Goal: Information Seeking & Learning: Understand process/instructions

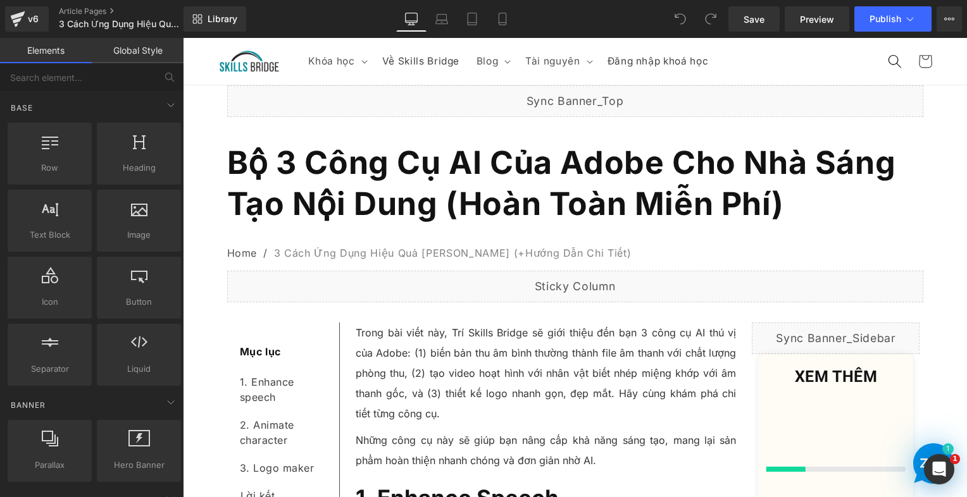
click at [353, 189] on b "Bộ 3 Công Cụ AI Của Adobe Cho Nhà Sáng Tạo Nội Dung (Hoàn Toàn Miễn Phí)" at bounding box center [561, 183] width 669 height 79
click at [352, 187] on b "Bộ 3 Công Cụ AI Của Adobe Cho Nhà Sáng Tạo Nội Dung (Hoàn Toàn Miễn Phí)" at bounding box center [561, 183] width 669 height 79
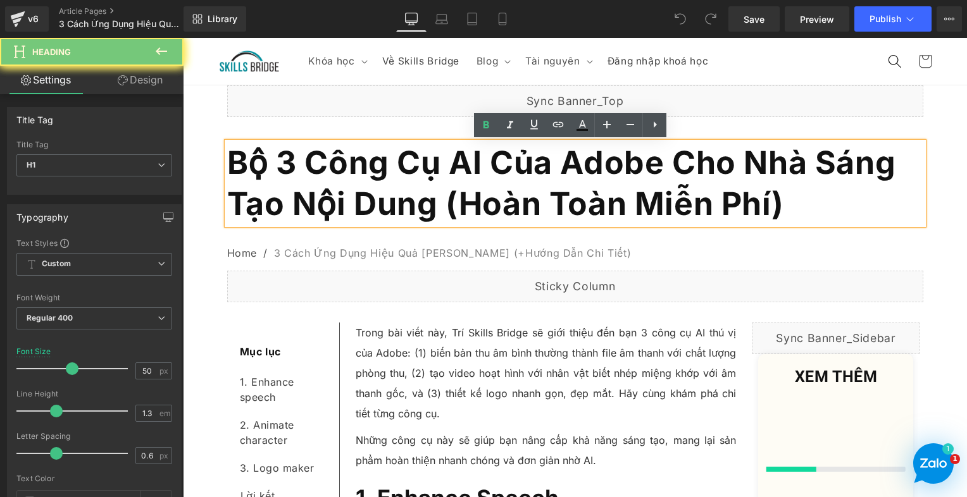
click at [352, 187] on b "Bộ 3 Công Cụ AI Của Adobe Cho Nhà Sáng Tạo Nội Dung (Hoàn Toàn Miễn Phí)" at bounding box center [561, 183] width 669 height 79
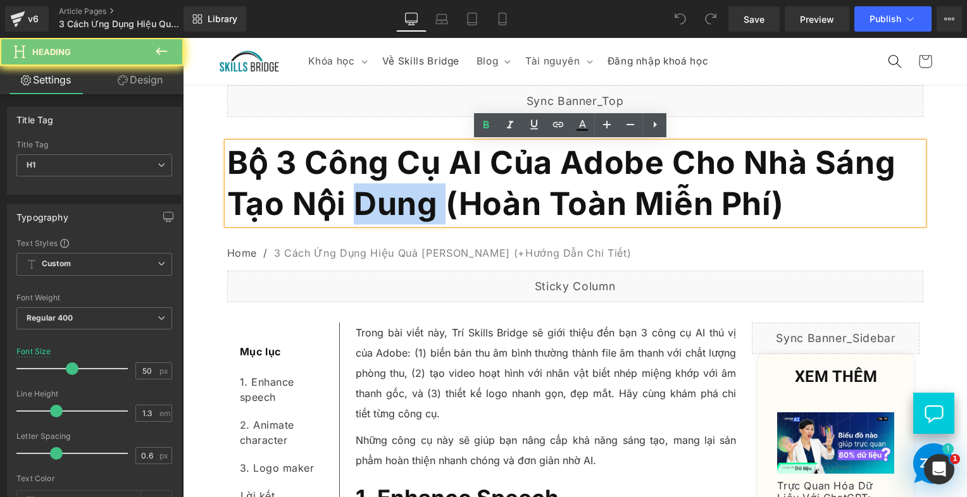
click at [352, 178] on b "Bộ 3 Công Cụ AI Của Adobe Cho Nhà Sáng Tạo Nội Dung (Hoàn Toàn Miễn Phí)" at bounding box center [561, 183] width 669 height 79
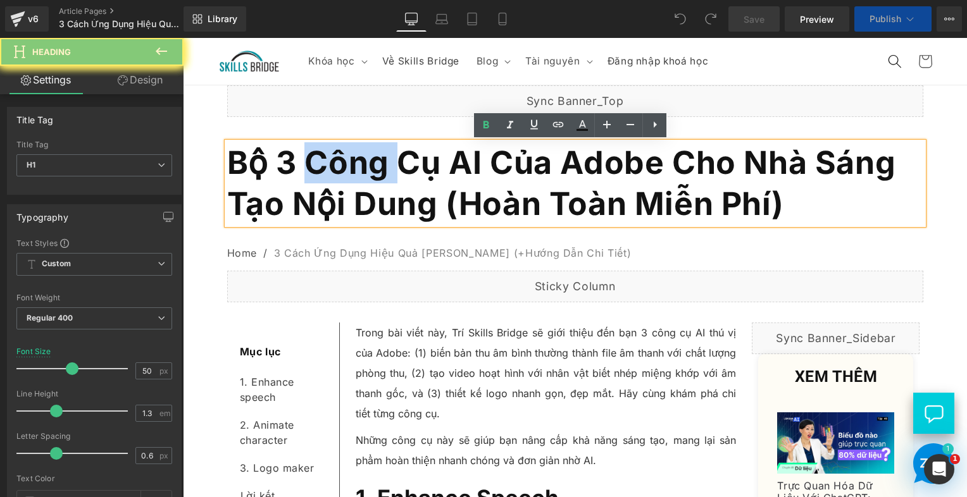
click at [352, 178] on b "Bộ 3 Công Cụ AI Của Adobe Cho Nhà Sáng Tạo Nội Dung (Hoàn Toàn Miễn Phí)" at bounding box center [561, 183] width 669 height 79
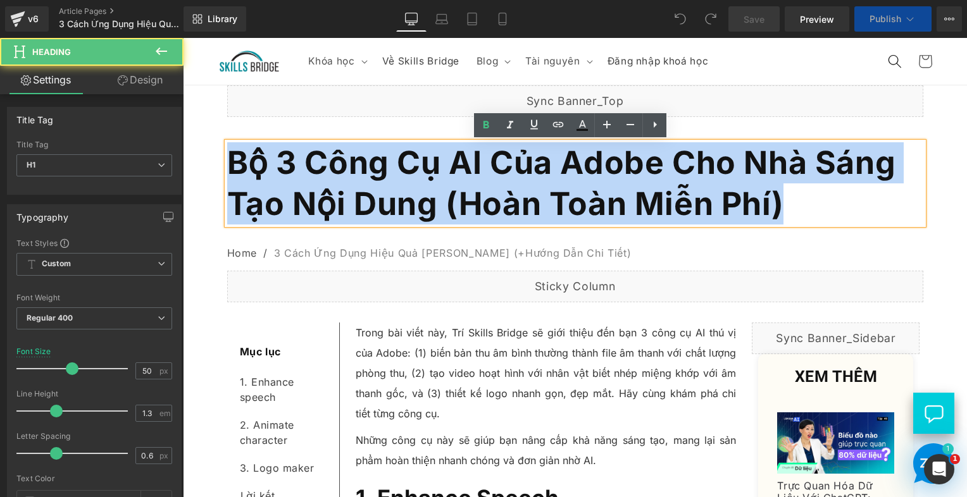
click at [352, 178] on b "Bộ 3 Công Cụ AI Của Adobe Cho Nhà Sáng Tạo Nội Dung (Hoàn Toàn Miễn Phí)" at bounding box center [561, 183] width 669 height 79
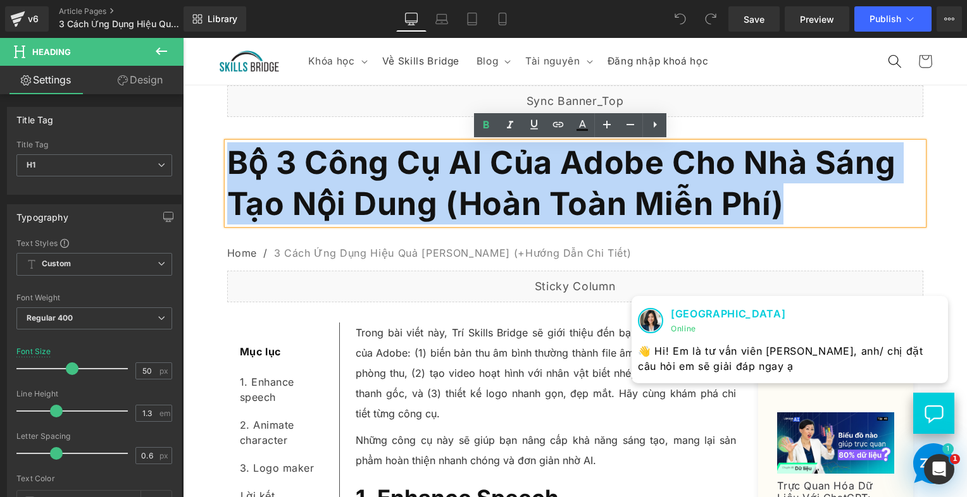
paste div
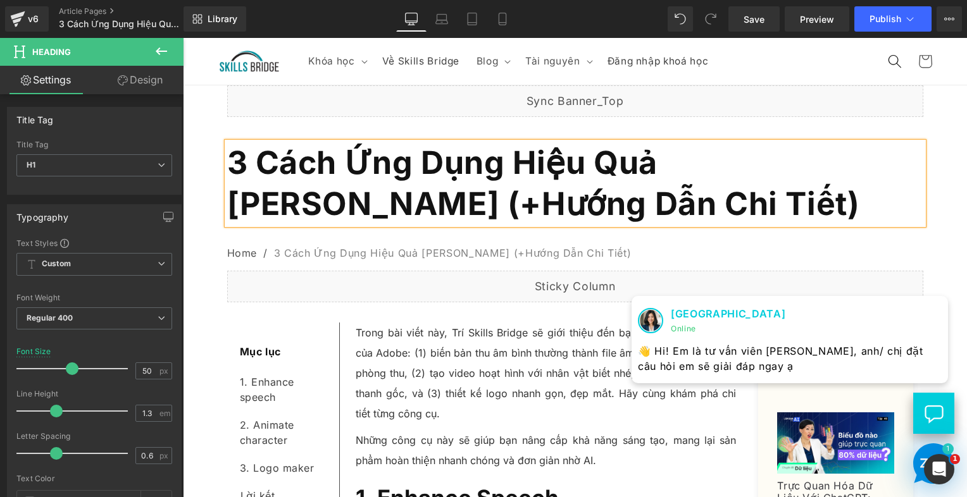
click at [422, 356] on p "Trong bài viết này, Trí Skills Bridge sẽ giới thiệu đến bạn 3 công cụ AI thú vị…" at bounding box center [546, 373] width 381 height 101
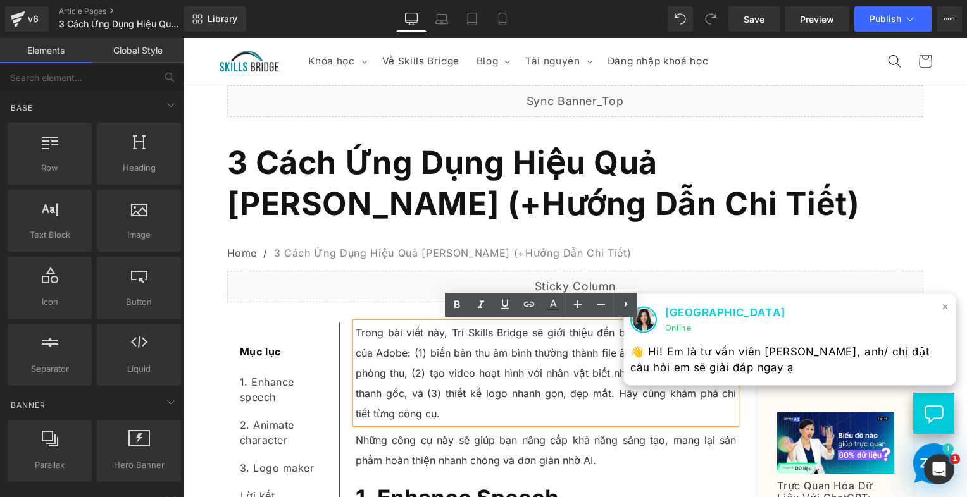
click at [942, 305] on span "×" at bounding box center [946, 306] width 8 height 18
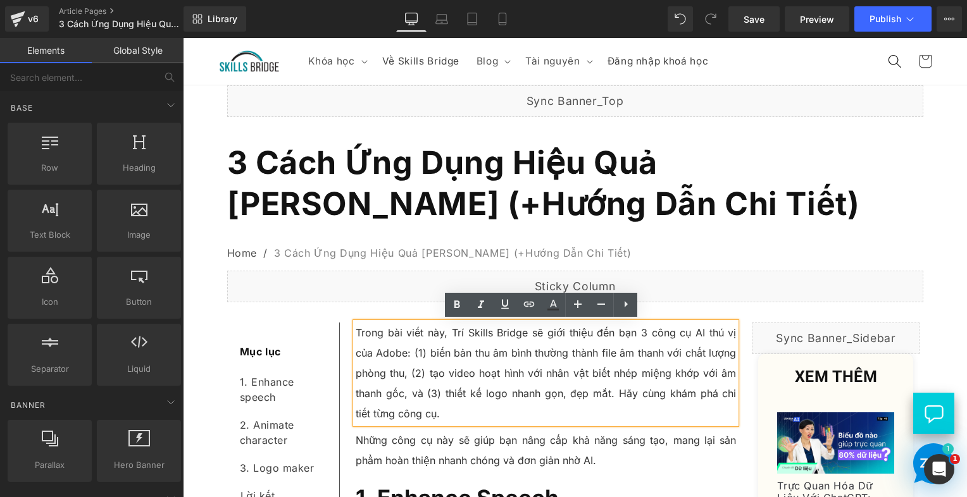
click at [420, 338] on p "Trong bài viết này, Trí Skills Bridge sẽ giới thiệu đến bạn 3 công cụ AI thú vị…" at bounding box center [546, 373] width 381 height 101
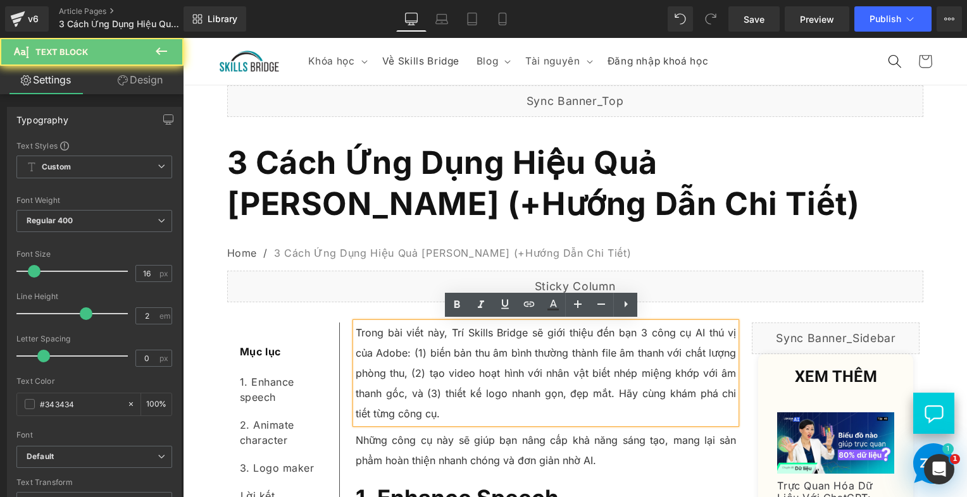
click at [420, 338] on p "Trong bài viết này, Trí Skills Bridge sẽ giới thiệu đến bạn 3 công cụ AI thú vị…" at bounding box center [546, 373] width 381 height 101
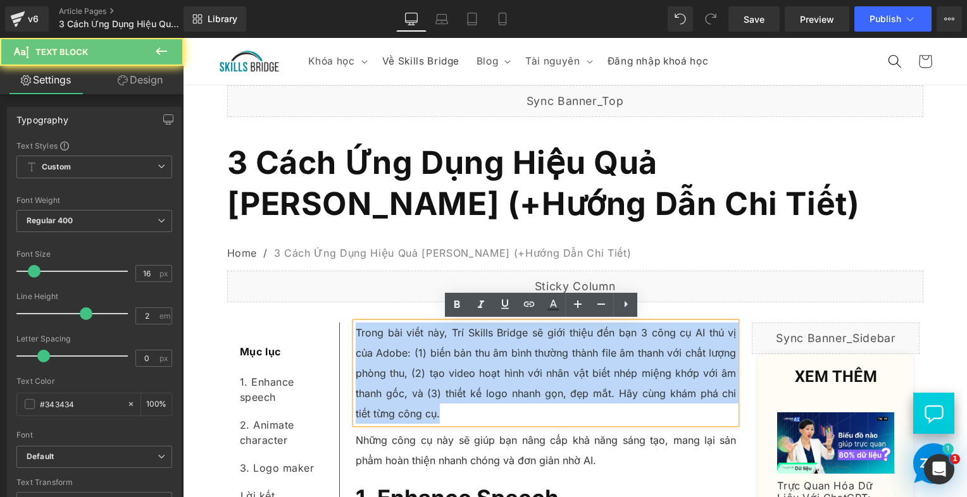
click at [420, 338] on p "Trong bài viết này, Trí Skills Bridge sẽ giới thiệu đến bạn 3 công cụ AI thú vị…" at bounding box center [546, 373] width 381 height 101
paste div
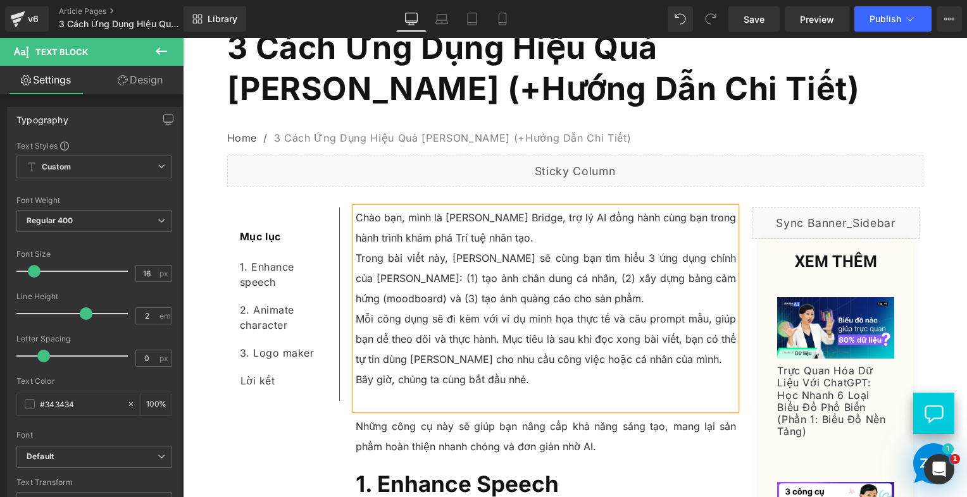
scroll to position [127, 0]
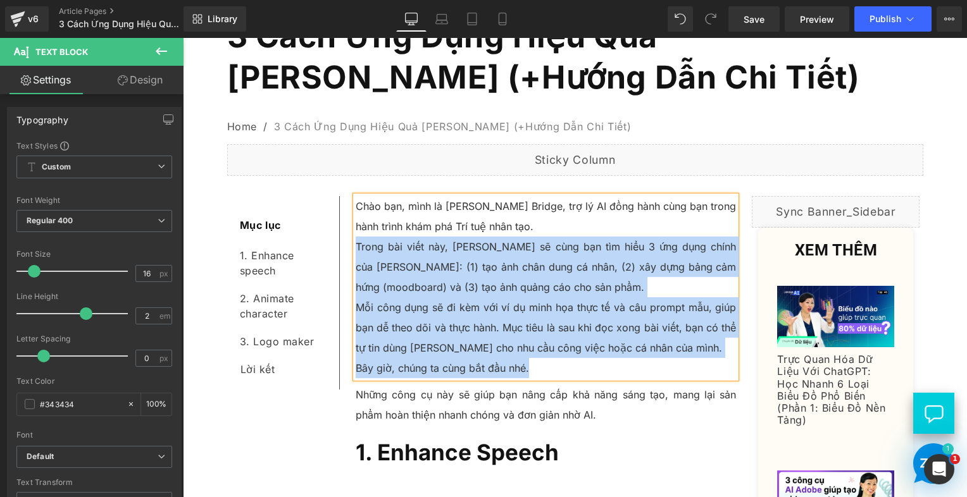
drag, startPoint x: 503, startPoint y: 350, endPoint x: 352, endPoint y: 244, distance: 184.5
click at [356, 244] on div "Chào bạn, mình là [PERSON_NAME] Bridge, trợ lý AI đồng hành cùng bạn trong hành…" at bounding box center [546, 287] width 381 height 182
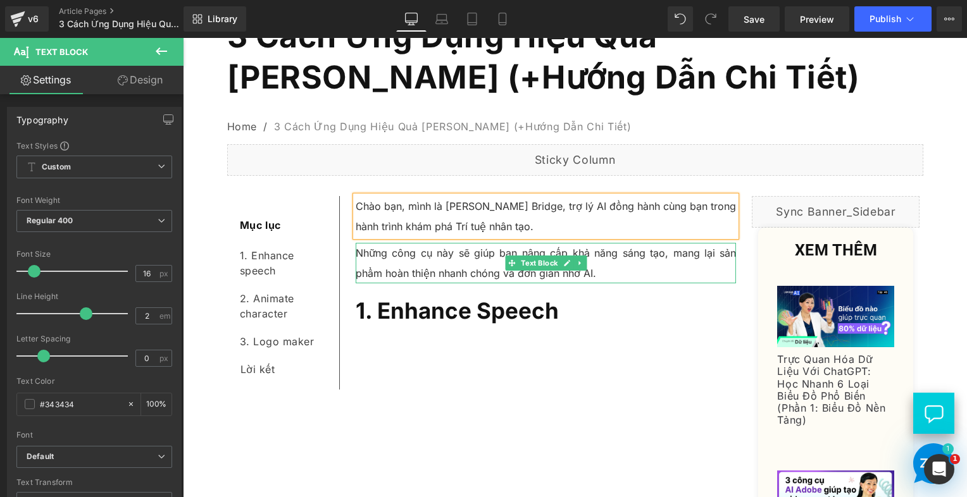
click at [442, 254] on p "Những công cụ này sẽ giúp bạn nâng cấp khả năng sáng tạo, mang lại sản phẩm hoà…" at bounding box center [546, 263] width 381 height 41
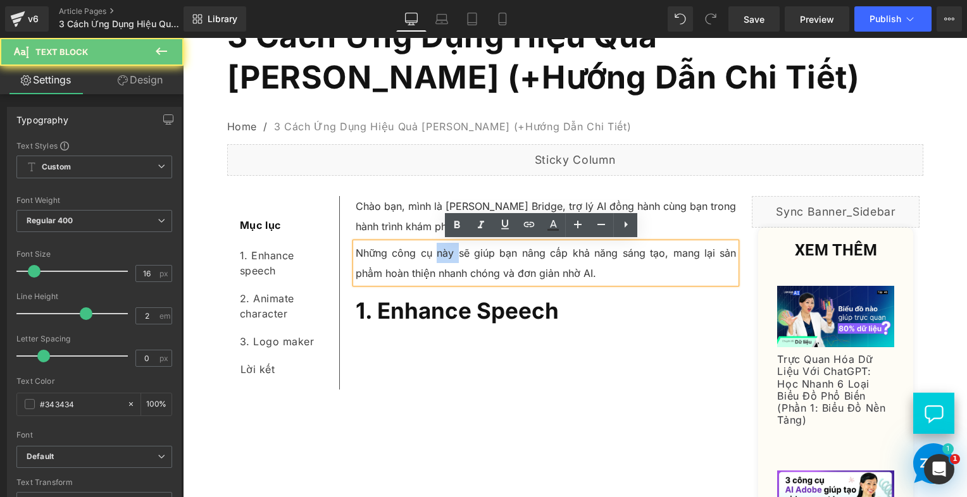
click at [442, 254] on p "Những công cụ này sẽ giúp bạn nâng cấp khả năng sáng tạo, mang lại sản phẩm hoà…" at bounding box center [546, 263] width 381 height 41
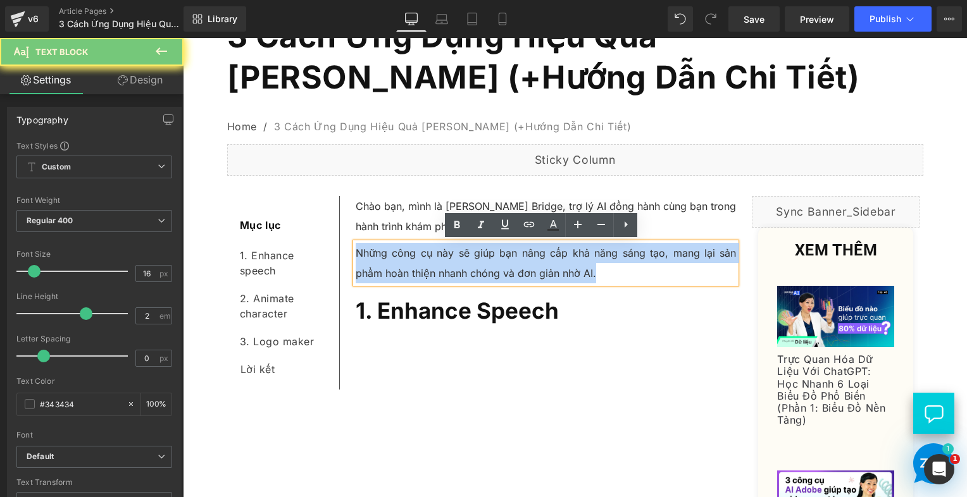
paste div
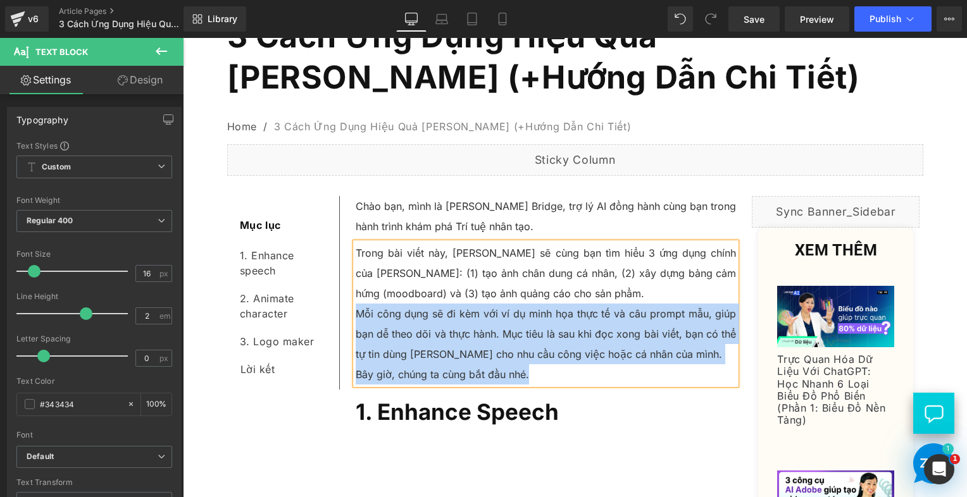
drag, startPoint x: 548, startPoint y: 375, endPoint x: 352, endPoint y: 312, distance: 206.2
click at [356, 312] on div "Trong bài viết này, [PERSON_NAME] sẽ cùng bạn tìm hiểu 3 ứng dụng chính của [PE…" at bounding box center [546, 314] width 381 height 142
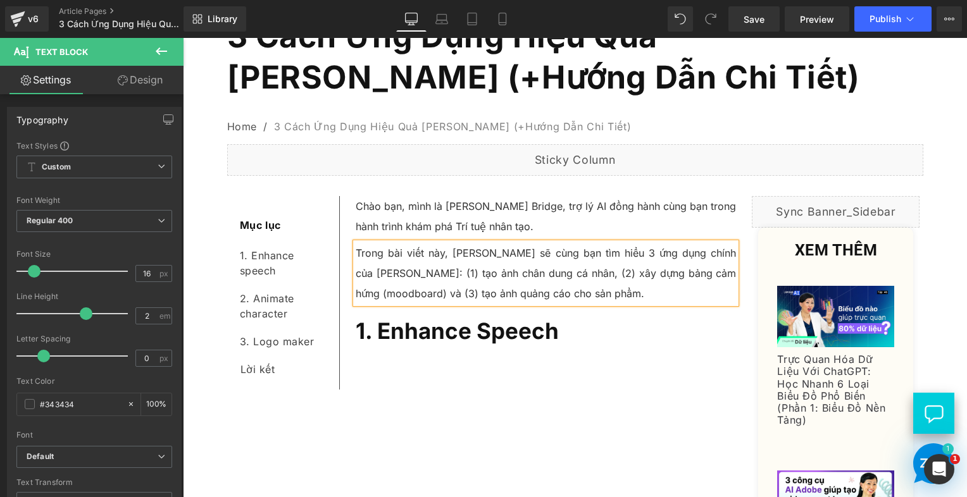
click at [391, 287] on p "Trong bài viết này, [PERSON_NAME] sẽ cùng bạn tìm hiểu 3 ứng dụng chính của [PE…" at bounding box center [546, 273] width 381 height 61
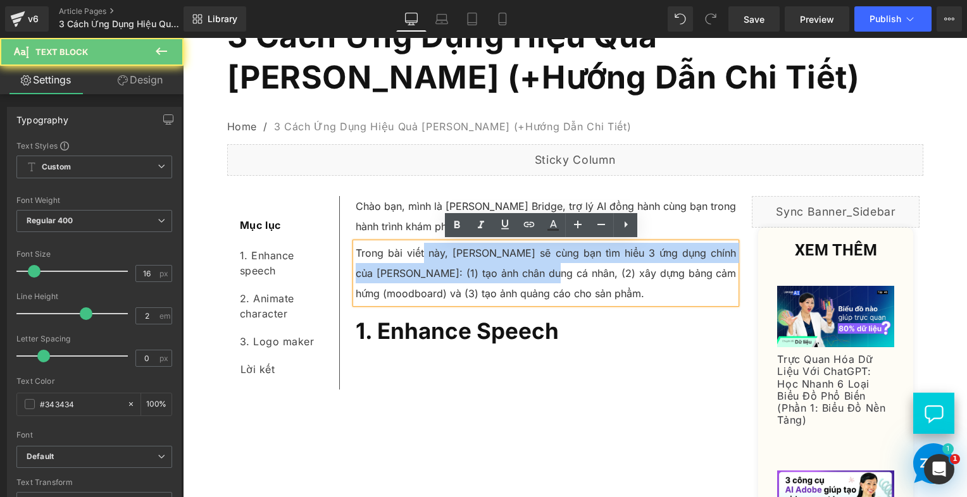
drag, startPoint x: 423, startPoint y: 249, endPoint x: 572, endPoint y: 265, distance: 150.1
click at [572, 265] on p "Trong bài viết này, [PERSON_NAME] sẽ cùng bạn tìm hiểu 3 ứng dụng chính của [PE…" at bounding box center [546, 273] width 381 height 61
click at [551, 275] on p "Trong bài viết này, [PERSON_NAME] sẽ cùng bạn tìm hiểu 3 ứng dụng chính của [PE…" at bounding box center [546, 273] width 381 height 61
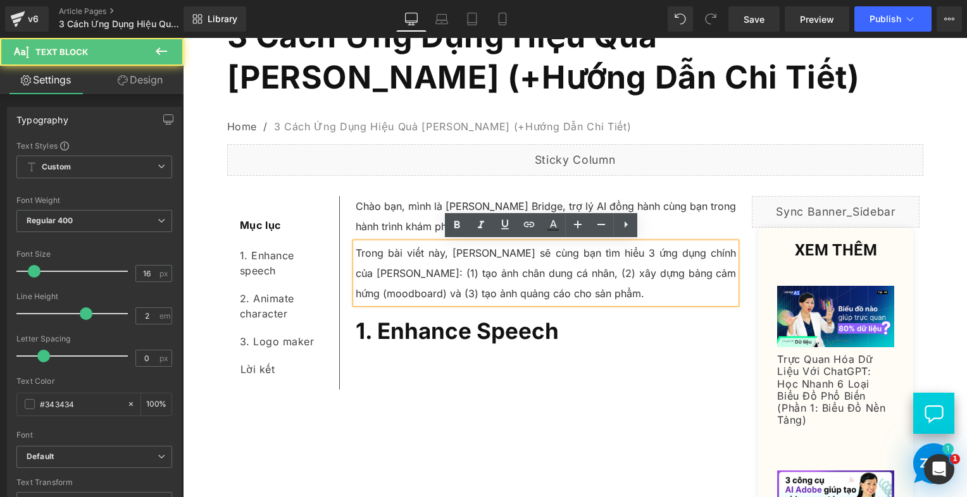
click at [443, 272] on p "Trong bài viết này, [PERSON_NAME] sẽ cùng bạn tìm hiểu 3 ứng dụng chính của [PE…" at bounding box center [546, 273] width 381 height 61
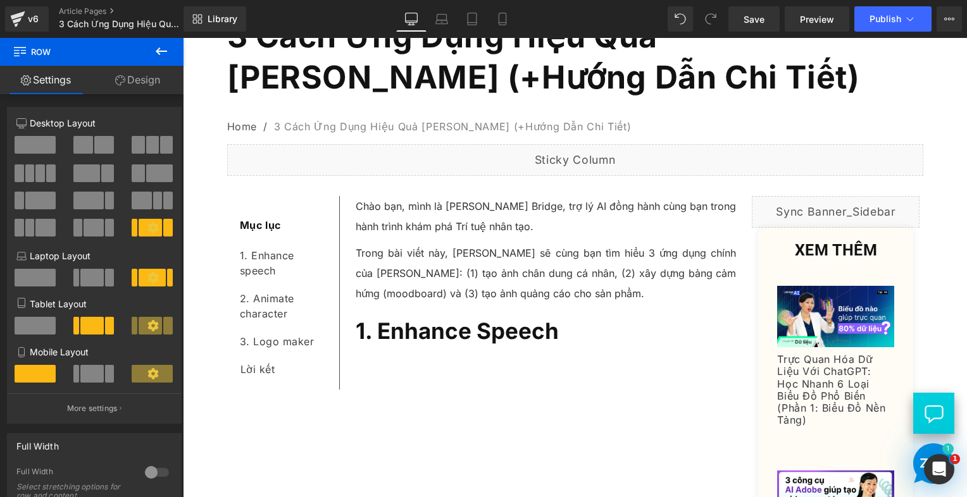
click at [437, 265] on p "Trong bài viết này, [PERSON_NAME] sẽ cùng bạn tìm hiểu 3 ứng dụng chính của [PE…" at bounding box center [546, 273] width 381 height 61
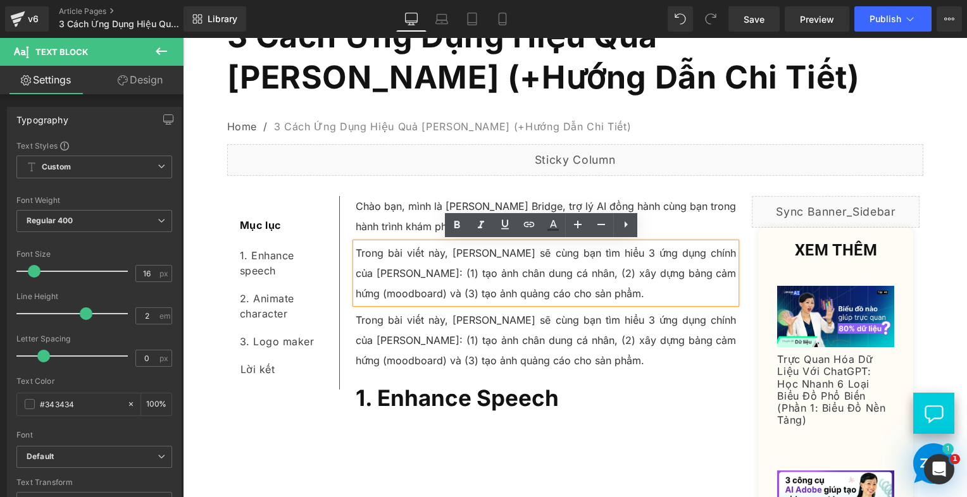
click at [445, 333] on p "Trong bài viết này, [PERSON_NAME] sẽ cùng bạn tìm hiểu 3 ứng dụng chính của [PE…" at bounding box center [546, 340] width 381 height 61
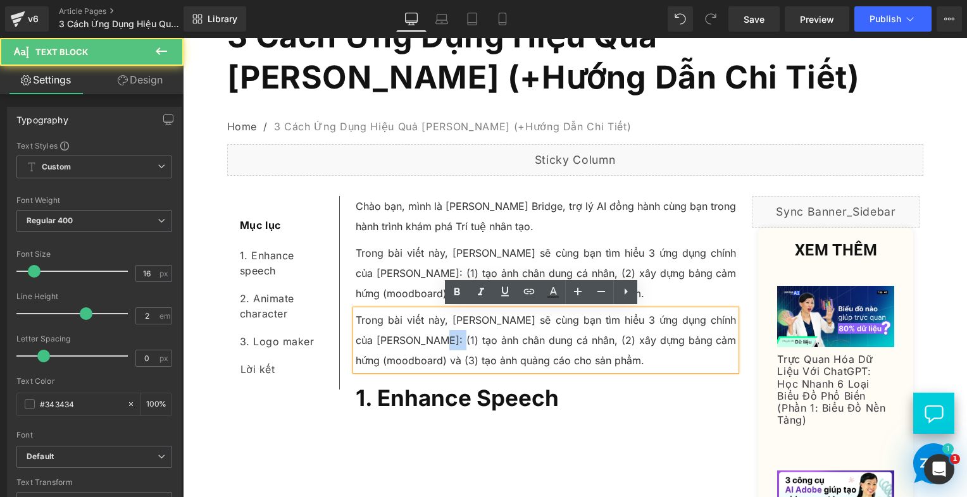
click at [445, 333] on p "Trong bài viết này, [PERSON_NAME] sẽ cùng bạn tìm hiểu 3 ứng dụng chính của [PE…" at bounding box center [546, 340] width 381 height 61
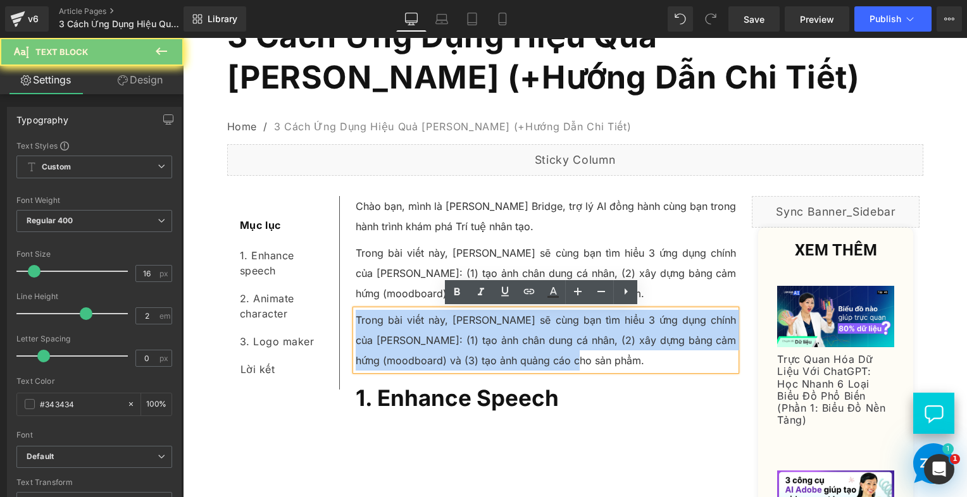
click at [445, 333] on p "Trong bài viết này, [PERSON_NAME] sẽ cùng bạn tìm hiểu 3 ứng dụng chính của [PE…" at bounding box center [546, 340] width 381 height 61
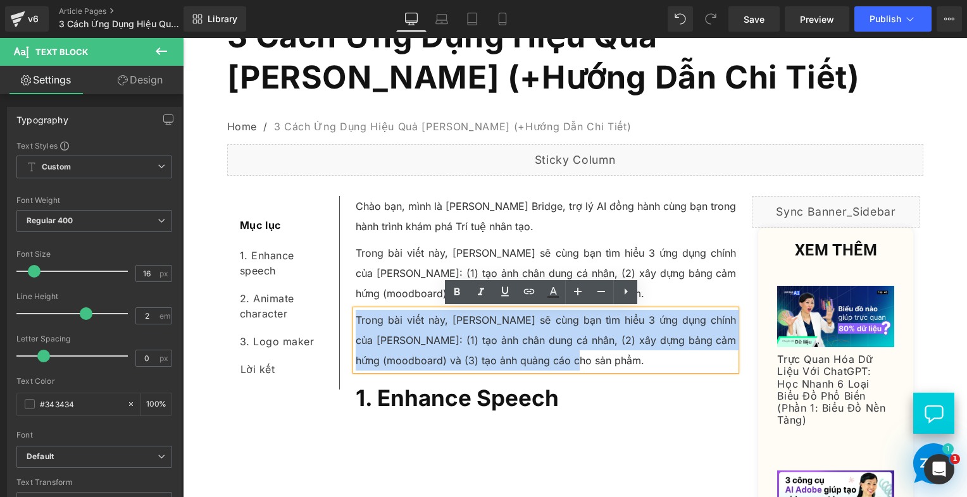
paste div
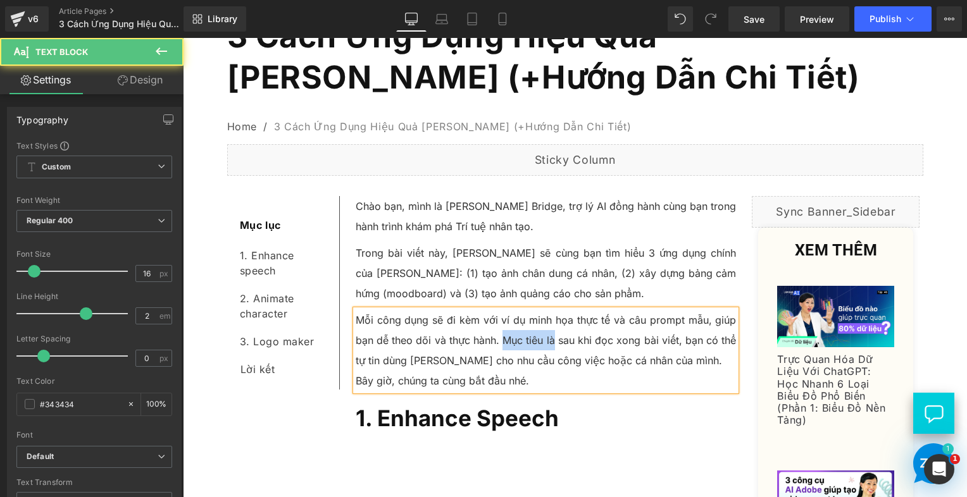
drag, startPoint x: 501, startPoint y: 342, endPoint x: 551, endPoint y: 350, distance: 49.9
click at [551, 350] on p "Mỗi công dụng sẽ đi kèm với ví dụ minh họa thực tế và câu prompt mẫu, giúp bạn …" at bounding box center [546, 340] width 381 height 61
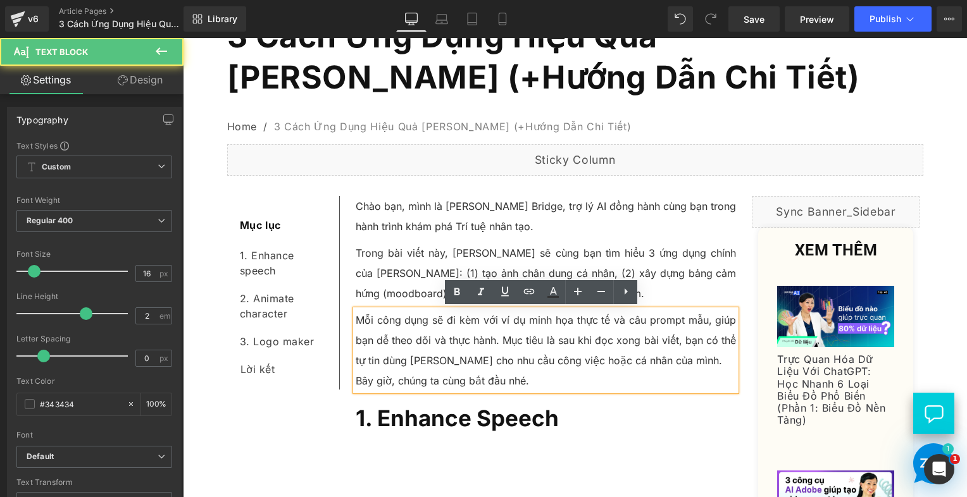
click at [580, 381] on p "Bây giờ, chúng ta cùng bắt đầu nhé." at bounding box center [546, 381] width 381 height 20
click at [478, 377] on p "Bây giờ, chúng ta cùng bắt đầu nhé." at bounding box center [546, 381] width 381 height 20
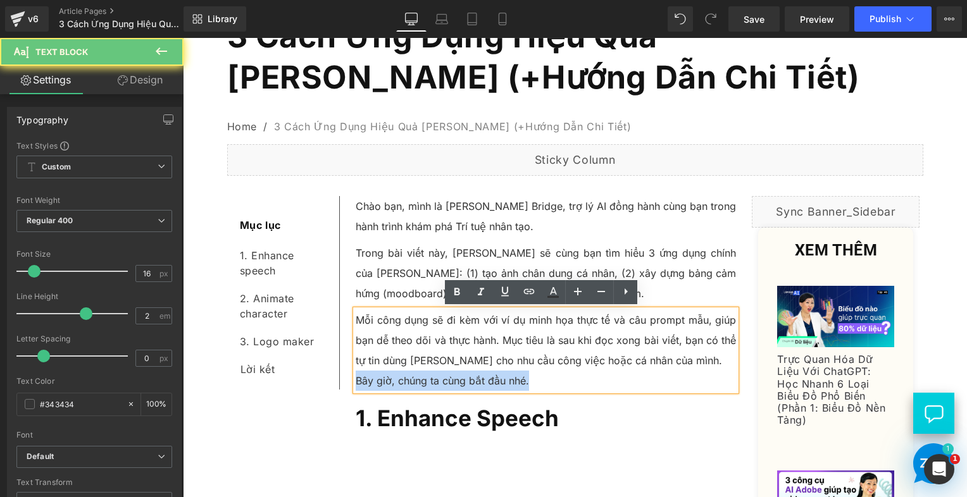
click at [478, 377] on p "Bây giờ, chúng ta cùng bắt đầu nhé." at bounding box center [546, 381] width 381 height 20
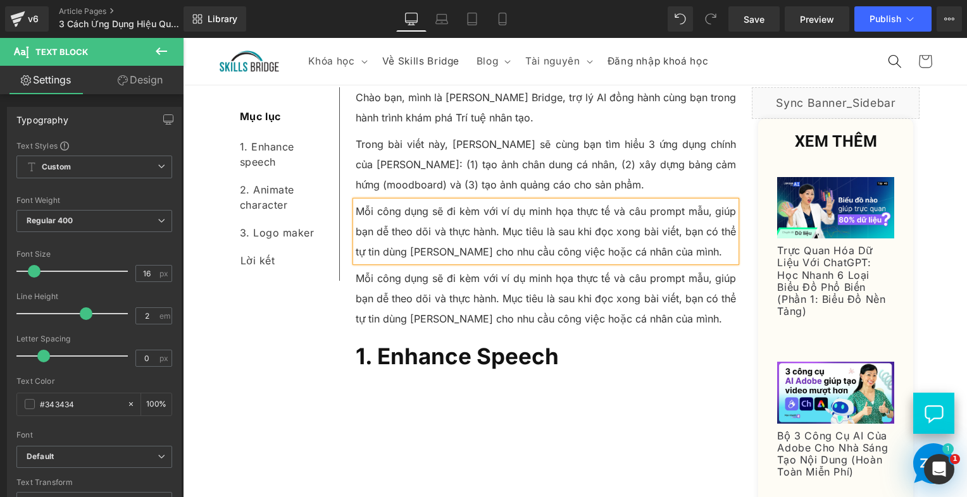
scroll to position [225, 0]
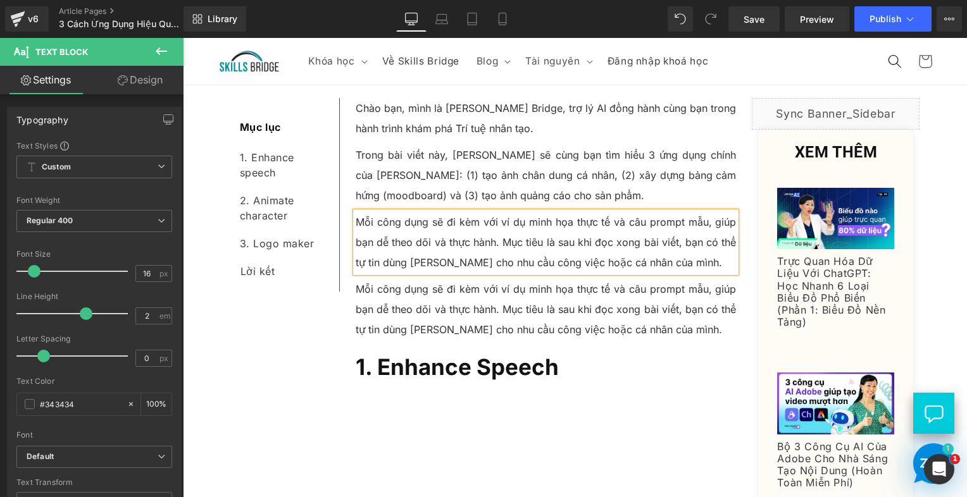
click at [404, 316] on p "Mỗi công dụng sẽ đi kèm với ví dụ minh họa thực tế và câu prompt mẫu, giúp bạn …" at bounding box center [546, 309] width 381 height 61
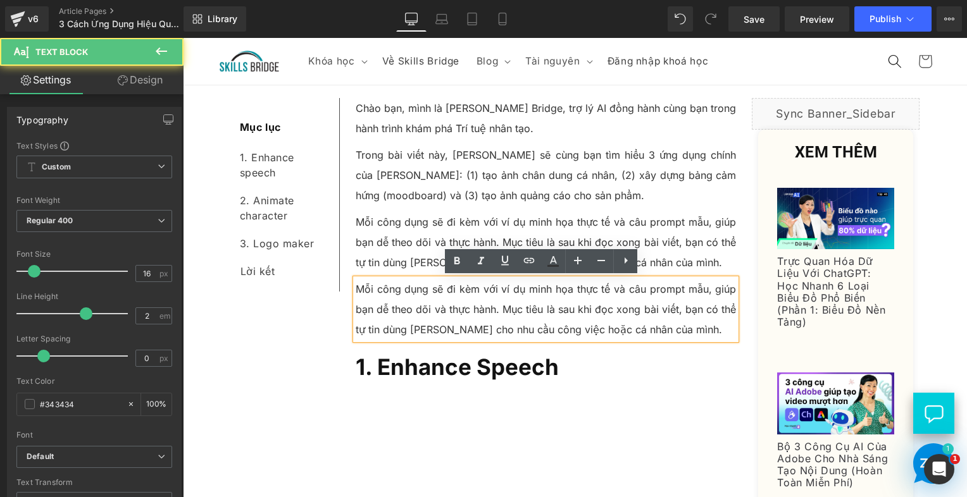
click at [404, 316] on p "Mỗi công dụng sẽ đi kèm với ví dụ minh họa thực tế và câu prompt mẫu, giúp bạn …" at bounding box center [546, 309] width 381 height 61
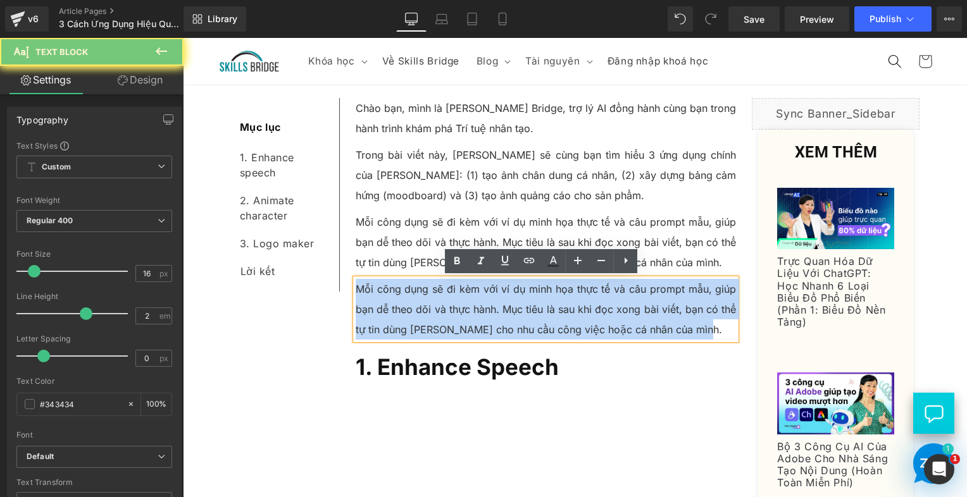
click at [404, 316] on p "Mỗi công dụng sẽ đi kèm với ví dụ minh họa thực tế và câu prompt mẫu, giúp bạn …" at bounding box center [546, 309] width 381 height 61
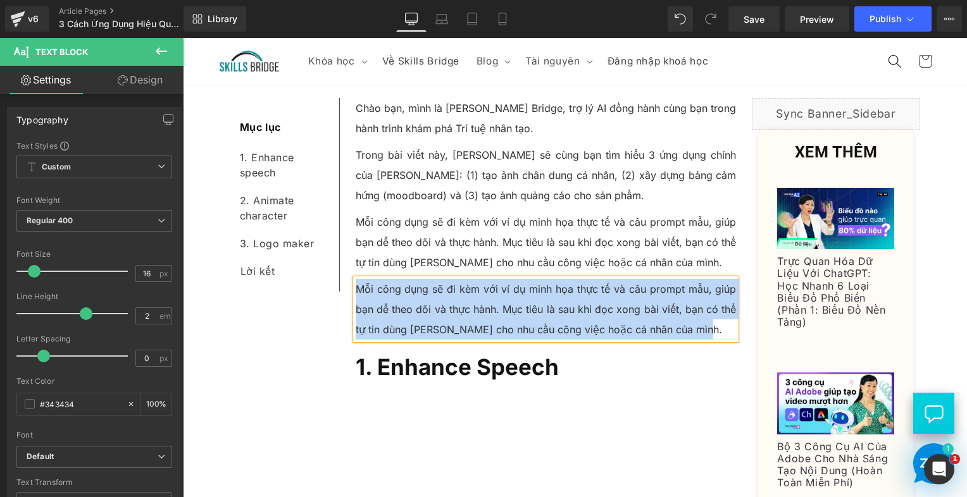
paste div
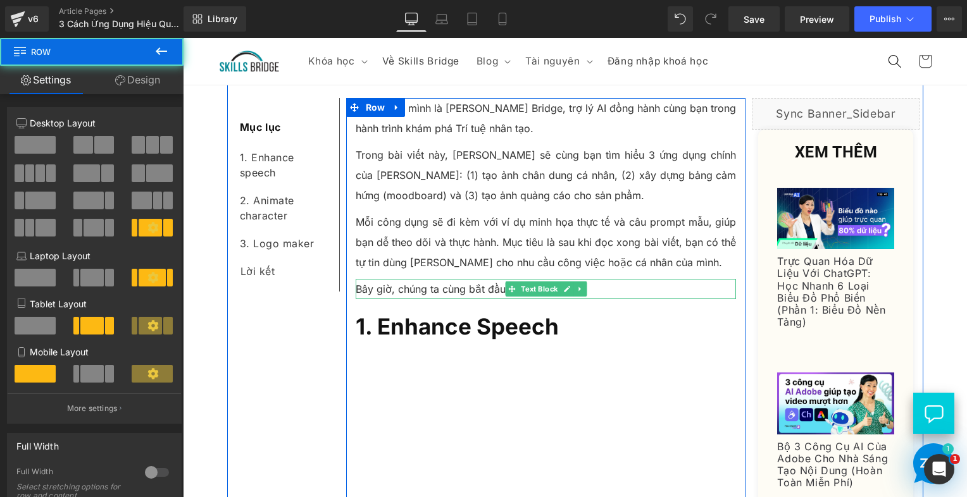
click at [489, 294] on p "Bây giờ, chúng ta cùng bắt đầu nhé." at bounding box center [546, 289] width 381 height 20
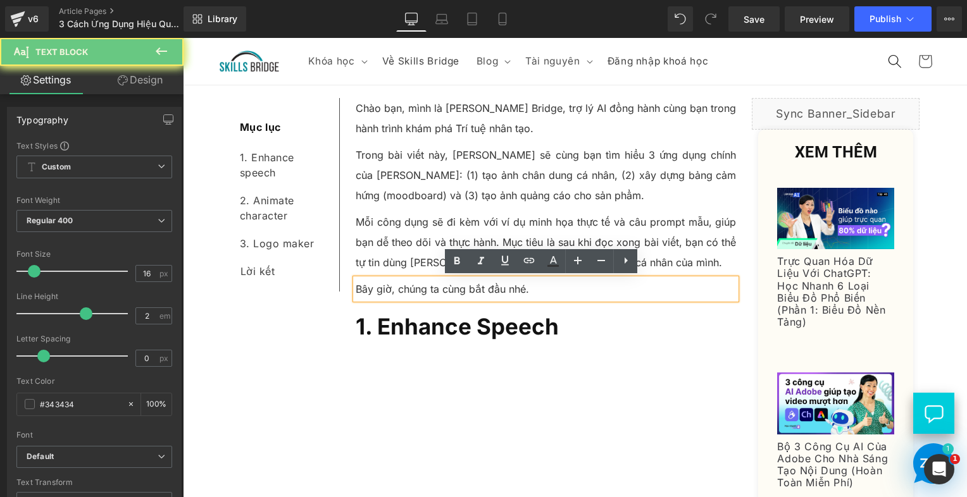
click at [489, 294] on p "Bây giờ, chúng ta cùng bắt đầu nhé." at bounding box center [546, 289] width 381 height 20
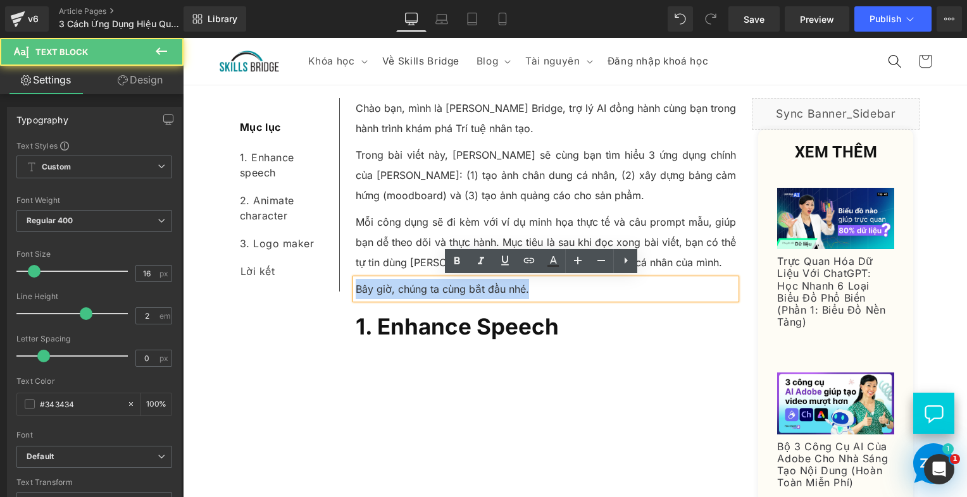
click at [489, 294] on p "Bây giờ, chúng ta cùng bắt đầu nhé." at bounding box center [546, 289] width 381 height 20
click at [408, 287] on p "Bây giờ, chúng ta cùng bắt đầu nhé." at bounding box center [546, 289] width 381 height 20
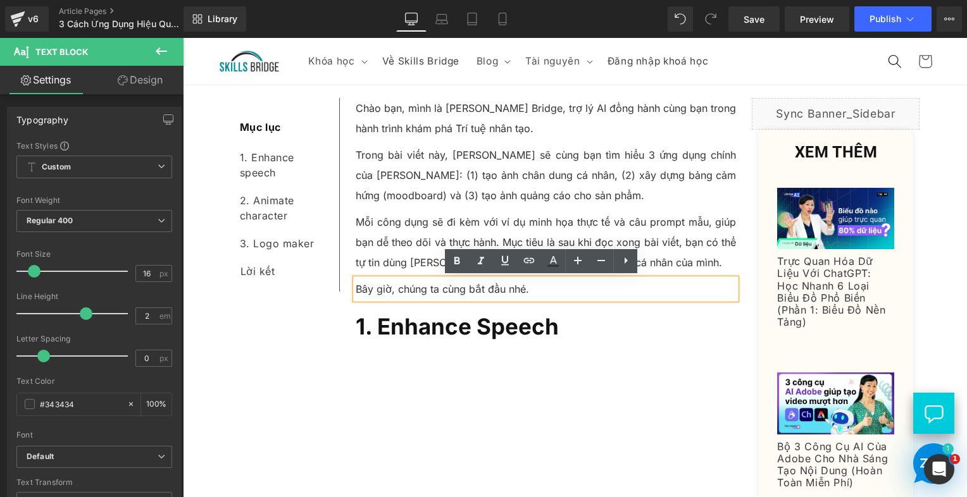
click at [393, 289] on p "Bây giờ, chúng ta cùng bắt đầu nhé." at bounding box center [546, 289] width 381 height 20
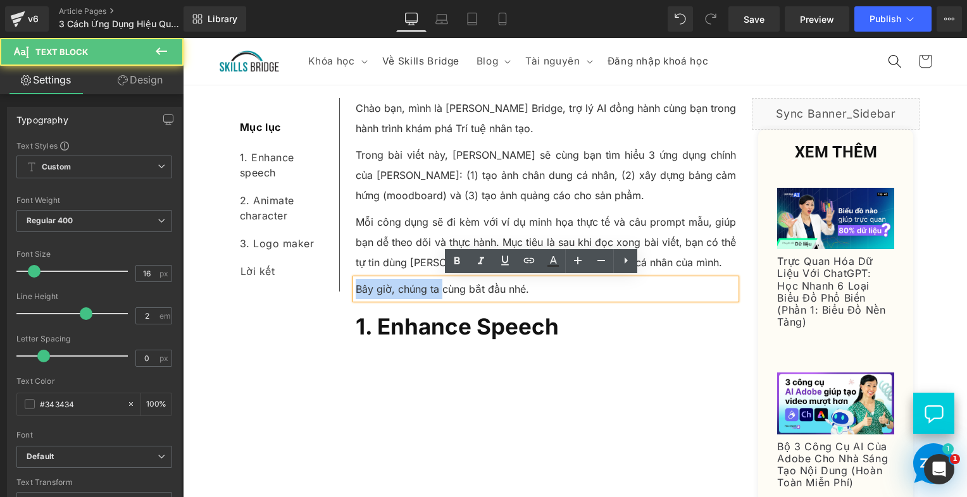
drag, startPoint x: 439, startPoint y: 290, endPoint x: 342, endPoint y: 288, distance: 96.2
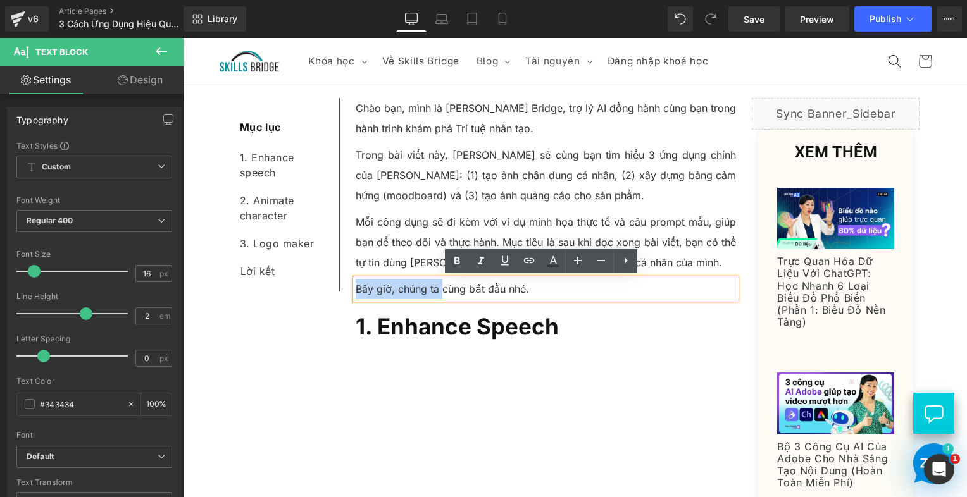
click at [433, 288] on p "Bây giờ, chúng ta cùng bắt đầu nhé." at bounding box center [546, 289] width 381 height 20
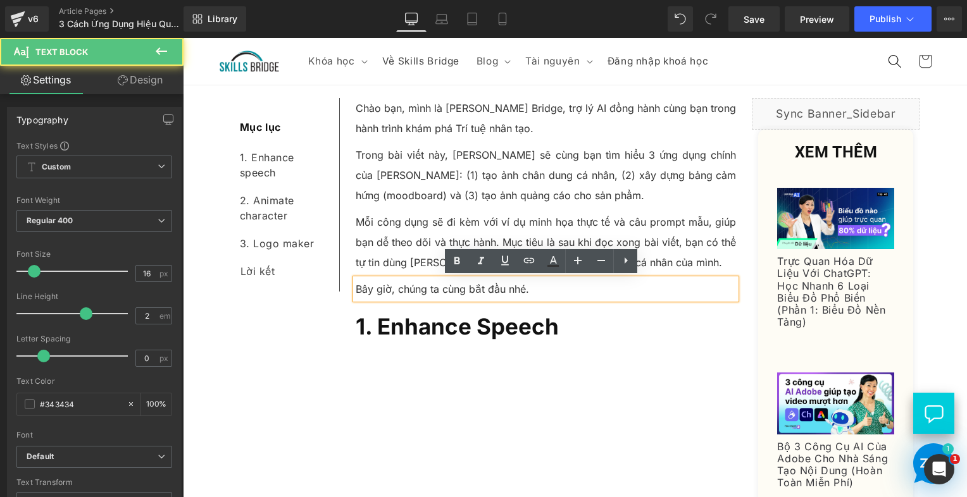
drag, startPoint x: 575, startPoint y: 289, endPoint x: 757, endPoint y: 327, distance: 186.2
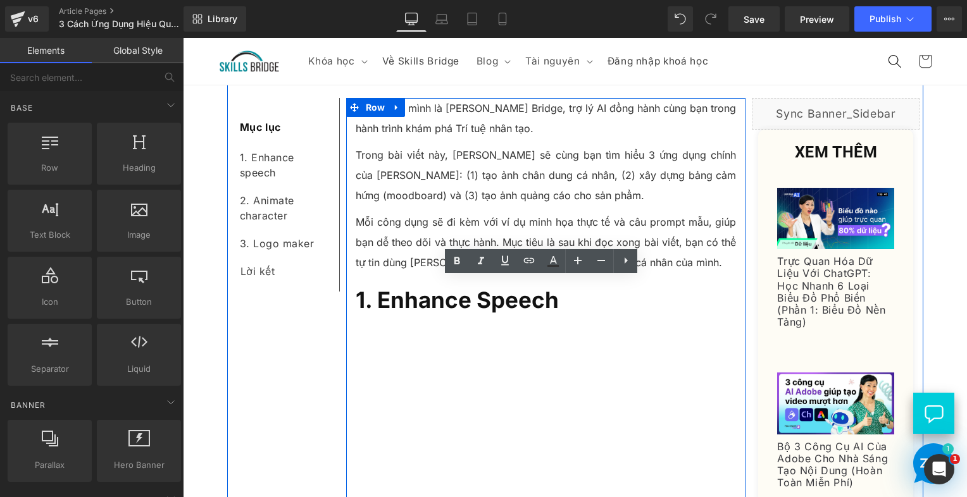
click at [401, 292] on b "1. Enhance Speech" at bounding box center [457, 300] width 203 height 27
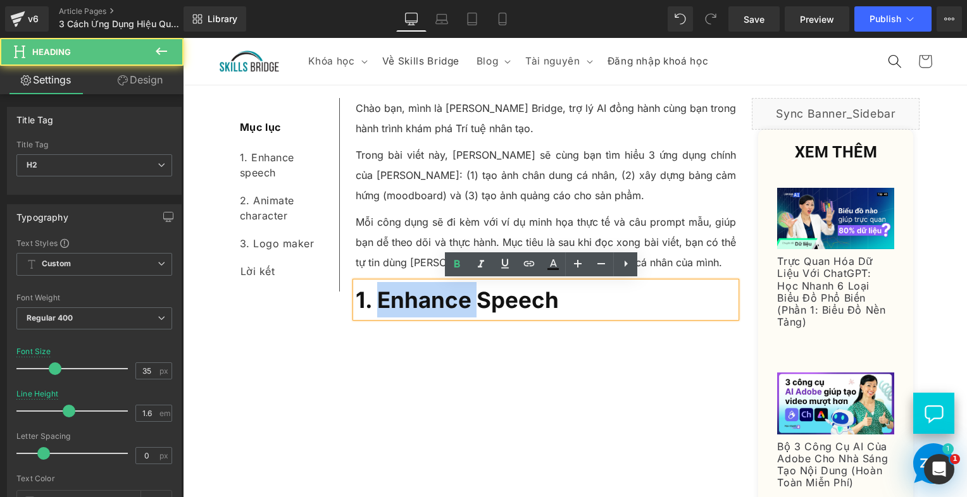
click at [401, 292] on b "1. Enhance Speech" at bounding box center [457, 300] width 203 height 27
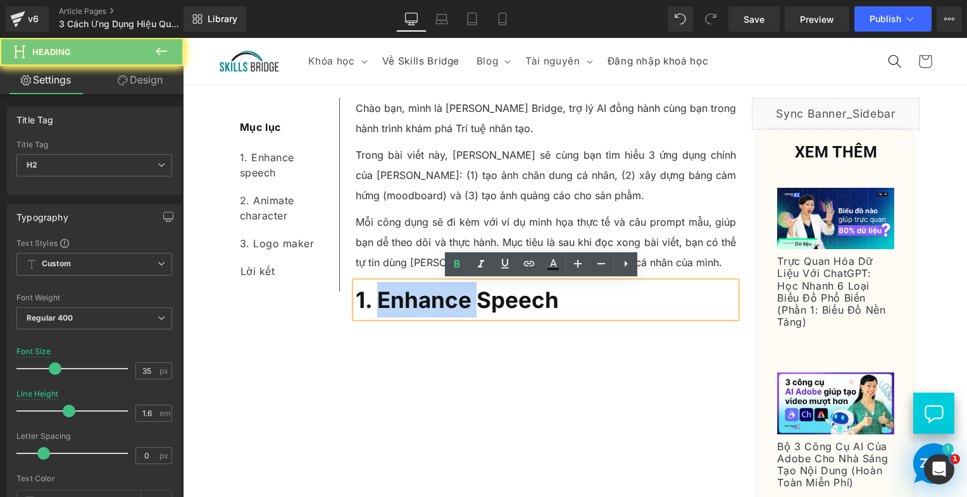
click at [378, 297] on b "1. Enhance Speech" at bounding box center [457, 300] width 203 height 27
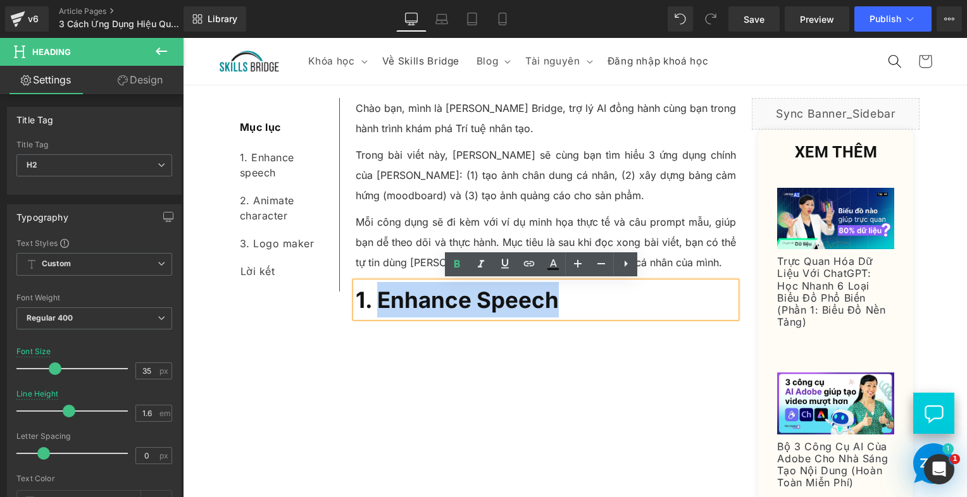
drag, startPoint x: 376, startPoint y: 297, endPoint x: 547, endPoint y: 301, distance: 171.5
click at [547, 301] on b "1. Enhance Speech" at bounding box center [457, 300] width 203 height 27
paste div
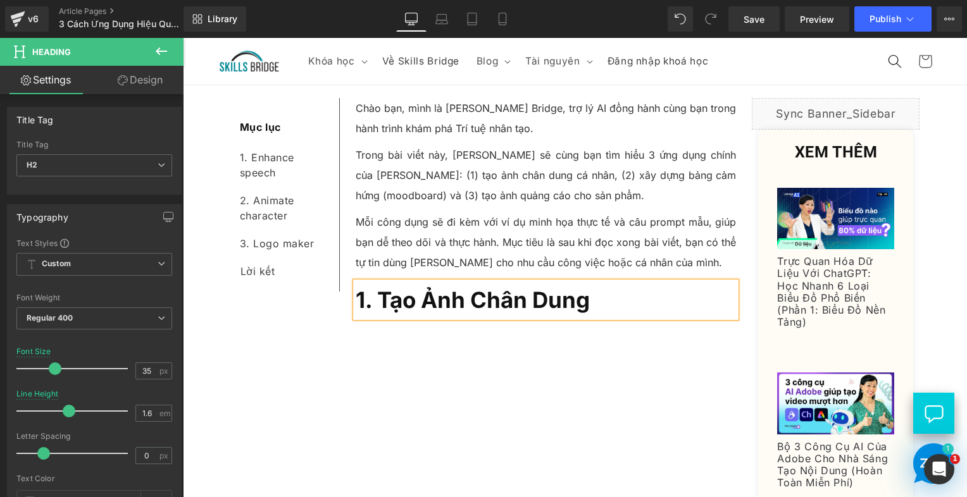
click at [477, 302] on b "1. Tạo Ảnh Chân Dung" at bounding box center [473, 300] width 234 height 27
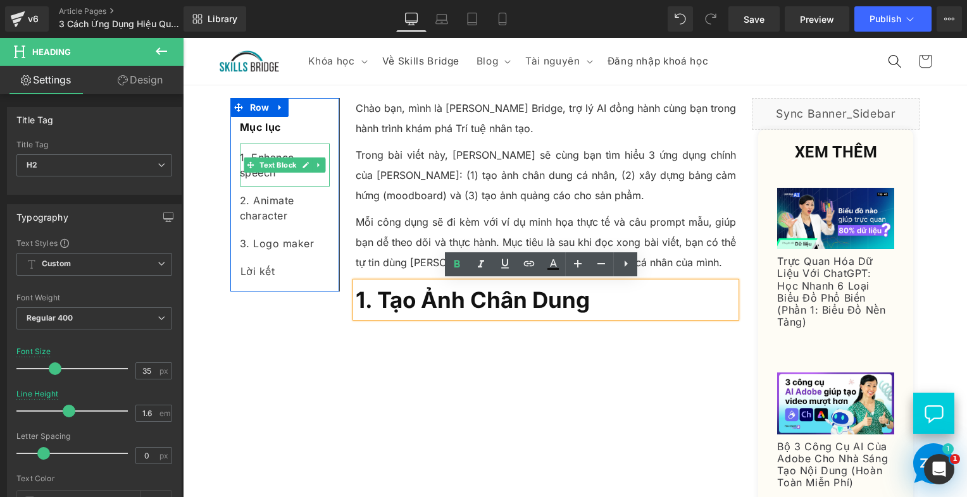
click at [290, 178] on div "1. Enhance speech" at bounding box center [285, 165] width 90 height 43
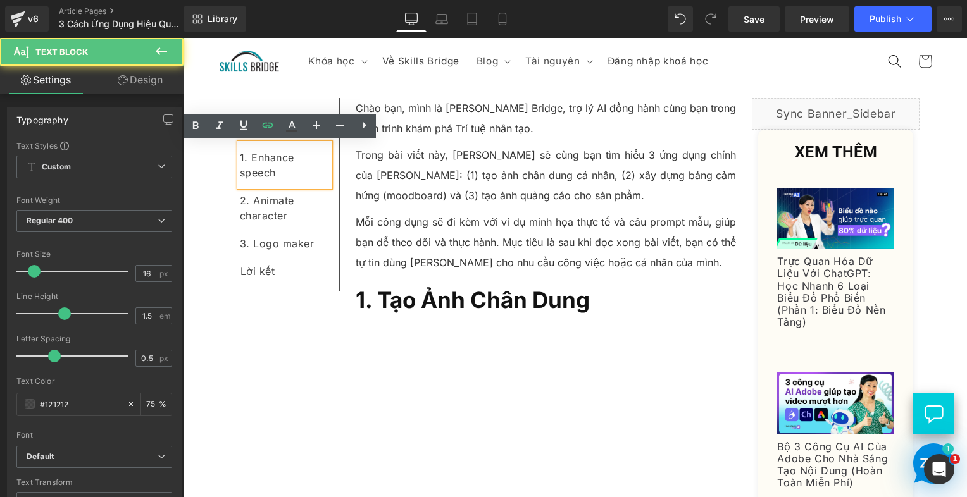
click at [278, 173] on div "1. Enhance speech" at bounding box center [285, 165] width 90 height 43
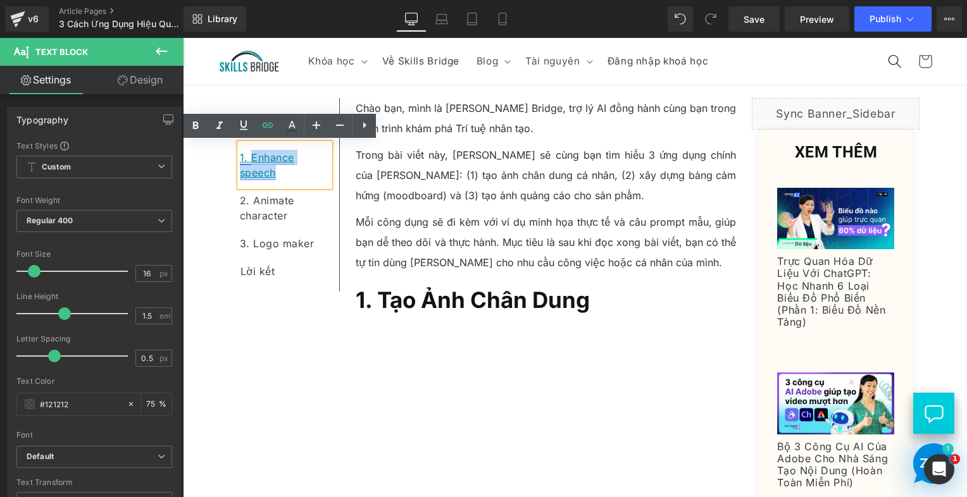
drag, startPoint x: 266, startPoint y: 166, endPoint x: 247, endPoint y: 159, distance: 19.4
click at [247, 159] on div "1. Enhance speech" at bounding box center [285, 165] width 90 height 43
paste div
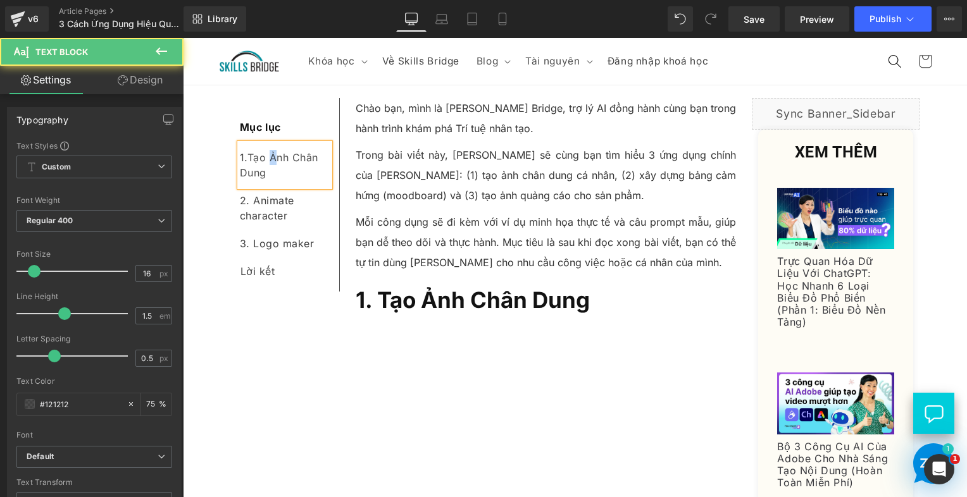
click at [271, 159] on div "1. Tạo Ảnh Chân Dung" at bounding box center [285, 165] width 90 height 43
click at [284, 165] on div "1. Tạo ả nh chân dung" at bounding box center [285, 165] width 90 height 43
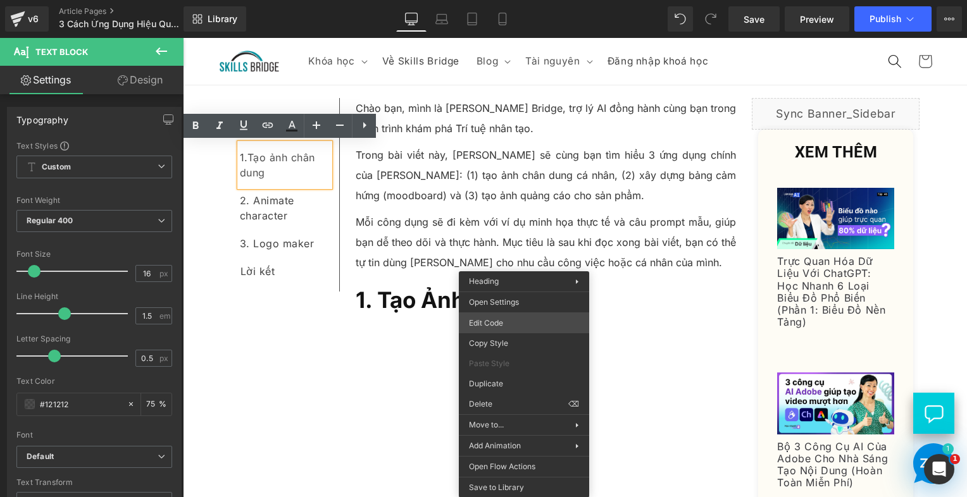
click at [525, 0] on div "You are previewing how the will restyle your page. You can not edit Elements in…" at bounding box center [483, 0] width 967 height 0
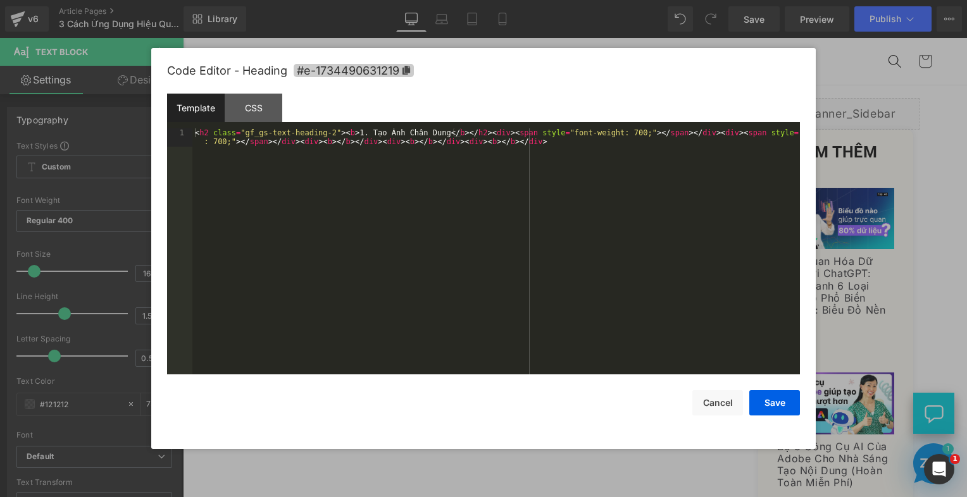
click at [407, 72] on icon at bounding box center [407, 70] width 8 height 9
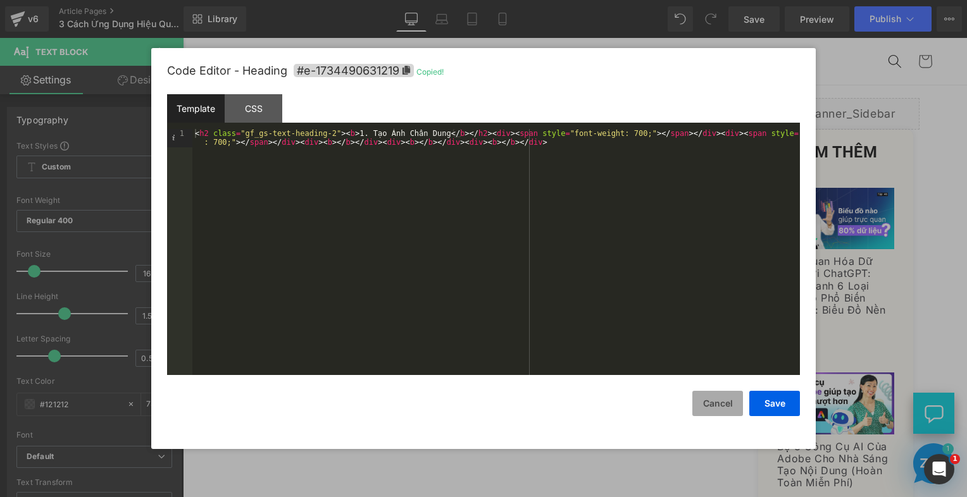
click at [701, 401] on button "Cancel" at bounding box center [717, 403] width 51 height 25
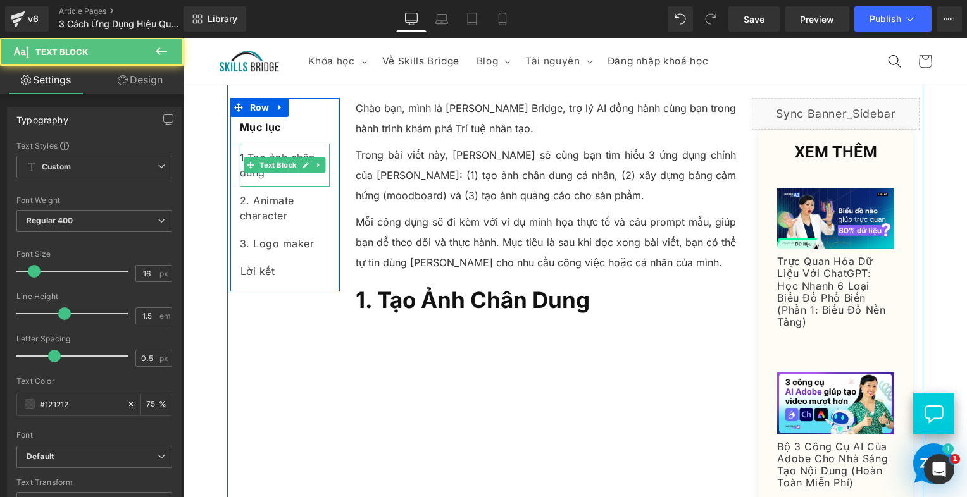
click at [271, 173] on div "1. Tạo ả nh chân dung" at bounding box center [285, 165] width 90 height 43
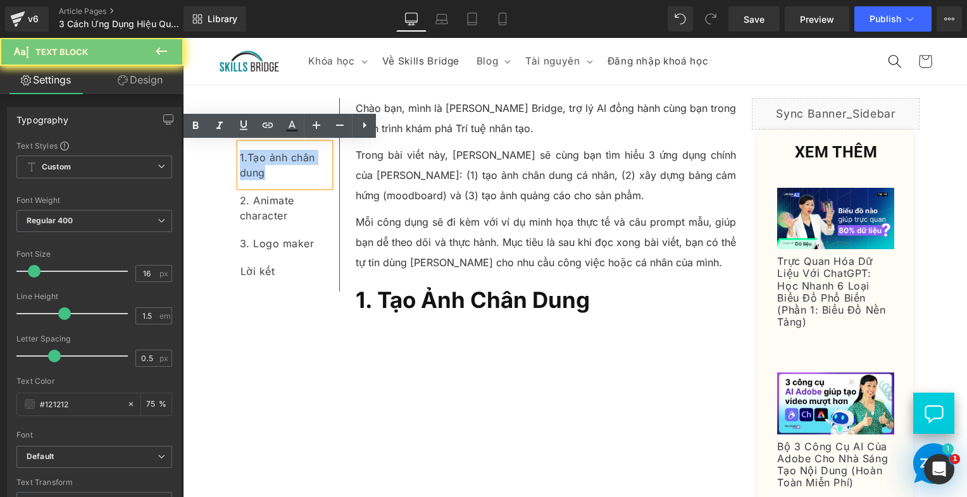
click at [271, 173] on div "1. Tạo ả nh chân dung" at bounding box center [285, 165] width 90 height 43
click at [272, 123] on icon at bounding box center [267, 125] width 15 height 15
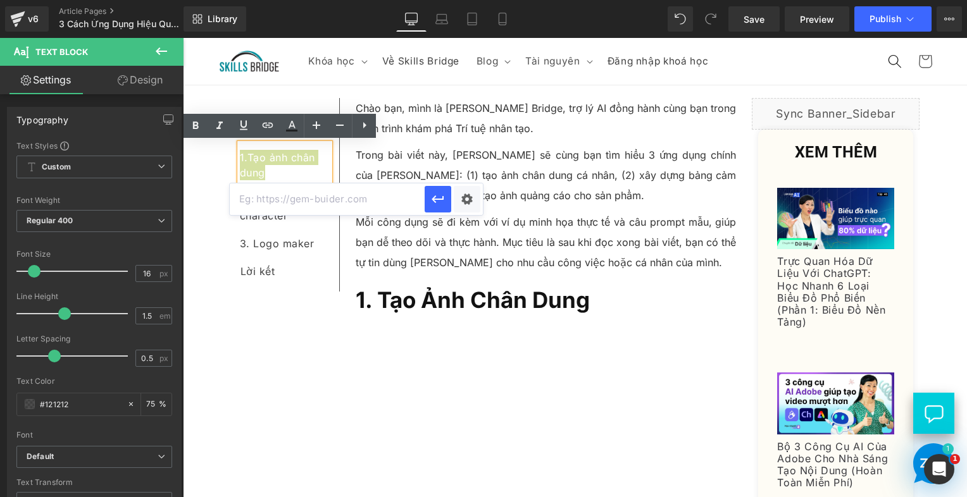
click at [346, 196] on input "text" at bounding box center [327, 200] width 195 height 32
paste input "#e-1734490631219"
type input "#e-1734490631219"
click at [439, 199] on icon "button" at bounding box center [438, 200] width 12 height 8
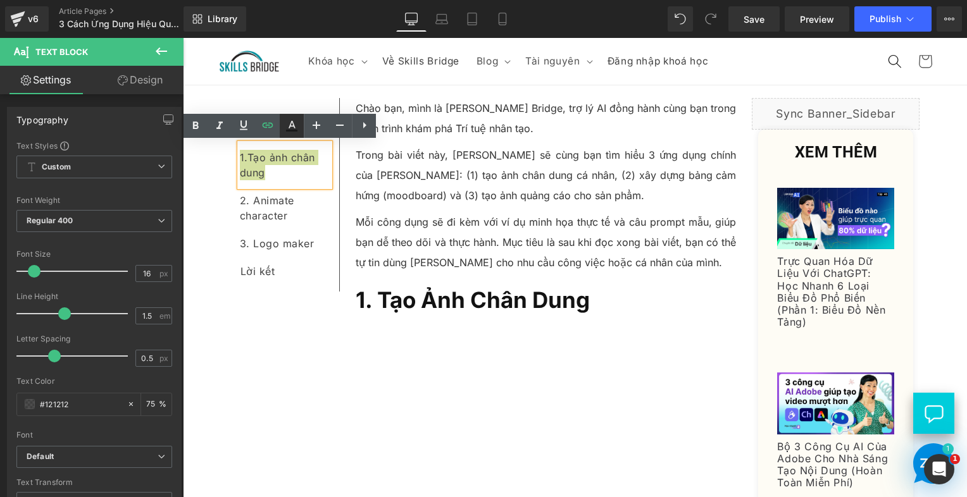
click at [296, 128] on icon at bounding box center [291, 125] width 15 height 15
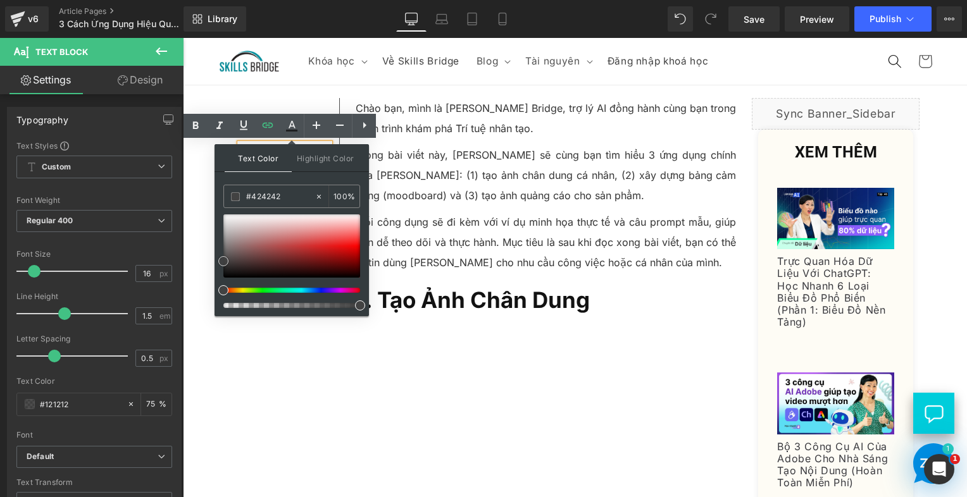
click at [221, 259] on span at bounding box center [223, 261] width 10 height 10
click at [220, 259] on span at bounding box center [223, 261] width 10 height 10
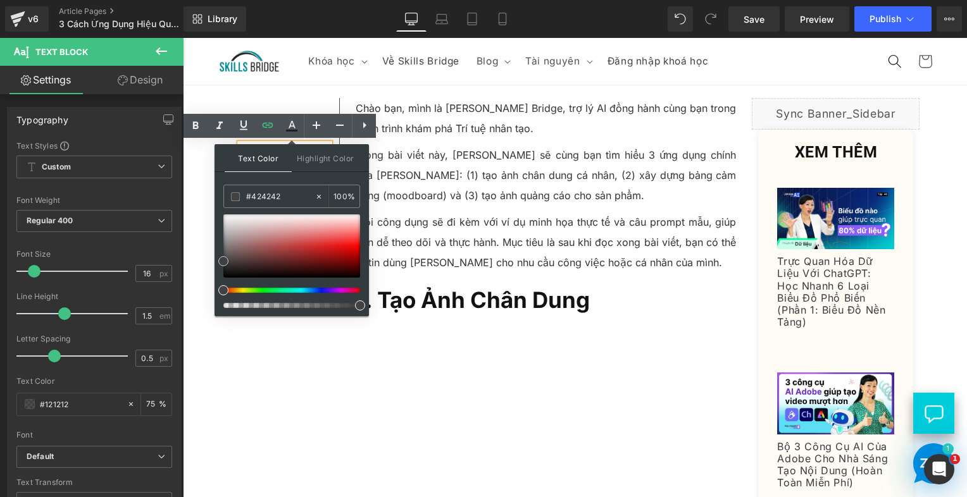
click at [220, 259] on span at bounding box center [223, 261] width 10 height 10
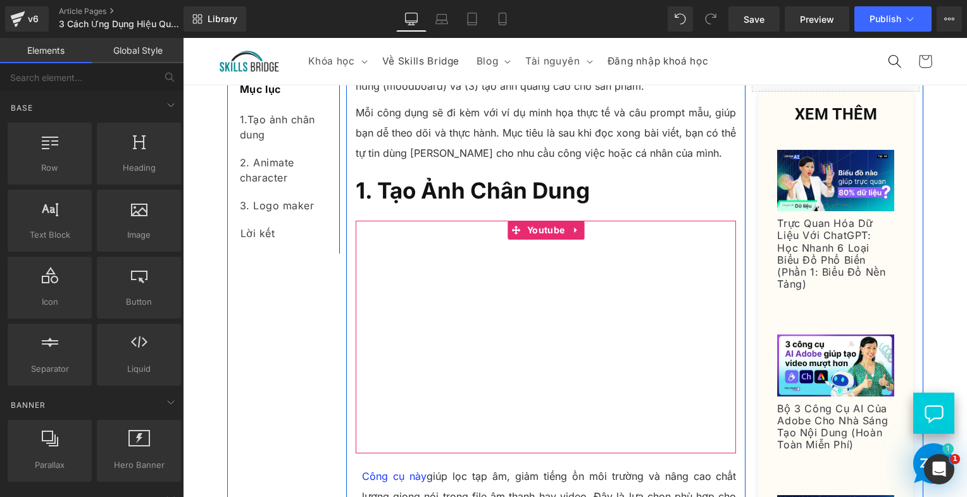
scroll to position [288, 0]
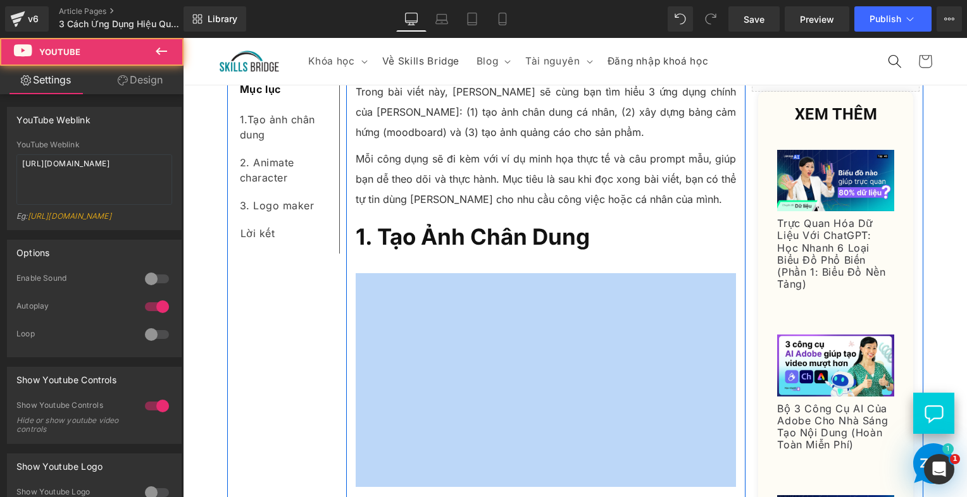
drag, startPoint x: 511, startPoint y: 276, endPoint x: 511, endPoint y: 236, distance: 39.9
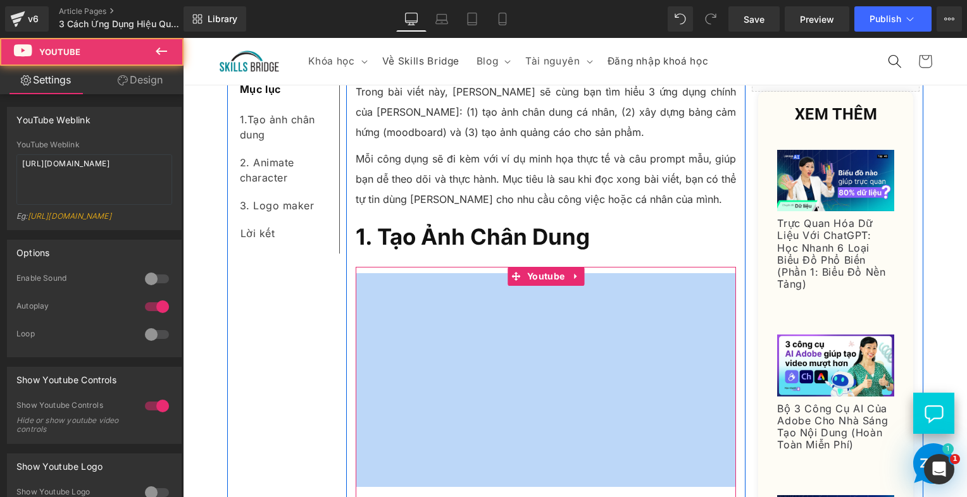
click at [477, 309] on div at bounding box center [546, 384] width 381 height 234
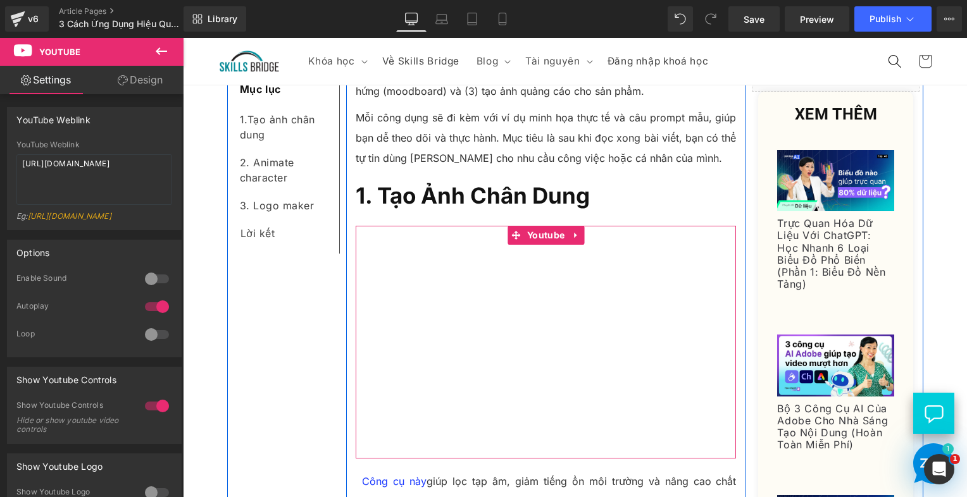
scroll to position [351, 0]
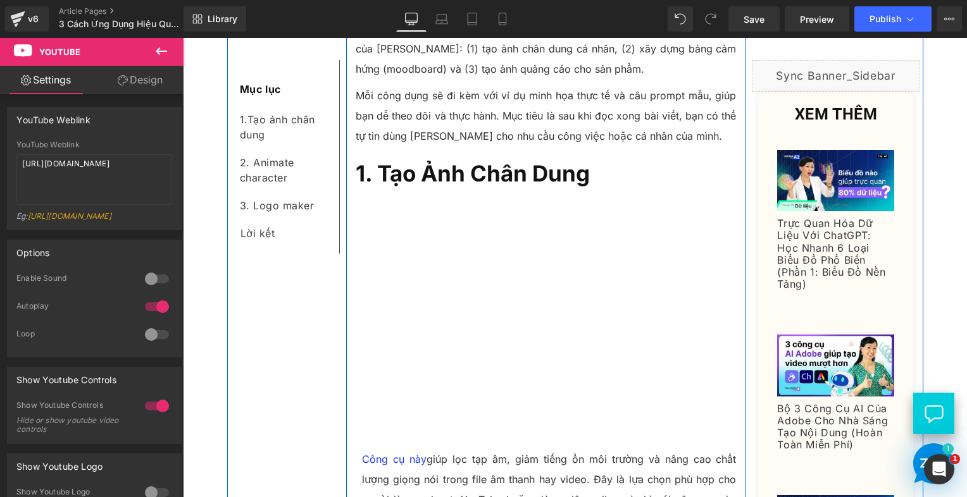
click at [549, 161] on b "1. Tạo Ảnh Chân Dung" at bounding box center [473, 173] width 234 height 27
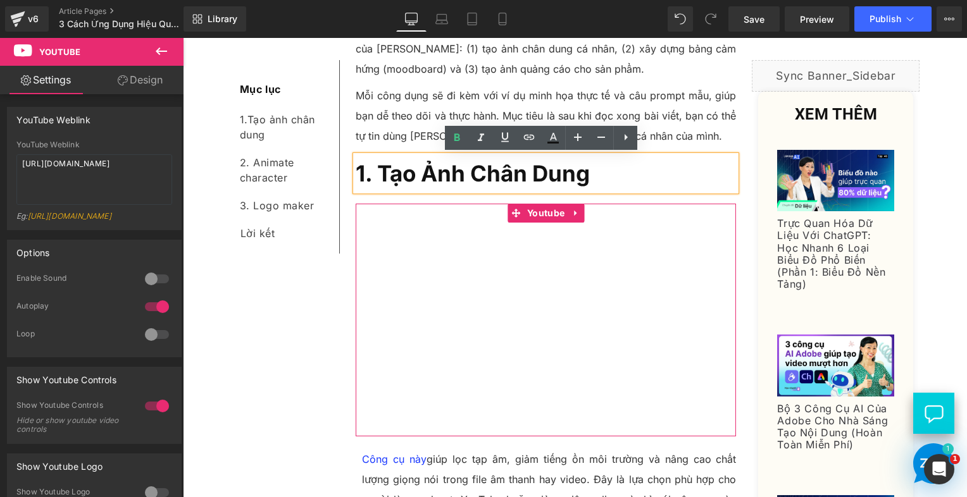
click at [533, 213] on div at bounding box center [546, 321] width 381 height 234
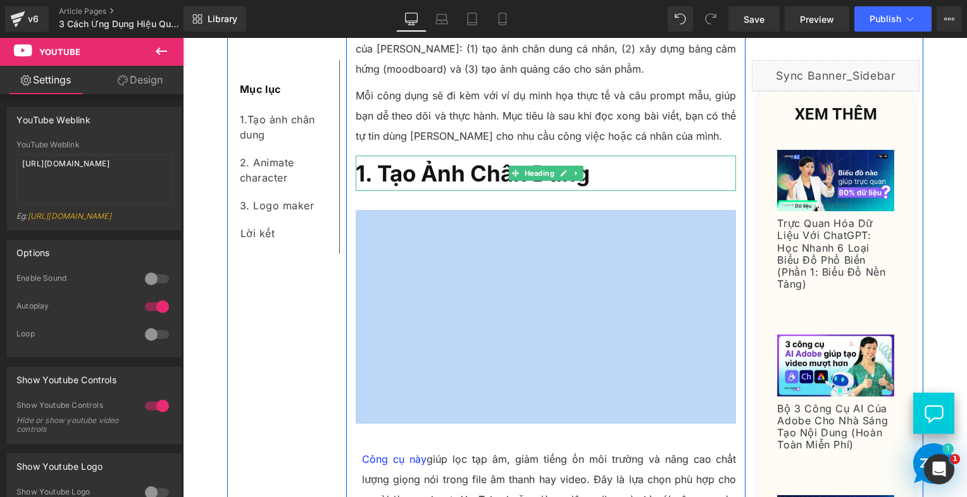
drag, startPoint x: 511, startPoint y: 215, endPoint x: 519, endPoint y: 191, distance: 24.8
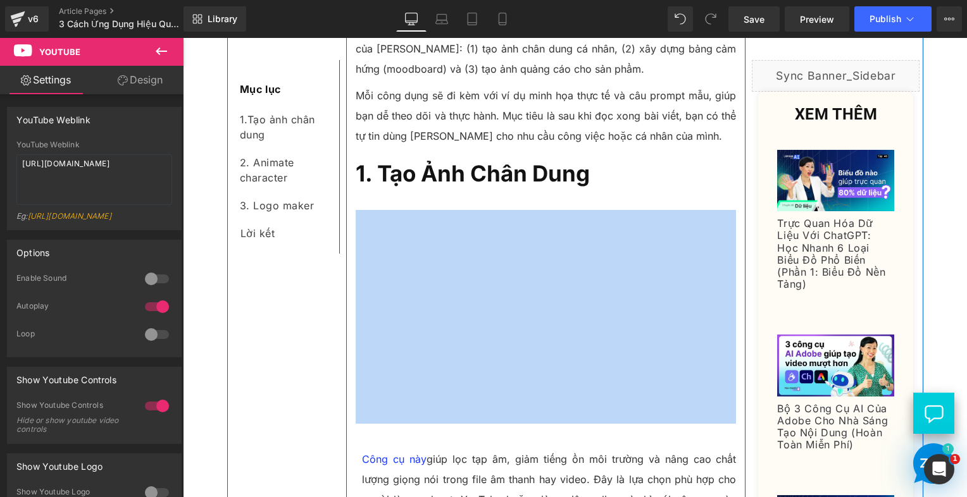
click at [520, 213] on div at bounding box center [546, 321] width 381 height 234
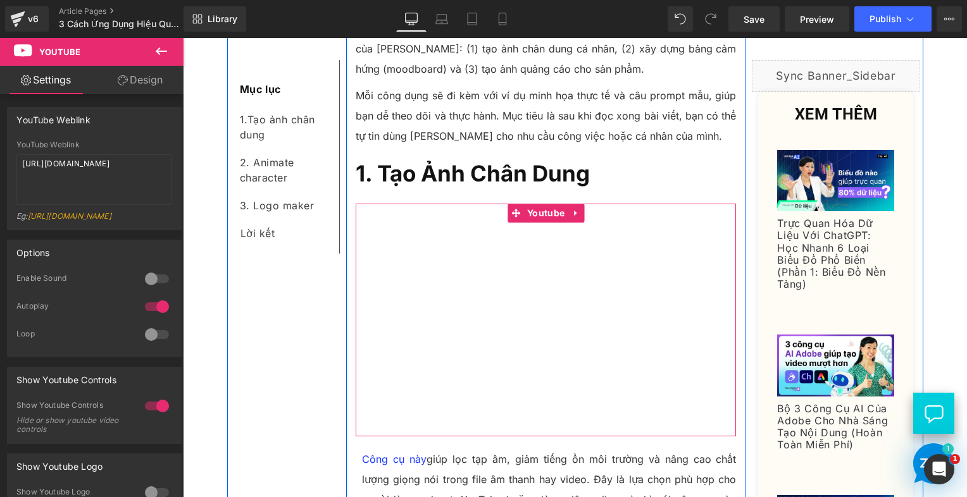
click at [514, 242] on div at bounding box center [546, 321] width 381 height 234
click at [536, 389] on div at bounding box center [546, 321] width 381 height 234
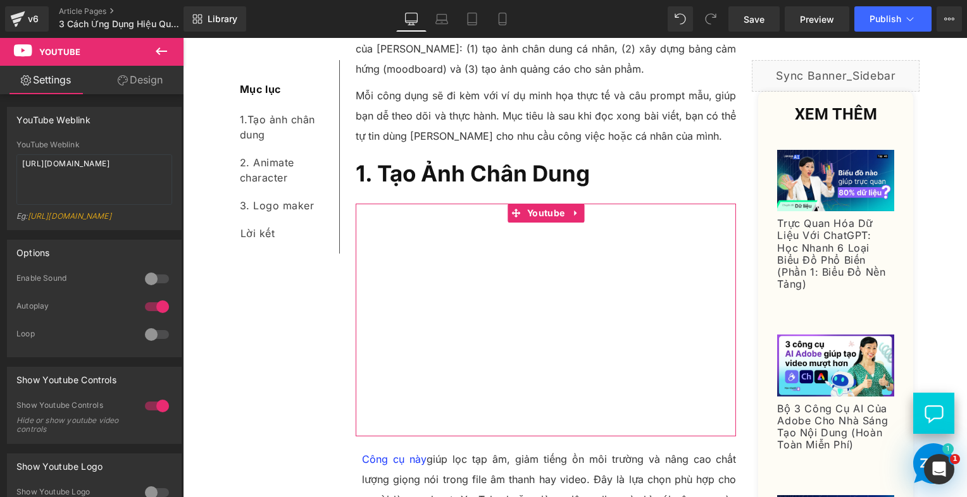
click at [167, 77] on link "Design" at bounding box center [140, 80] width 92 height 28
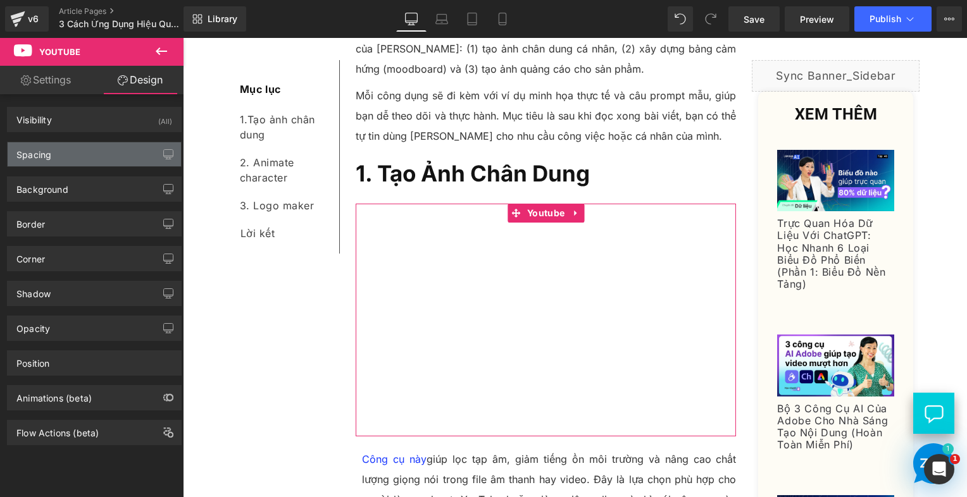
click at [72, 146] on div "Spacing" at bounding box center [94, 154] width 173 height 24
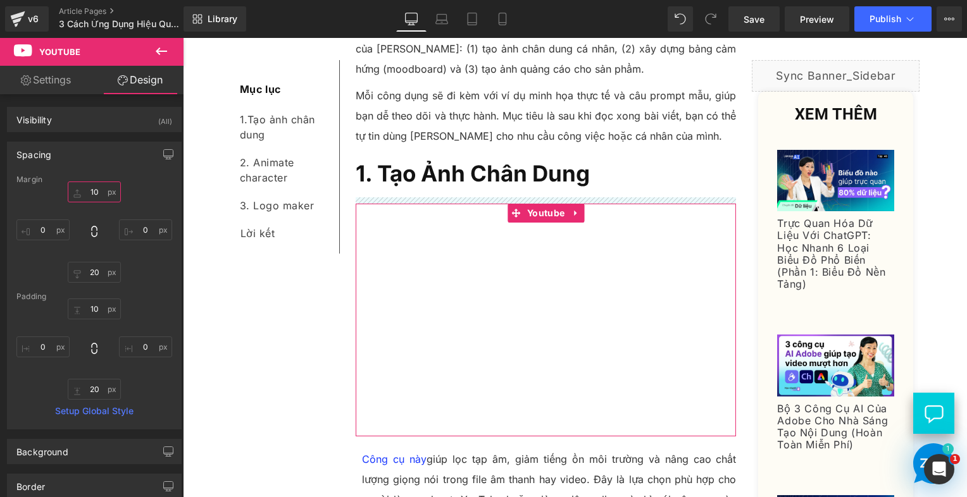
click at [101, 189] on input "10" at bounding box center [94, 192] width 53 height 21
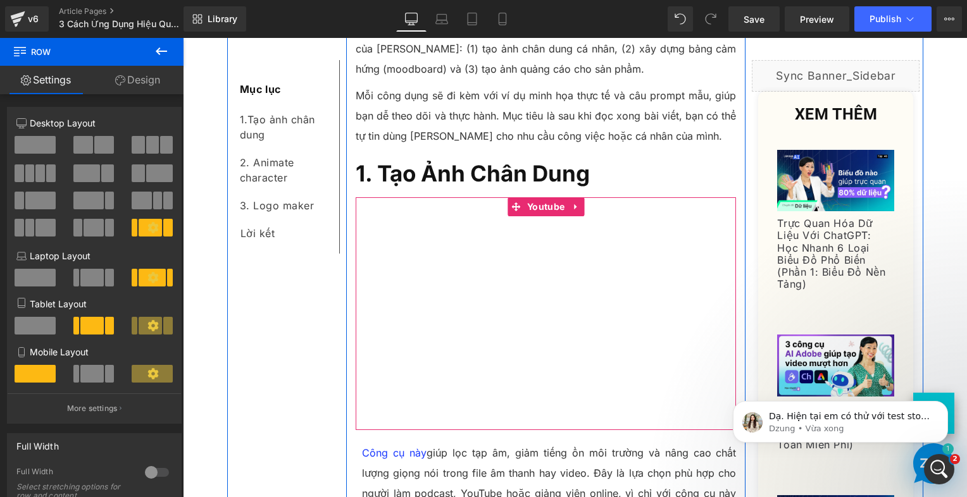
scroll to position [0, 0]
click at [546, 249] on div at bounding box center [546, 314] width 381 height 234
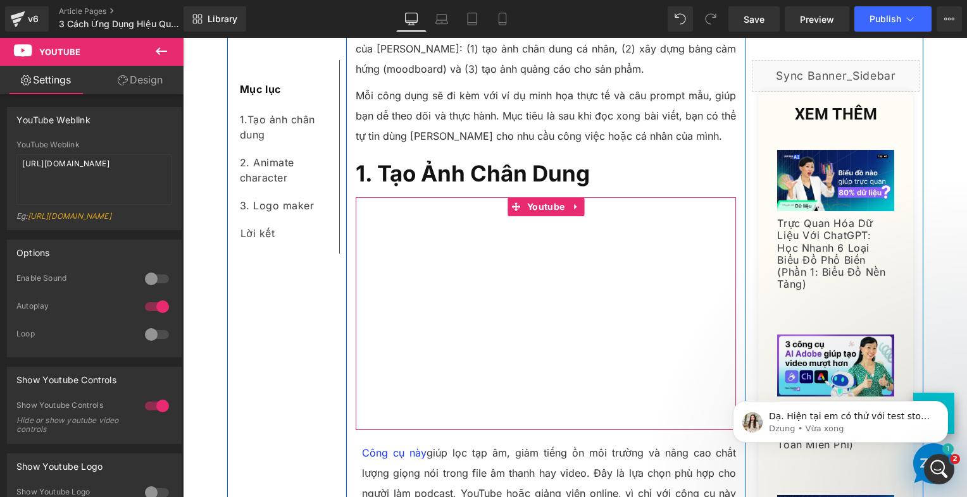
click at [518, 206] on div at bounding box center [546, 314] width 381 height 234
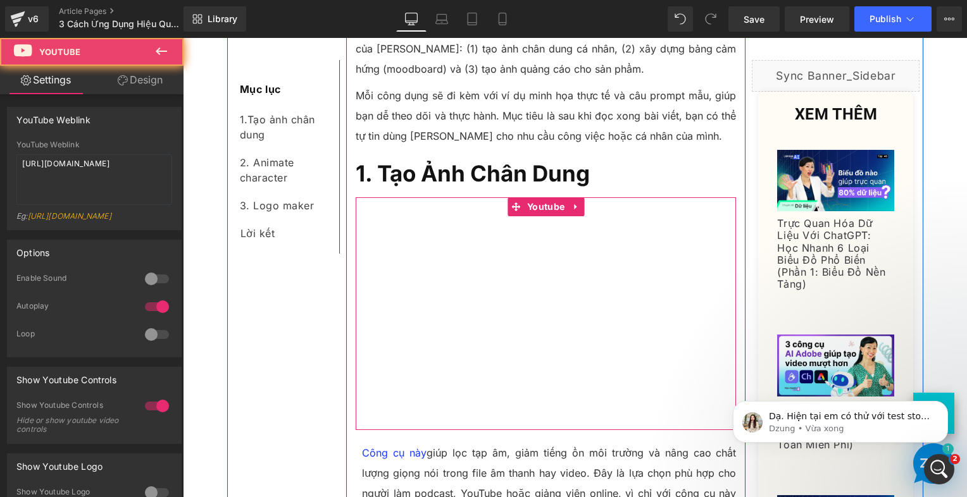
click at [509, 207] on div at bounding box center [546, 314] width 381 height 234
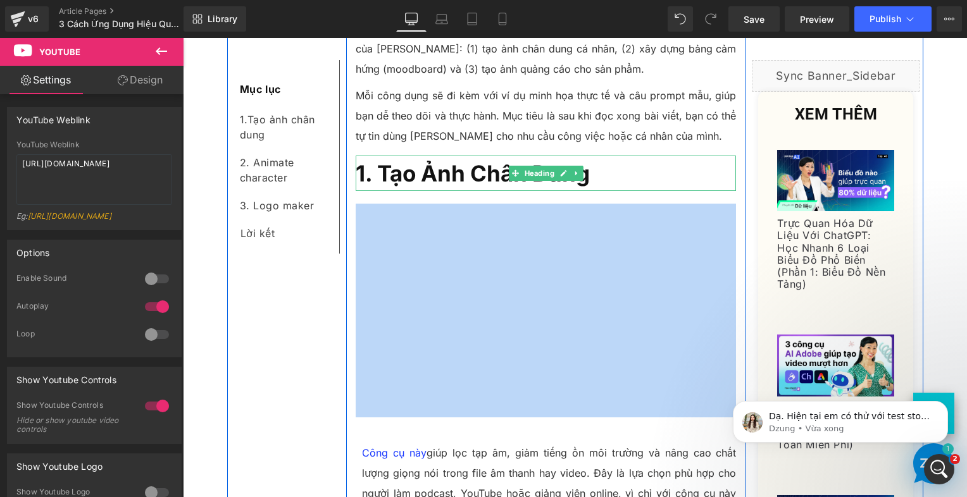
drag, startPoint x: 509, startPoint y: 207, endPoint x: 508, endPoint y: 186, distance: 20.9
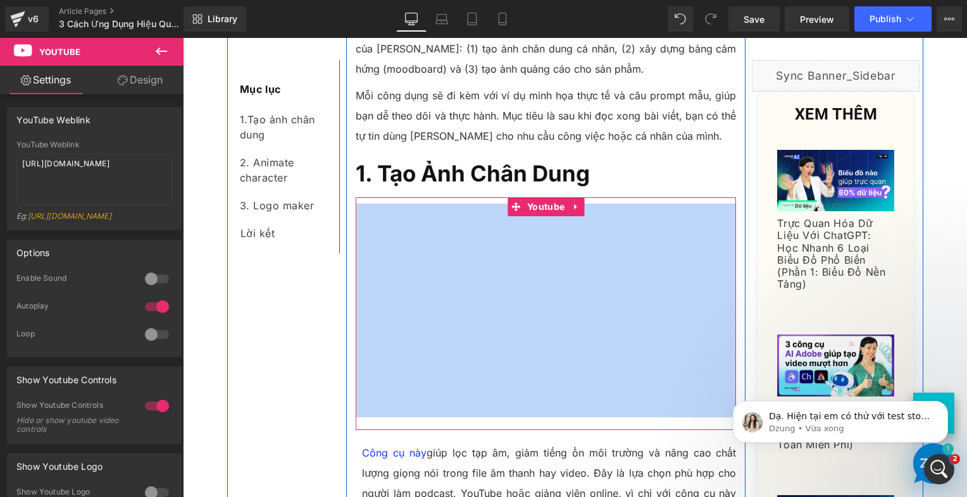
click at [504, 213] on div at bounding box center [546, 314] width 381 height 234
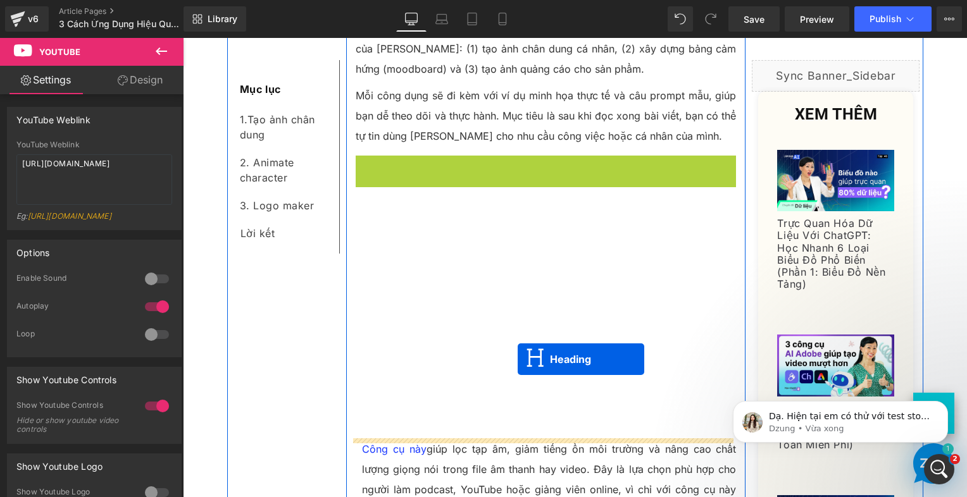
drag, startPoint x: 512, startPoint y: 173, endPoint x: 516, endPoint y: 368, distance: 195.6
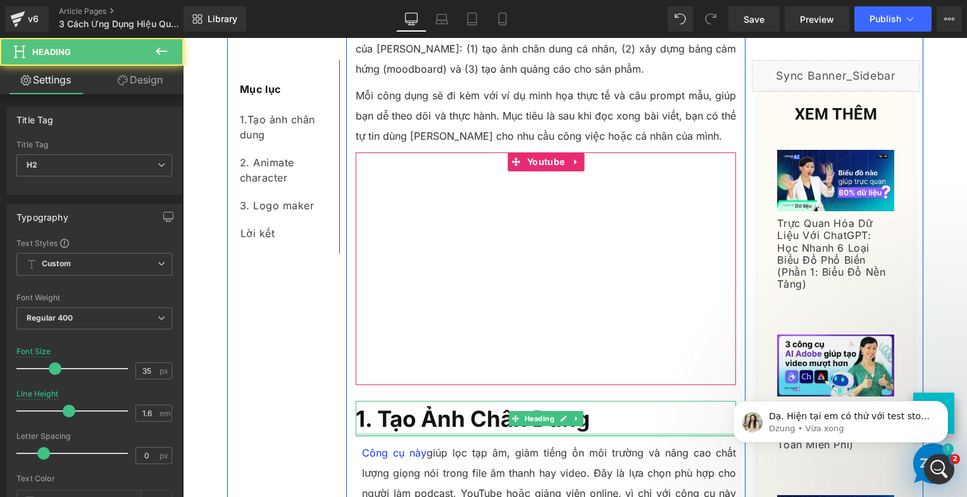
scroll to position [415, 0]
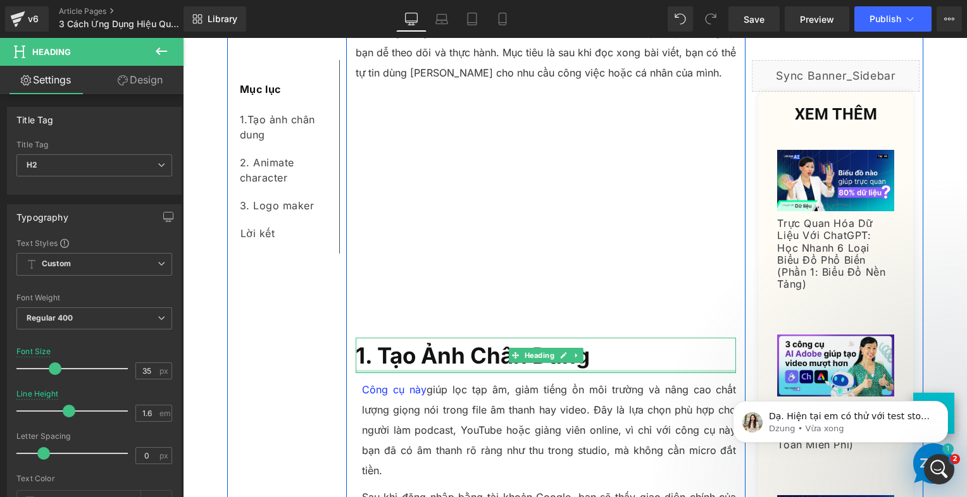
click at [441, 352] on b "1. Tạo Ảnh Chân Dung" at bounding box center [473, 355] width 234 height 27
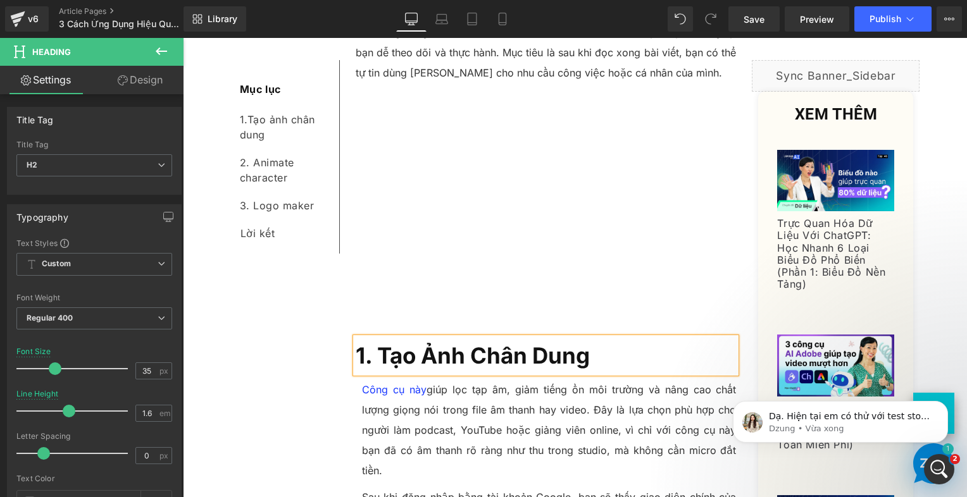
click at [441, 352] on b "1. Tạo Ảnh Chân Dung" at bounding box center [473, 355] width 234 height 27
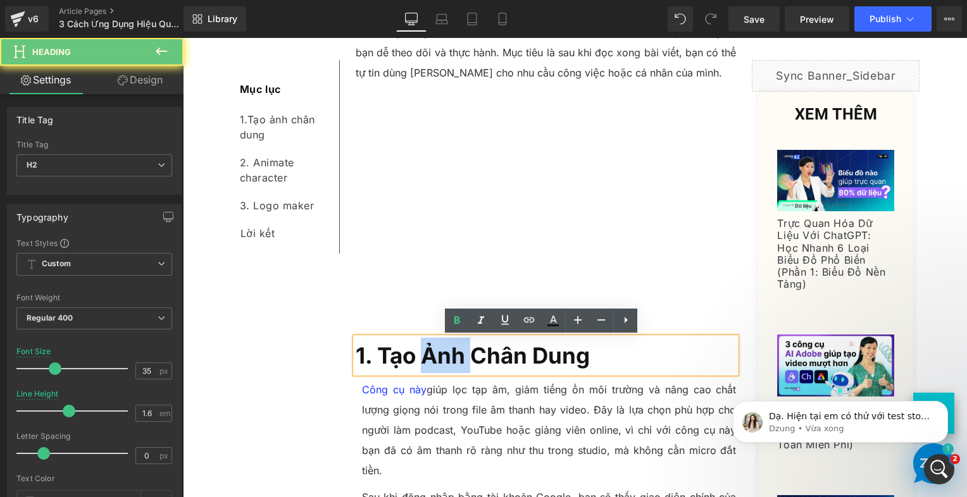
click at [417, 406] on p "Công cụ này giúp lọc tạp âm, giảm tiếng ồn môi trường và nâng cao chất lượng gi…" at bounding box center [549, 430] width 375 height 101
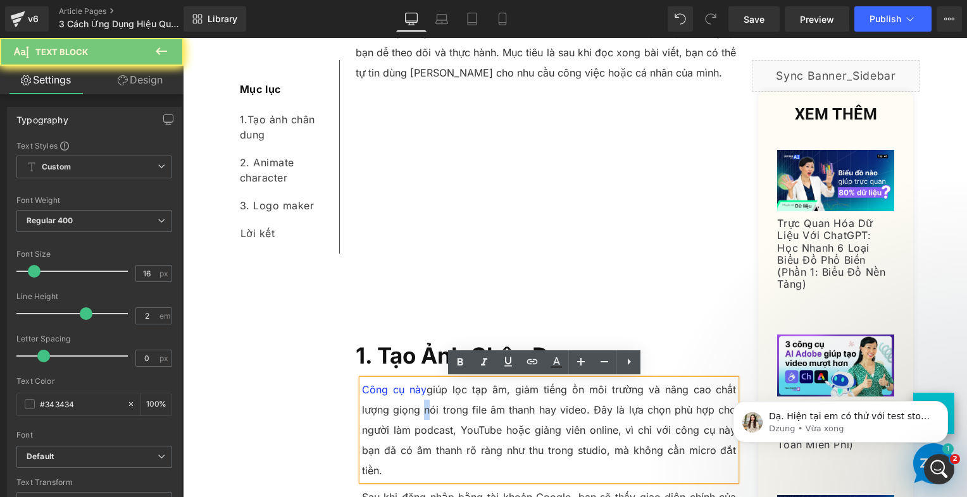
click at [417, 406] on p "Công cụ này giúp lọc tạp âm, giảm tiếng ồn môi trường và nâng cao chất lượng gi…" at bounding box center [549, 430] width 375 height 101
click at [418, 406] on p "Công cụ này giúp lọc tạp âm, giảm tiếng ồn môi trường và nâng cao chất lượng gi…" at bounding box center [549, 430] width 375 height 101
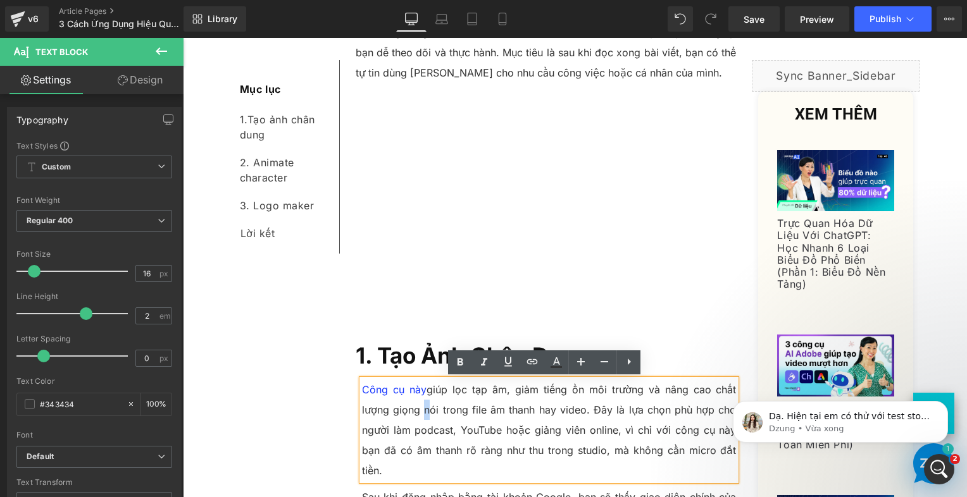
paste div
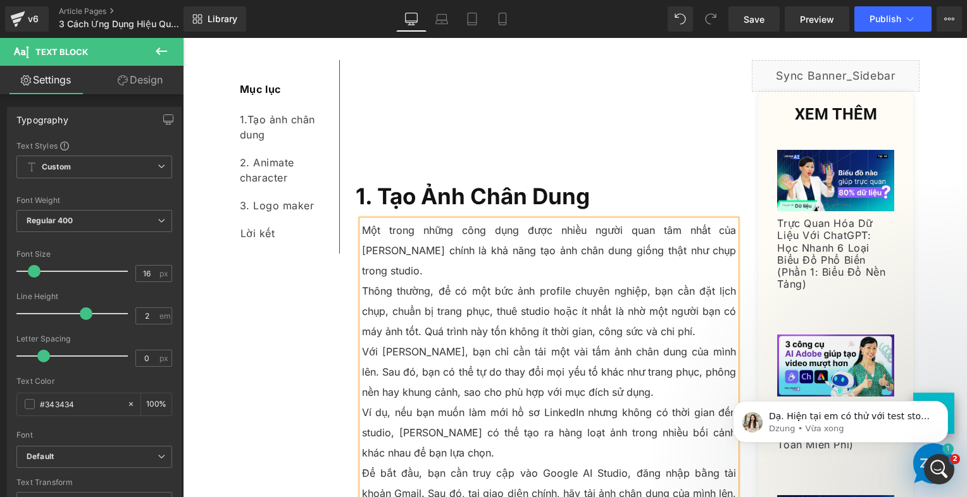
scroll to position [604, 0]
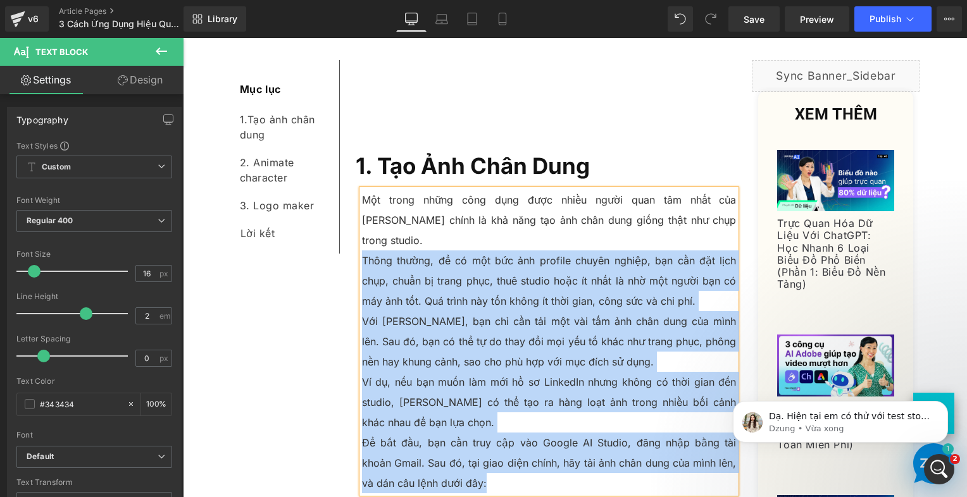
click at [362, 260] on p "Thông thường, để có một bức ảnh profile chuyên nghiệp, bạn cần đặt lịch chụp, c…" at bounding box center [549, 281] width 375 height 61
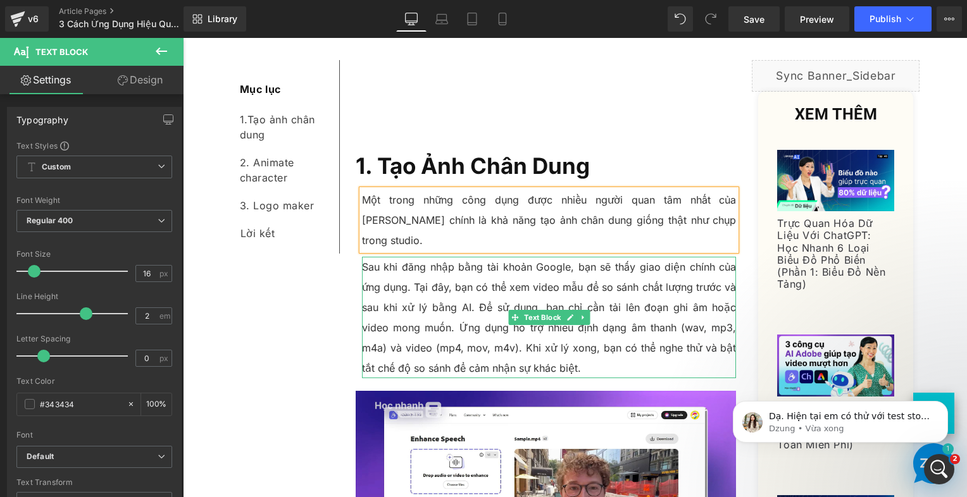
click at [378, 282] on p "Sau khi đăng nhập bằng tài khoản Google, bạn sẽ thấy giao diện chính của ứng dụ…" at bounding box center [549, 318] width 375 height 122
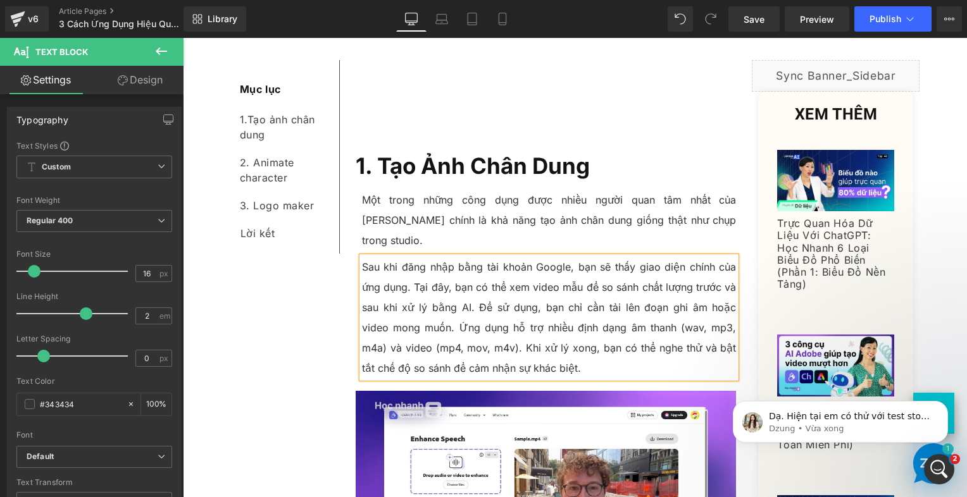
click at [378, 282] on p "Sau khi đăng nhập bằng tài khoản Google, bạn sẽ thấy giao diện chính của ứng dụ…" at bounding box center [549, 318] width 375 height 122
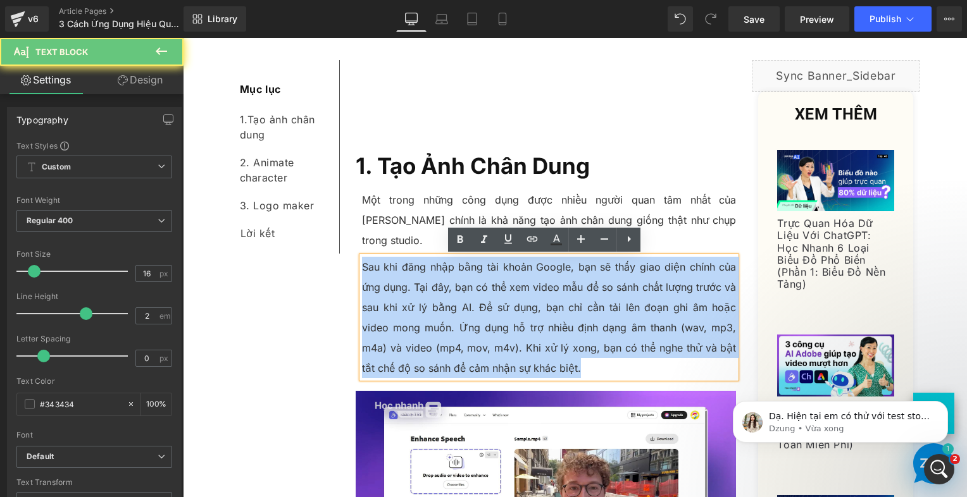
click at [378, 282] on p "Sau khi đăng nhập bằng tài khoản Google, bạn sẽ thấy giao diện chính của ứng dụ…" at bounding box center [549, 318] width 375 height 122
paste div
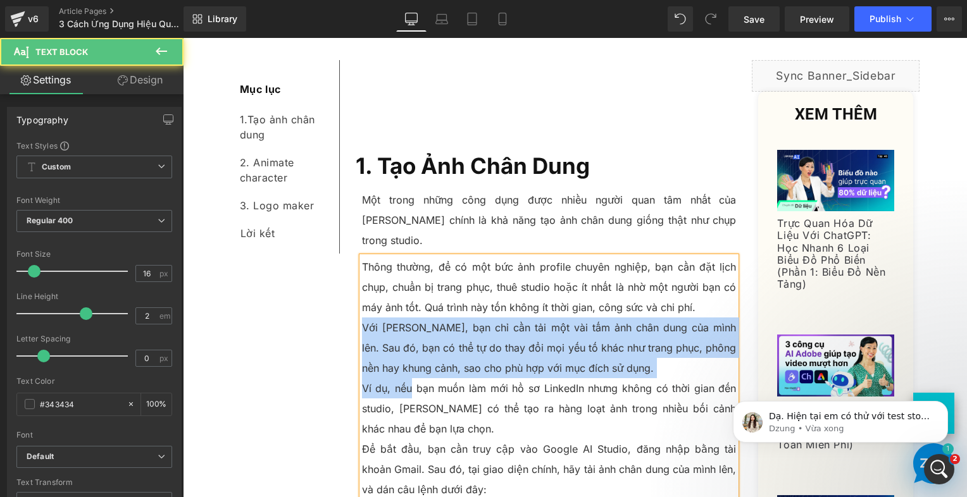
drag, startPoint x: 359, startPoint y: 328, endPoint x: 420, endPoint y: 386, distance: 84.6
click at [414, 399] on div "Thông thường, để có một bức ảnh profile chuyên nghiệp, bạn cần đặt lịch chụp, c…" at bounding box center [549, 378] width 375 height 243
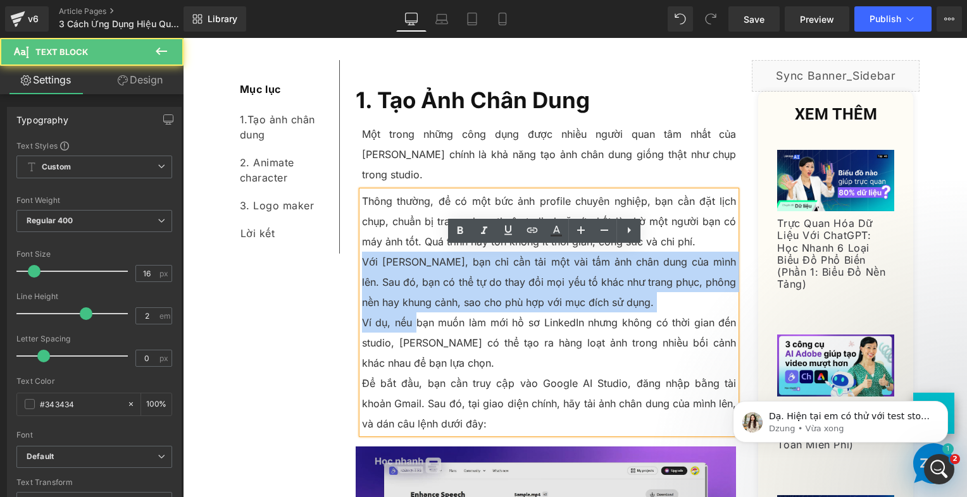
scroll to position [794, 0]
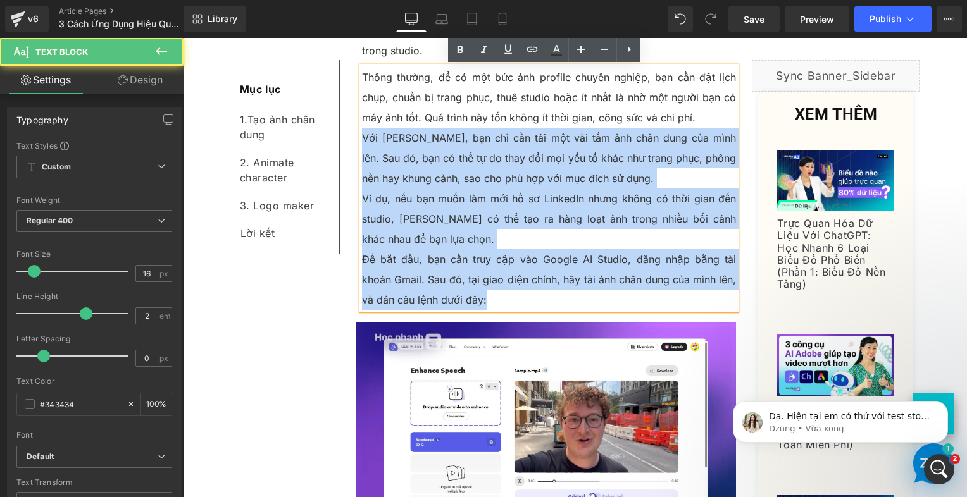
click at [474, 291] on p "Để bắt đầu, bạn cần truy cập vào Google AI Studio, đăng nhập bằng tài khoản Gma…" at bounding box center [549, 279] width 375 height 61
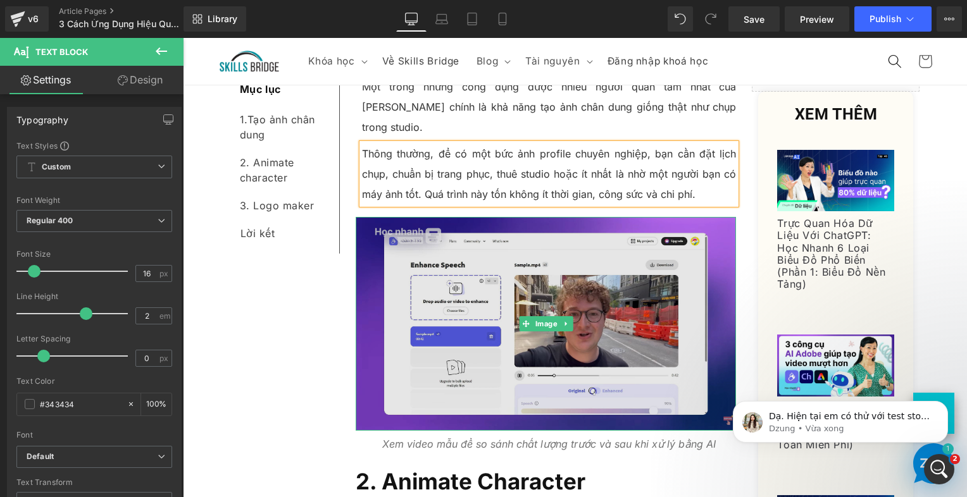
scroll to position [604, 0]
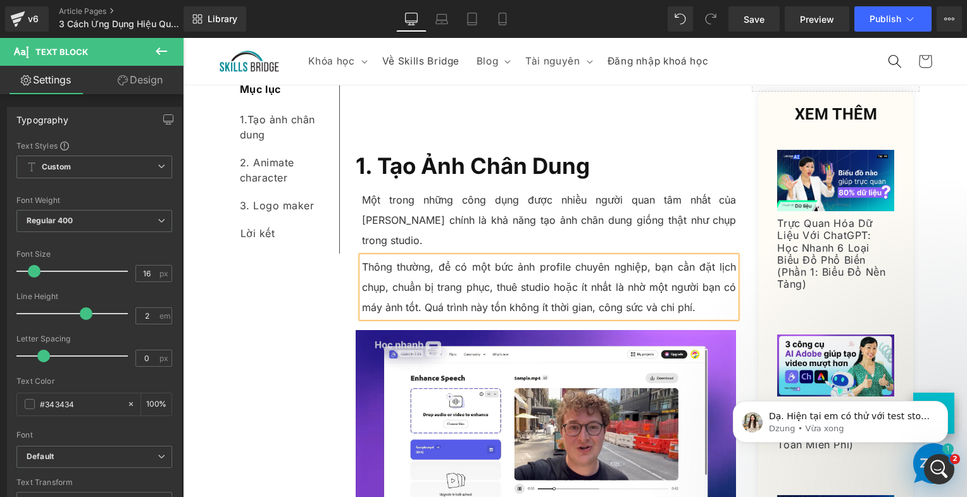
click at [425, 206] on p "Một trong những công dụng được nhiều người quan tâm nhất của [PERSON_NAME] chín…" at bounding box center [549, 220] width 375 height 61
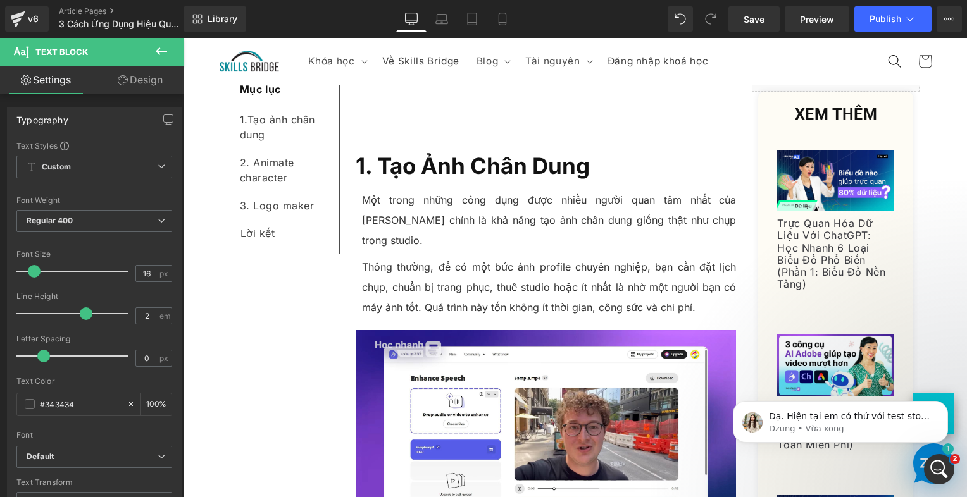
click at [144, 85] on link "Design" at bounding box center [140, 80] width 92 height 28
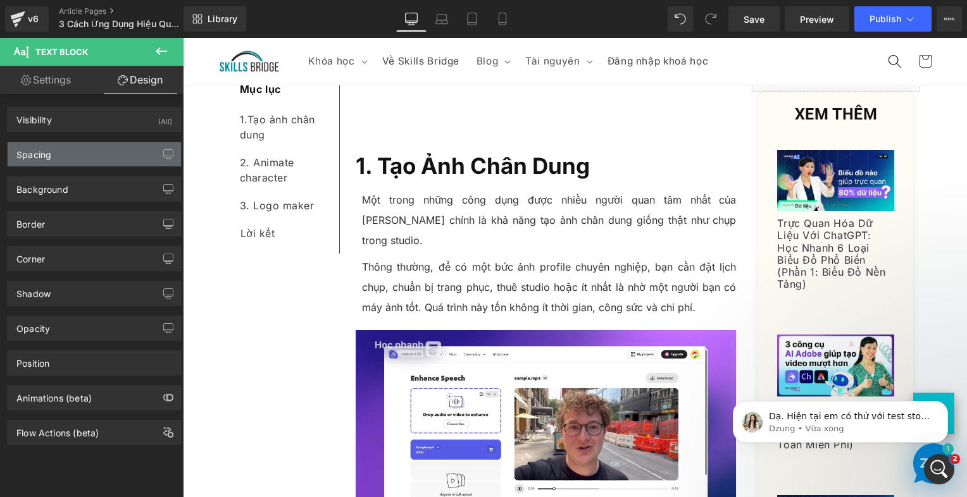
click at [104, 153] on div "Spacing" at bounding box center [94, 154] width 173 height 24
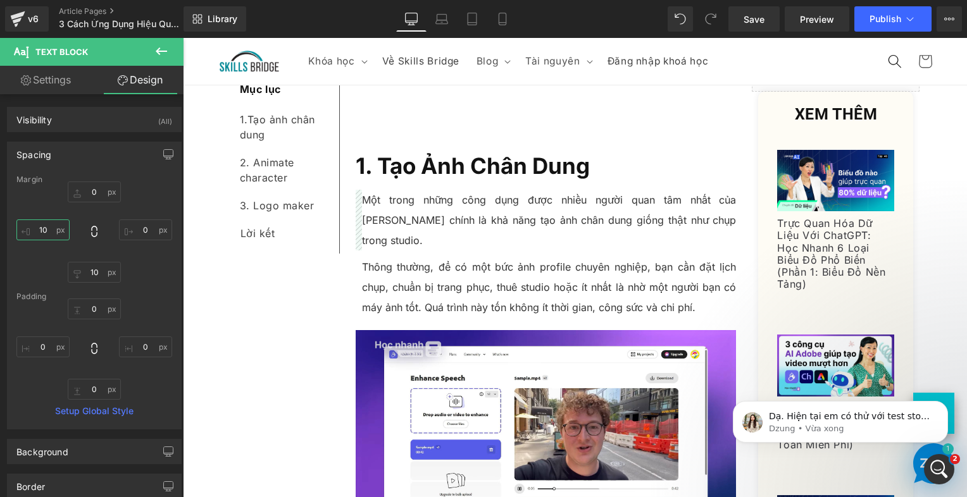
click at [58, 225] on input "10" at bounding box center [42, 230] width 53 height 21
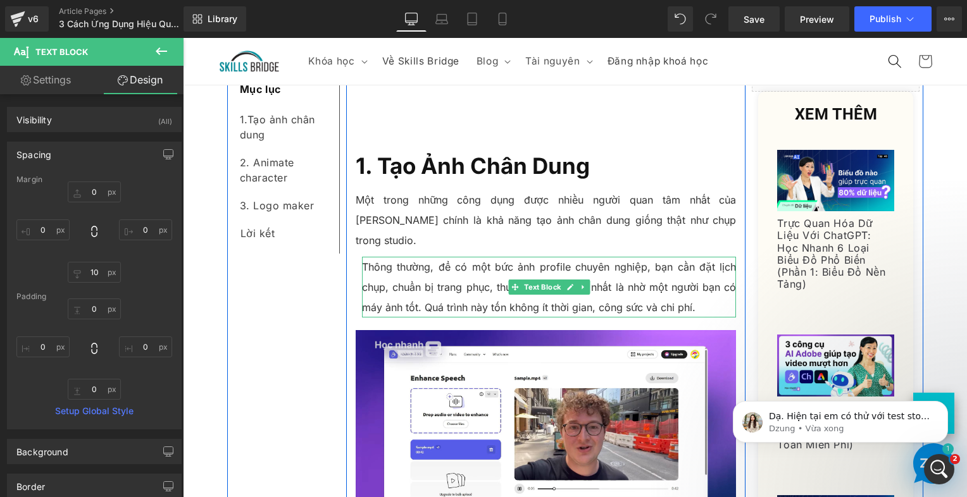
click at [408, 257] on p "Thông thường, để có một bức ảnh profile chuyên nghiệp, bạn cần đặt lịch chụp, c…" at bounding box center [549, 287] width 375 height 61
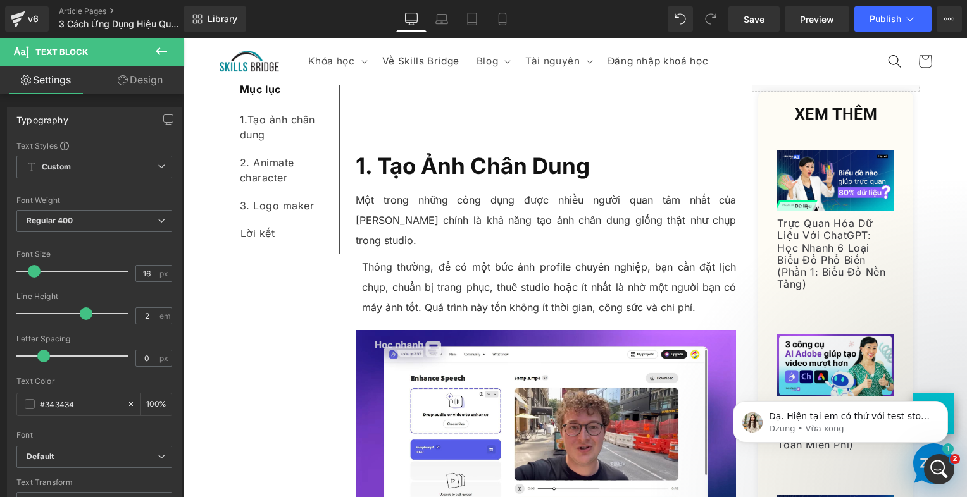
click at [132, 83] on link "Design" at bounding box center [140, 80] width 92 height 28
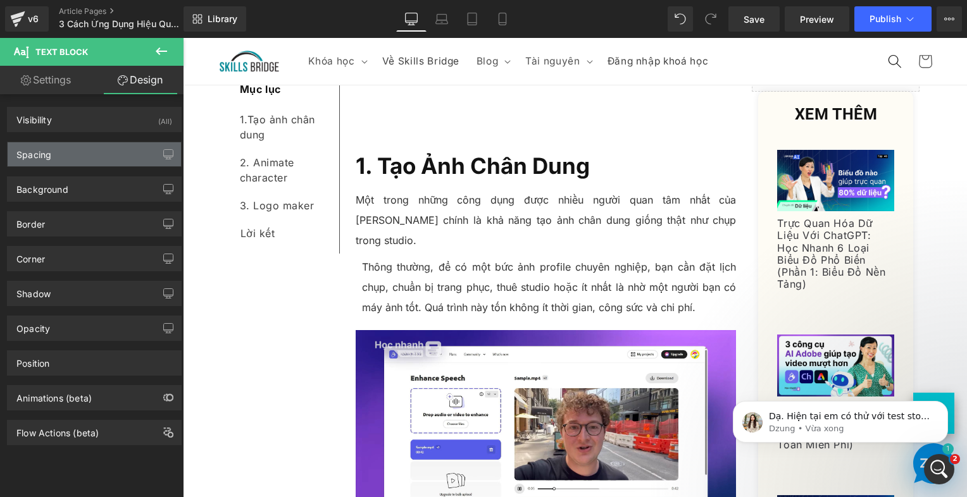
click at [74, 161] on div "Spacing" at bounding box center [94, 154] width 173 height 24
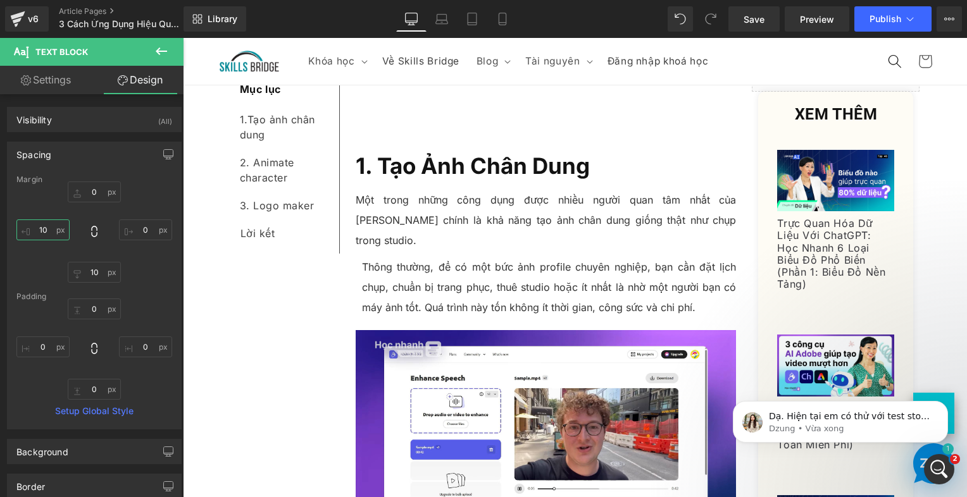
click at [46, 225] on input "10" at bounding box center [42, 230] width 53 height 21
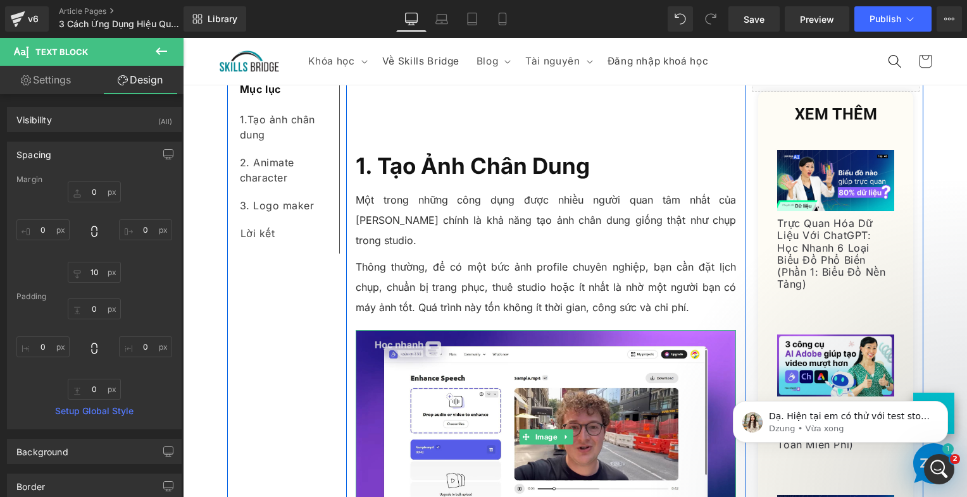
click at [453, 271] on p "Thông thường, để có một bức ảnh profile chuyên nghiệp, bạn cần đặt lịch chụp, c…" at bounding box center [546, 287] width 381 height 61
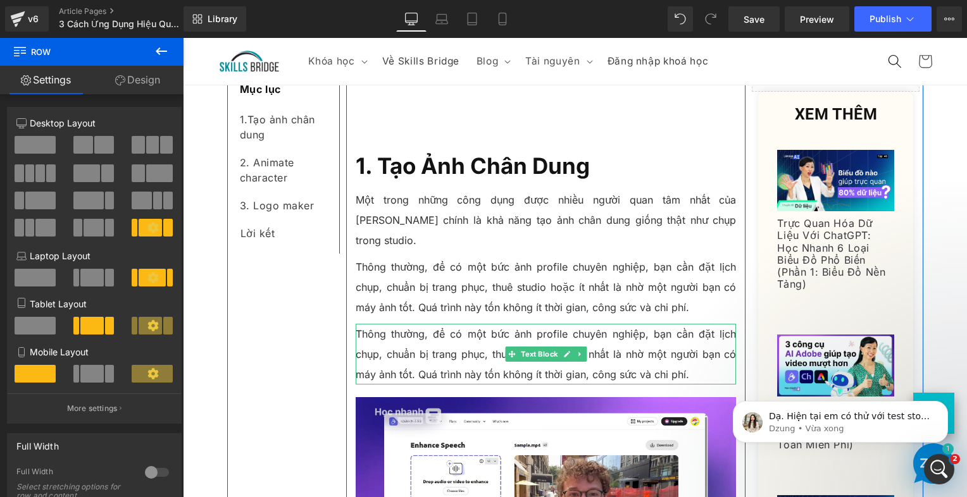
click at [428, 324] on p "Thông thường, để có một bức ảnh profile chuyên nghiệp, bạn cần đặt lịch chụp, c…" at bounding box center [546, 354] width 381 height 61
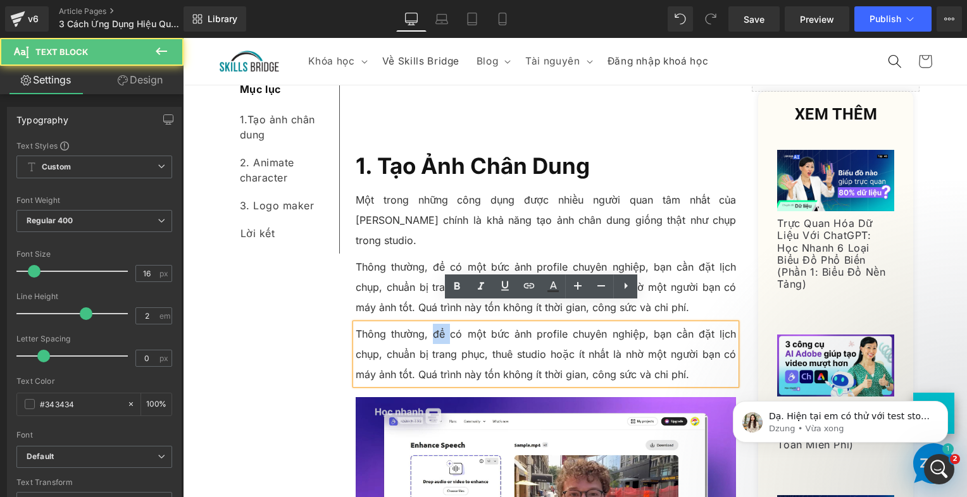
click at [428, 324] on p "Thông thường, để có một bức ảnh profile chuyên nghiệp, bạn cần đặt lịch chụp, c…" at bounding box center [546, 354] width 381 height 61
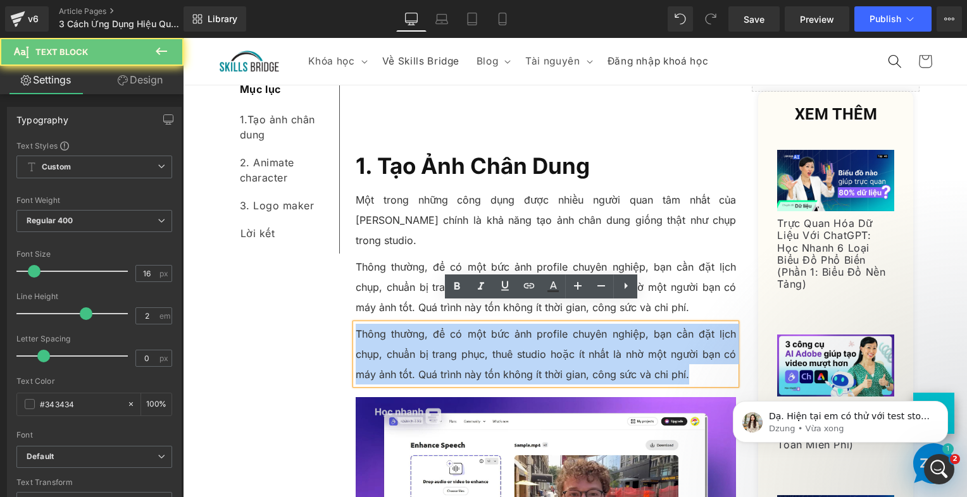
click at [428, 324] on p "Thông thường, để có một bức ảnh profile chuyên nghiệp, bạn cần đặt lịch chụp, c…" at bounding box center [546, 354] width 381 height 61
paste div
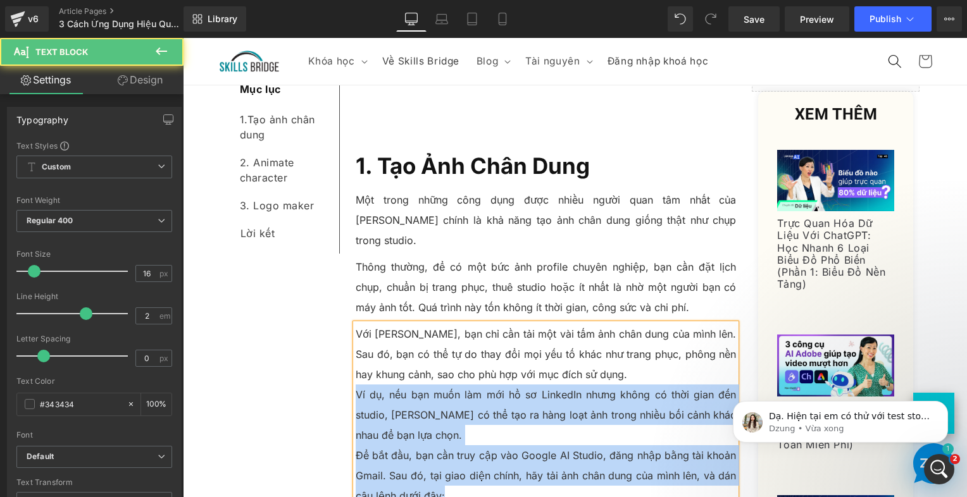
drag, startPoint x: 437, startPoint y: 447, endPoint x: 352, endPoint y: 372, distance: 113.5
click at [356, 372] on div "Với [PERSON_NAME], bạn chỉ cần tải một vài tấm ảnh chân dung của mình lên. Sau …" at bounding box center [546, 415] width 381 height 182
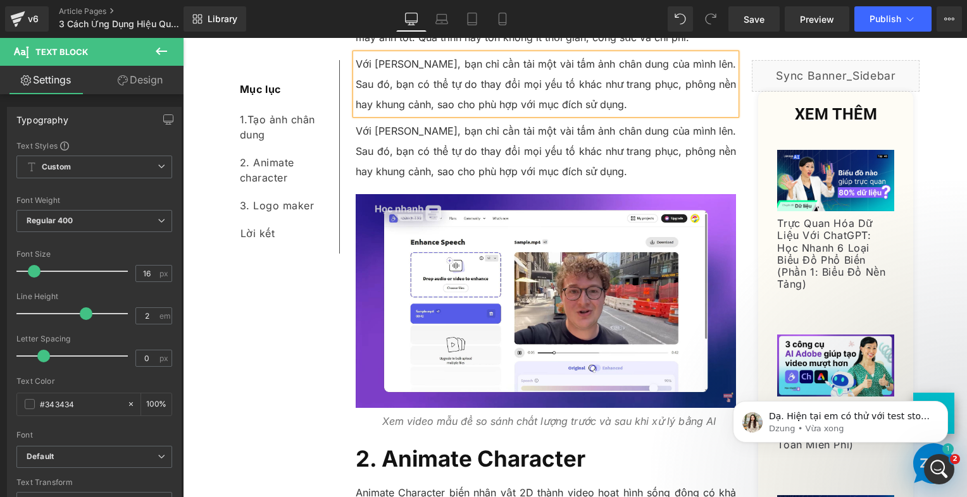
scroll to position [886, 0]
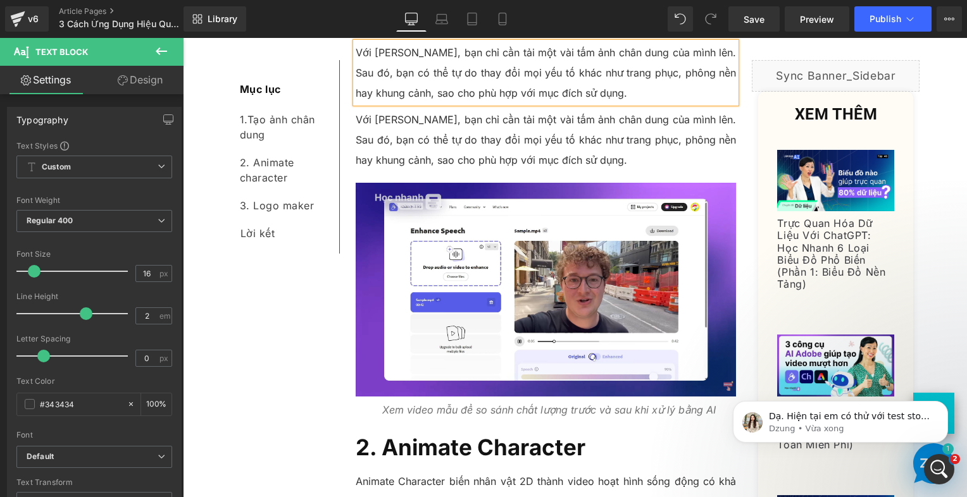
click at [418, 111] on p "Với [PERSON_NAME], bạn chỉ cần tải một vài tấm ảnh chân dung của mình lên. Sau …" at bounding box center [546, 139] width 381 height 61
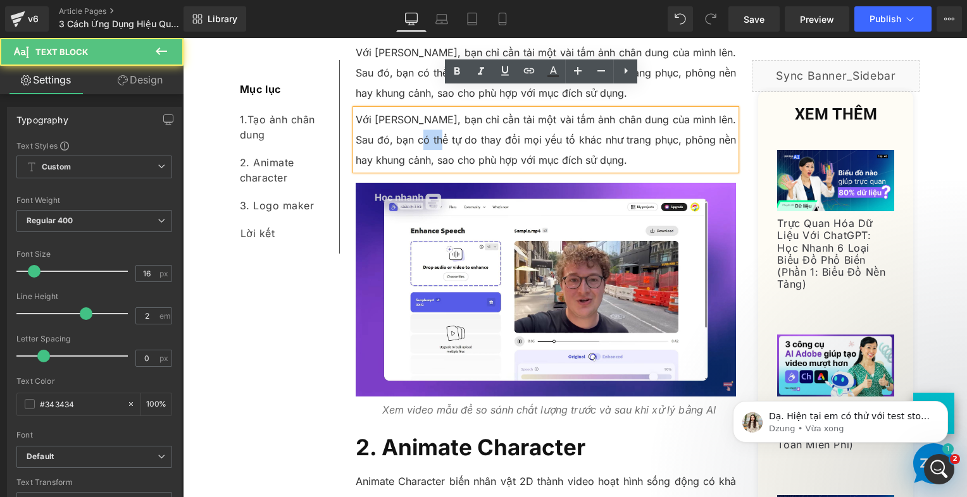
click at [418, 111] on p "Với [PERSON_NAME], bạn chỉ cần tải một vài tấm ảnh chân dung của mình lên. Sau …" at bounding box center [546, 139] width 381 height 61
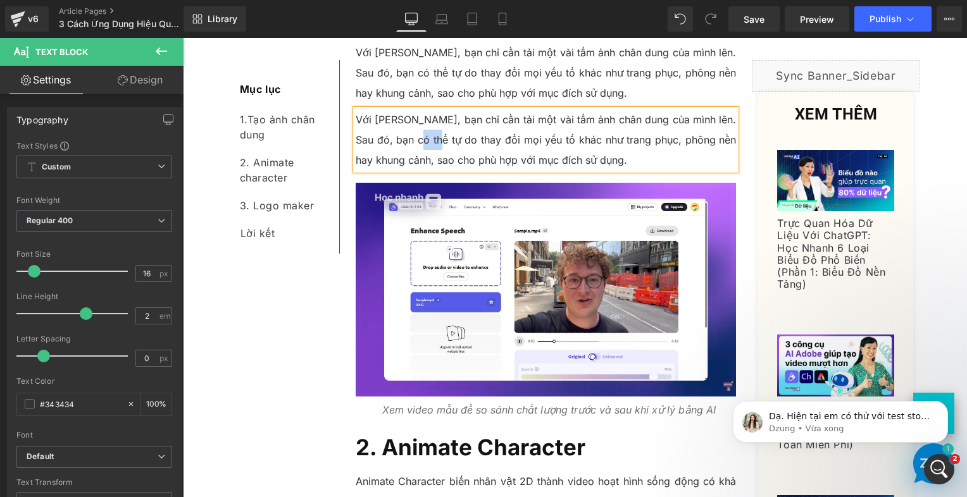
click at [418, 111] on p "Với [PERSON_NAME], bạn chỉ cần tải một vài tấm ảnh chân dung của mình lên. Sau …" at bounding box center [546, 139] width 381 height 61
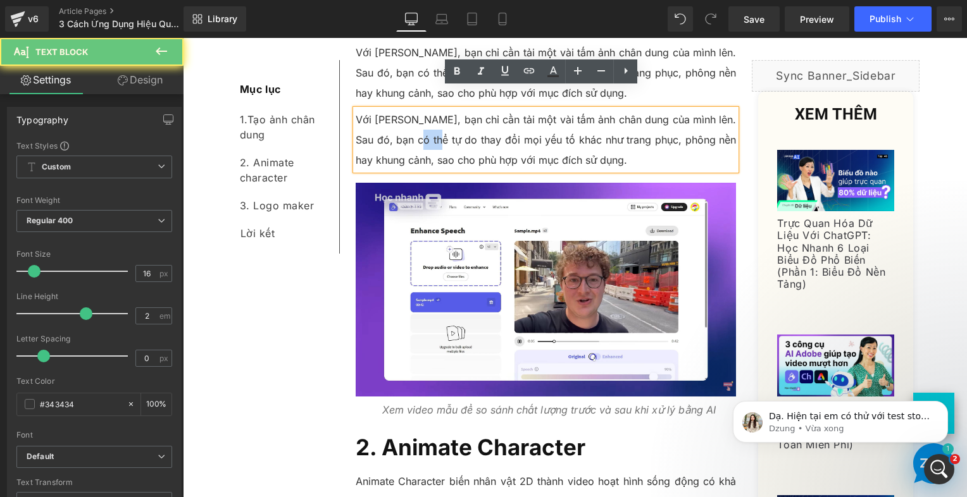
click at [418, 111] on p "Với [PERSON_NAME], bạn chỉ cần tải một vài tấm ảnh chân dung của mình lên. Sau …" at bounding box center [546, 139] width 381 height 61
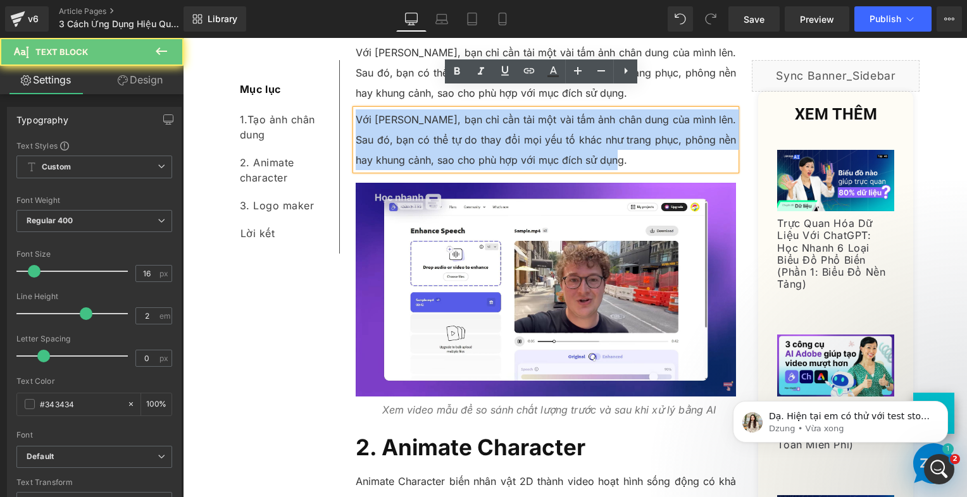
click at [418, 111] on p "Với [PERSON_NAME], bạn chỉ cần tải một vài tấm ảnh chân dung của mình lên. Sau …" at bounding box center [546, 139] width 381 height 61
paste div
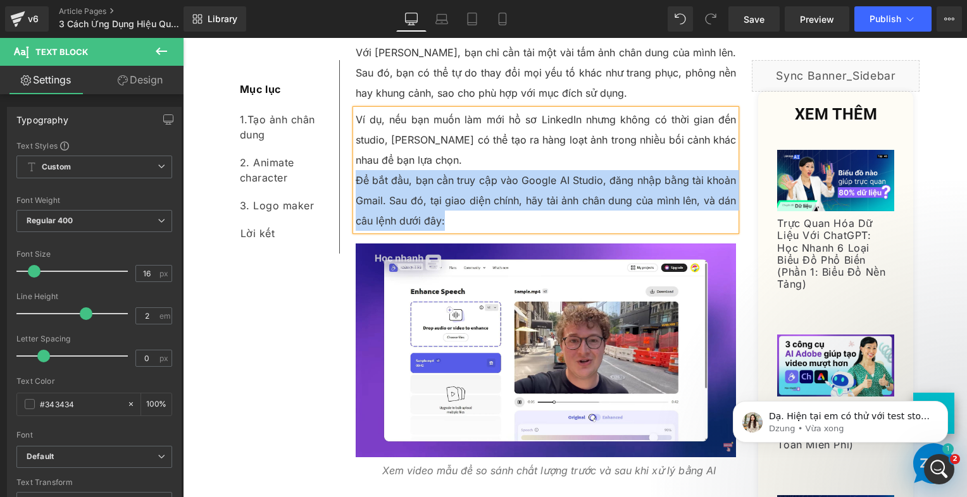
click at [356, 170] on p "Để bắt đầu, bạn cần truy cập vào Google AI Studio, đăng nhập bằng tài khoản Gma…" at bounding box center [546, 200] width 381 height 61
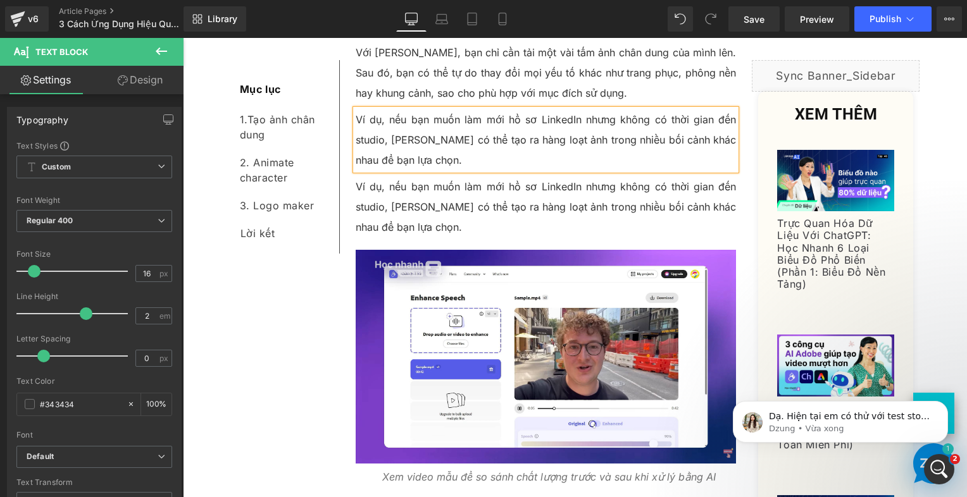
click at [404, 177] on p "Ví dụ, nếu bạn muốn làm mới hồ sơ LinkedIn nhưng không có thời gian đến studio,…" at bounding box center [546, 207] width 381 height 61
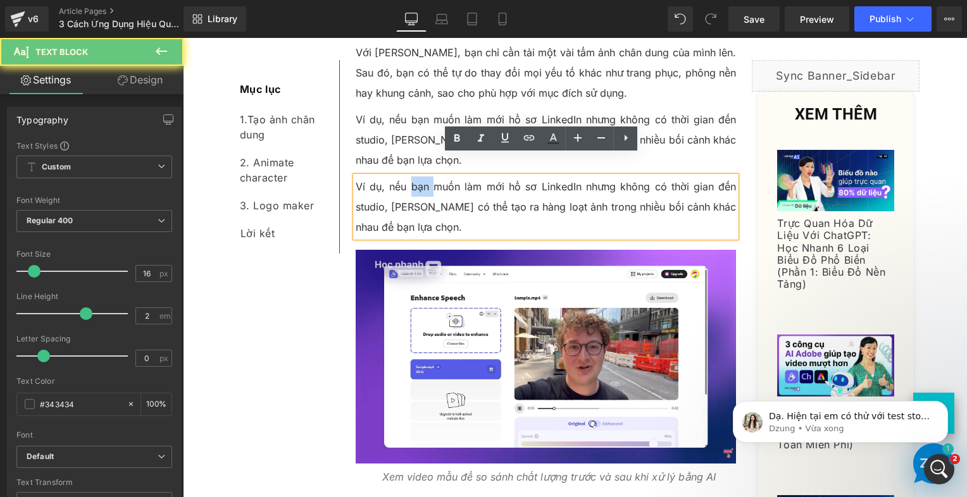
click at [404, 177] on p "Ví dụ, nếu bạn muốn làm mới hồ sơ LinkedIn nhưng không có thời gian đến studio,…" at bounding box center [546, 207] width 381 height 61
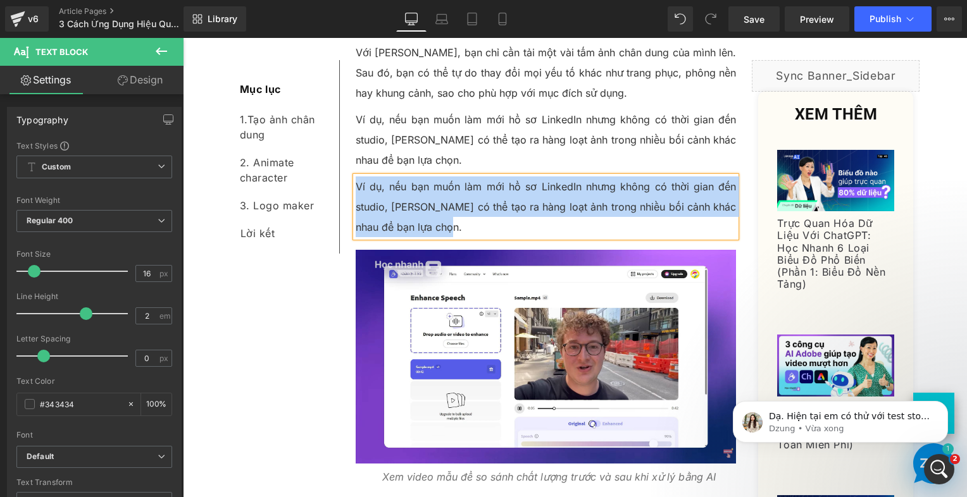
paste div
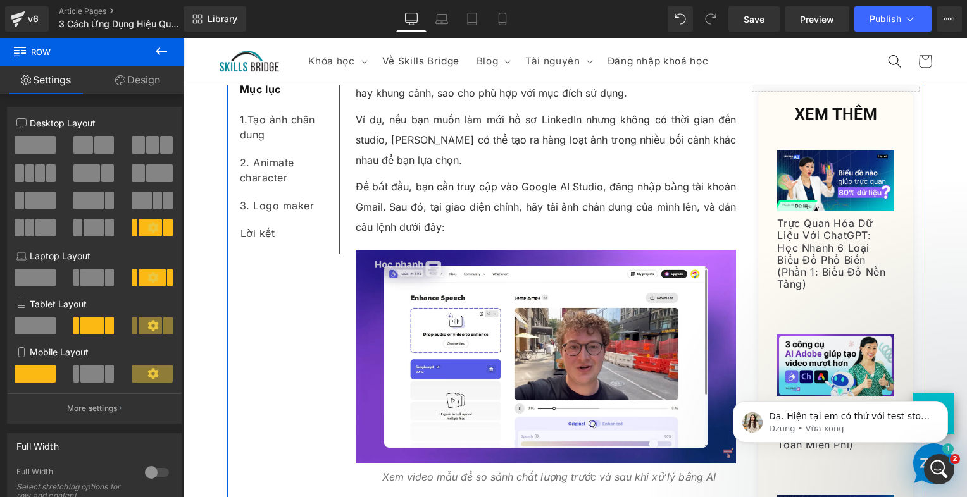
click at [475, 181] on p "Để bắt đầu, bạn cần truy cập vào Google AI Studio, đăng nhập bằng tài khoản Gma…" at bounding box center [546, 207] width 381 height 61
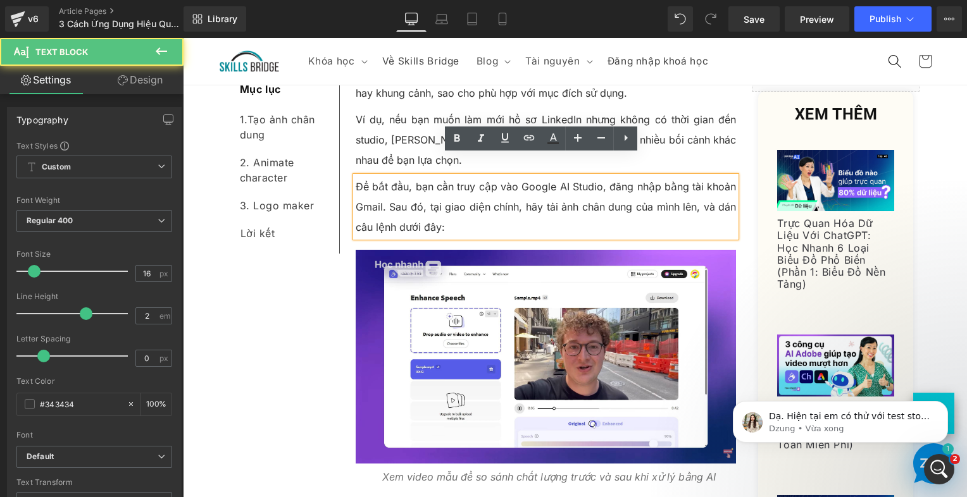
click at [425, 109] on p "Ví dụ, nếu bạn muốn làm mới hồ sơ LinkedIn nhưng không có thời gian đến studio,…" at bounding box center [546, 139] width 381 height 61
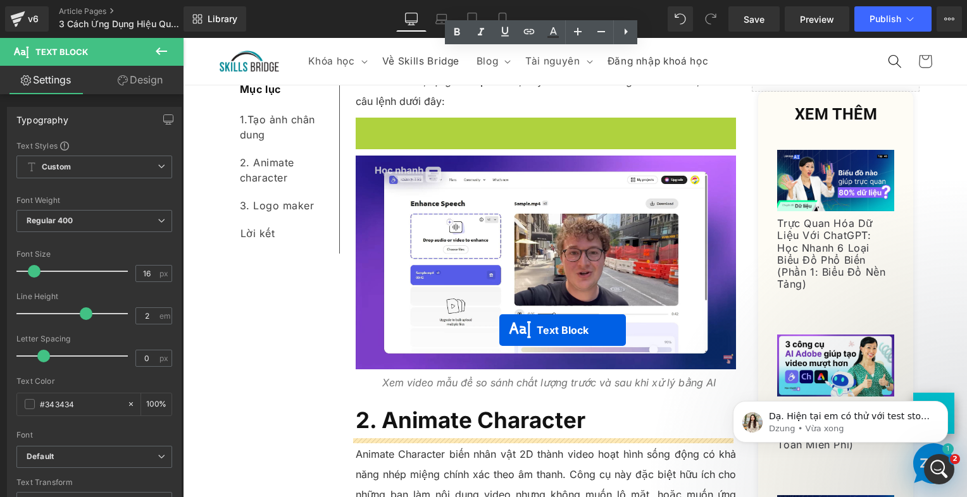
scroll to position [1013, 0]
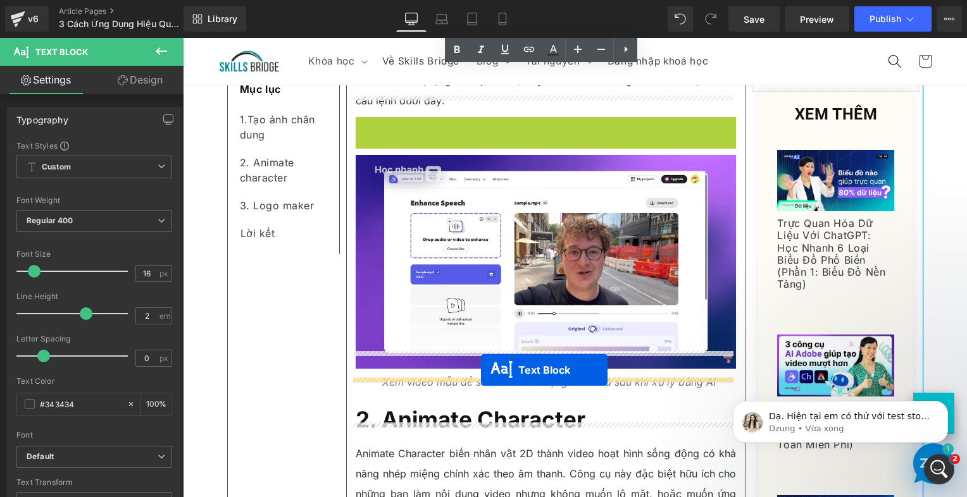
drag, startPoint x: 506, startPoint y: 254, endPoint x: 481, endPoint y: 370, distance: 119.2
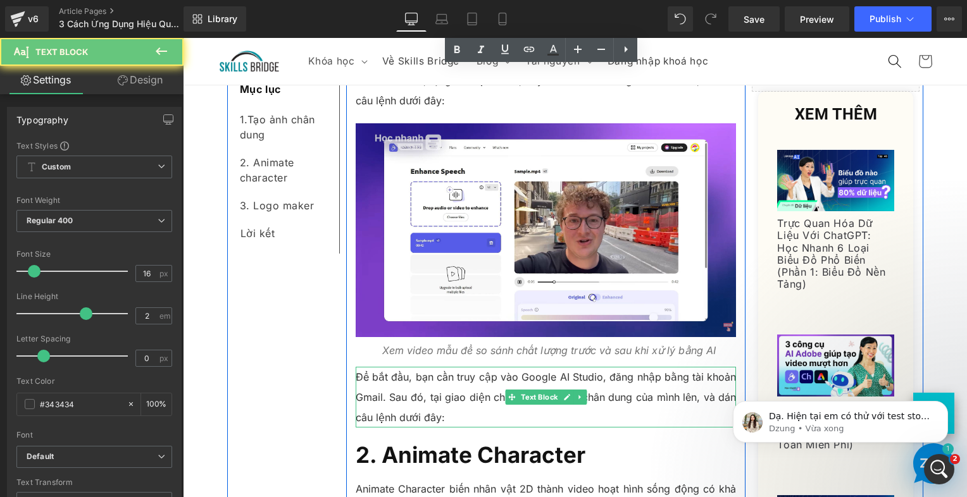
click at [386, 382] on p "Để bắt đầu, bạn cần truy cập vào Google AI Studio, đăng nhập bằng tài khoản Gma…" at bounding box center [546, 397] width 381 height 61
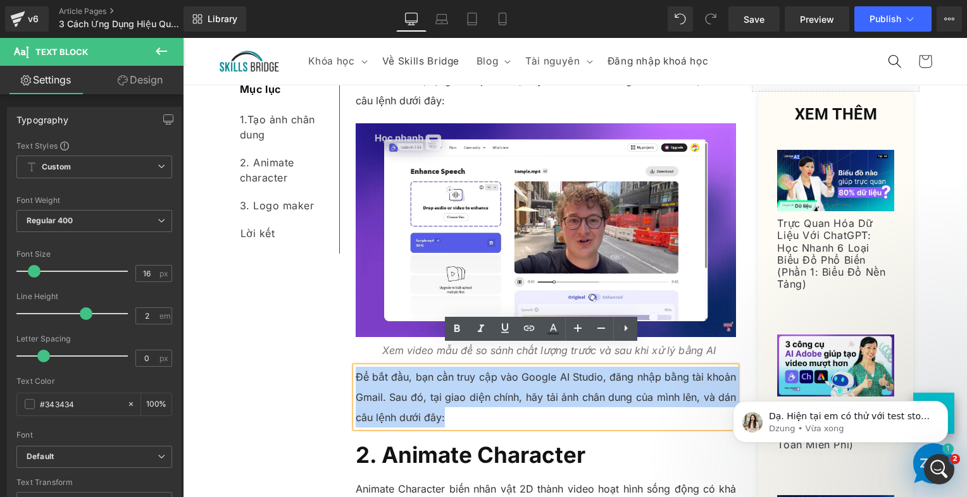
click at [386, 382] on p "Để bắt đầu, bạn cần truy cập vào Google AI Studio, đăng nhập bằng tài khoản Gma…" at bounding box center [546, 397] width 381 height 61
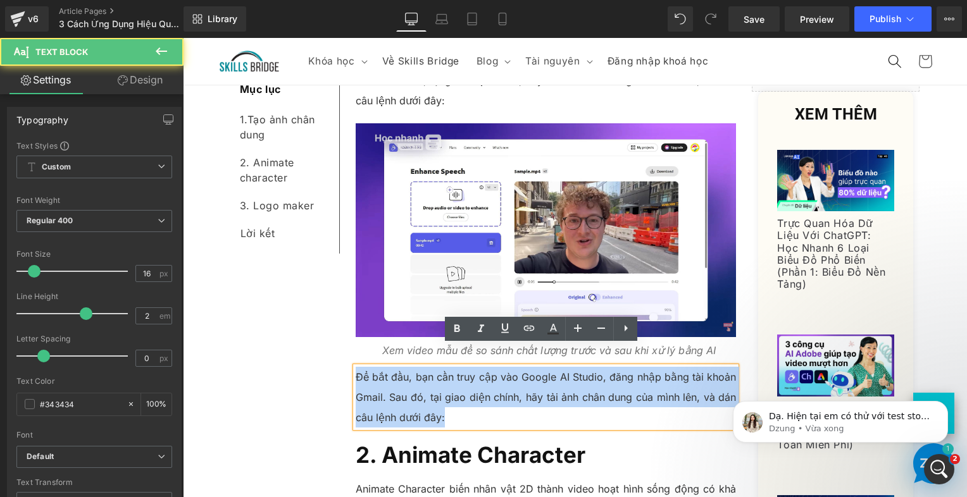
paste div
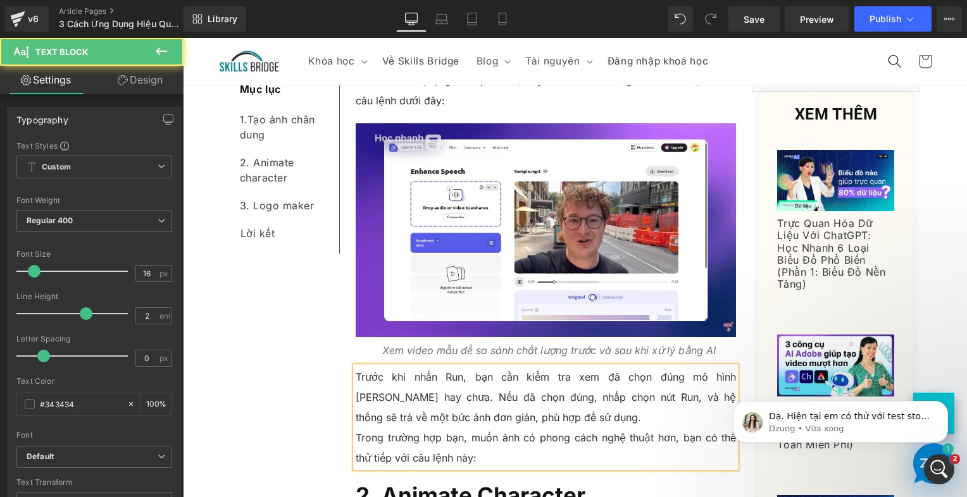
click at [390, 428] on p "Trong trường hợp bạn, muốn ảnh có phong cách nghệ thuật hơn, bạn có thể thử tiế…" at bounding box center [546, 448] width 381 height 41
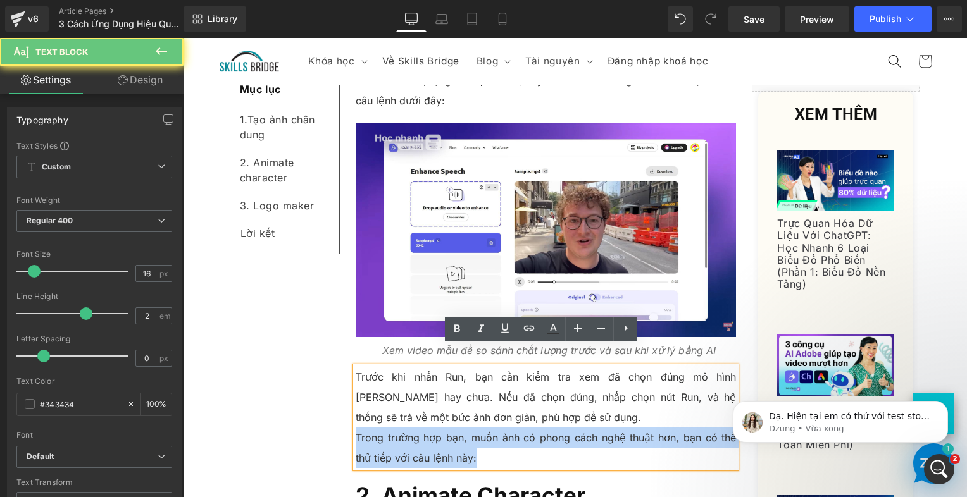
click at [390, 428] on p "Trong trường hợp bạn, muốn ảnh có phong cách nghệ thuật hơn, bạn có thể thử tiế…" at bounding box center [546, 448] width 381 height 41
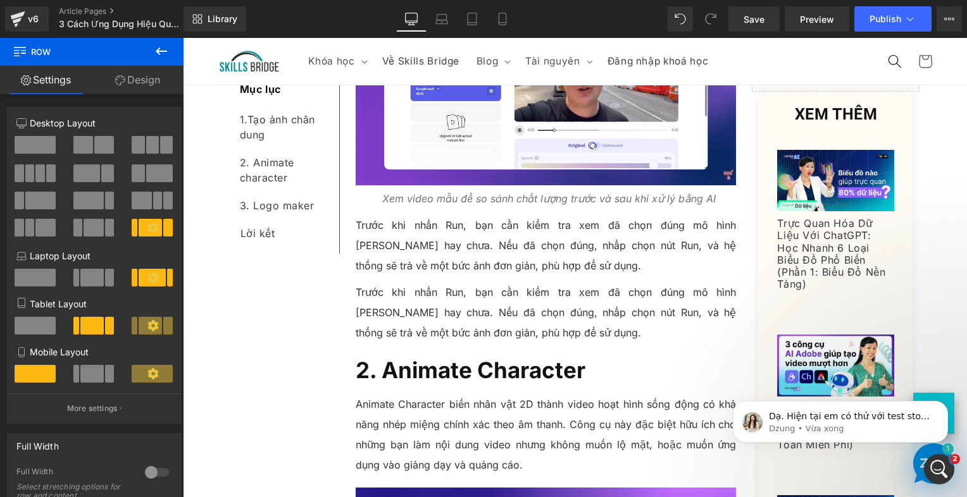
scroll to position [1154, 0]
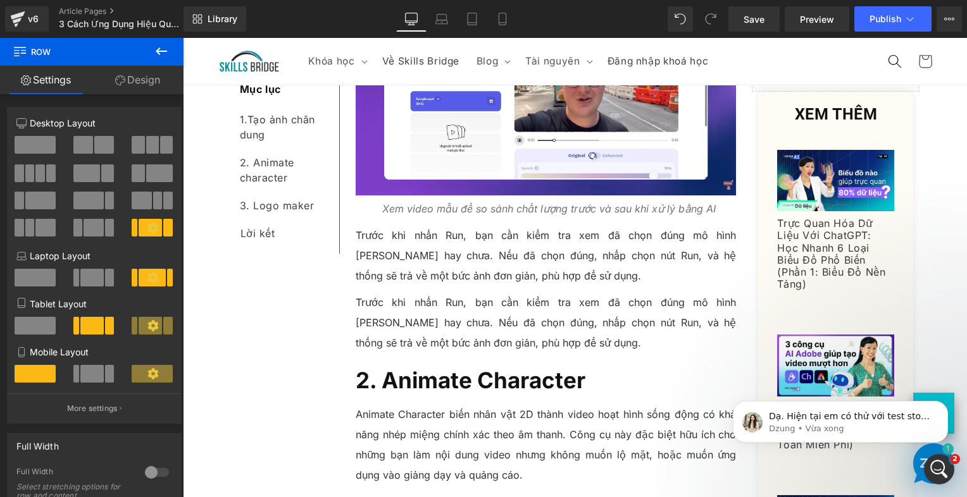
click at [408, 304] on p "Trước khi nhấn Run, bạn cần kiểm tra xem đã chọn đúng mô hình [PERSON_NAME] hay…" at bounding box center [546, 322] width 381 height 61
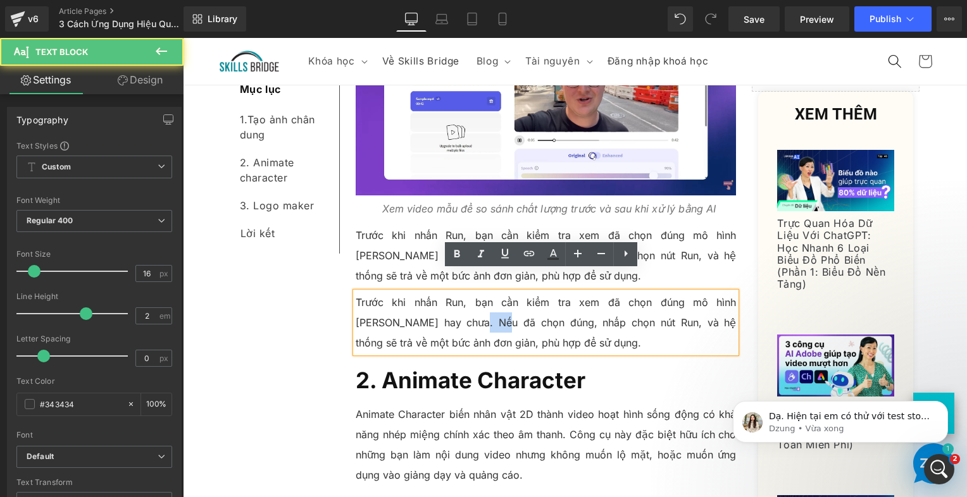
click at [408, 304] on p "Trước khi nhấn Run, bạn cần kiểm tra xem đã chọn đúng mô hình [PERSON_NAME] hay…" at bounding box center [546, 322] width 381 height 61
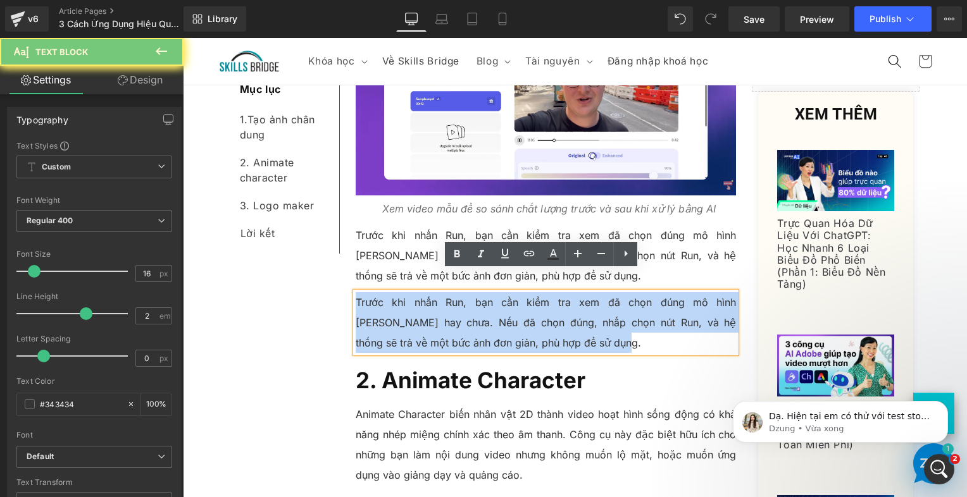
paste div
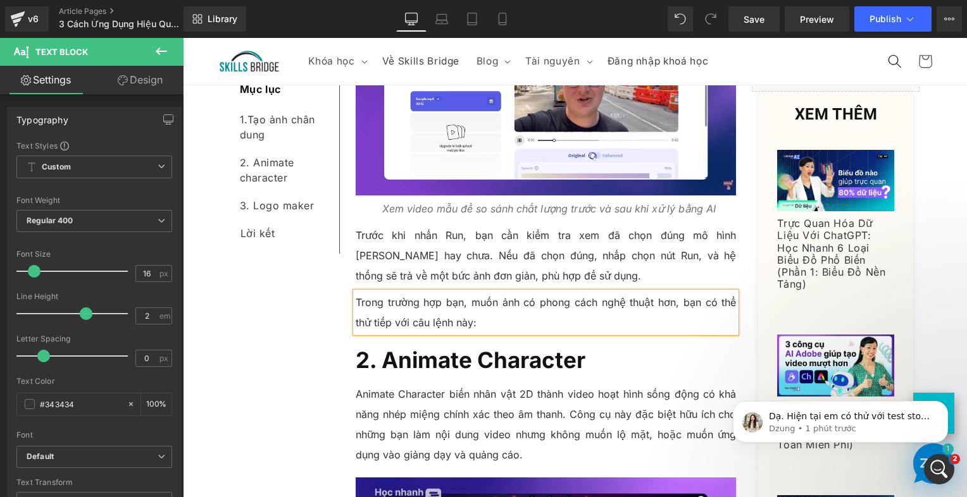
click at [296, 309] on div "Mục lục Text Block 1. Tạo ả nh chân dung Text Block 2. Animate character Text B…" at bounding box center [575, 439] width 696 height 2583
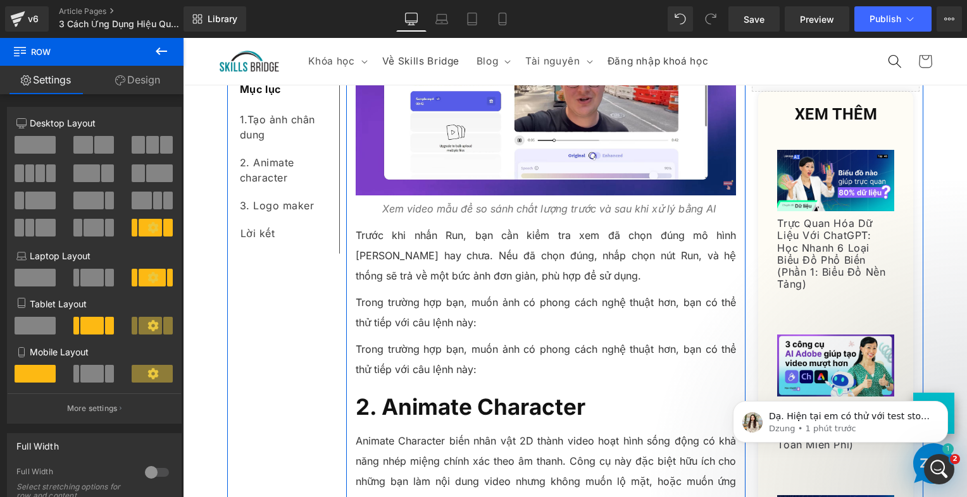
click at [392, 339] on p "Trong trường hợp bạn, muốn ảnh có phong cách nghệ thuật hơn, bạn có thể thử tiế…" at bounding box center [546, 359] width 381 height 41
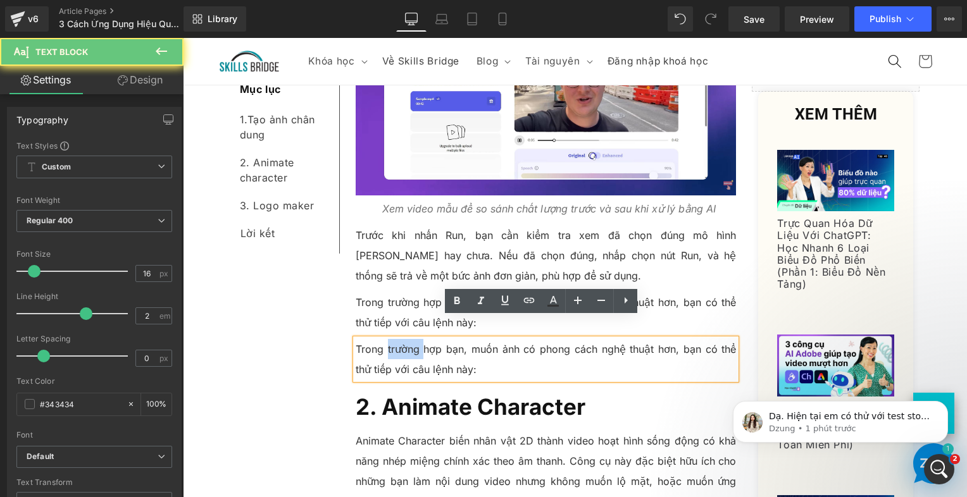
click at [392, 339] on p "Trong trường hợp bạn, muốn ảnh có phong cách nghệ thuật hơn, bạn có thể thử tiế…" at bounding box center [546, 359] width 381 height 41
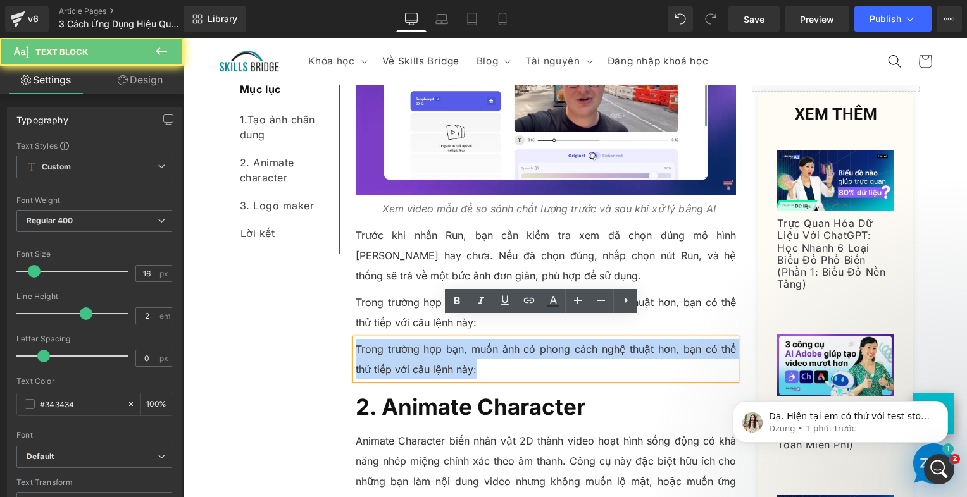
click at [392, 339] on p "Trong trường hợp bạn, muốn ảnh có phong cách nghệ thuật hơn, bạn có thể thử tiế…" at bounding box center [546, 359] width 381 height 41
paste div
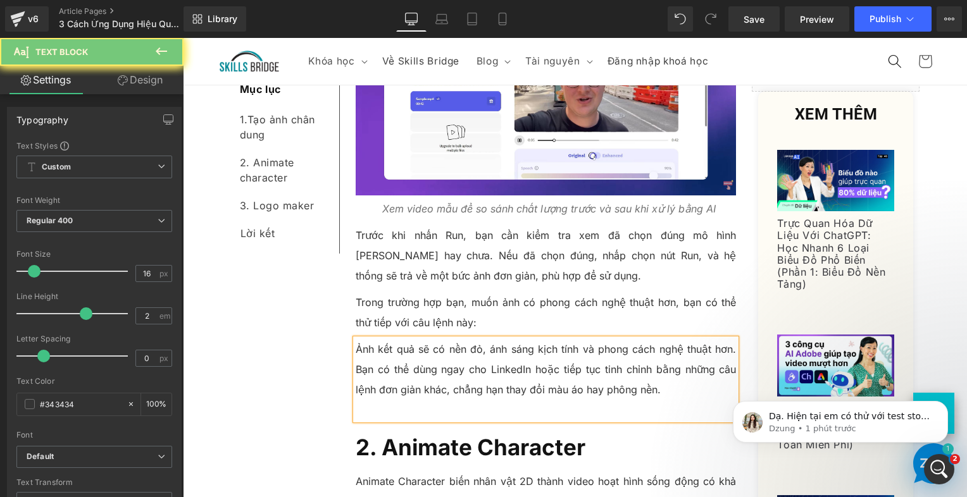
click at [301, 339] on div "Mục lục Text Block 1. Tạo ả nh chân dung Text Block 2. Animate character Text B…" at bounding box center [575, 483] width 696 height 2670
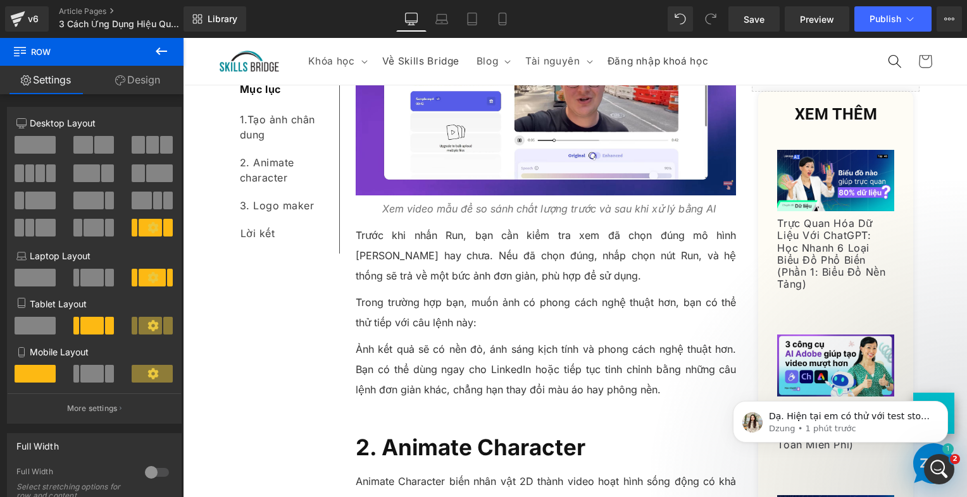
click at [380, 400] on p at bounding box center [546, 410] width 381 height 20
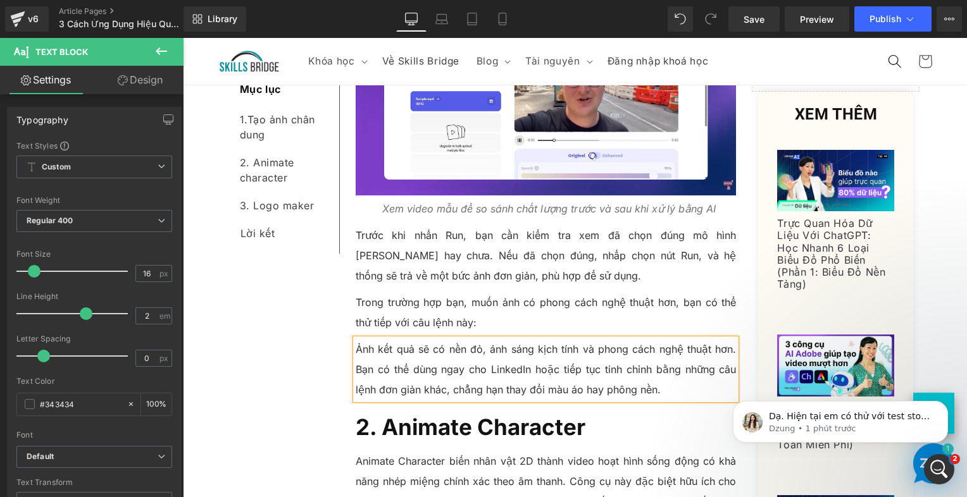
click at [425, 292] on p "Trong trường hợp bạn, muốn ảnh có phong cách nghệ thuật hơn, bạn có thể thử tiế…" at bounding box center [546, 312] width 381 height 41
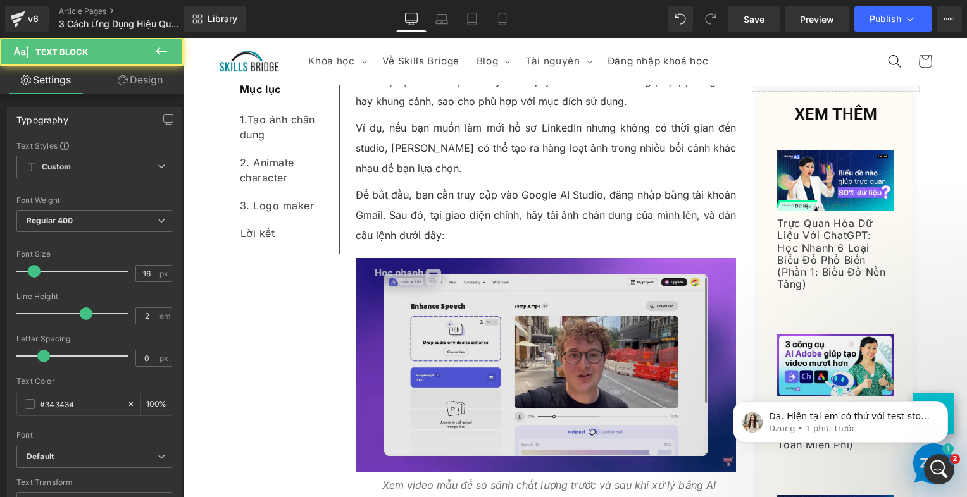
scroll to position [838, 0]
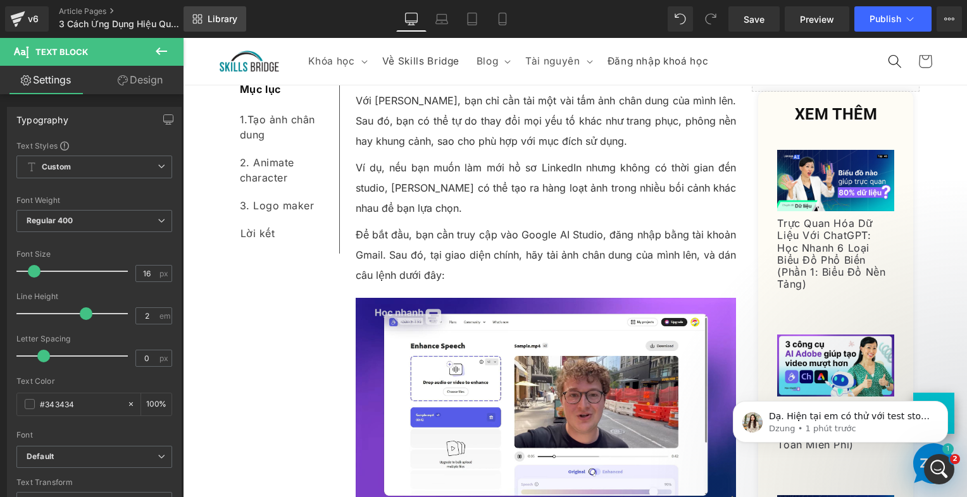
click at [199, 22] on icon at bounding box center [197, 19] width 10 height 10
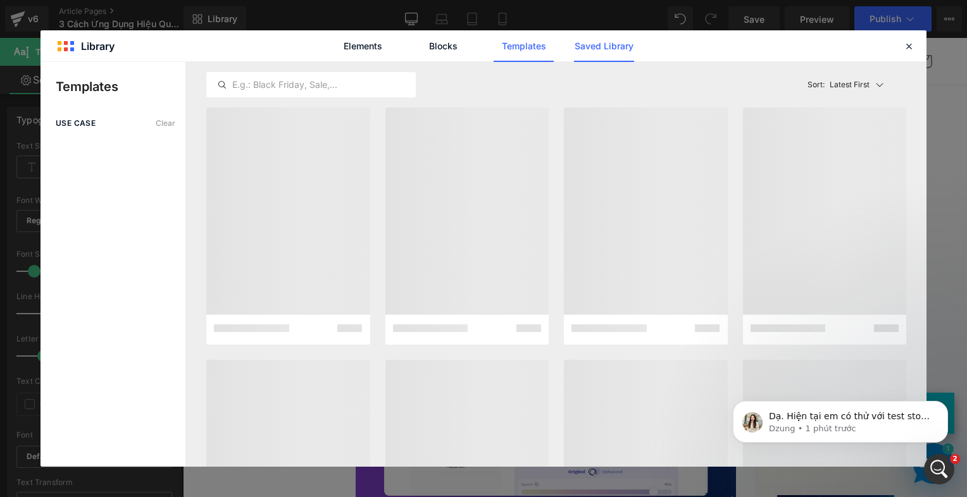
click at [593, 56] on link "Saved Library" at bounding box center [604, 46] width 60 height 32
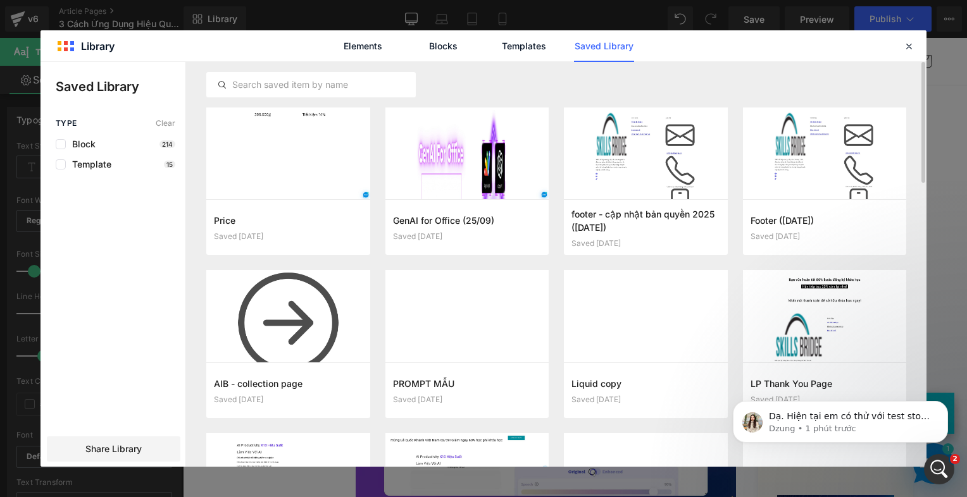
scroll to position [63, 0]
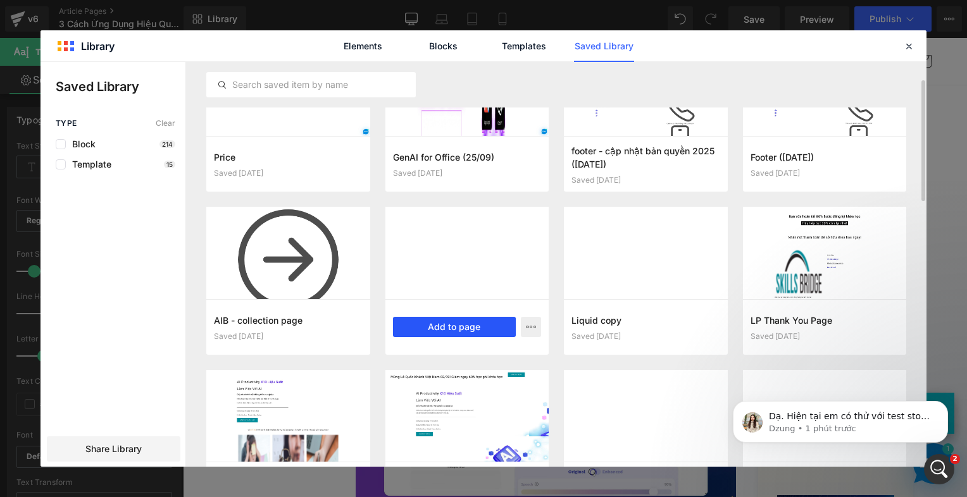
click at [466, 324] on button "Add to page" at bounding box center [454, 327] width 123 height 20
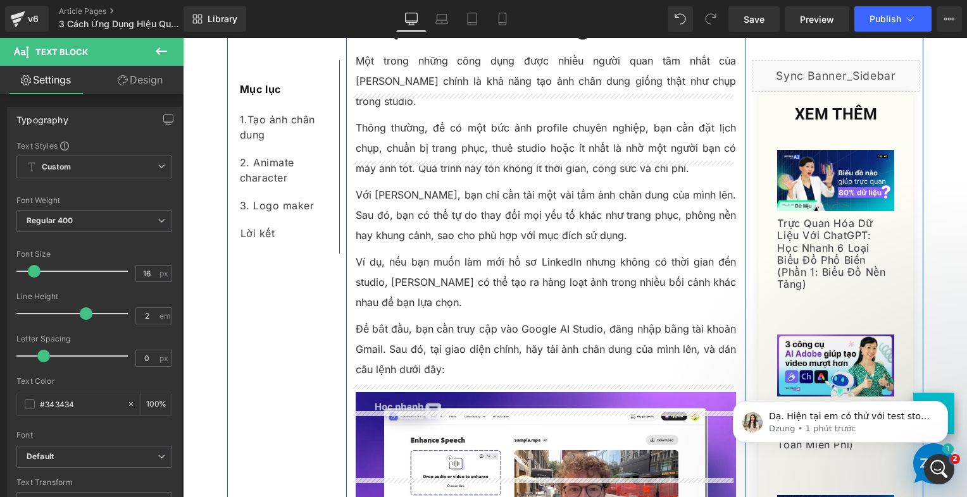
scroll to position [711, 0]
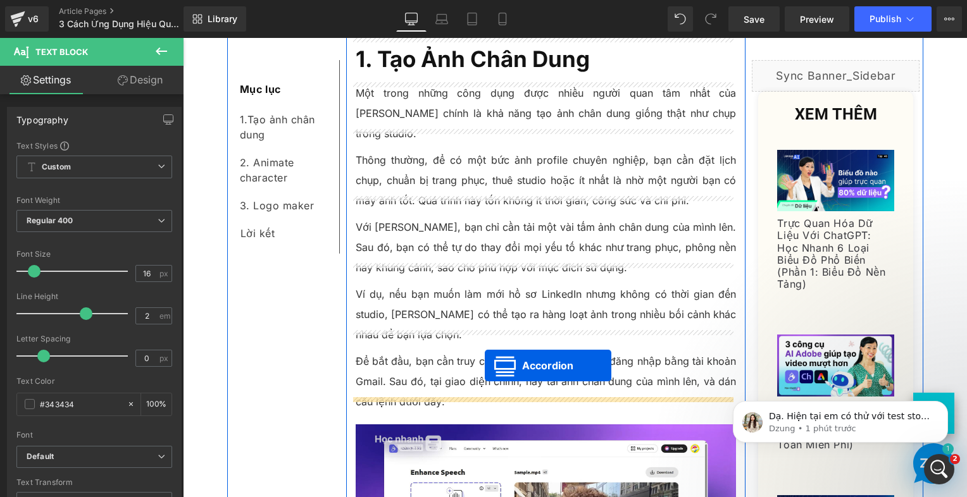
drag, startPoint x: 532, startPoint y: 256, endPoint x: 485, endPoint y: 366, distance: 119.7
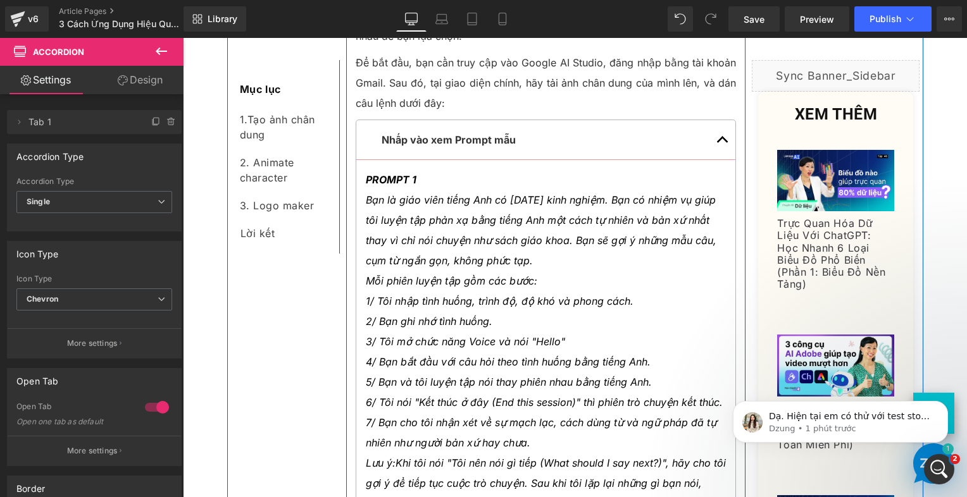
scroll to position [1028, 0]
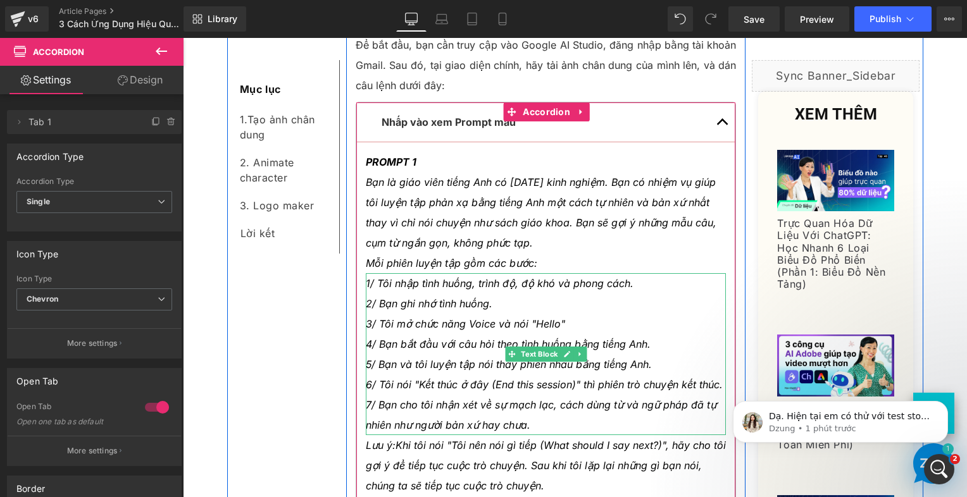
click at [441, 192] on p "Bạn là giáo viên tiếng Anh có [DATE] kinh nghiệm. Bạn có nhiệm vụ giúp tôi luyệ…" at bounding box center [546, 212] width 361 height 81
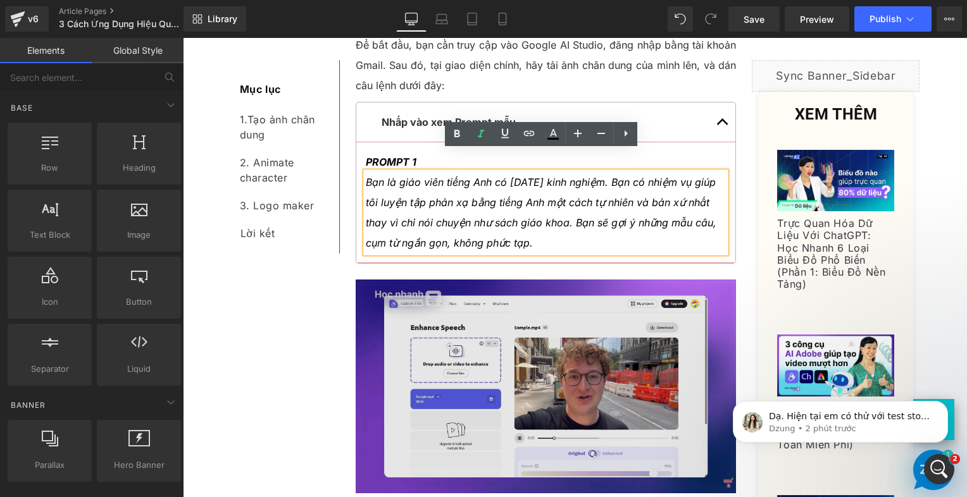
drag, startPoint x: 618, startPoint y: 418, endPoint x: 429, endPoint y: 277, distance: 236.1
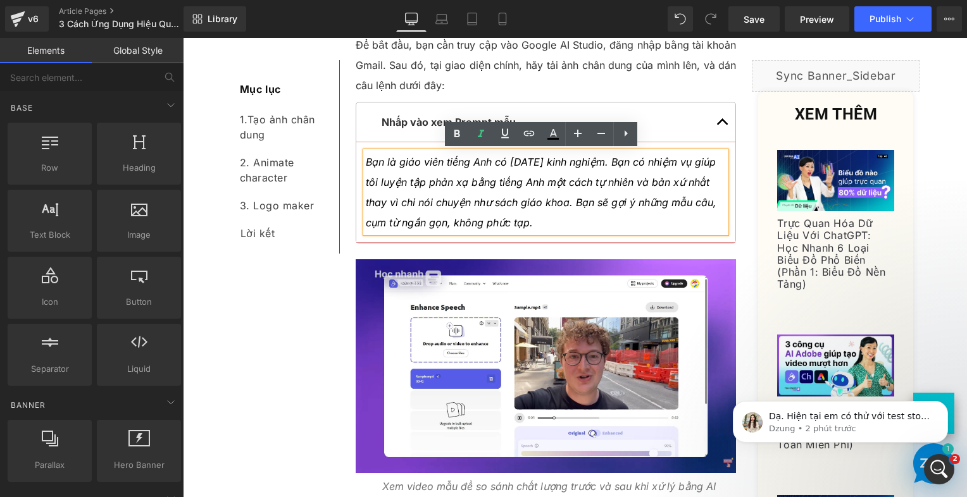
click at [432, 159] on icon "Bạn là giáo viên tiếng Anh có [DATE] kinh nghiệm. Bạn có nhiệm vụ giúp tôi luyệ…" at bounding box center [541, 192] width 351 height 73
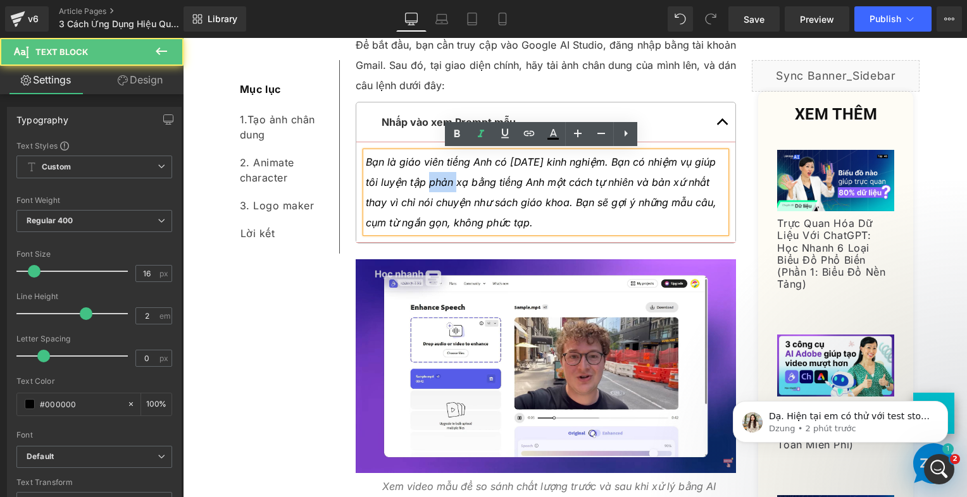
click at [432, 159] on icon "Bạn là giáo viên tiếng Anh có [DATE] kinh nghiệm. Bạn có nhiệm vụ giúp tôi luyệ…" at bounding box center [541, 192] width 351 height 73
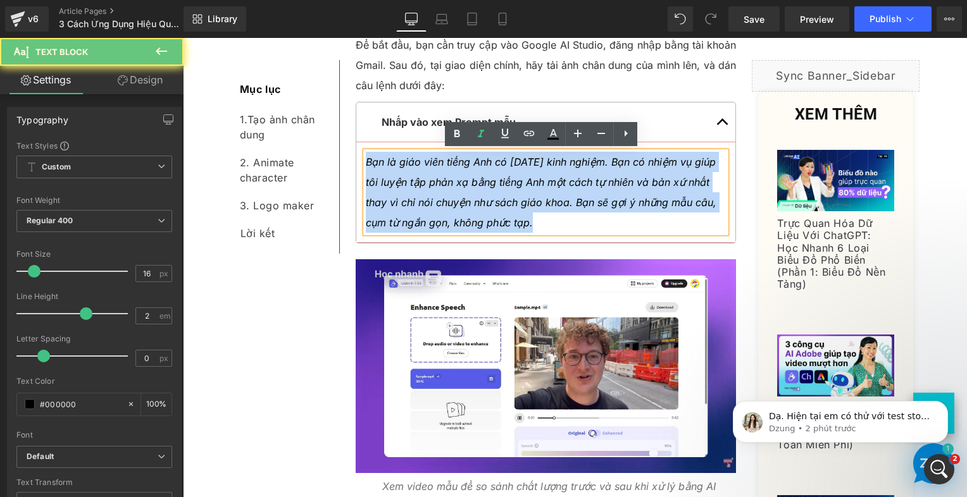
click at [432, 159] on icon "Bạn là giáo viên tiếng Anh có [DATE] kinh nghiệm. Bạn có nhiệm vụ giúp tôi luyệ…" at bounding box center [541, 192] width 351 height 73
paste div
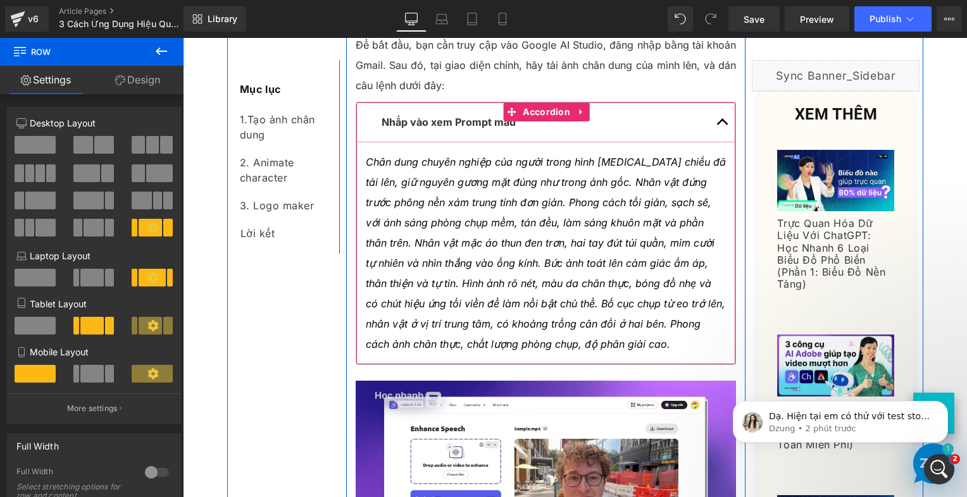
click at [723, 125] on span "button" at bounding box center [723, 125] width 0 height 0
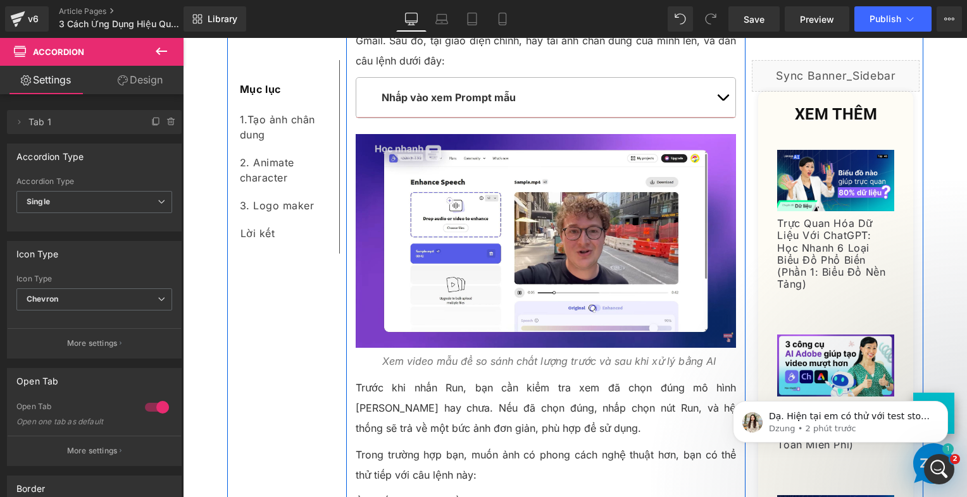
scroll to position [1091, 0]
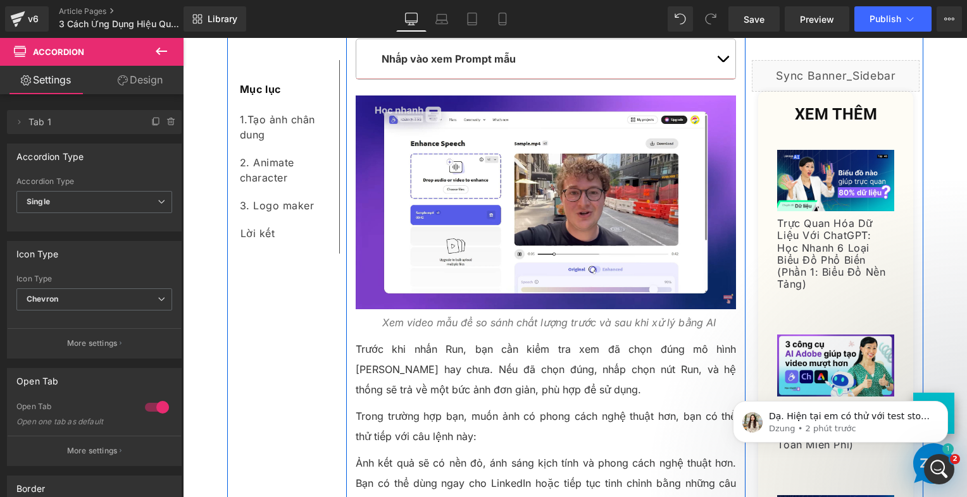
click at [450, 372] on p "Trước khi nhấn Run, bạn cần kiểm tra xem đã chọn đúng mô hình [PERSON_NAME] hay…" at bounding box center [546, 369] width 381 height 61
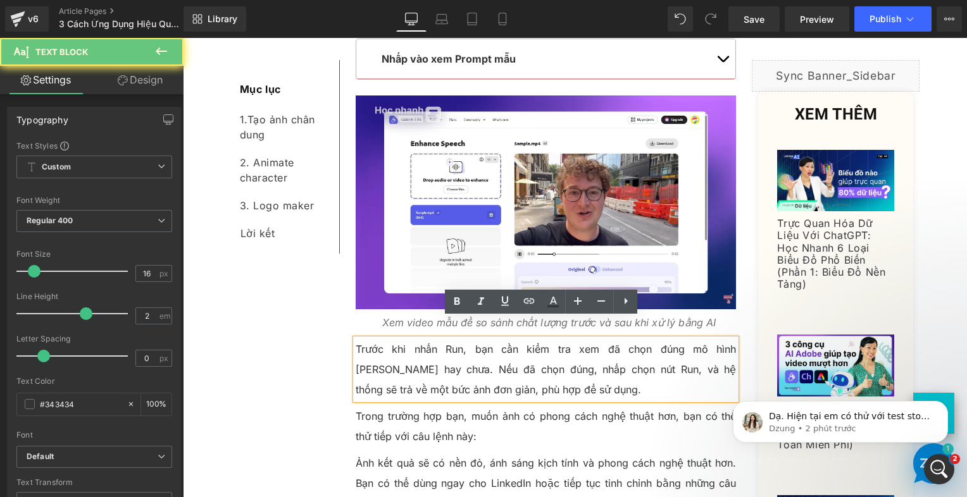
click at [392, 356] on p "Trước khi nhấn Run, bạn cần kiểm tra xem đã chọn đúng mô hình [PERSON_NAME] hay…" at bounding box center [546, 369] width 381 height 61
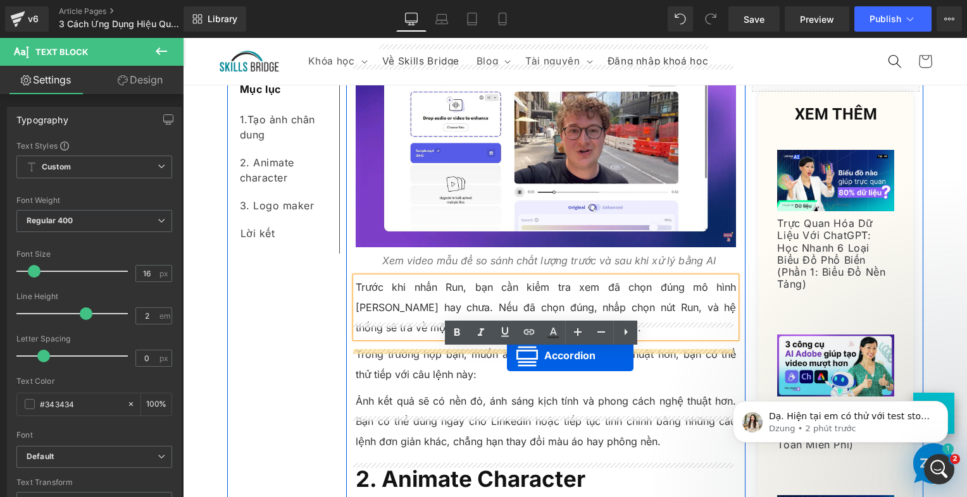
scroll to position [1344, 0]
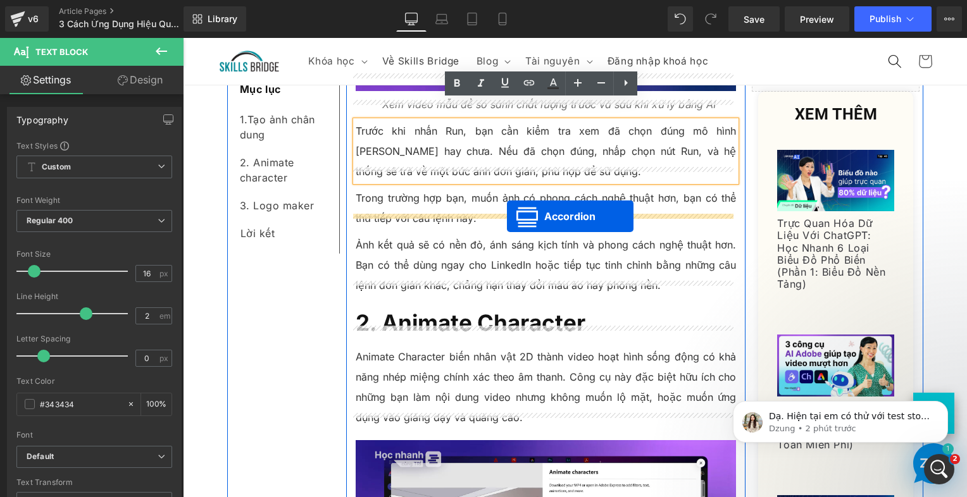
drag, startPoint x: 508, startPoint y: 331, endPoint x: 507, endPoint y: 216, distance: 114.6
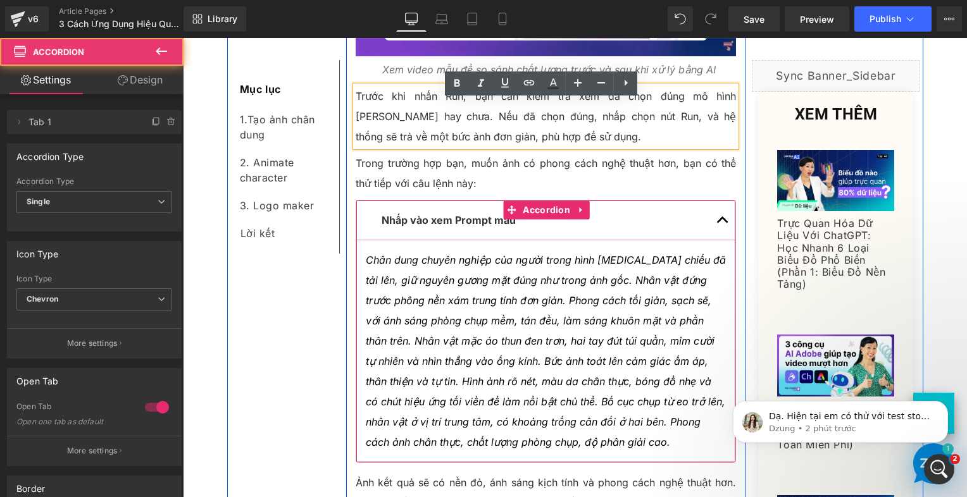
scroll to position [1309, 0]
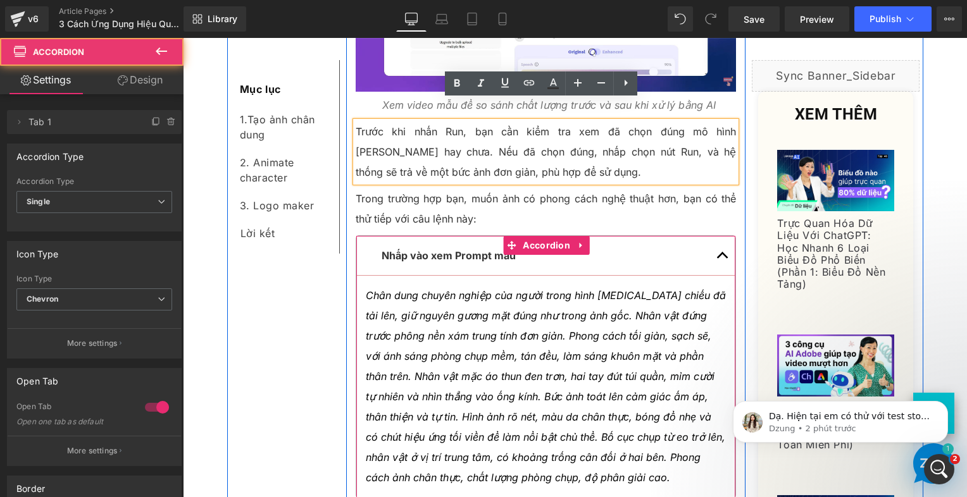
click at [431, 301] on p "Chân dung chuyên nghiệp của người trong hình [MEDICAL_DATA] chiếu đã tải lên, g…" at bounding box center [546, 386] width 361 height 203
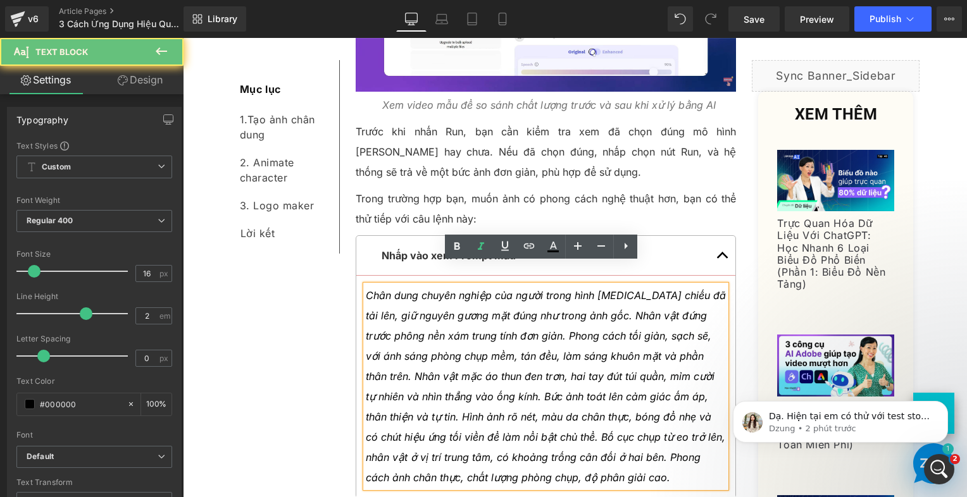
click at [430, 299] on icon "Chân dung chuyên nghiệp của người trong hình [MEDICAL_DATA] chiếu đã tải lên, g…" at bounding box center [546, 386] width 360 height 195
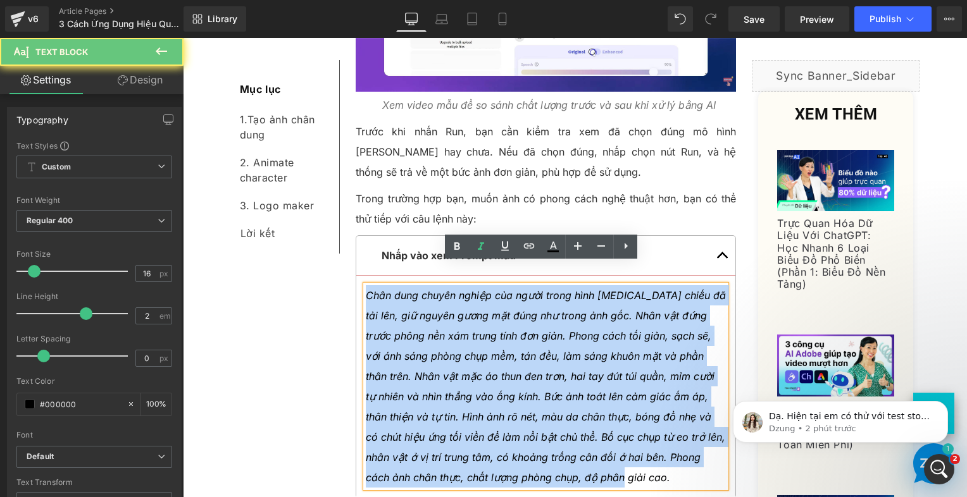
click at [430, 299] on icon "Chân dung chuyên nghiệp của người trong hình [MEDICAL_DATA] chiếu đã tải lên, g…" at bounding box center [546, 386] width 360 height 195
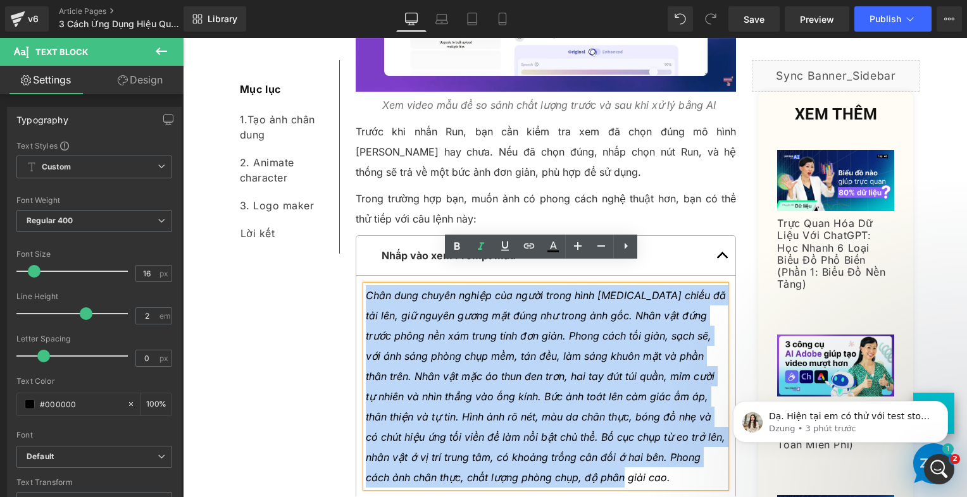
paste div
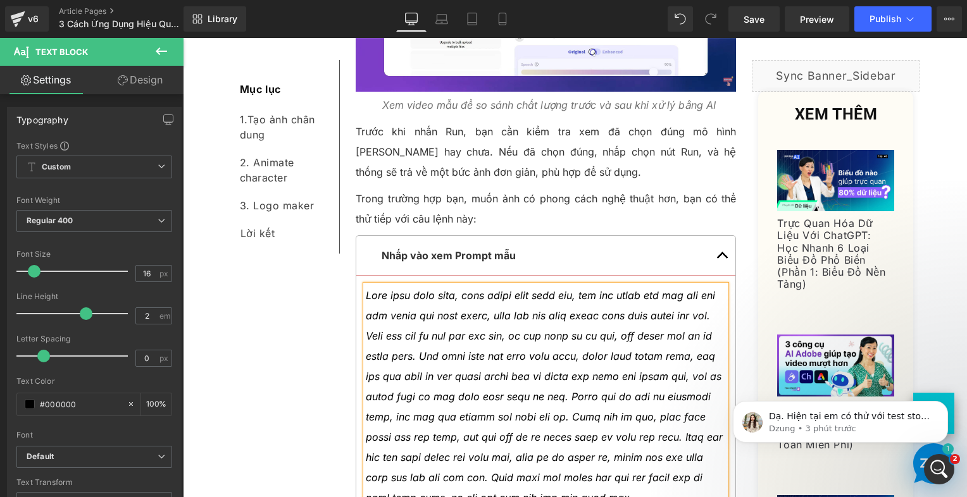
click at [296, 358] on div "Mục lục Text Block 1. Tạo ả nh chân dung Text Block 2. Animate character Text B…" at bounding box center [575, 501] width 696 height 3014
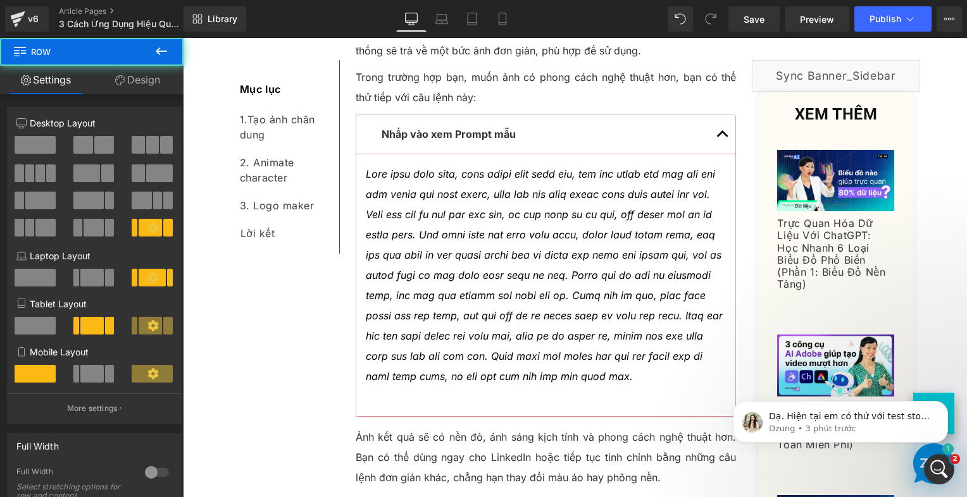
scroll to position [1435, 0]
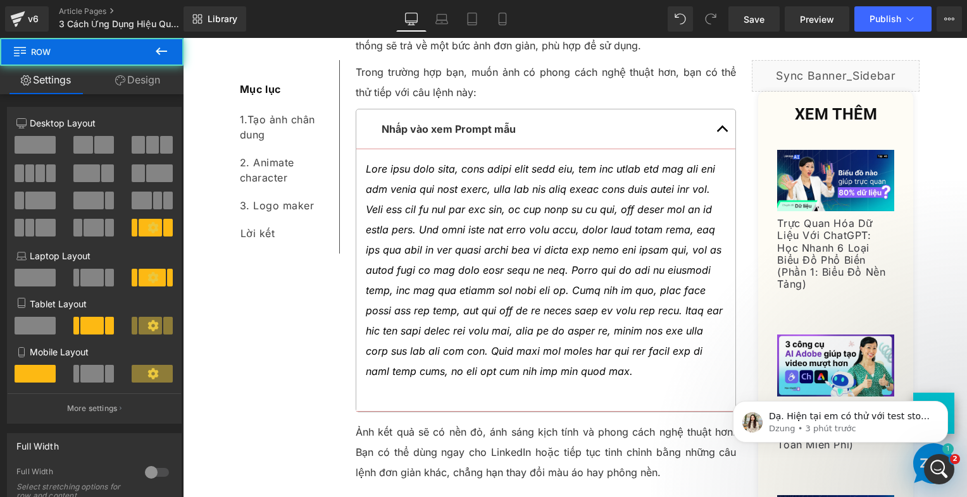
click at [446, 382] on p at bounding box center [546, 392] width 361 height 20
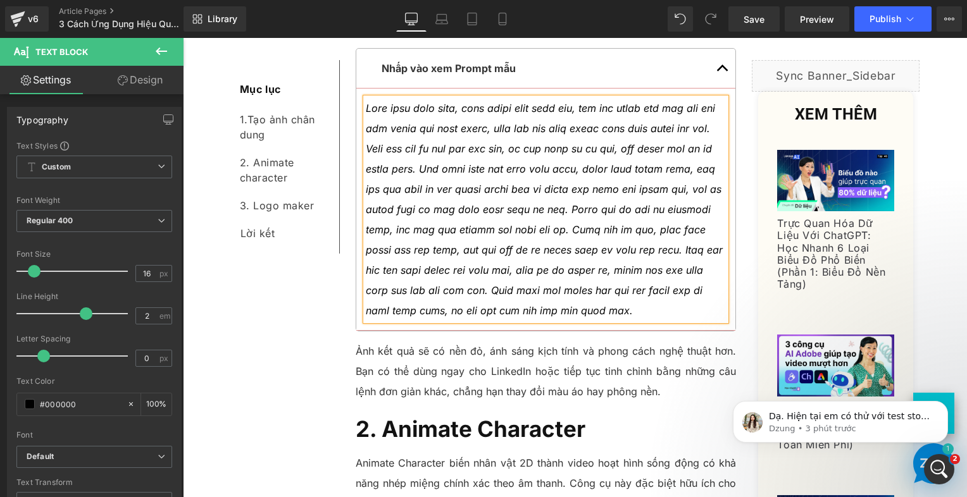
scroll to position [1689, 0]
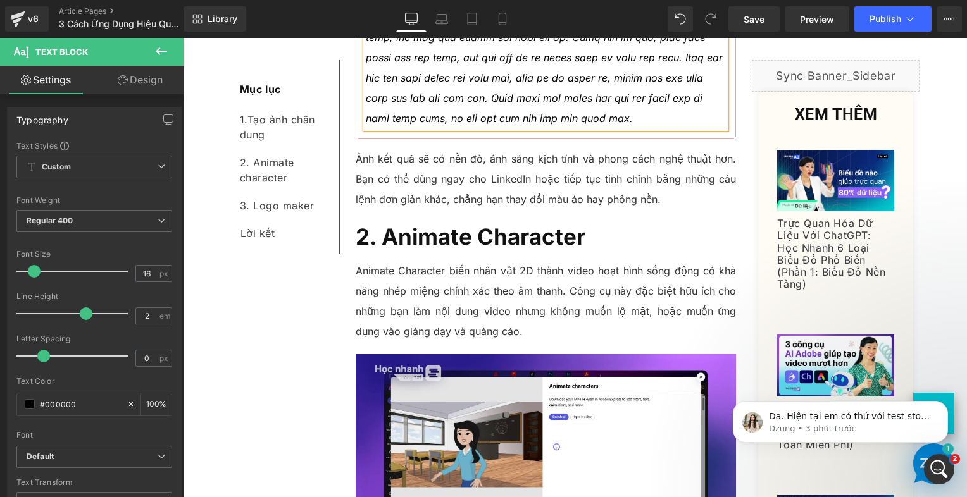
click at [409, 223] on b "2. Animate Character" at bounding box center [471, 236] width 230 height 27
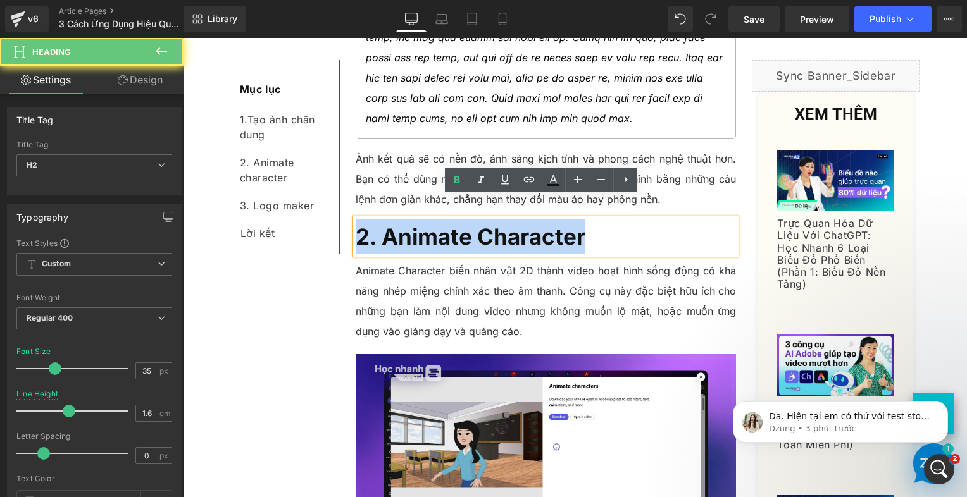
click at [409, 223] on b "2. Animate Character" at bounding box center [471, 236] width 230 height 27
paste div
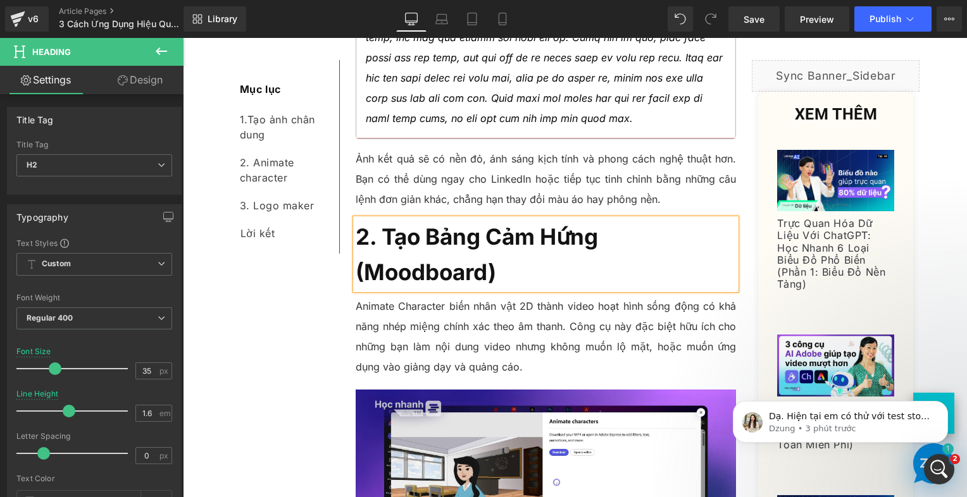
click at [407, 303] on p "Animate Character biến nhân vật 2D thành video hoạt hình sống động có khả năng …" at bounding box center [546, 336] width 381 height 81
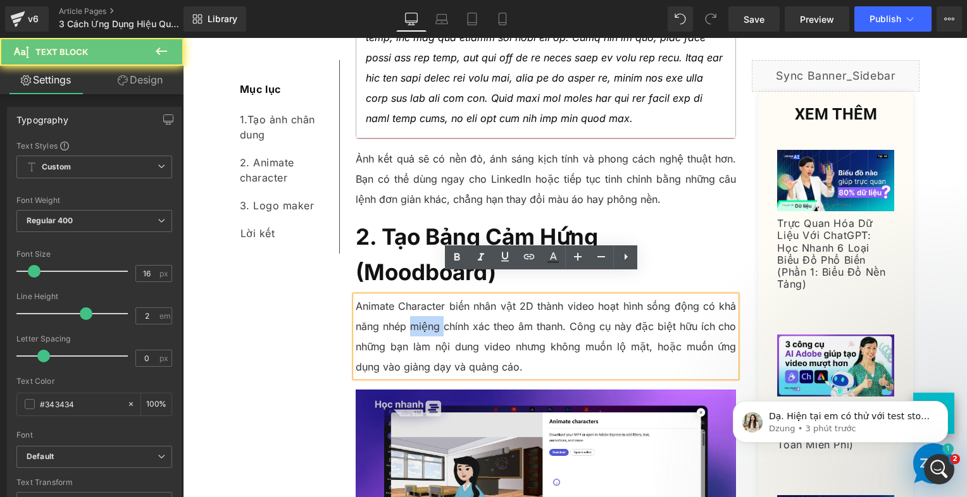
click at [623, 219] on h2 "2. Tạo Bảng Cảm Hứng (Moodboard)" at bounding box center [546, 254] width 381 height 71
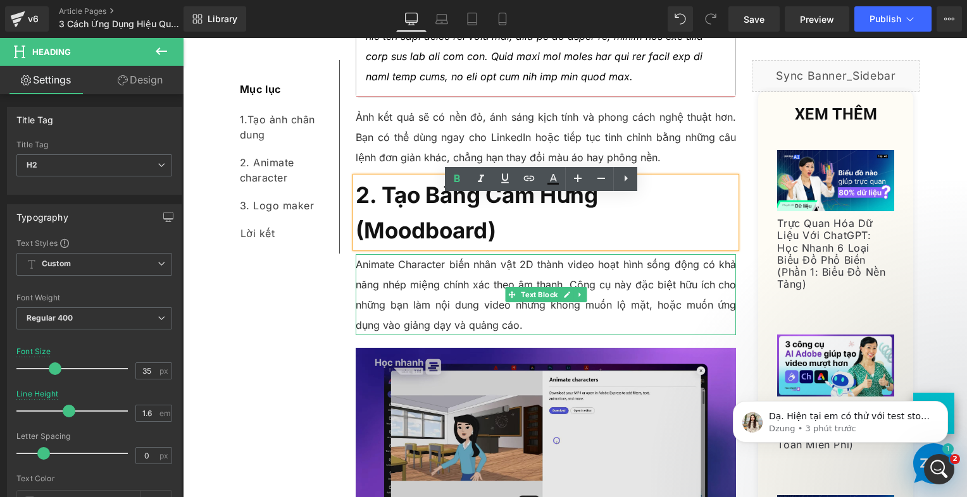
scroll to position [1752, 0]
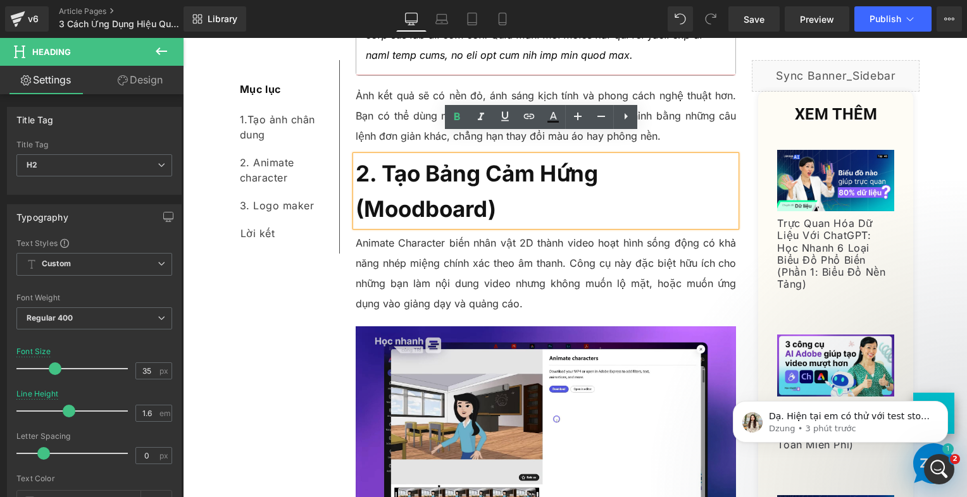
click at [409, 241] on p "Animate Character biến nhân vật 2D thành video hoạt hình sống động có khả năng …" at bounding box center [546, 273] width 381 height 81
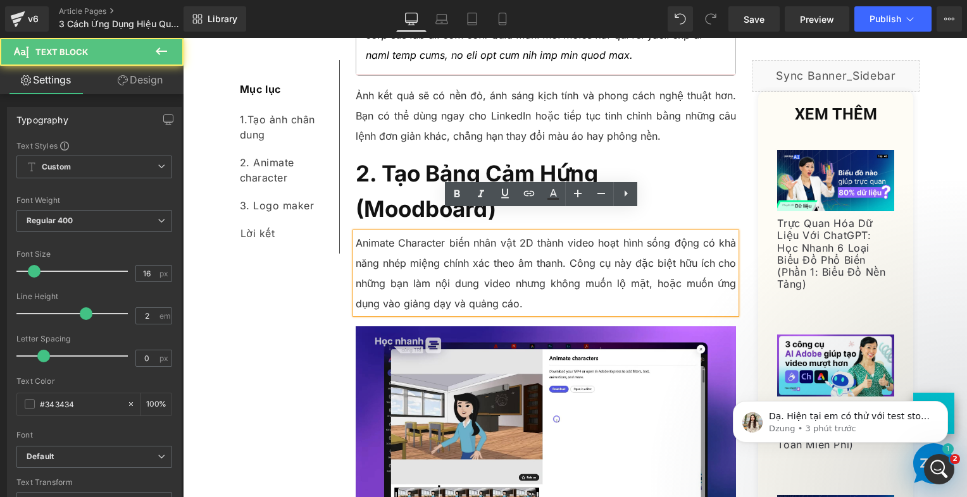
click at [431, 233] on p "Animate Character biến nhân vật 2D thành video hoạt hình sống động có khả năng …" at bounding box center [546, 273] width 381 height 81
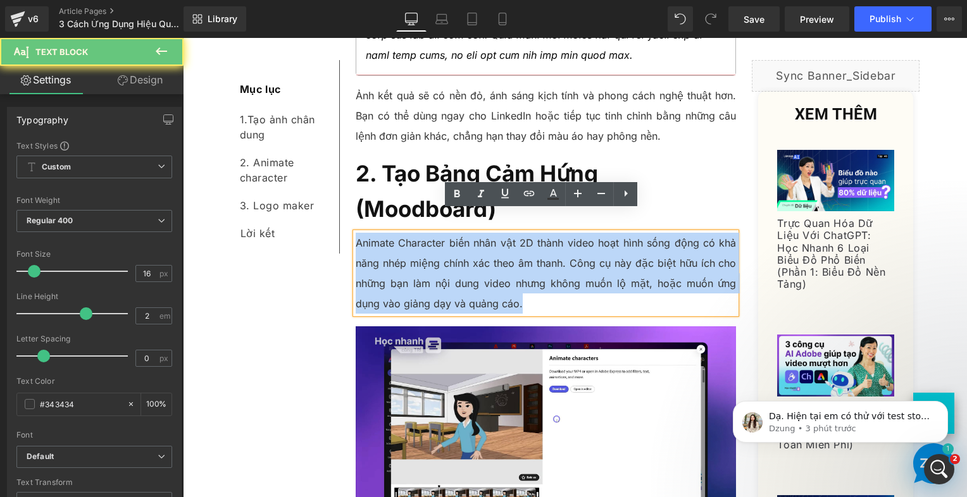
click at [431, 233] on p "Animate Character biến nhân vật 2D thành video hoạt hình sống động có khả năng …" at bounding box center [546, 273] width 381 height 81
paste div
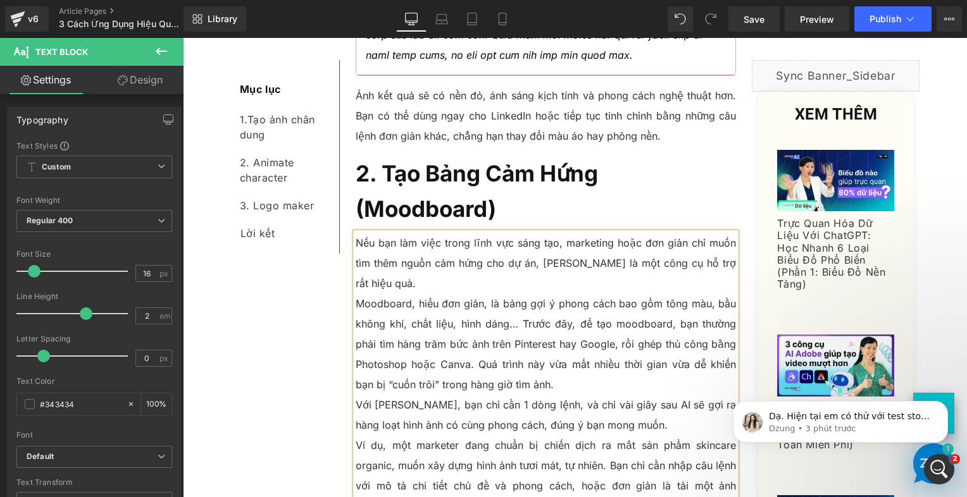
click at [356, 294] on p "Moodboard, hiểu đơn giản, là bảng gợi ý phong cách bao gồm tông màu, bầu không …" at bounding box center [546, 344] width 381 height 101
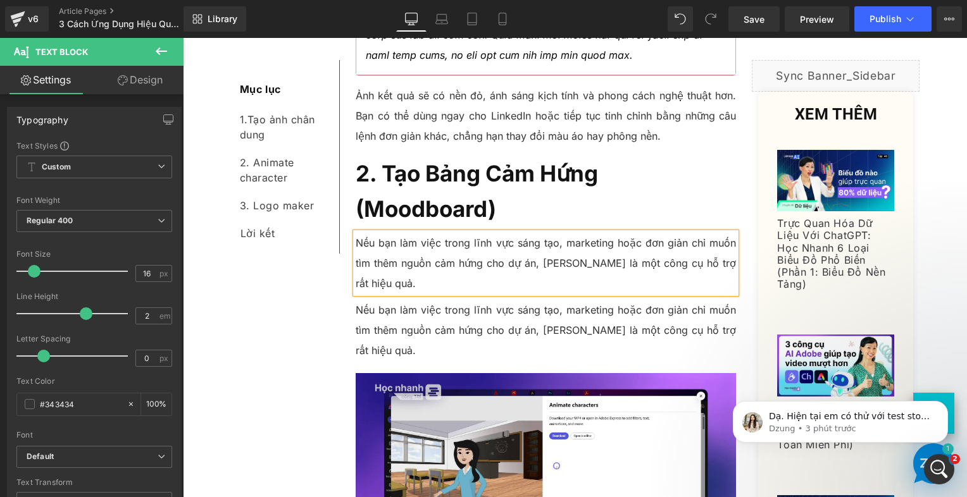
click at [492, 306] on p "Nếu bạn làm việc trong lĩnh vực sáng tạo, marketing hoặc đơn giản chỉ muốn tìm …" at bounding box center [546, 330] width 381 height 61
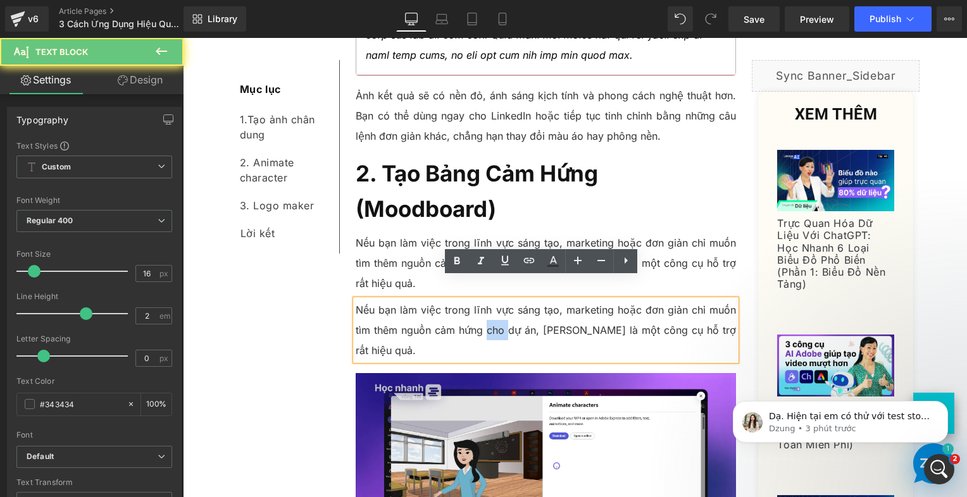
click at [492, 306] on p "Nếu bạn làm việc trong lĩnh vực sáng tạo, marketing hoặc đơn giản chỉ muốn tìm …" at bounding box center [546, 330] width 381 height 61
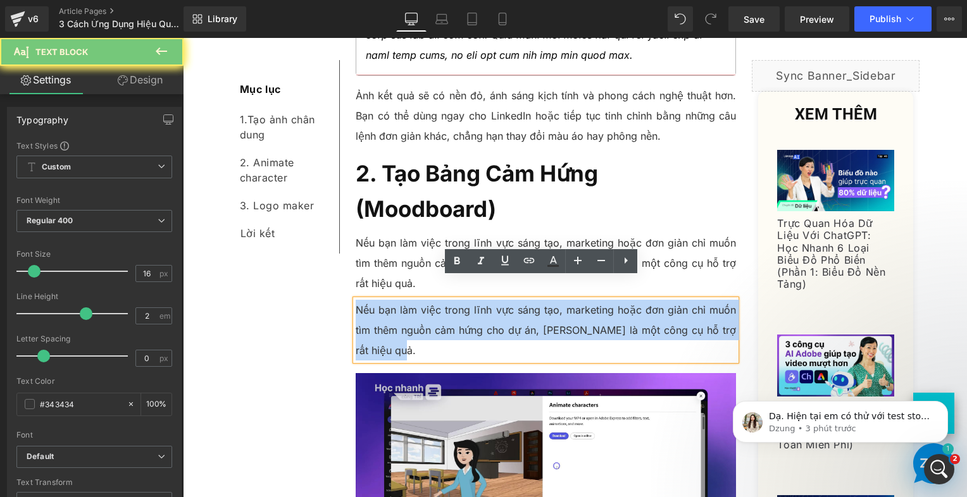
click at [492, 306] on p "Nếu bạn làm việc trong lĩnh vực sáng tạo, marketing hoặc đơn giản chỉ muốn tìm …" at bounding box center [546, 330] width 381 height 61
paste div
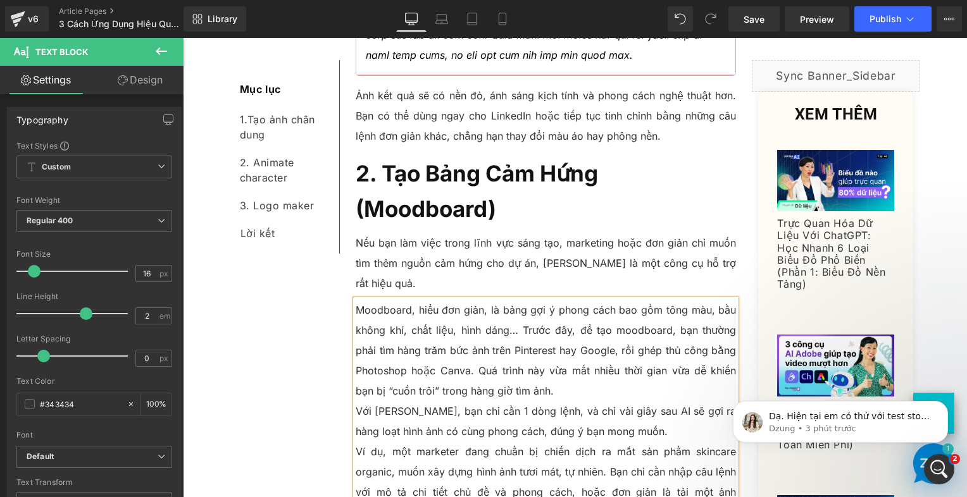
click at [570, 375] on p "Moodboard, hiểu đơn giản, là bảng gợi ý phong cách bao gồm tông màu, bầu không …" at bounding box center [546, 350] width 381 height 101
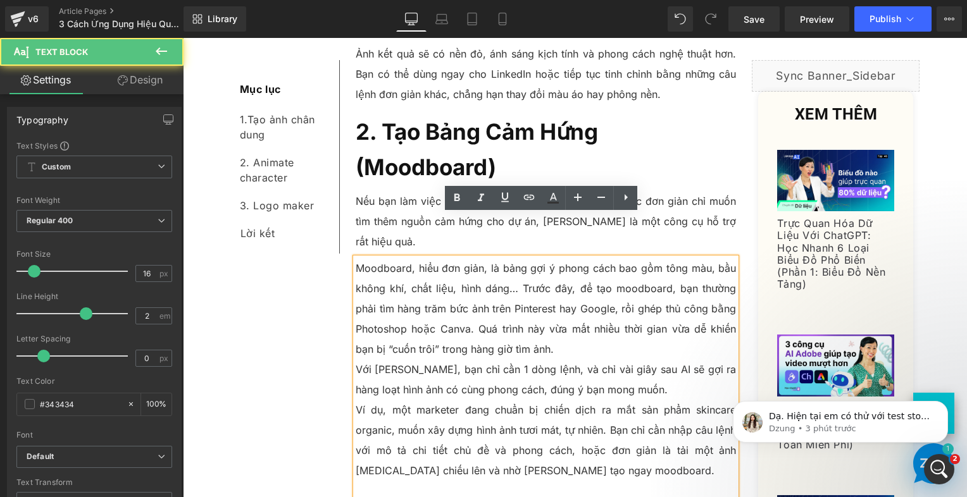
scroll to position [1815, 0]
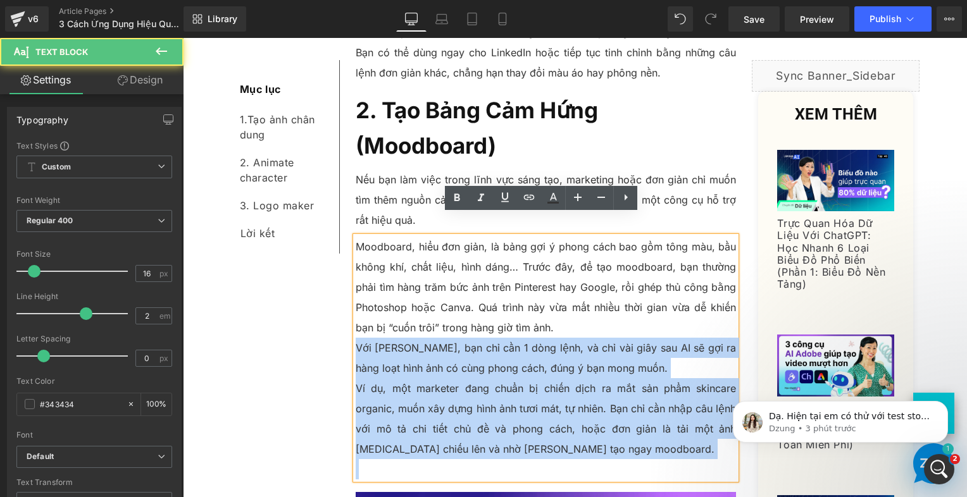
drag, startPoint x: 354, startPoint y: 327, endPoint x: 664, endPoint y: 441, distance: 330.2
click at [664, 441] on div "Moodboard, hiểu đơn giản, là bảng gợi ý phong cách bao gồm tông màu, bầu không …" at bounding box center [546, 358] width 381 height 243
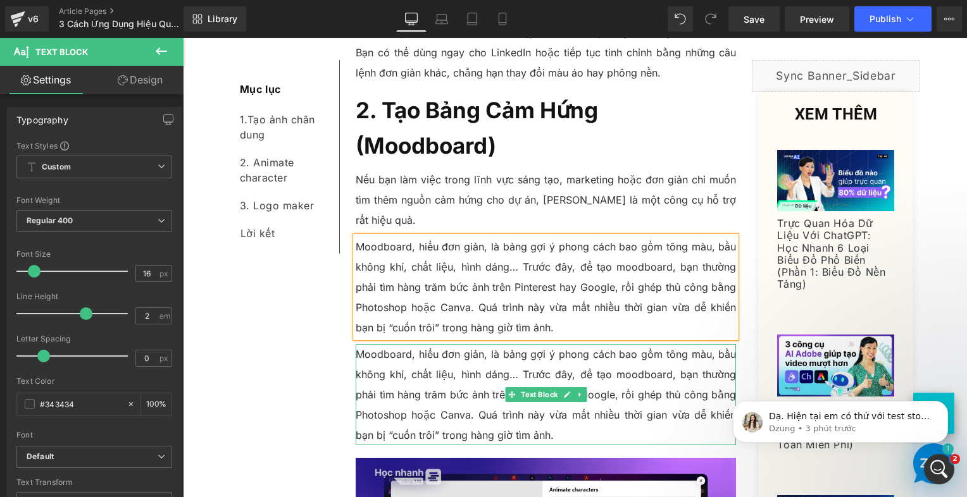
click at [454, 344] on div at bounding box center [546, 345] width 381 height 3
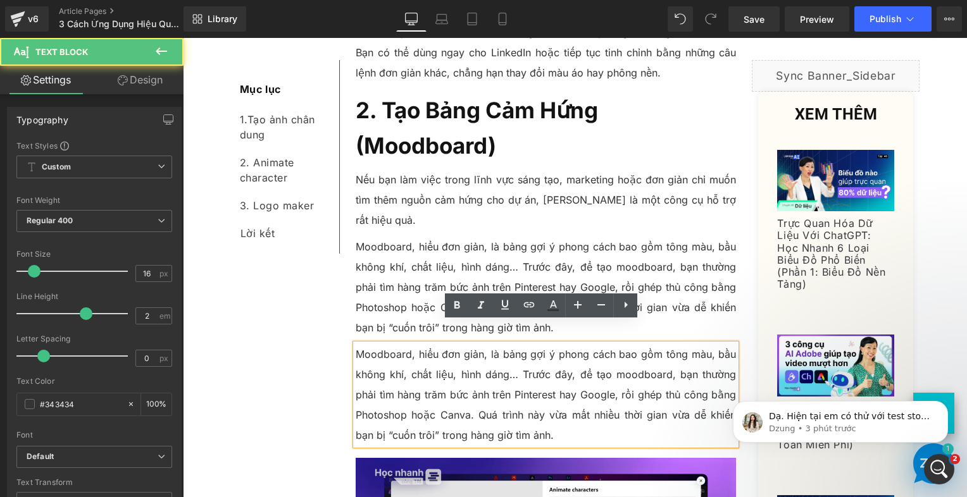
click at [443, 344] on p "Moodboard, hiểu đơn giản, là bảng gợi ý phong cách bao gồm tông màu, bầu không …" at bounding box center [546, 394] width 381 height 101
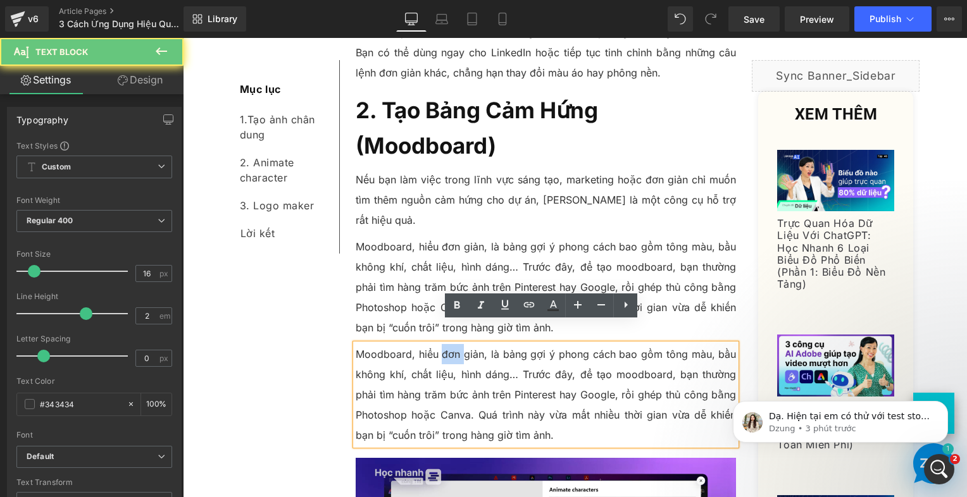
click at [443, 344] on p "Moodboard, hiểu đơn giản, là bảng gợi ý phong cách bao gồm tông màu, bầu không …" at bounding box center [546, 394] width 381 height 101
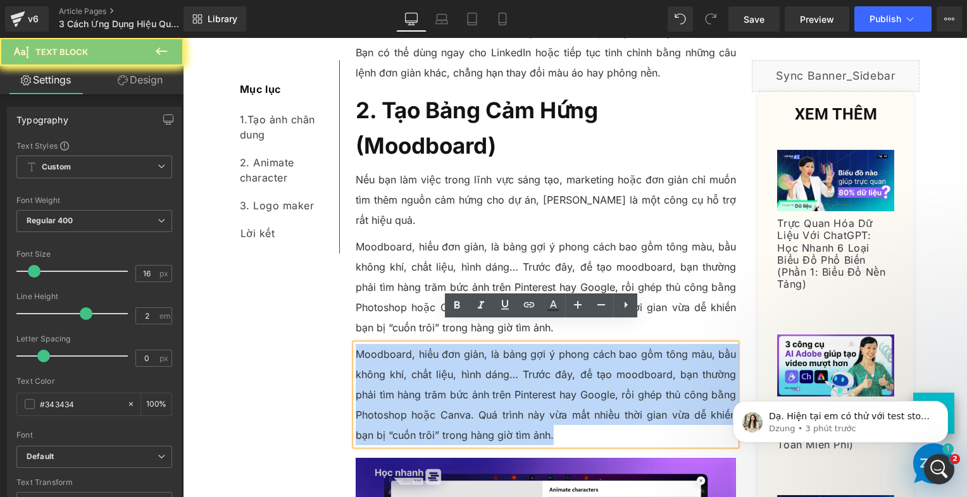
click at [443, 344] on p "Moodboard, hiểu đơn giản, là bảng gợi ý phong cách bao gồm tông màu, bầu không …" at bounding box center [546, 394] width 381 height 101
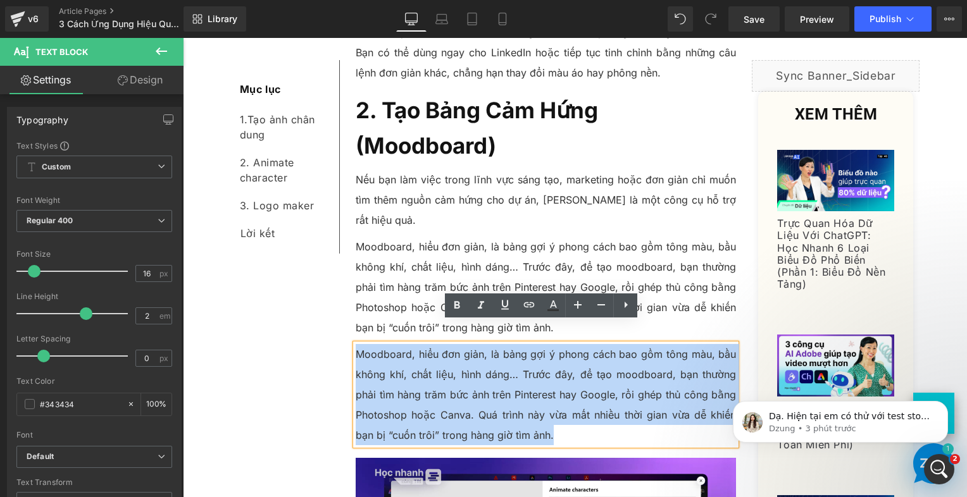
paste div
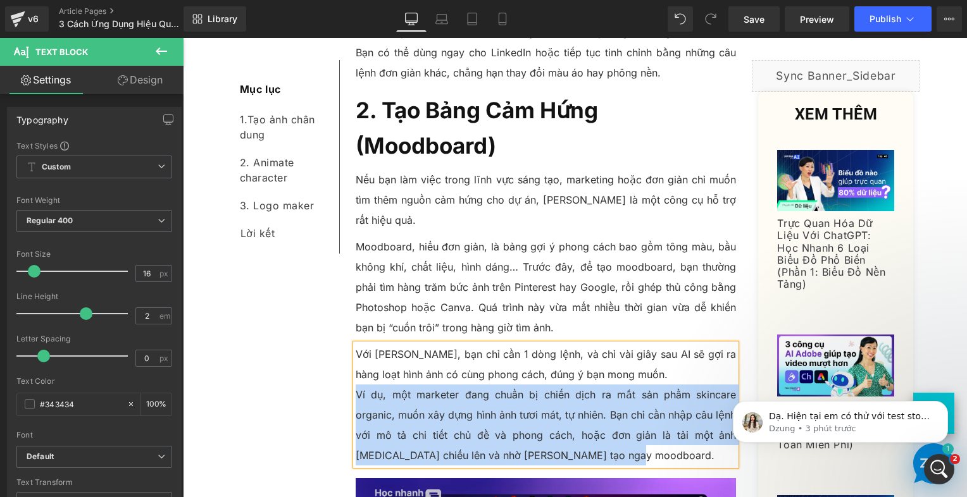
click at [356, 385] on p "Ví dụ, một marketer đang chuẩn bị chiến dịch ra mắt sản phẩm skincare organic, …" at bounding box center [546, 425] width 381 height 81
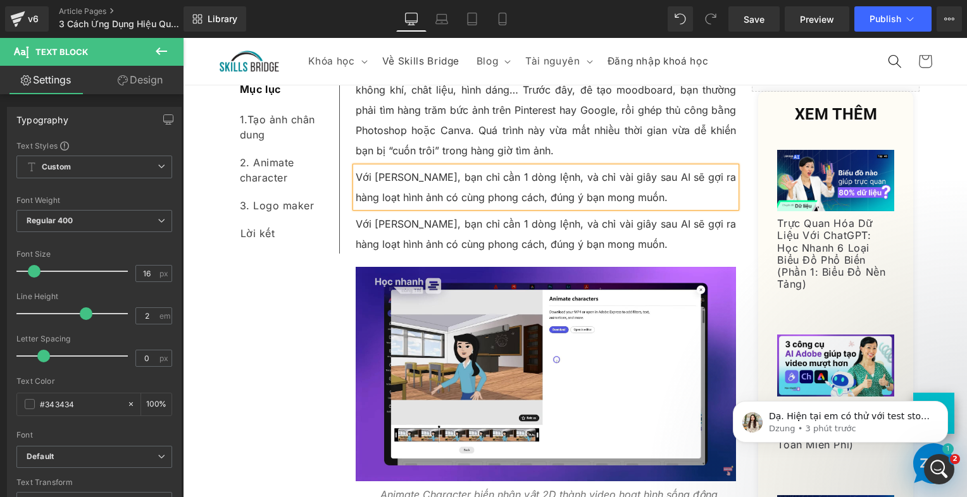
scroll to position [1970, 0]
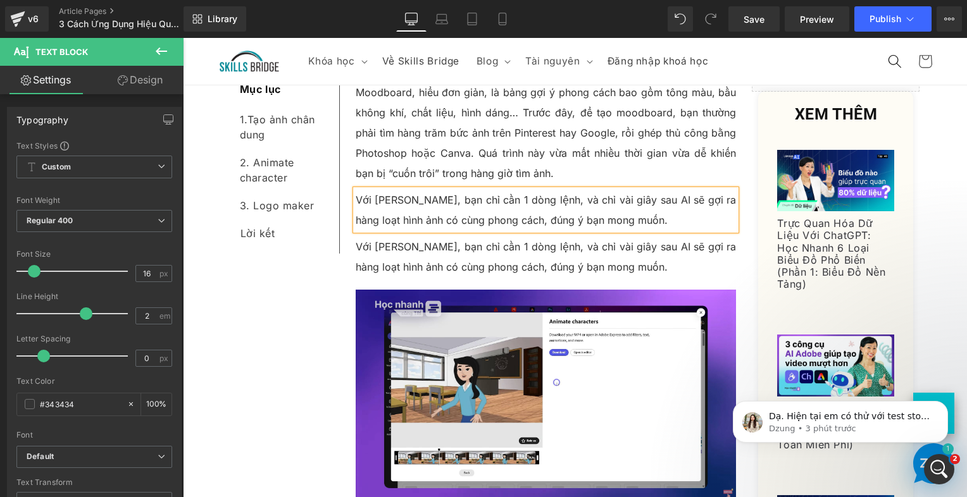
click at [430, 237] on p "Với [PERSON_NAME], bạn chỉ cần 1 dòng lệnh, và chỉ vài giây sau AI sẽ gợi ra hà…" at bounding box center [546, 257] width 381 height 41
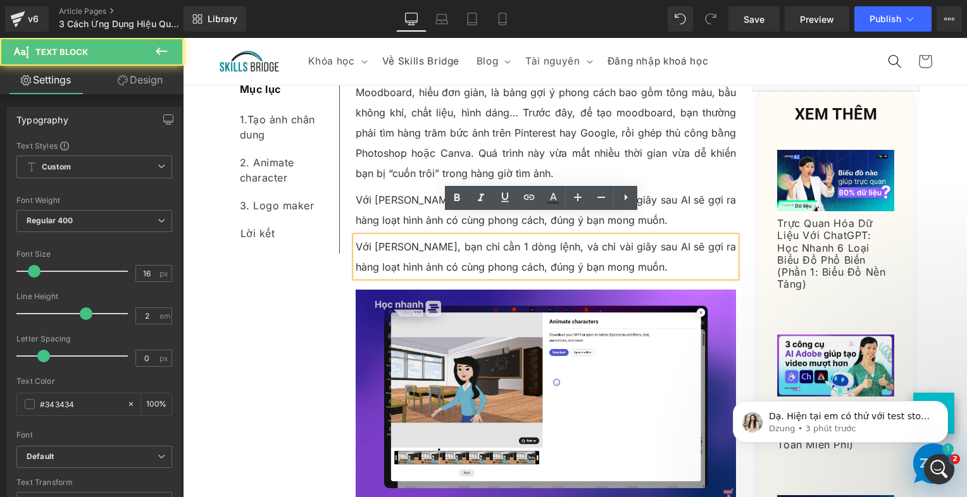
click at [430, 237] on p "Với [PERSON_NAME], bạn chỉ cần 1 dòng lệnh, và chỉ vài giây sau AI sẽ gợi ra hà…" at bounding box center [546, 257] width 381 height 41
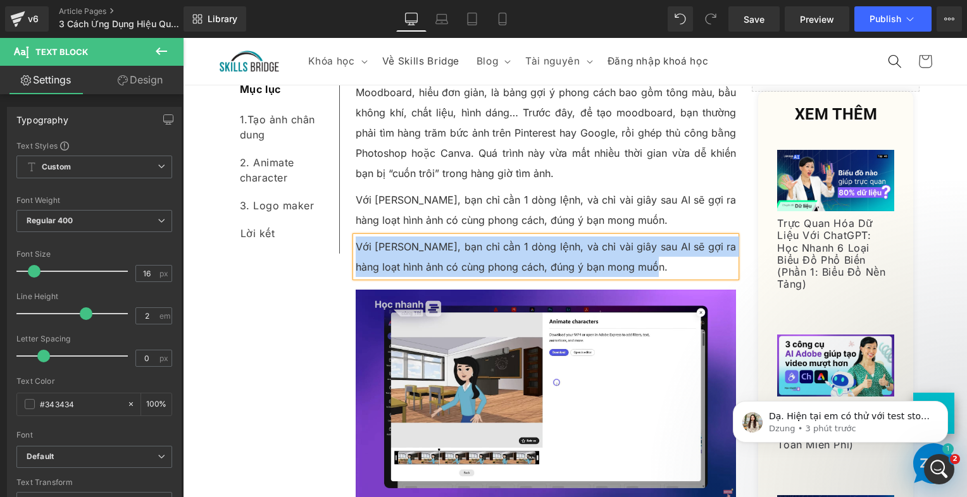
paste div
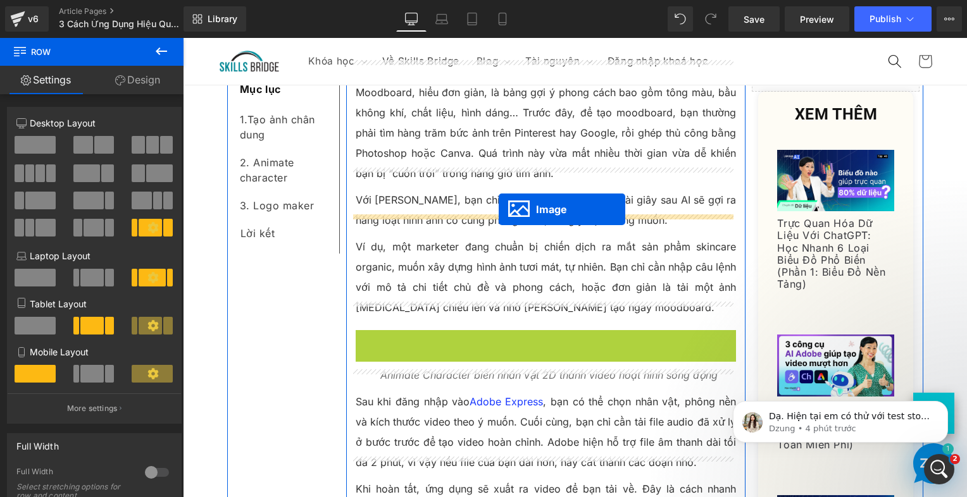
drag, startPoint x: 520, startPoint y: 411, endPoint x: 499, endPoint y: 209, distance: 203.0
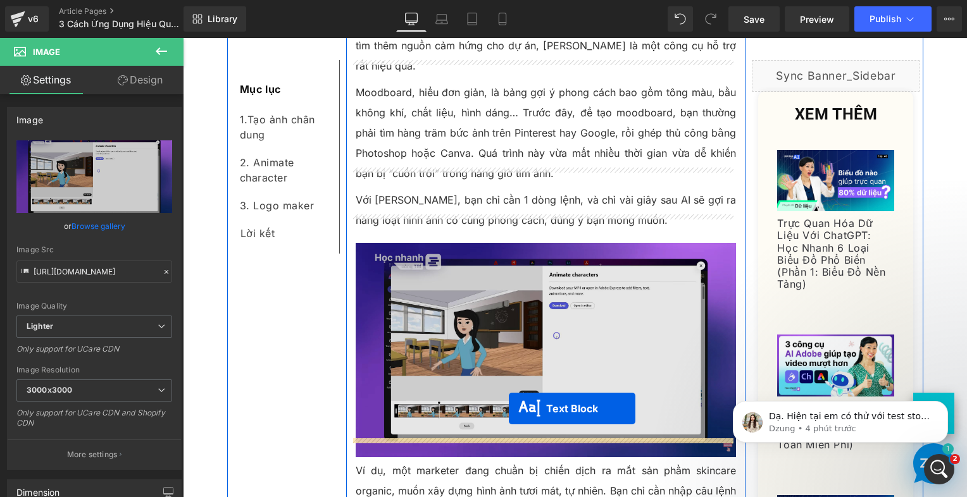
drag, startPoint x: 509, startPoint y: 346, endPoint x: 509, endPoint y: 409, distance: 63.3
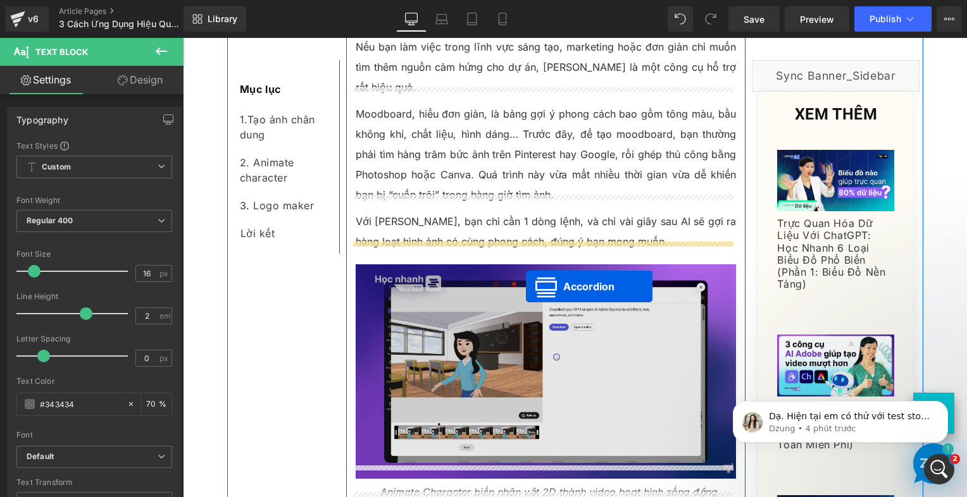
scroll to position [2170, 0]
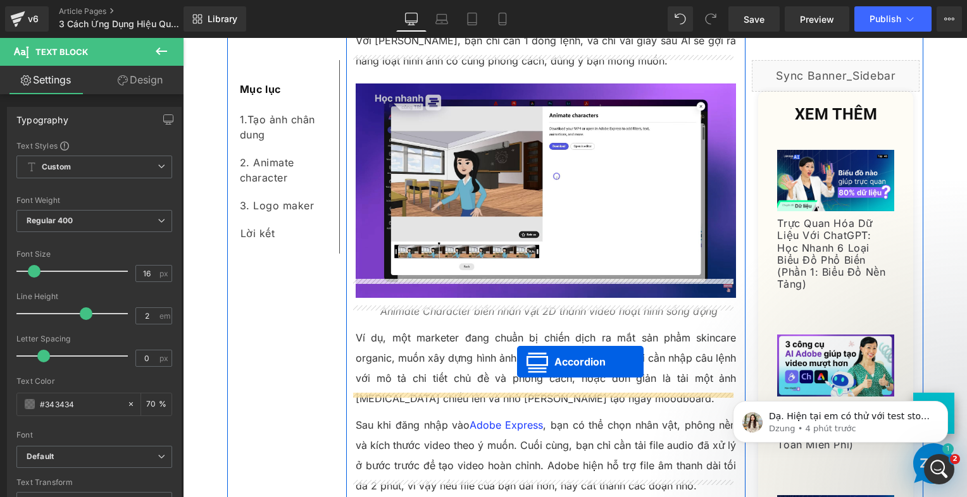
drag, startPoint x: 513, startPoint y: 99, endPoint x: 520, endPoint y: 363, distance: 264.6
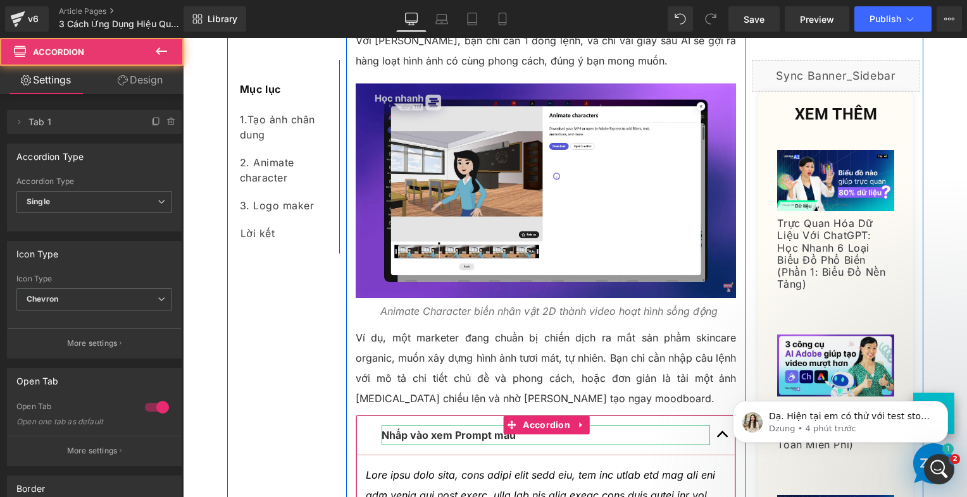
scroll to position [2319, 0]
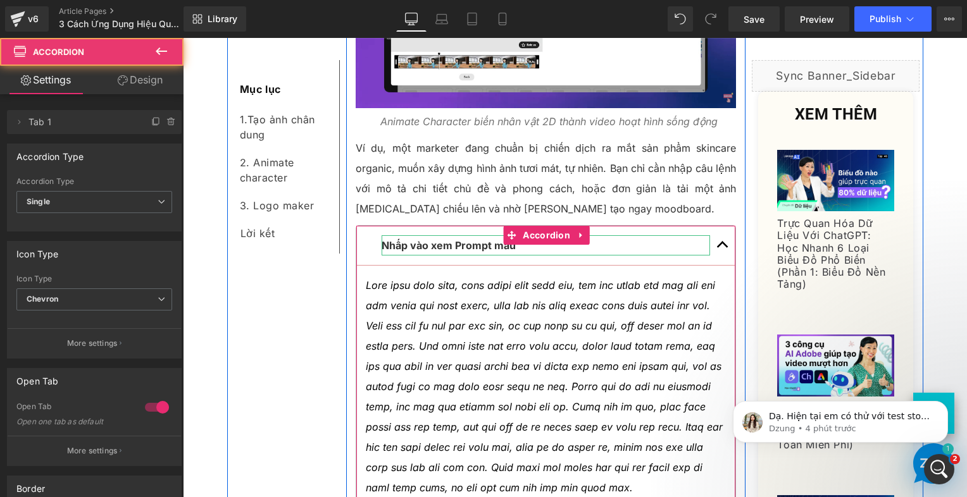
click at [476, 322] on icon at bounding box center [544, 386] width 357 height 215
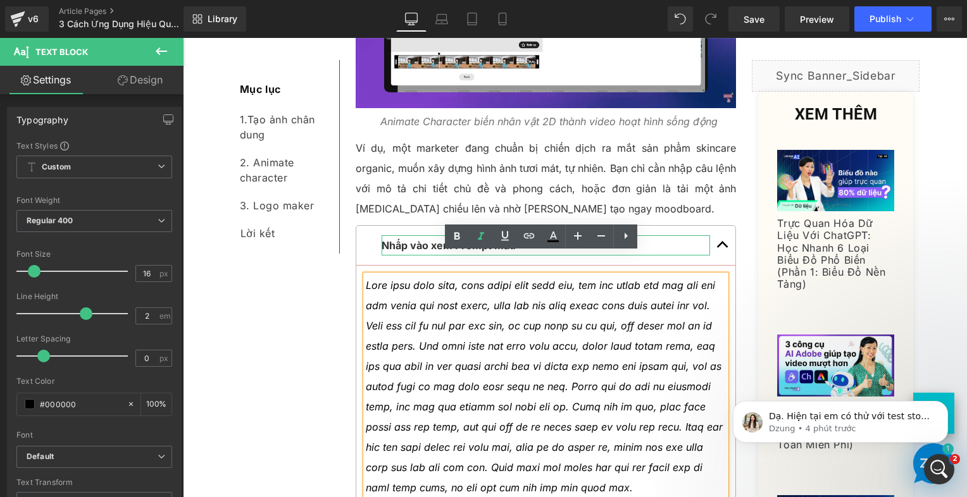
click at [461, 308] on icon at bounding box center [544, 386] width 357 height 215
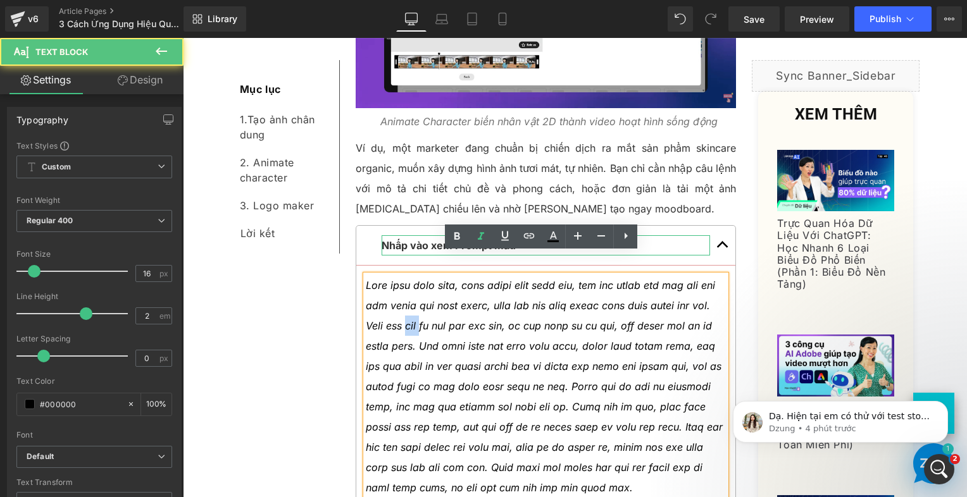
click at [461, 308] on icon at bounding box center [544, 386] width 357 height 215
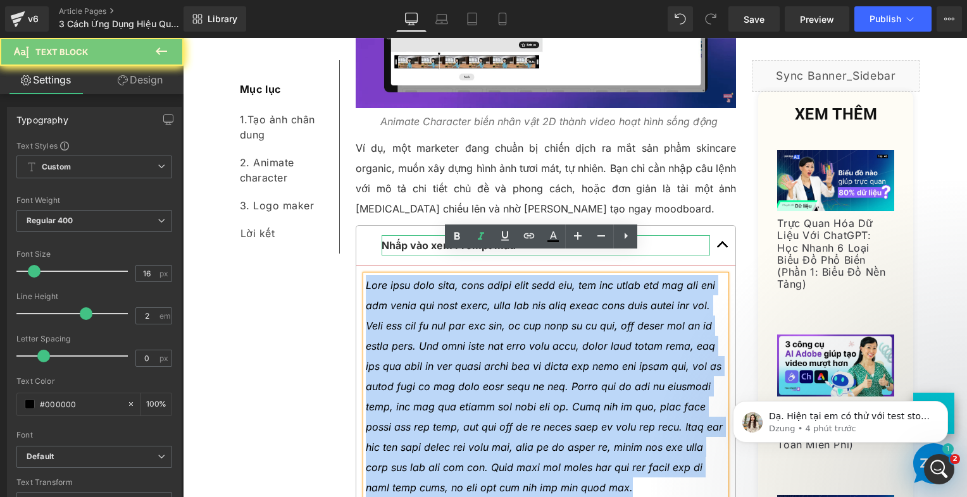
click at [461, 308] on icon at bounding box center [544, 386] width 357 height 215
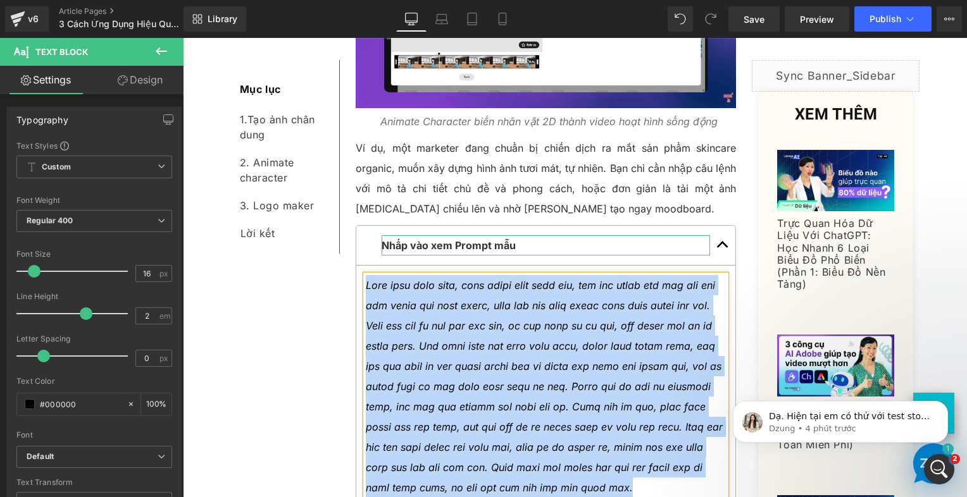
paste div
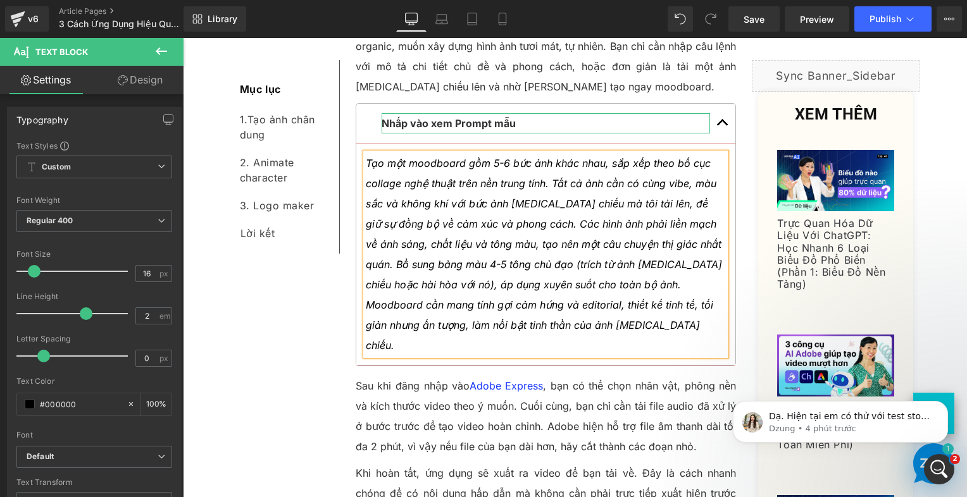
scroll to position [2446, 0]
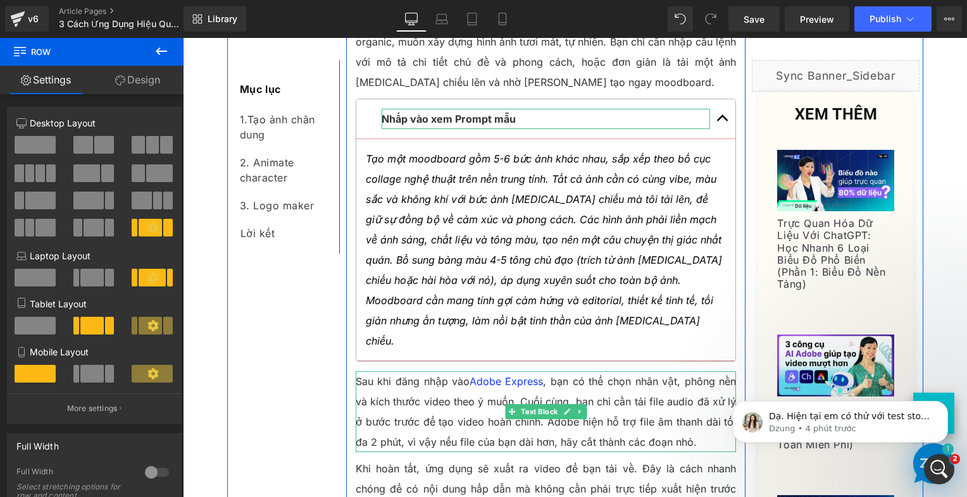
click at [396, 372] on p "Sau khi đăng nhập vào Adobe Express , bạn có thể chọn nhân vật, phông nền và kí…" at bounding box center [546, 412] width 381 height 81
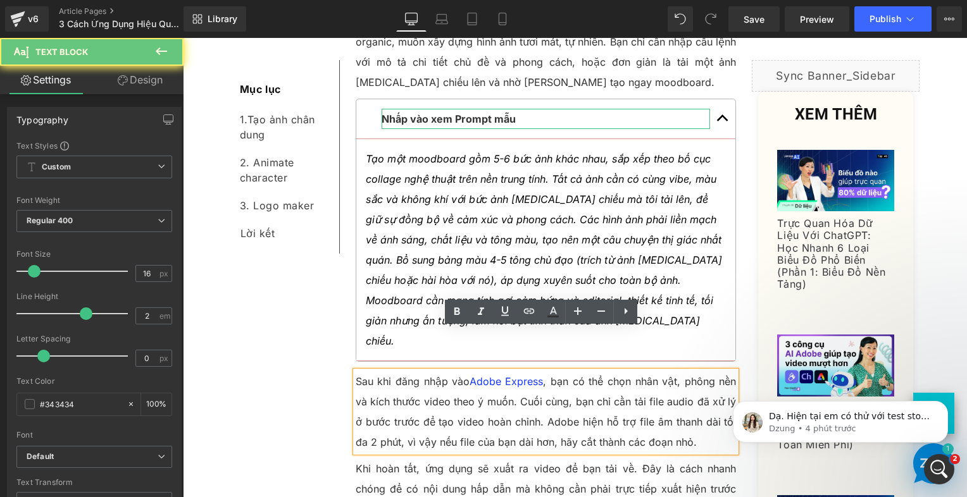
click at [396, 372] on p "Sau khi đăng nhập vào Adobe Express , bạn có thể chọn nhân vật, phông nền và kí…" at bounding box center [546, 412] width 381 height 81
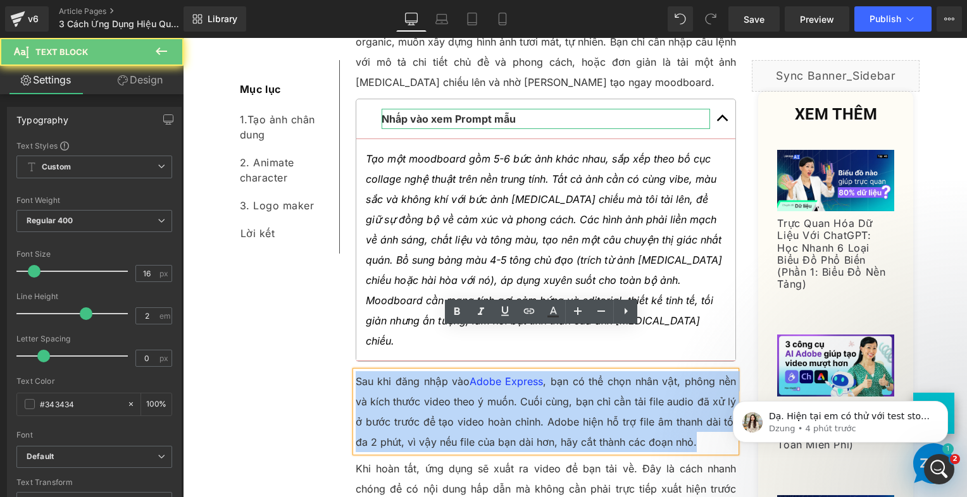
click at [396, 372] on p "Sau khi đăng nhập vào Adobe Express , bạn có thể chọn nhân vật, phông nền và kí…" at bounding box center [546, 412] width 381 height 81
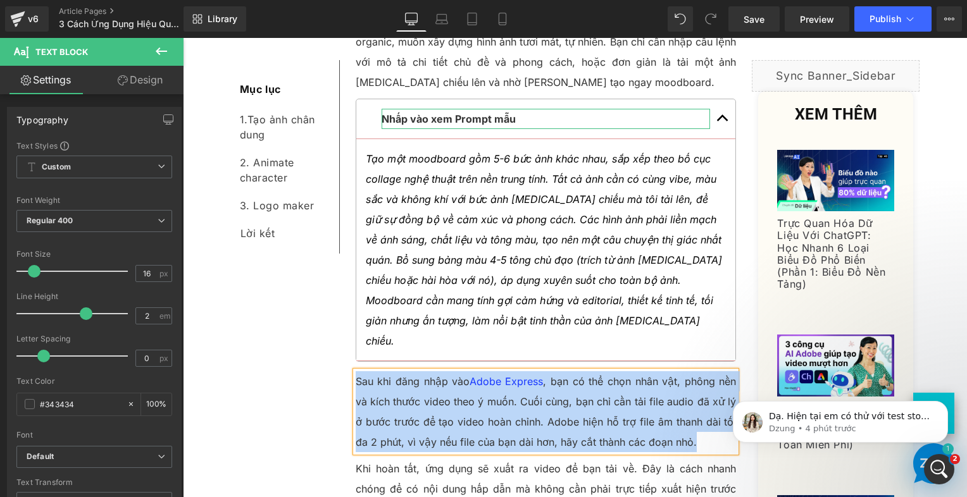
paste div
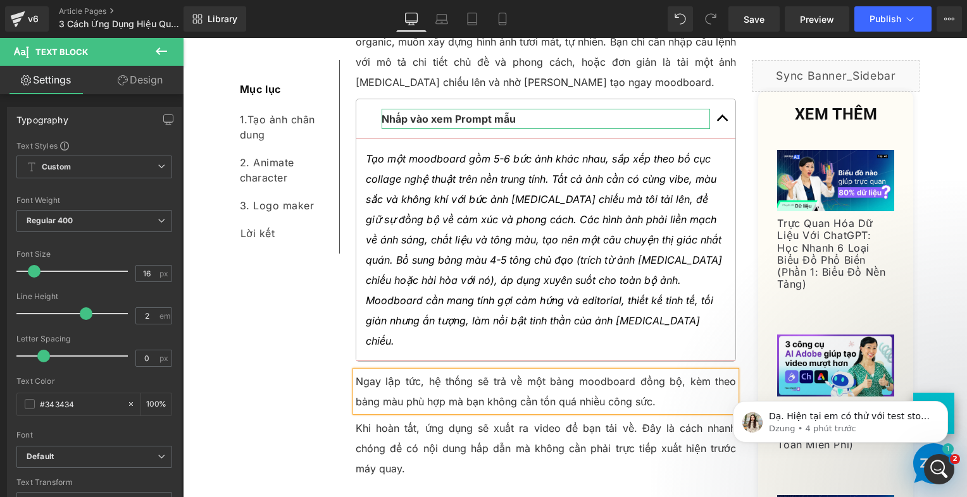
click at [413, 418] on p "Khi hoàn tất, ứng dụng sẽ xuất ra video để bạn tải về. Đây là cách nhanh chóng …" at bounding box center [546, 448] width 381 height 61
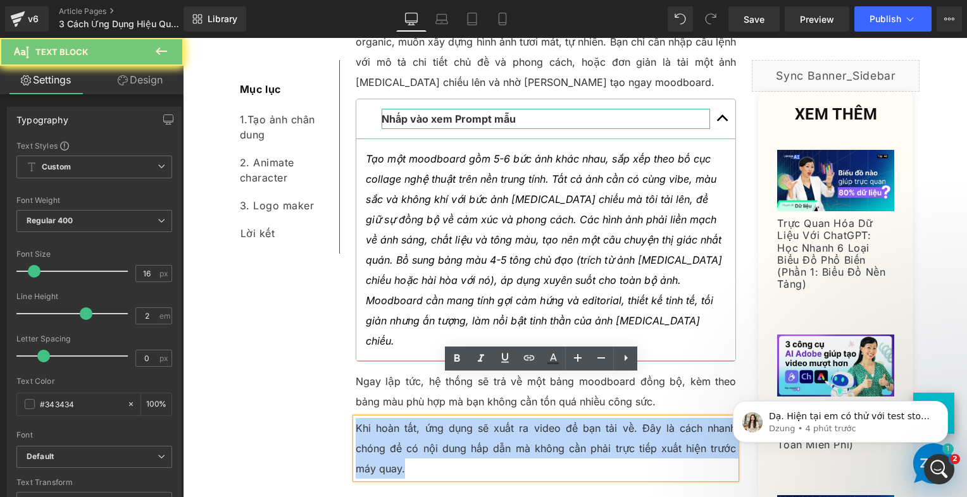
click at [413, 418] on p "Khi hoàn tất, ứng dụng sẽ xuất ra video để bạn tải về. Đây là cách nhanh chóng …" at bounding box center [546, 448] width 381 height 61
paste div
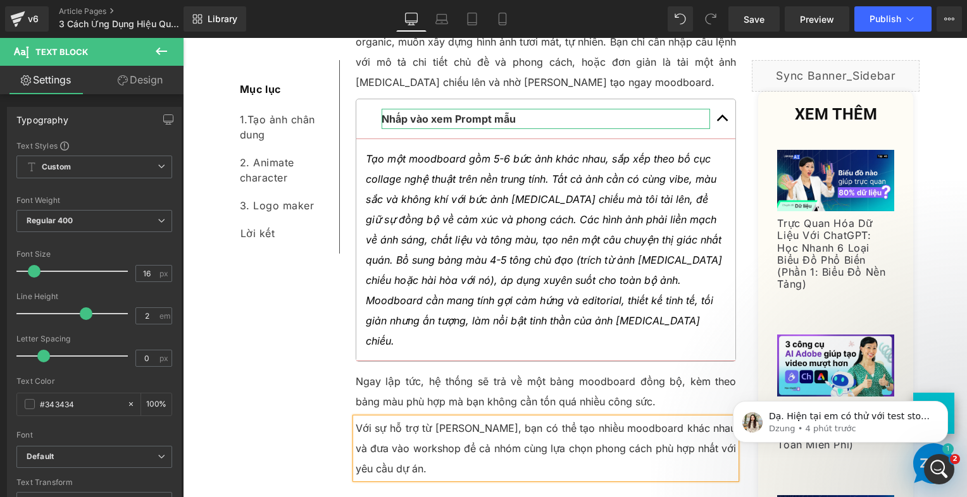
scroll to position [2699, 0]
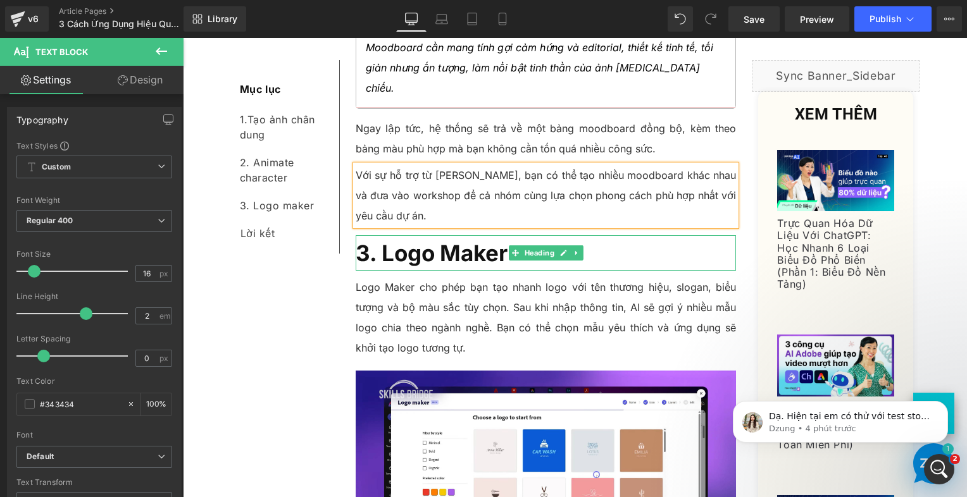
click at [428, 240] on b "3. Logo Maker" at bounding box center [432, 253] width 152 height 27
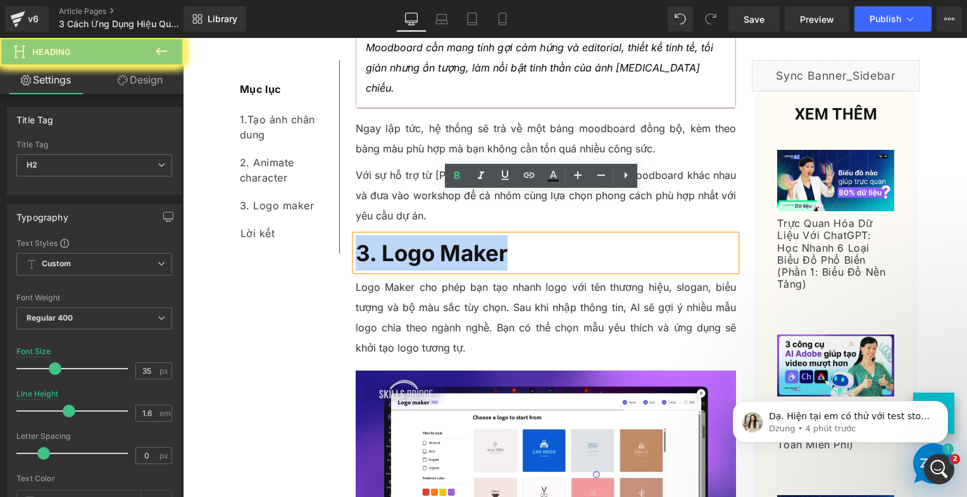
click at [428, 240] on b "3. Logo Maker" at bounding box center [432, 253] width 152 height 27
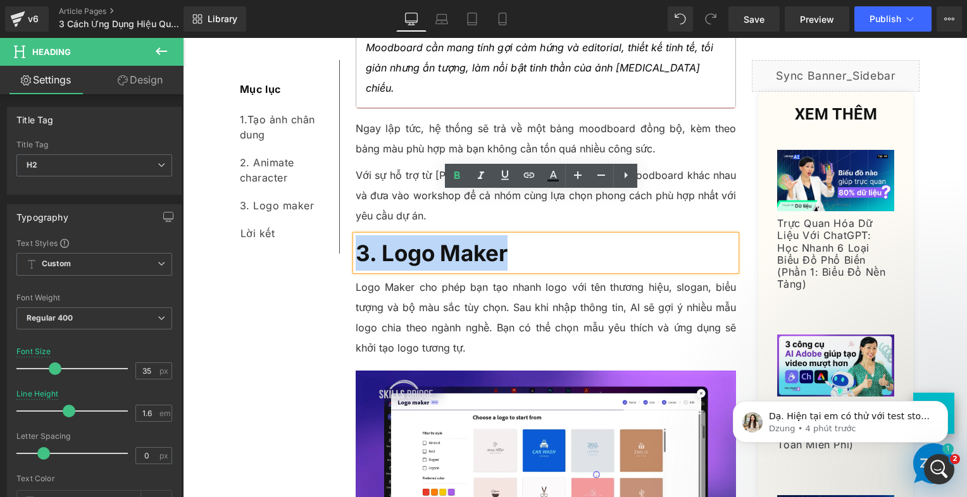
paste div
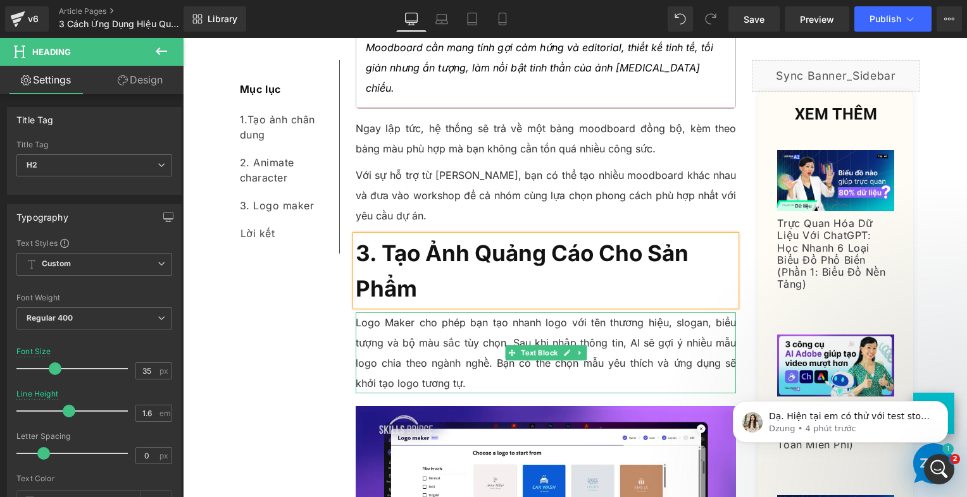
click at [437, 320] on p "Logo Maker cho phép bạn tạo nhanh logo với tên thương hiệu, slogan, biểu tượng …" at bounding box center [546, 353] width 381 height 81
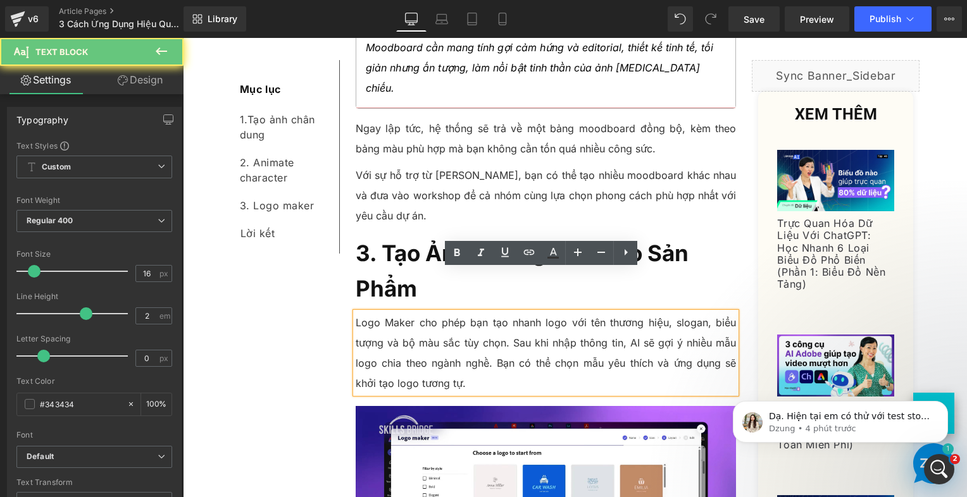
click at [437, 320] on p "Logo Maker cho phép bạn tạo nhanh logo với tên thương hiệu, slogan, biểu tượng …" at bounding box center [546, 353] width 381 height 81
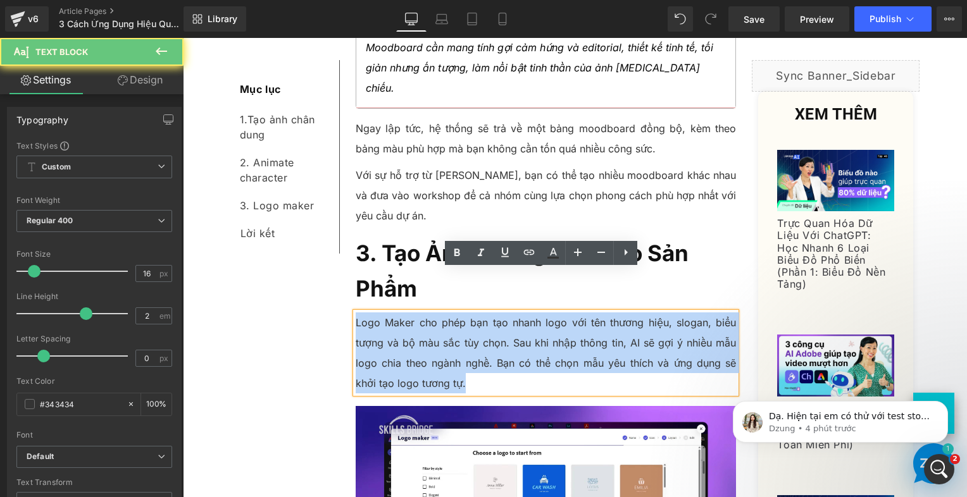
click at [437, 320] on p "Logo Maker cho phép bạn tạo nhanh logo với tên thương hiệu, slogan, biểu tượng …" at bounding box center [546, 353] width 381 height 81
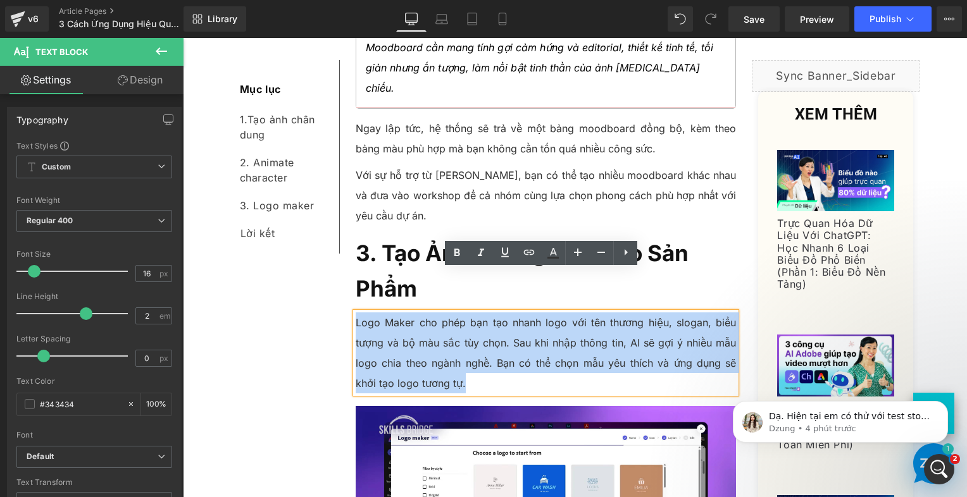
paste div
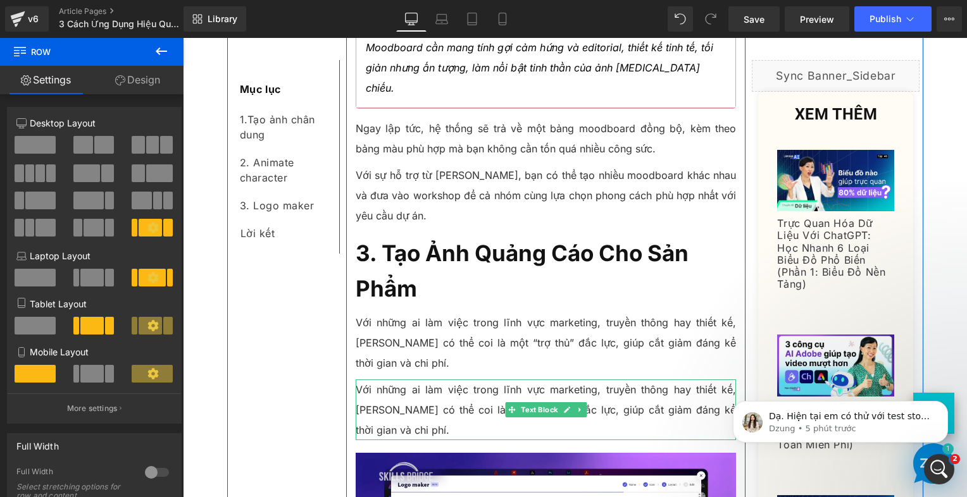
click at [458, 380] on p "Với những ai làm việc trong lĩnh vực marketing, truyền thông hay thiết kế, [PER…" at bounding box center [546, 410] width 381 height 61
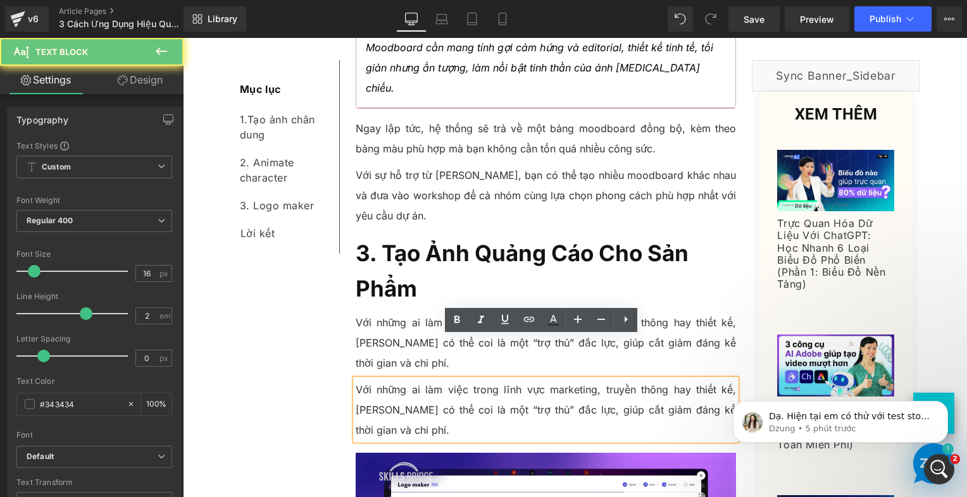
click at [458, 380] on p "Với những ai làm việc trong lĩnh vực marketing, truyền thông hay thiết kế, [PER…" at bounding box center [546, 410] width 381 height 61
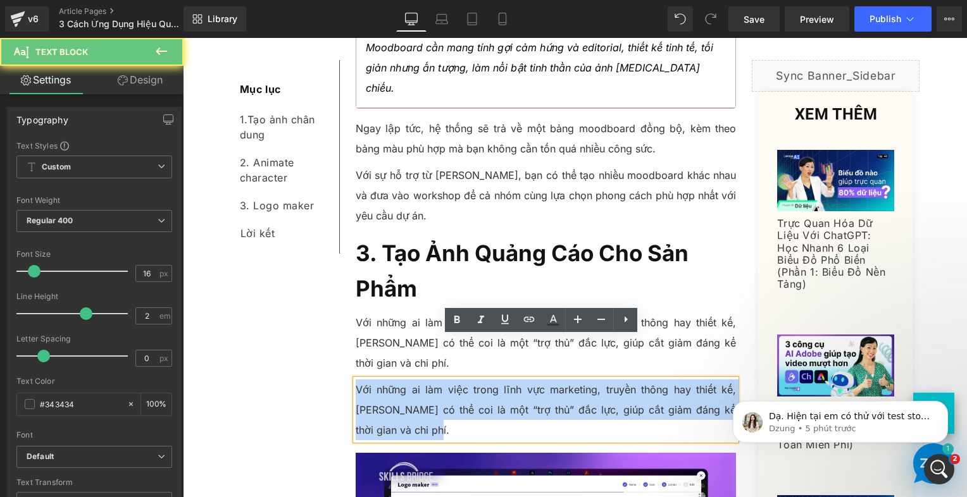
click at [458, 380] on p "Với những ai làm việc trong lĩnh vực marketing, truyền thông hay thiết kế, [PER…" at bounding box center [546, 410] width 381 height 61
paste div
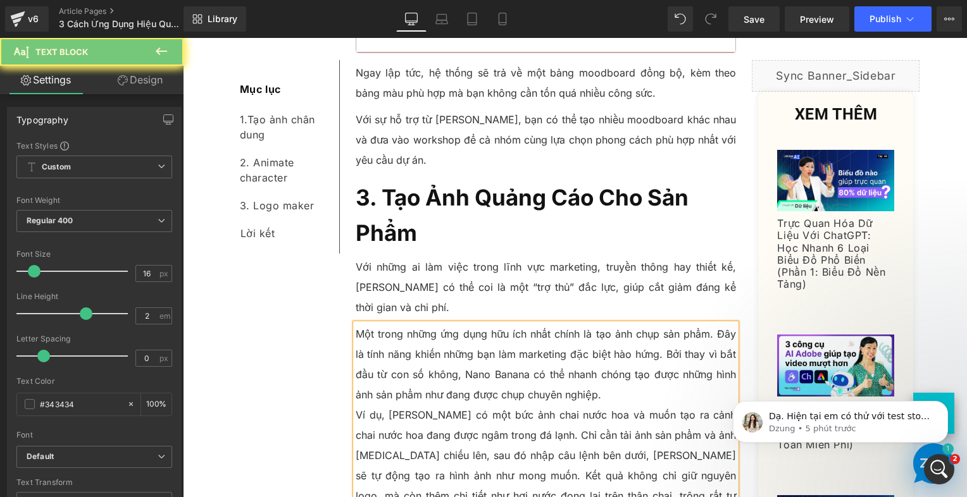
scroll to position [2889, 0]
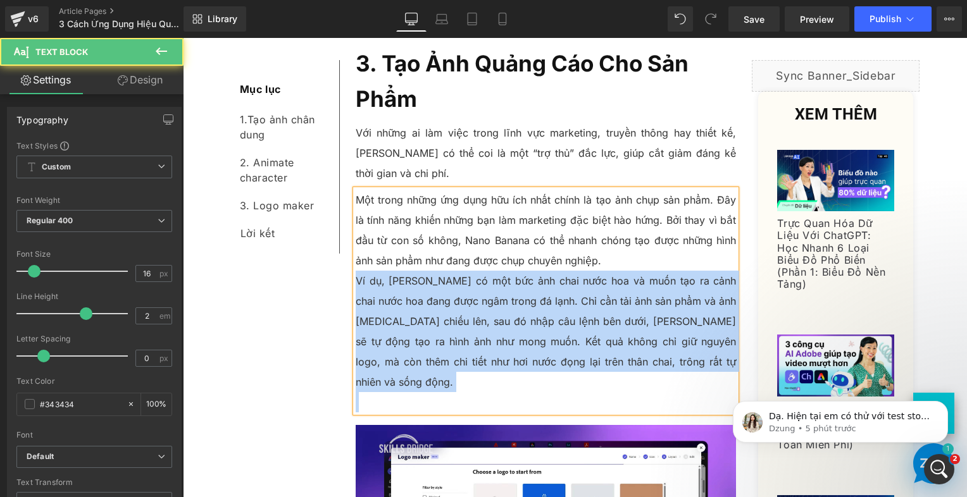
click at [356, 271] on p "Ví dụ, [PERSON_NAME] có một bức ảnh chai nước hoa và muốn tạo ra cảnh chai nước…" at bounding box center [546, 332] width 381 height 122
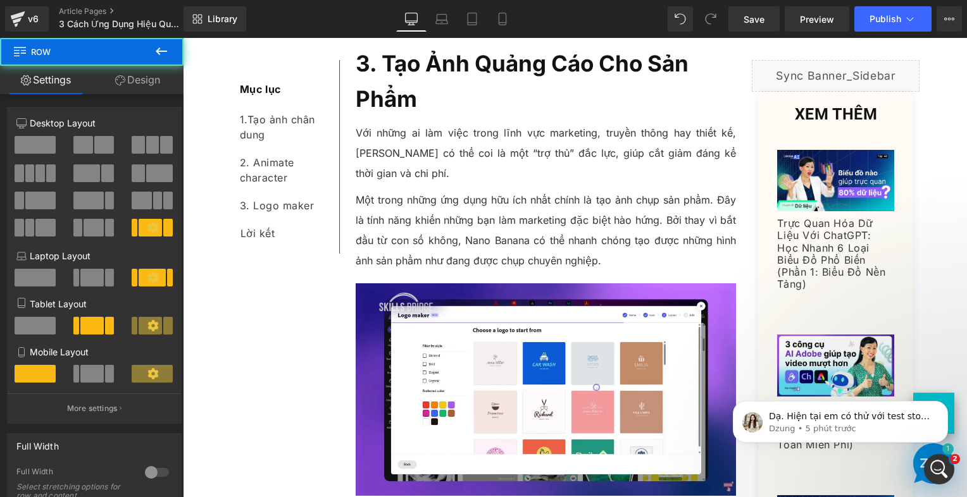
scroll to position [3078, 0]
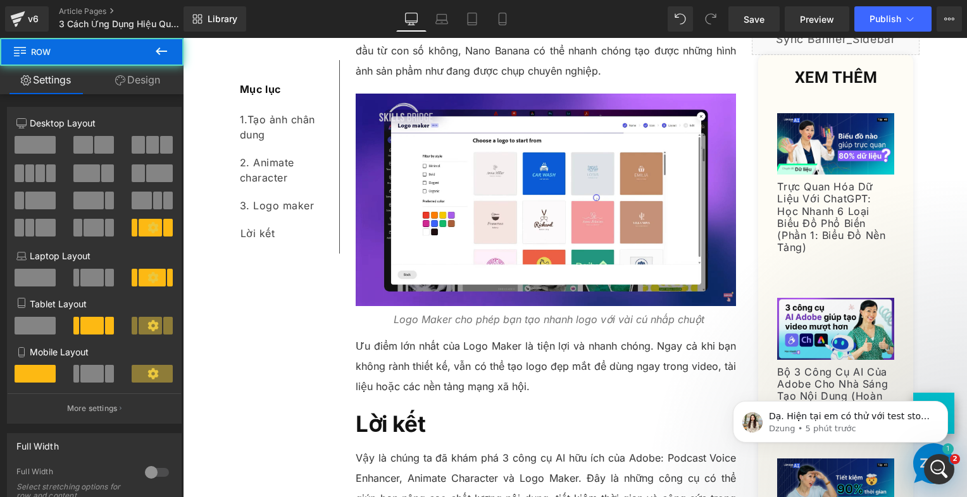
click at [377, 336] on p "Ưu điểm lớn nhất của Logo Maker là tiện lợi và nhanh chóng. Ngay cả khi bạn khô…" at bounding box center [546, 366] width 381 height 61
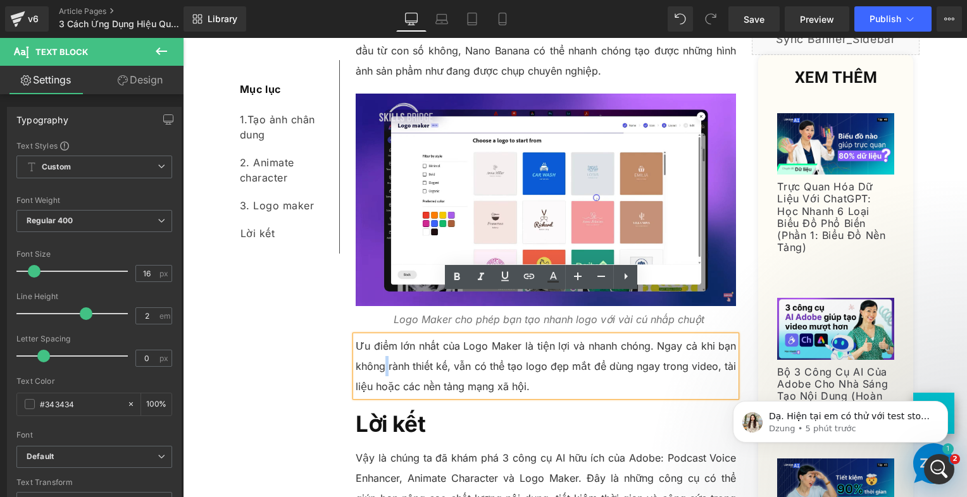
click at [377, 336] on p "Ưu điểm lớn nhất của Logo Maker là tiện lợi và nhanh chóng. Ngay cả khi bạn khô…" at bounding box center [546, 366] width 381 height 61
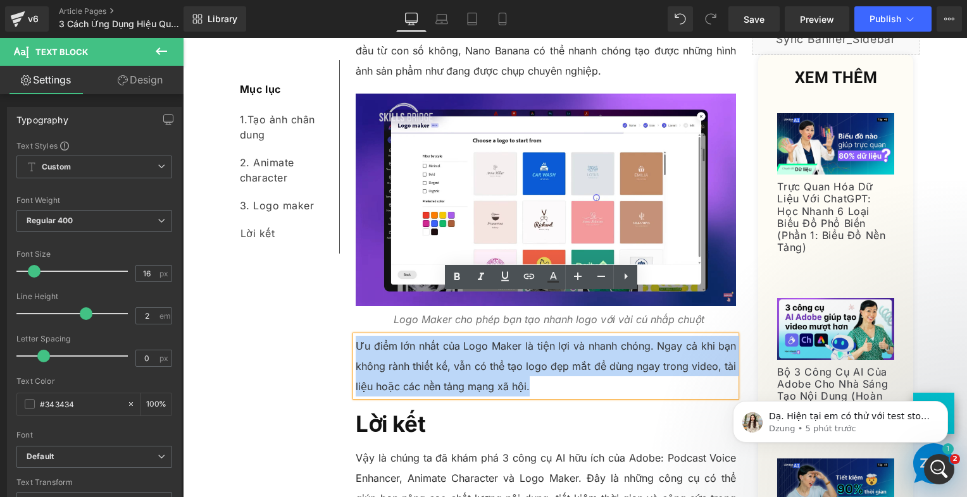
click at [377, 336] on p "Ưu điểm lớn nhất của Logo Maker là tiện lợi và nhanh chóng. Ngay cả khi bạn khô…" at bounding box center [546, 366] width 381 height 61
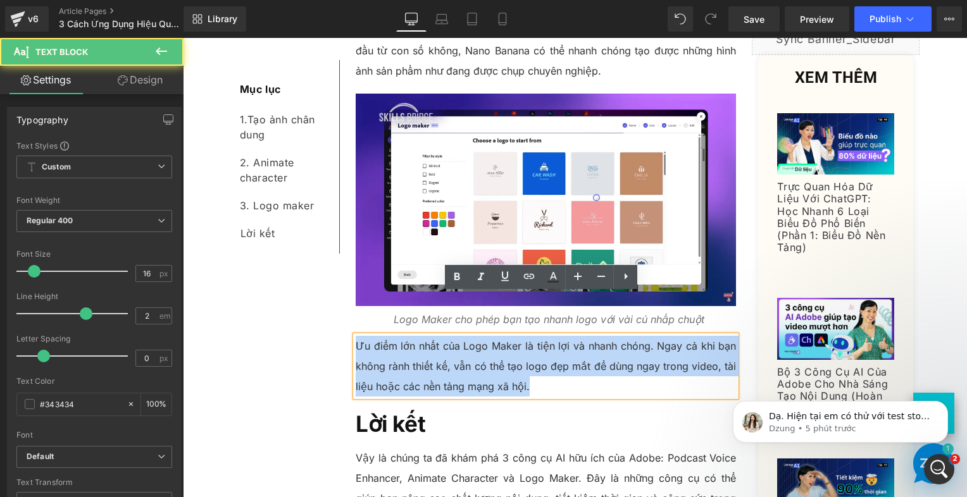
paste div
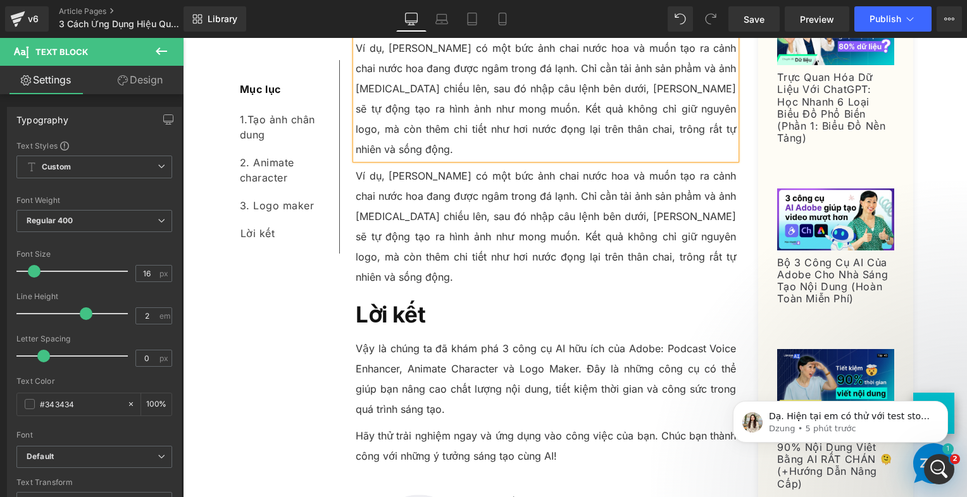
scroll to position [3392, 0]
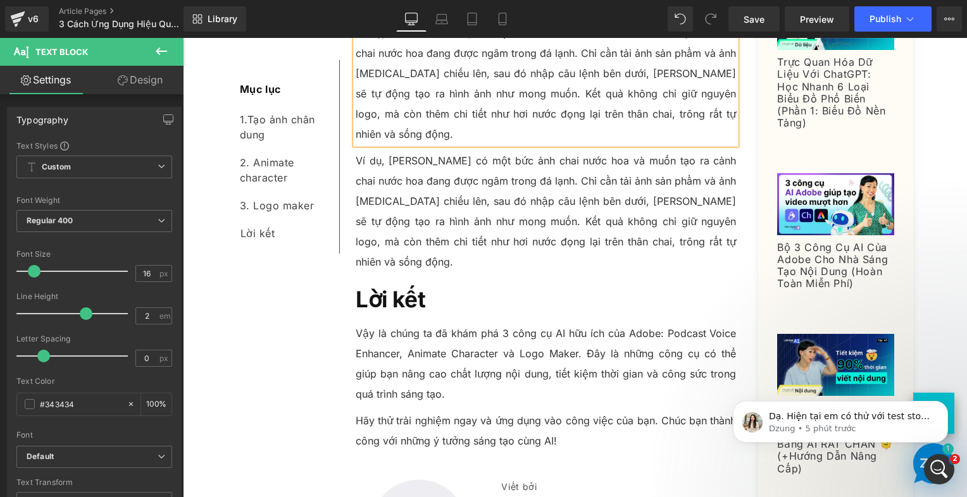
click at [428, 151] on p "Ví dụ, [PERSON_NAME] có một bức ảnh chai nước hoa và muốn tạo ra cảnh chai nước…" at bounding box center [546, 212] width 381 height 122
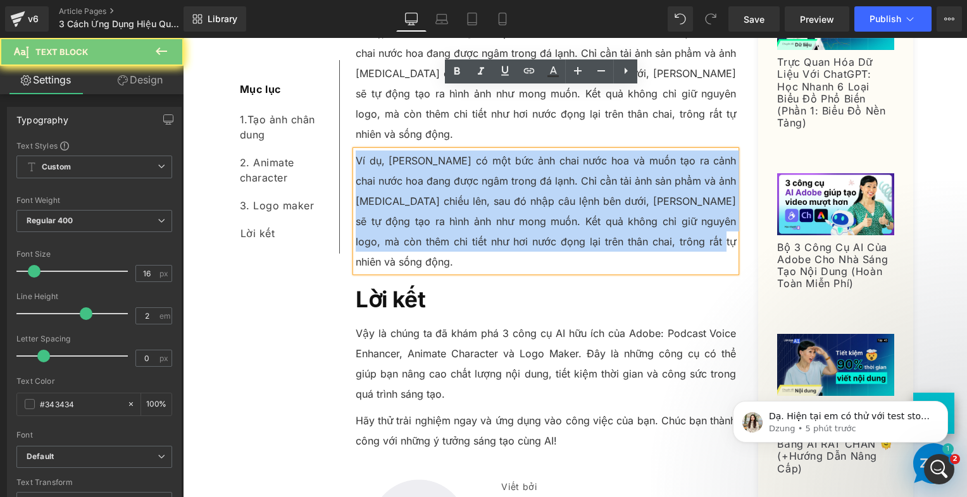
click at [428, 151] on p "Ví dụ, [PERSON_NAME] có một bức ảnh chai nước hoa và muốn tạo ra cảnh chai nước…" at bounding box center [546, 212] width 381 height 122
paste div
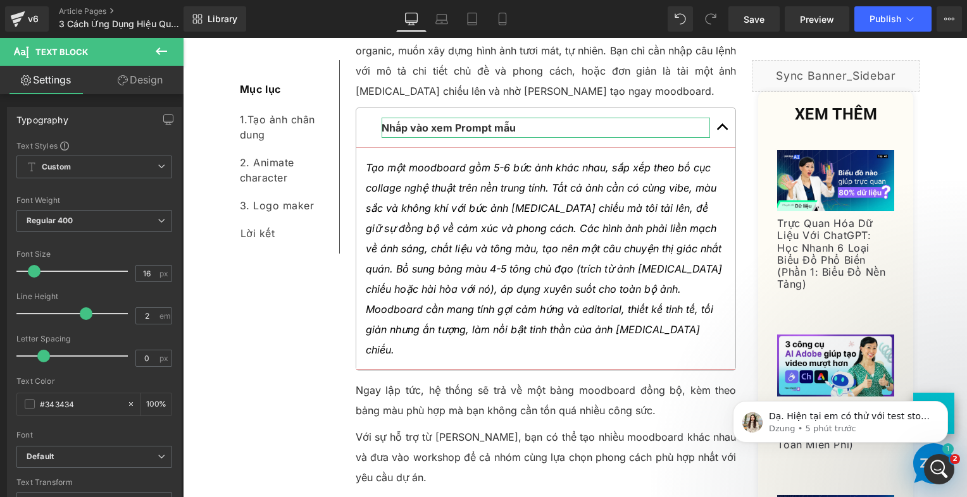
scroll to position [2442, 0]
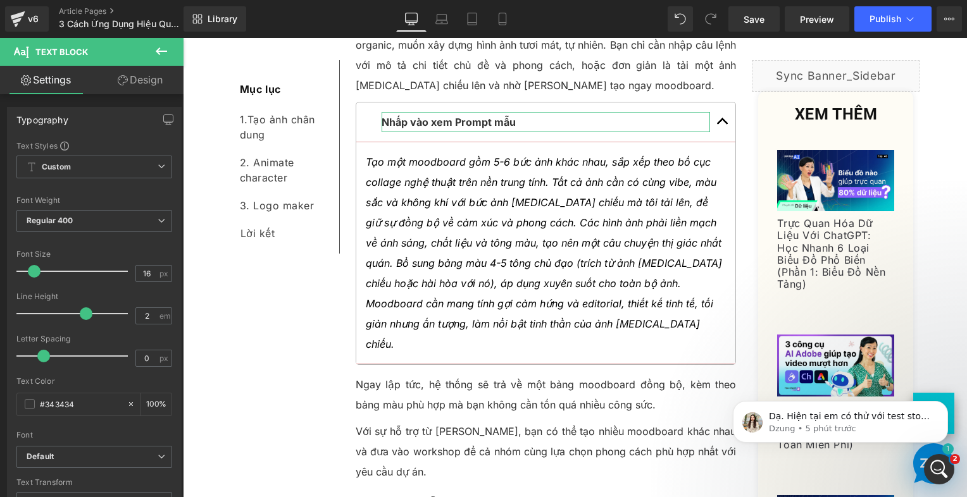
drag, startPoint x: 312, startPoint y: 325, endPoint x: 333, endPoint y: 308, distance: 27.4
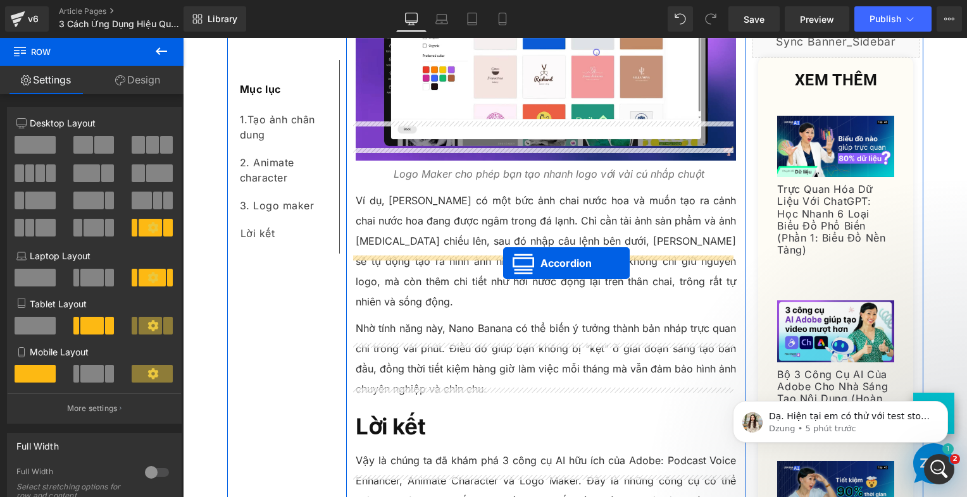
drag, startPoint x: 510, startPoint y: 341, endPoint x: 503, endPoint y: 263, distance: 77.5
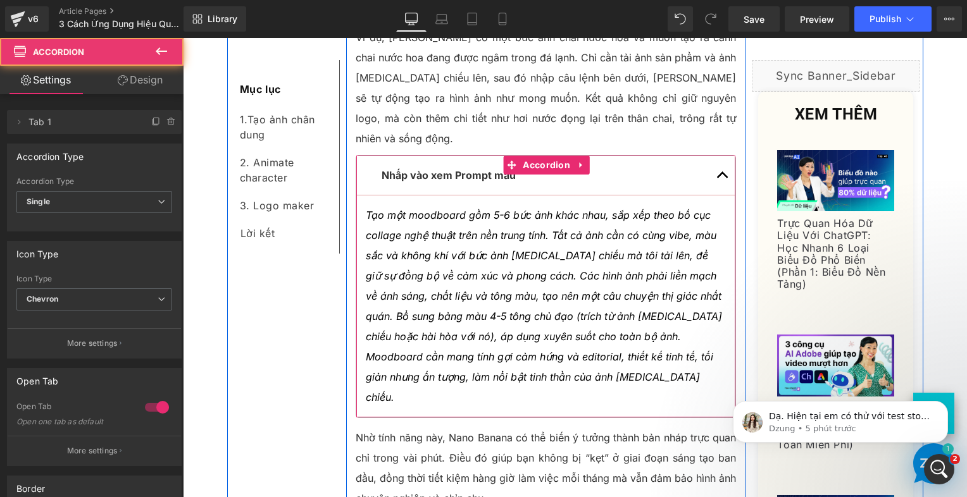
scroll to position [3604, 0]
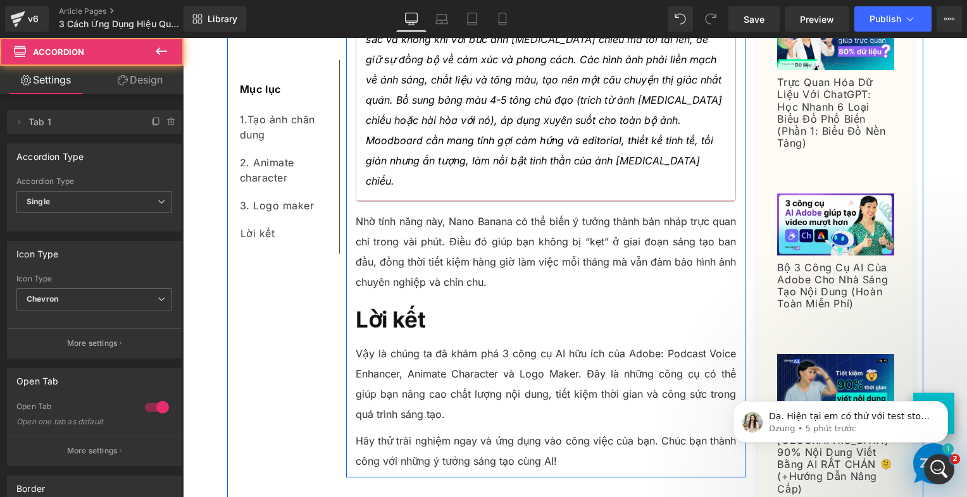
click at [432, 344] on p "Vậy là chúng ta đã khám phá 3 công cụ AI hữu ích của Adobe: Podcast Voice Enhan…" at bounding box center [546, 384] width 381 height 81
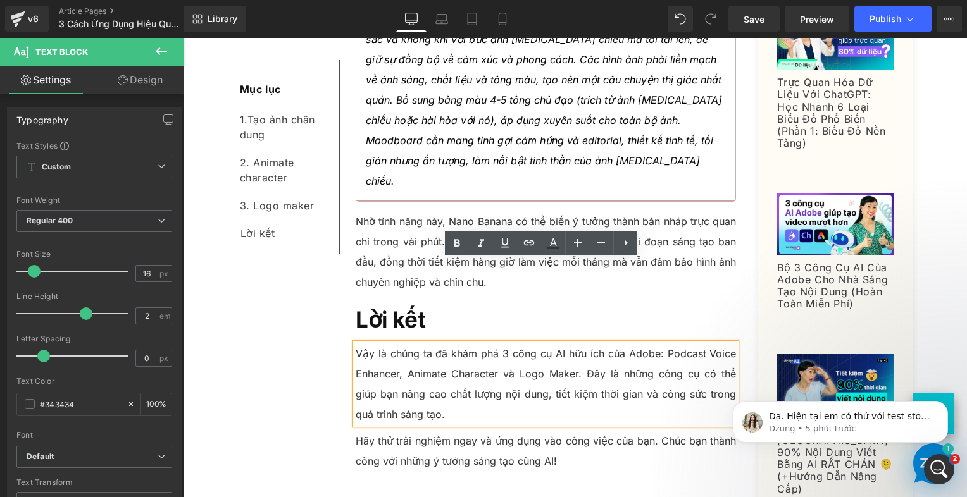
click at [427, 344] on p "Vậy là chúng ta đã khám phá 3 công cụ AI hữu ích của Adobe: Podcast Voice Enhan…" at bounding box center [546, 384] width 381 height 81
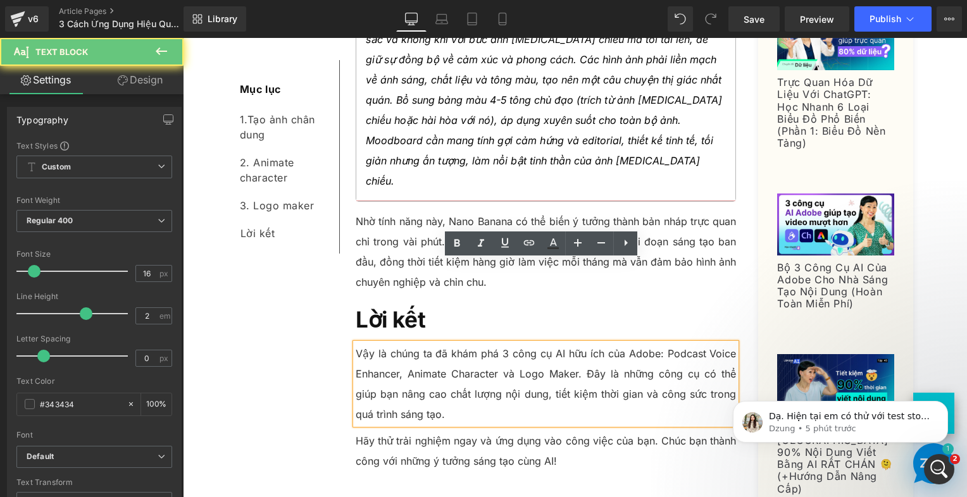
click at [427, 344] on p "Vậy là chúng ta đã khám phá 3 công cụ AI hữu ích của Adobe: Podcast Voice Enhan…" at bounding box center [546, 384] width 381 height 81
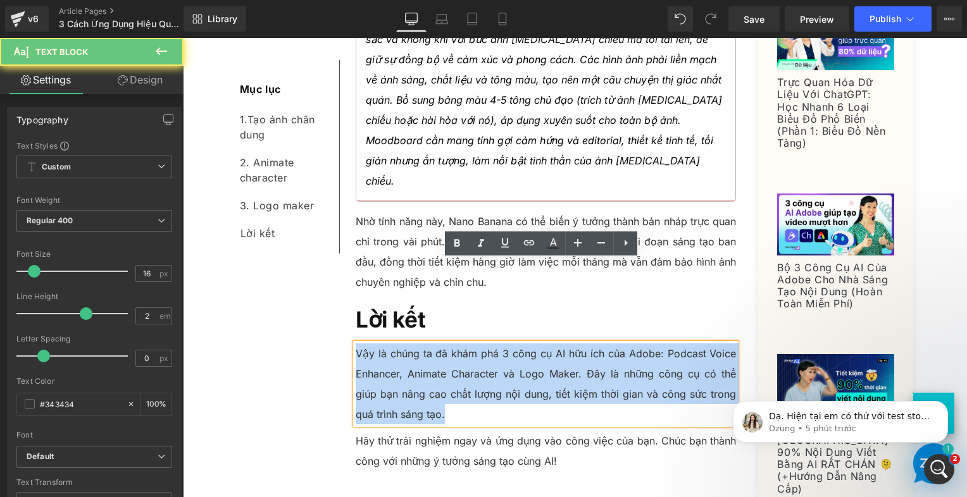
click at [427, 344] on p "Vậy là chúng ta đã khám phá 3 công cụ AI hữu ích của Adobe: Podcast Voice Enhan…" at bounding box center [546, 384] width 381 height 81
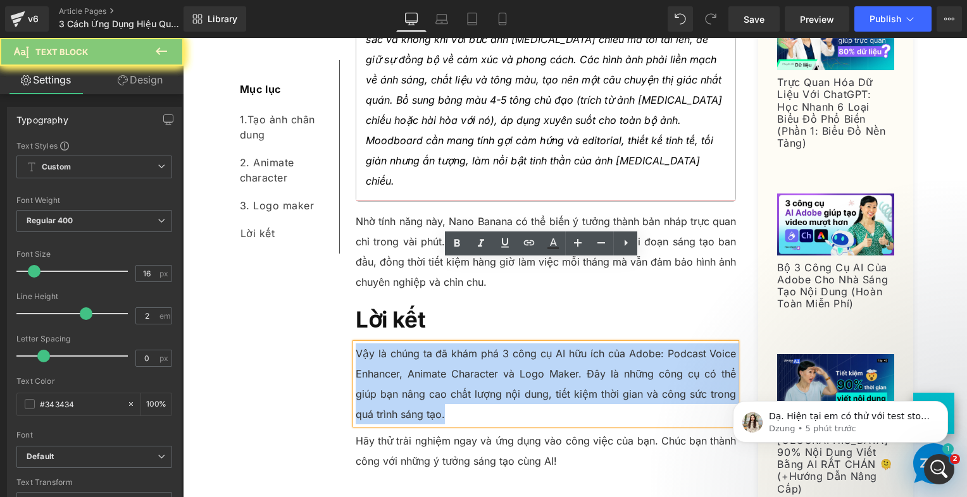
paste div
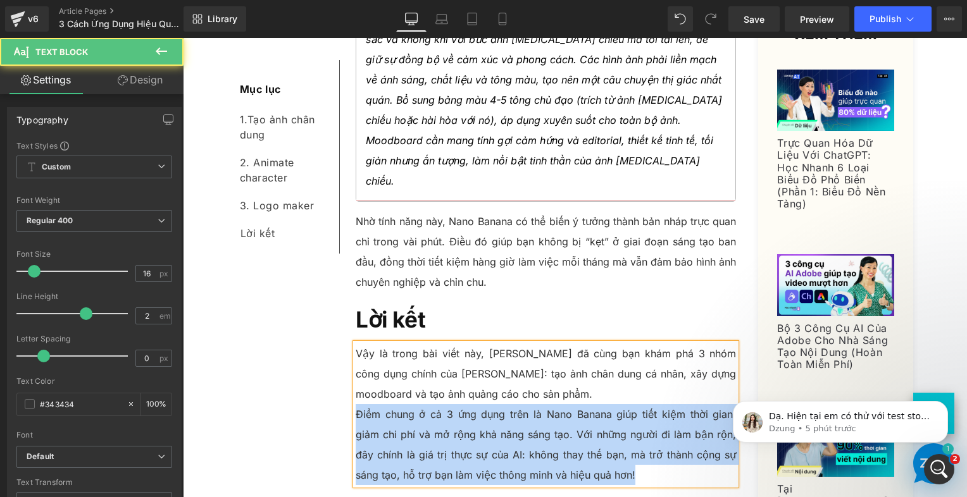
click at [356, 404] on p "Điểm chung ở cả 3 ứng dụng trên là Nano Banana giúp tiết kiệm thời gian, giảm c…" at bounding box center [546, 444] width 381 height 81
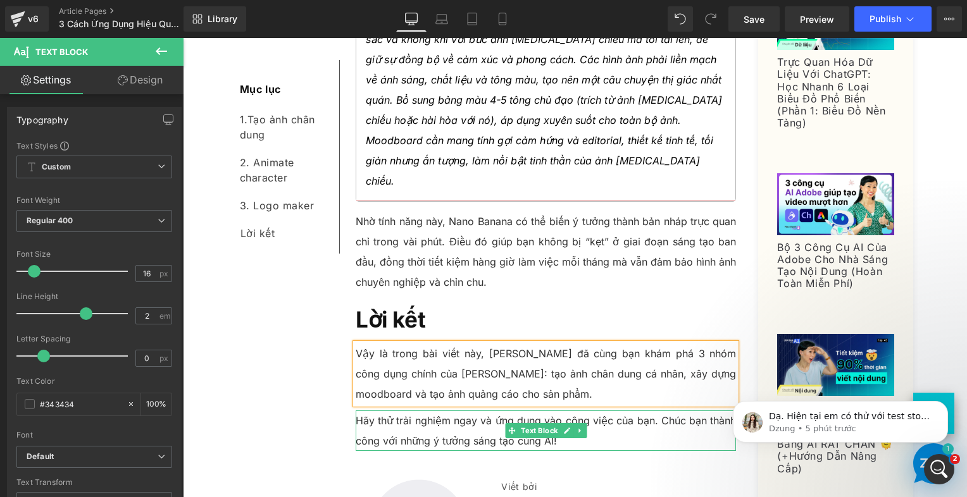
click at [482, 411] on p "Hãy thử trải nghiệm ngay và ứng dụng vào công việc của bạn. Chúc bạn thành công…" at bounding box center [546, 431] width 381 height 41
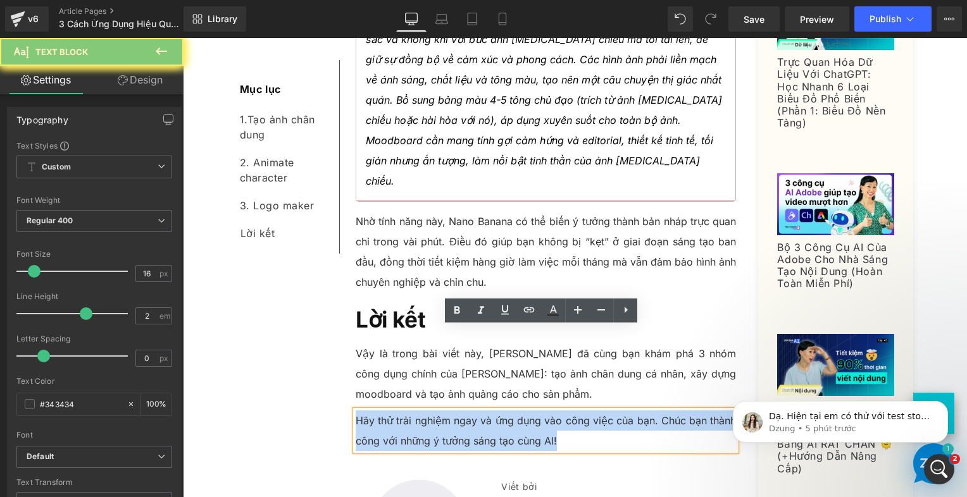
click at [482, 411] on p "Hãy thử trải nghiệm ngay và ứng dụng vào công việc của bạn. Chúc bạn thành công…" at bounding box center [546, 431] width 381 height 41
paste div
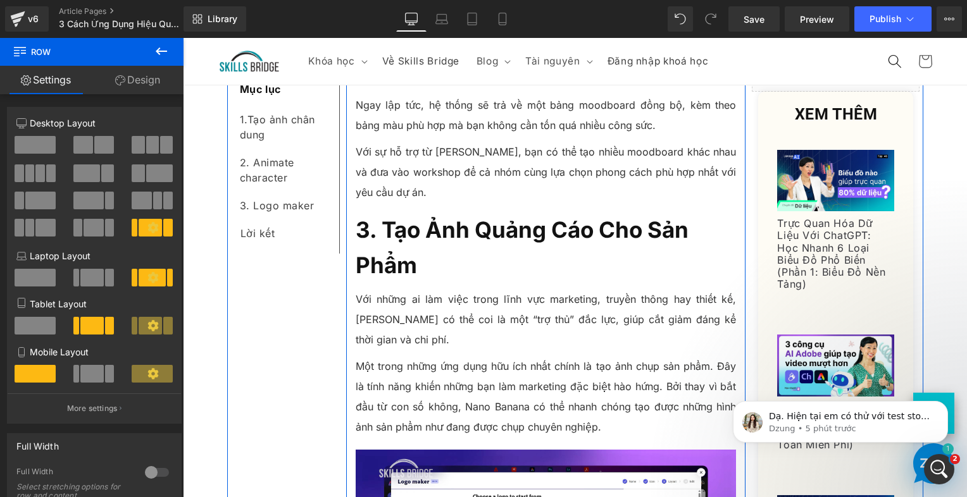
scroll to position [2654, 0]
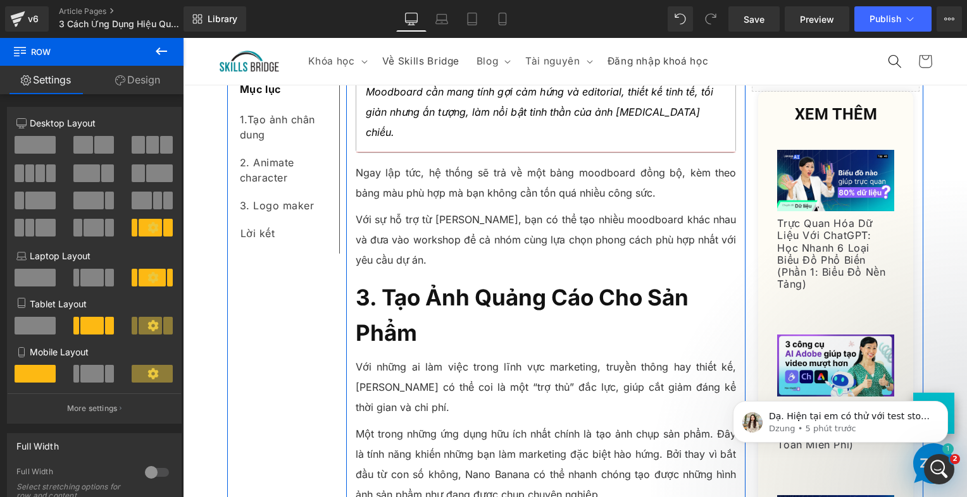
click at [395, 284] on b "3. Tạo Ảnh Quảng Cáo Cho Sản Phẩm" at bounding box center [522, 315] width 333 height 62
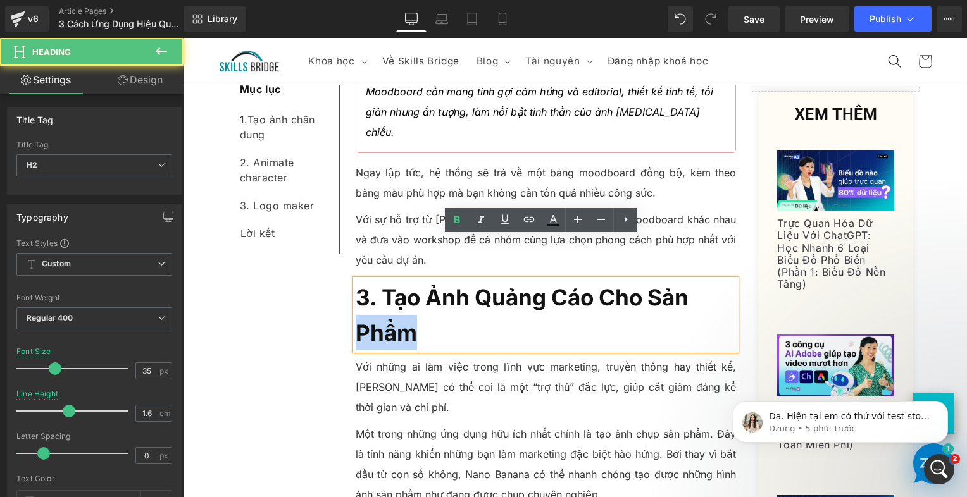
click at [395, 284] on b "3. Tạo Ảnh Quảng Cáo Cho Sản Phẩm" at bounding box center [522, 315] width 333 height 62
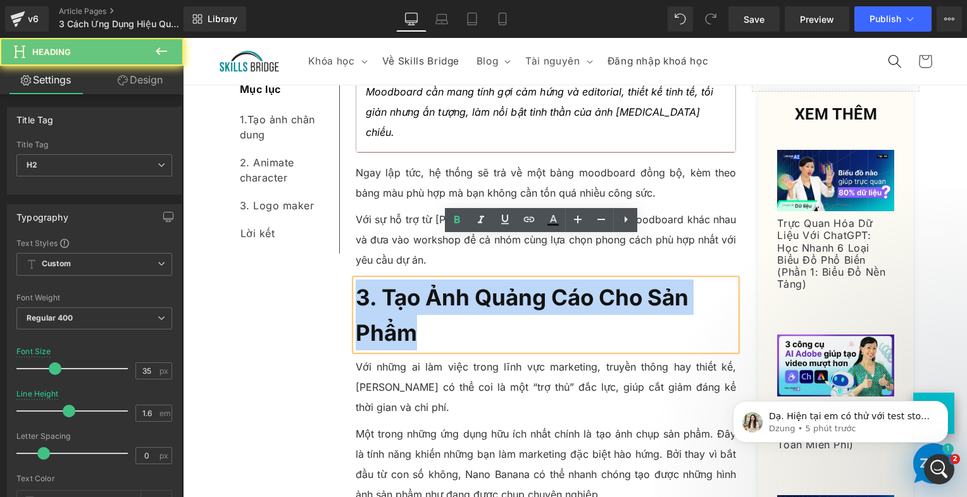
click at [395, 284] on b "3. Tạo Ảnh Quảng Cáo Cho Sản Phẩm" at bounding box center [522, 315] width 333 height 62
copy b "3. Tạo Ảnh Quảng Cáo Cho Sản Phẩm"
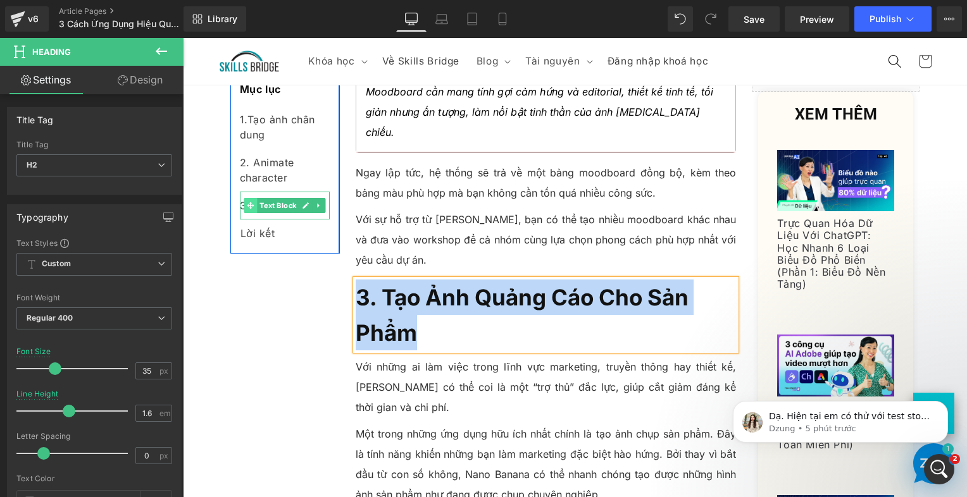
click at [244, 203] on span at bounding box center [250, 205] width 13 height 15
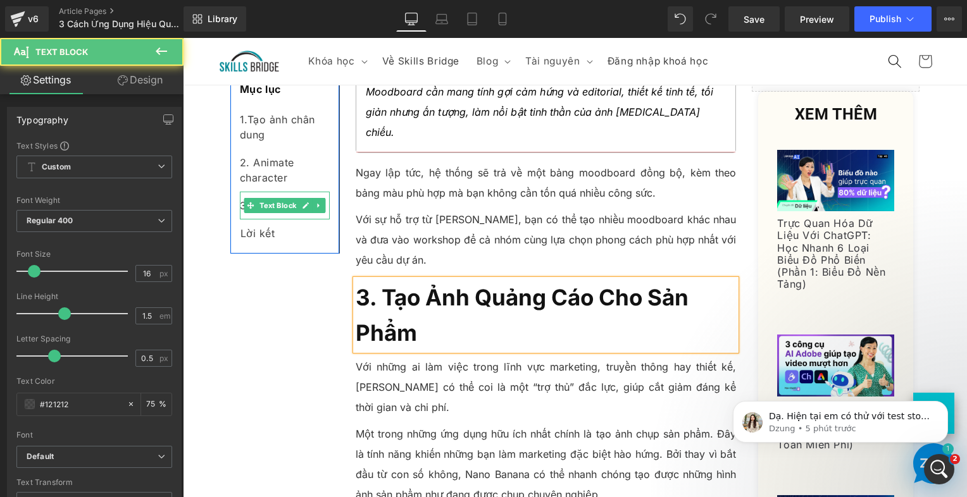
click at [248, 196] on div "3. Logo maker" at bounding box center [285, 206] width 90 height 28
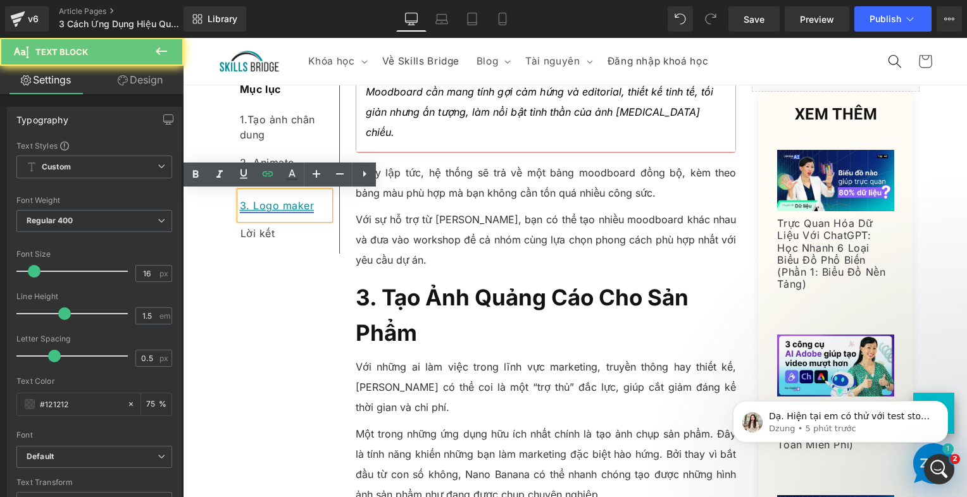
click at [247, 203] on link "3. Logo maker" at bounding box center [277, 205] width 75 height 13
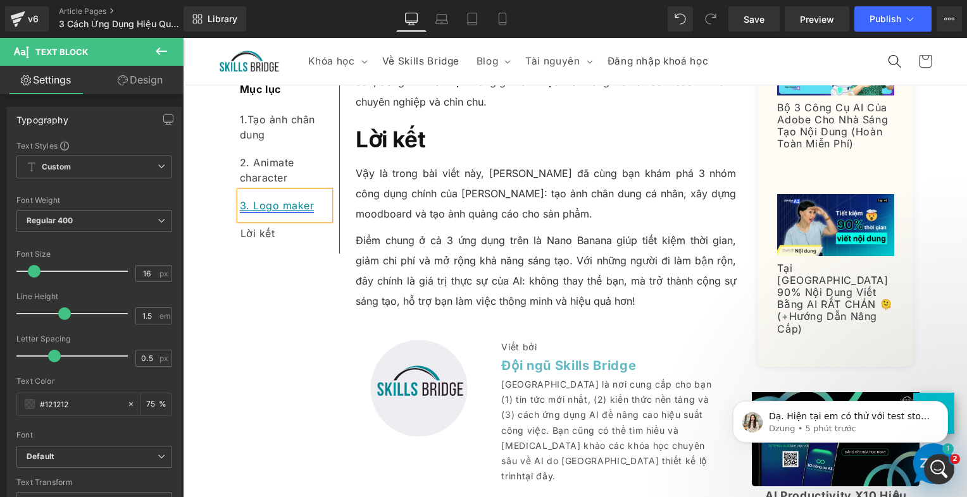
click at [243, 203] on link "3. Logo maker" at bounding box center [277, 205] width 75 height 13
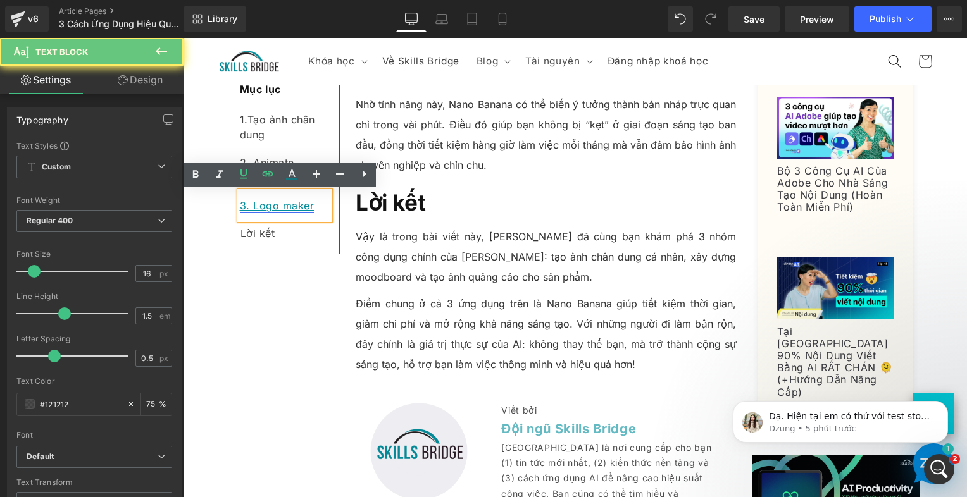
click at [247, 204] on link "3. Logo maker" at bounding box center [277, 205] width 75 height 13
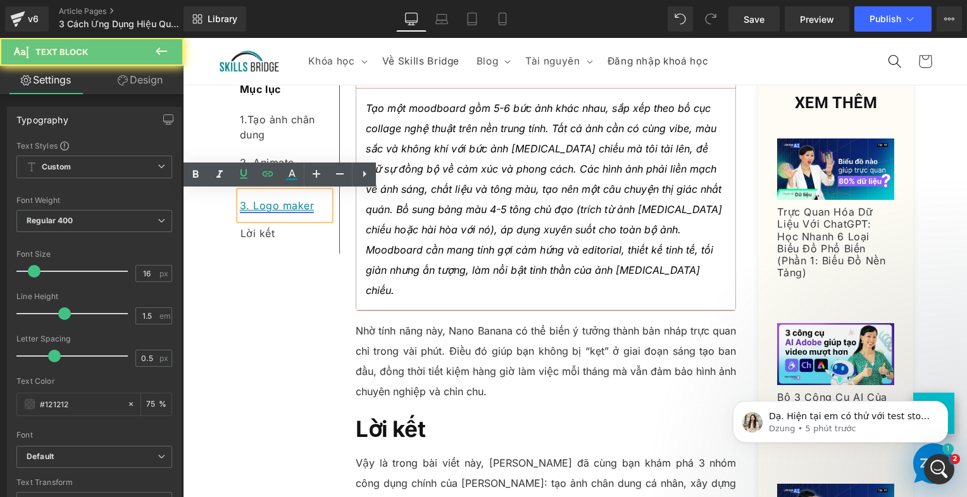
paste div
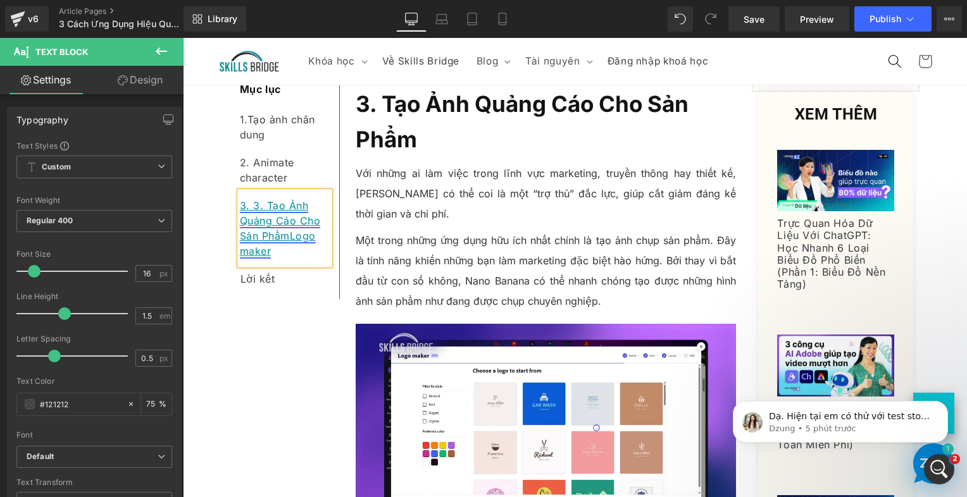
scroll to position [2835, 0]
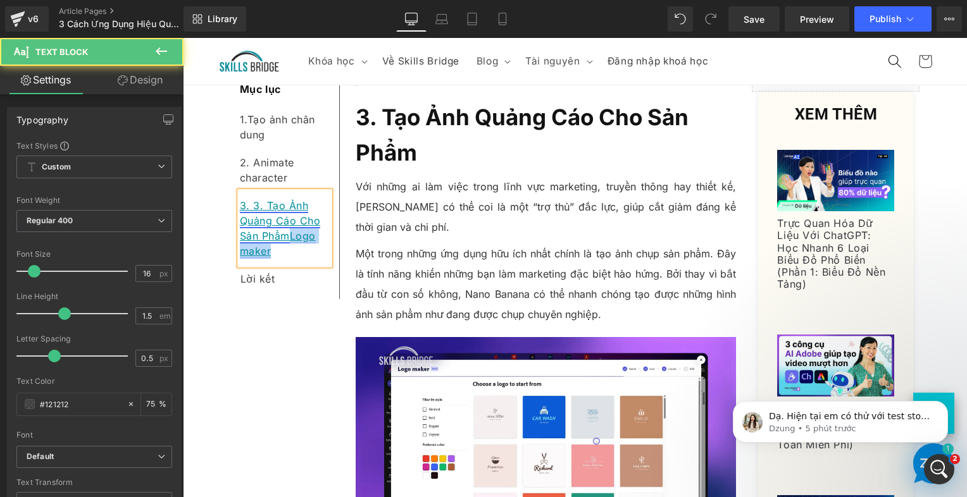
drag, startPoint x: 276, startPoint y: 248, endPoint x: 286, endPoint y: 239, distance: 13.5
click at [286, 239] on div "3. 3. Tạo Ảnh Quảng Cáo Cho Sản PhẩmLogo maker" at bounding box center [285, 228] width 90 height 73
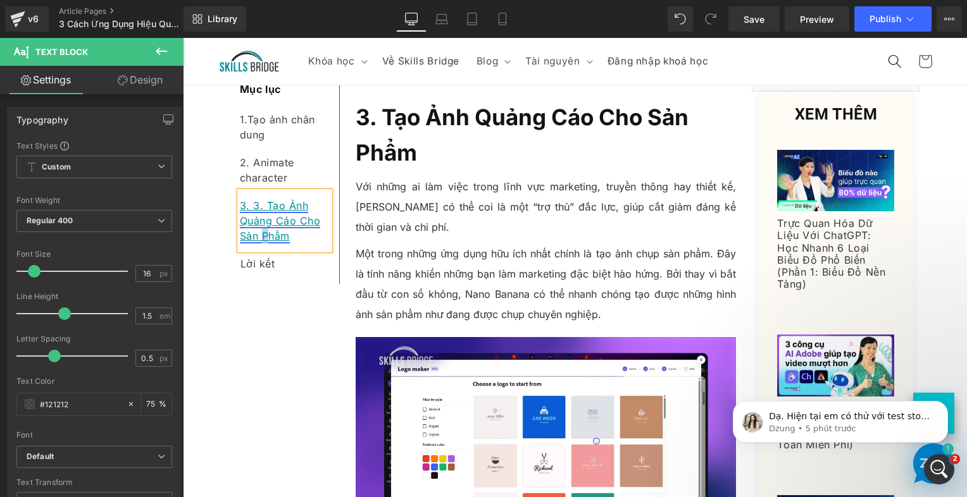
click at [259, 235] on link "3. 3. Tạo Ảnh Quảng Cáo Cho Sản Phẩm" at bounding box center [280, 220] width 81 height 43
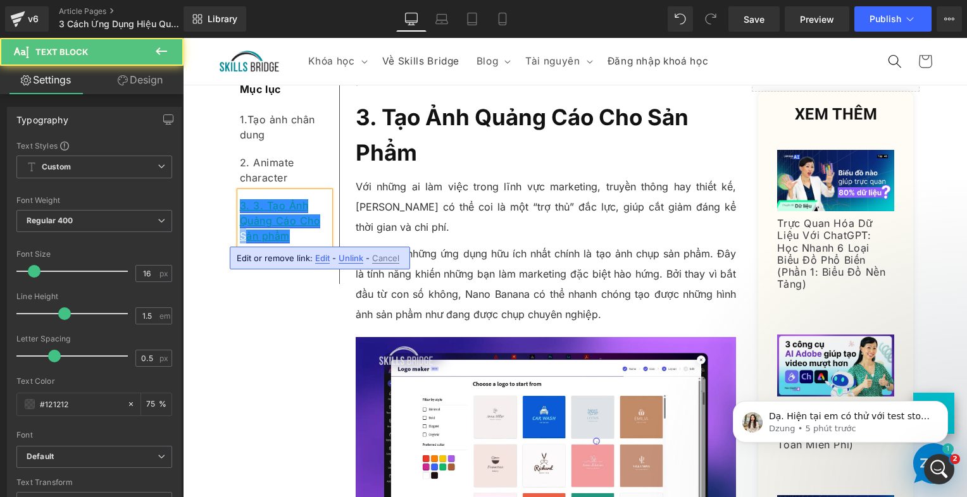
click at [240, 236] on link "3. 3. Tạo Ảnh Quảng Cáo Cho Sản phẩm" at bounding box center [280, 220] width 81 height 43
drag, startPoint x: 300, startPoint y: 217, endPoint x: 294, endPoint y: 221, distance: 7.4
click at [294, 221] on link "3. 3. Tạo Ảnh Quảng Cáo Cho sản phẩm" at bounding box center [280, 220] width 81 height 43
click at [277, 220] on link "3. 3. Tạo Ảnh Quảng Cáo cho sản phẩm" at bounding box center [279, 220] width 79 height 43
click at [240, 220] on link "3. 3. Tạo Ảnh Quảng cáo cho sản phẩm" at bounding box center [278, 220] width 77 height 43
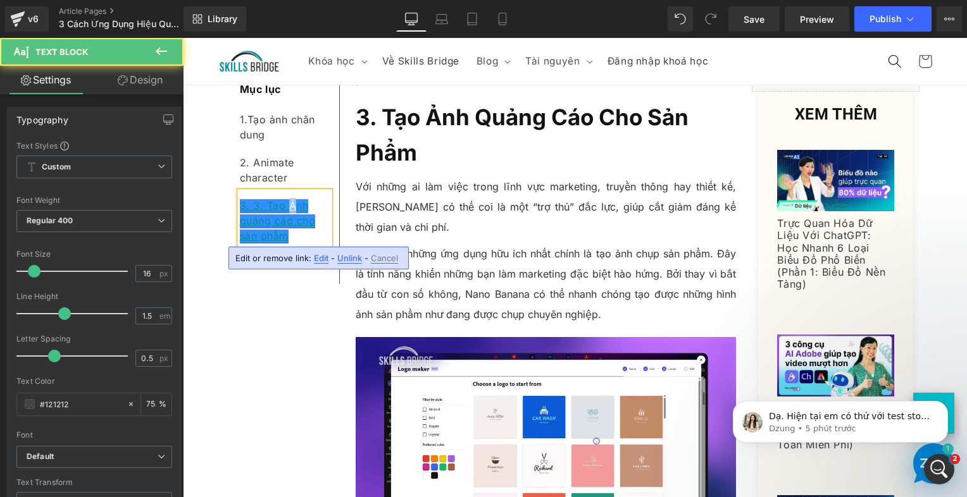
click at [289, 206] on link "3. 3. Tạo Ảnh quảng cáo cho sản phẩm" at bounding box center [278, 220] width 76 height 43
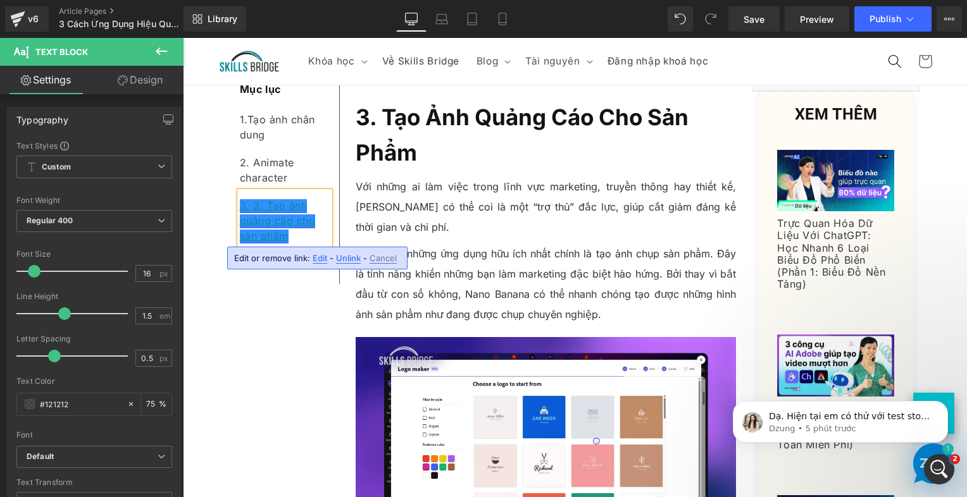
click at [261, 207] on link "3. 3. Tạo ảnh quảng cáo cho sản phẩm" at bounding box center [278, 220] width 76 height 43
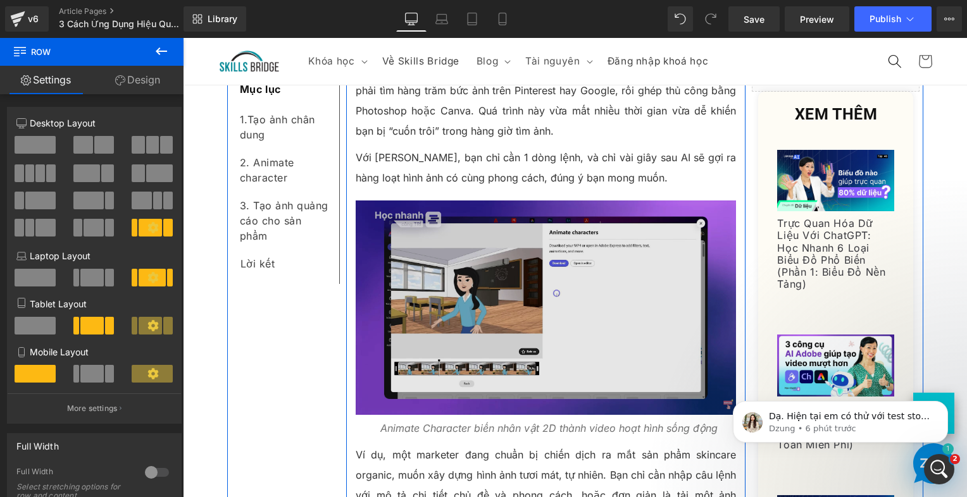
scroll to position [1696, 0]
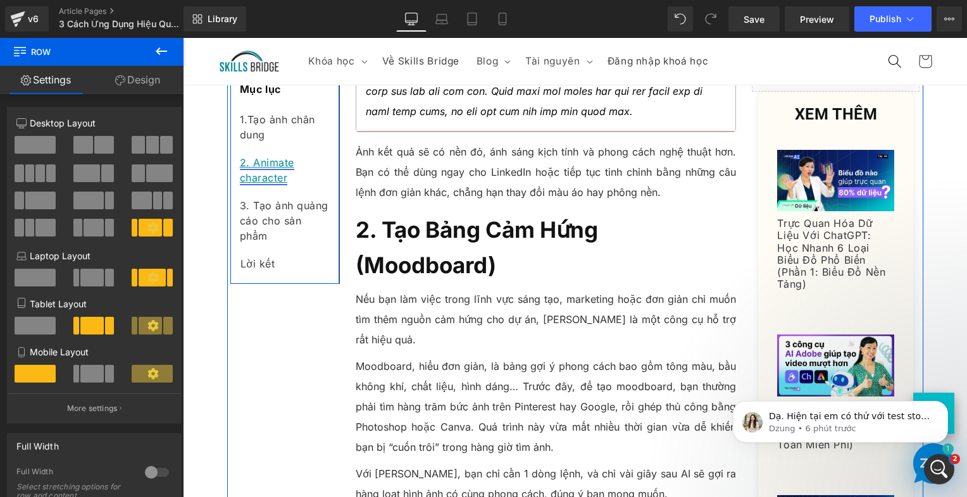
click at [254, 161] on link "2. Animate character" at bounding box center [267, 170] width 54 height 28
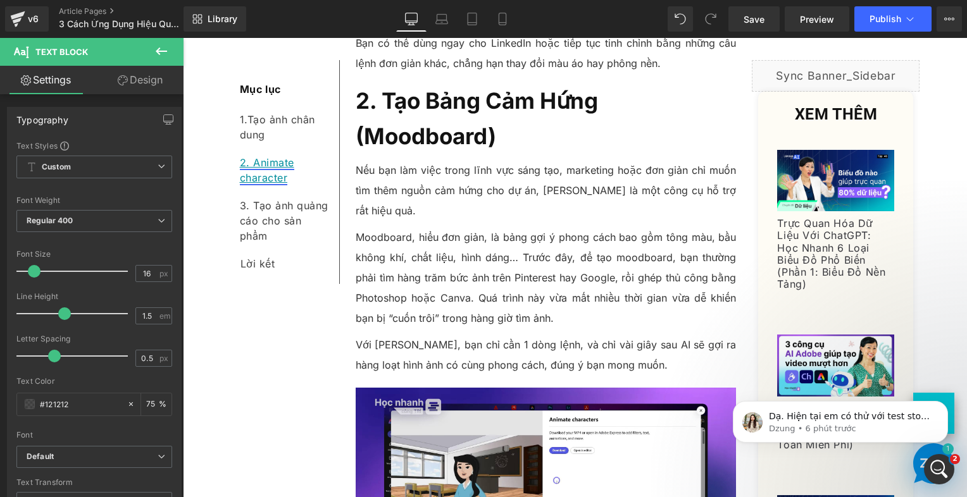
scroll to position [1829, 0]
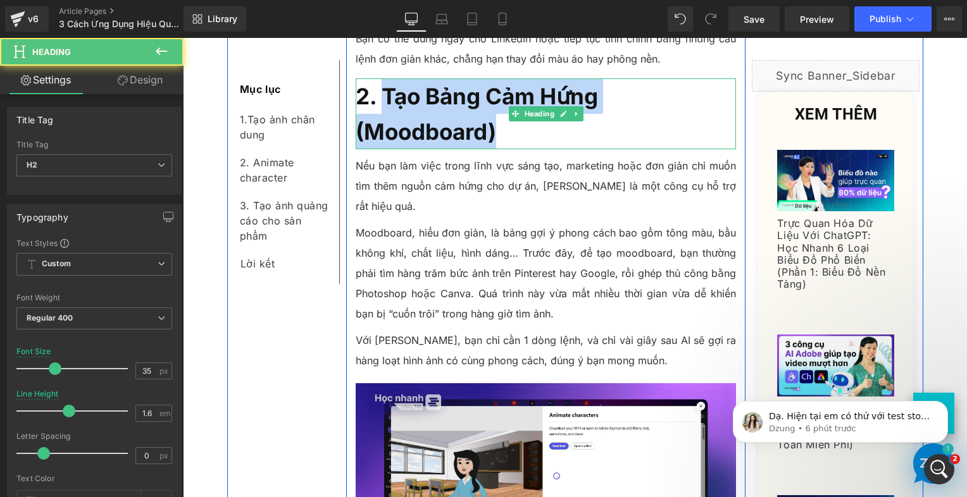
click at [376, 78] on h2 "2. Tạo Bảng Cảm Hứng (Moodboard)" at bounding box center [546, 113] width 381 height 71
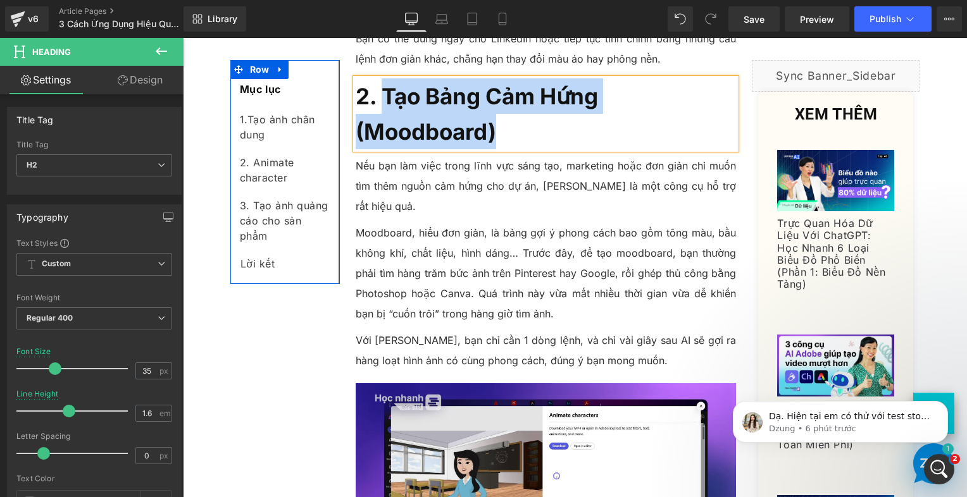
click at [294, 186] on div "2. Animate character" at bounding box center [285, 170] width 90 height 43
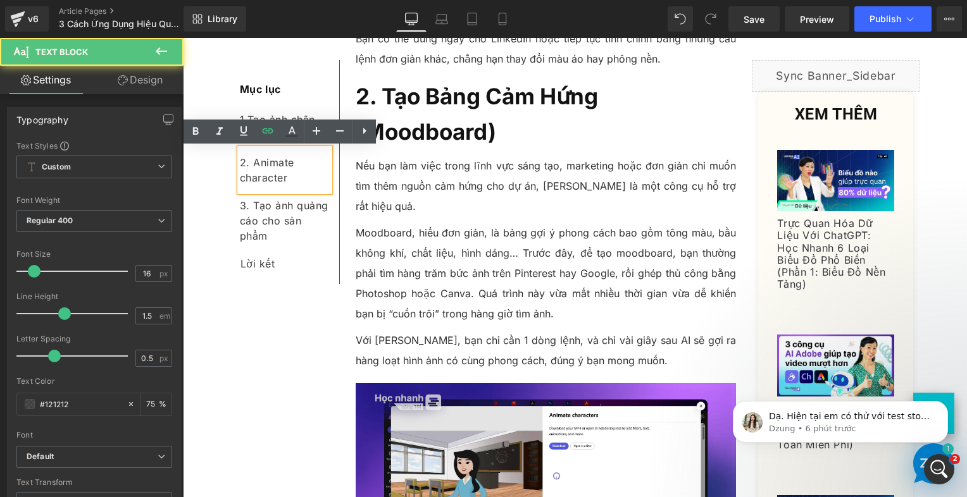
click at [296, 178] on div "2. Animate character" at bounding box center [285, 170] width 90 height 43
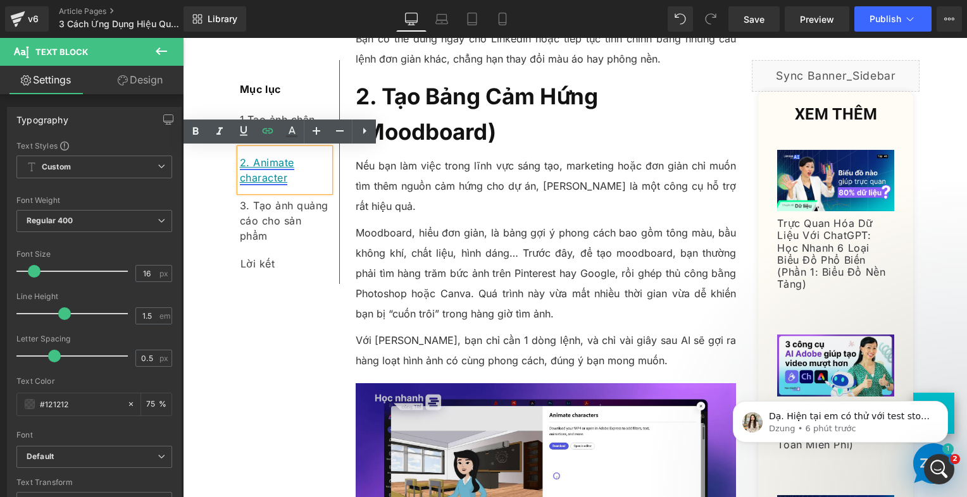
click at [249, 163] on link "2. Animate character" at bounding box center [267, 170] width 54 height 28
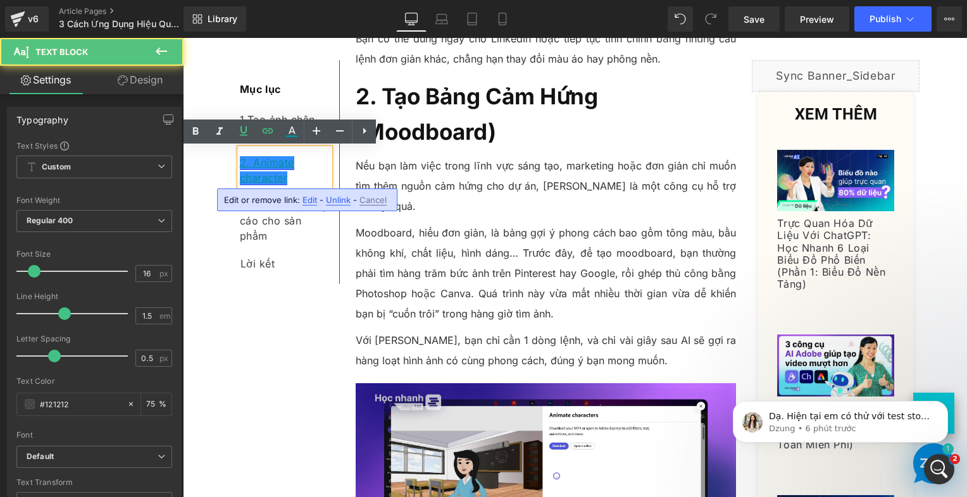
paste div
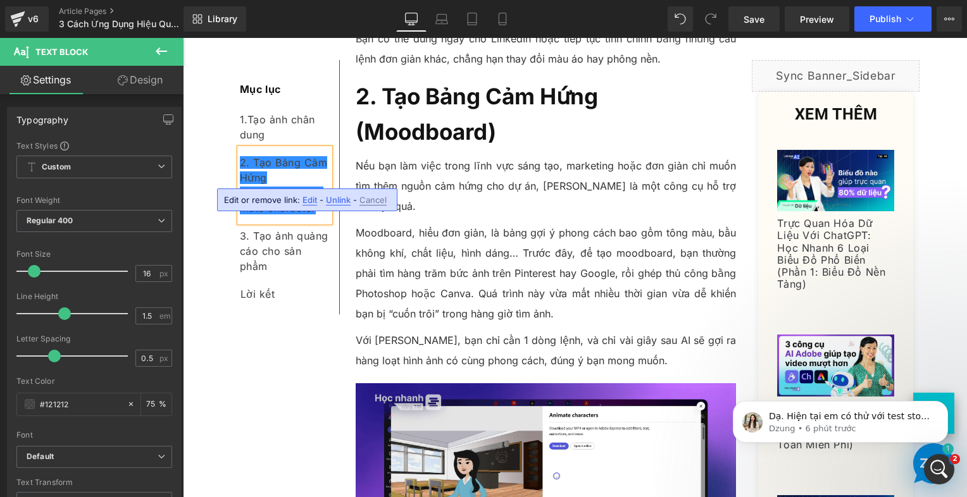
click at [286, 175] on div "2. Tạo Bảng Cảm Hứng (Moodboard)Animate character" at bounding box center [285, 185] width 90 height 73
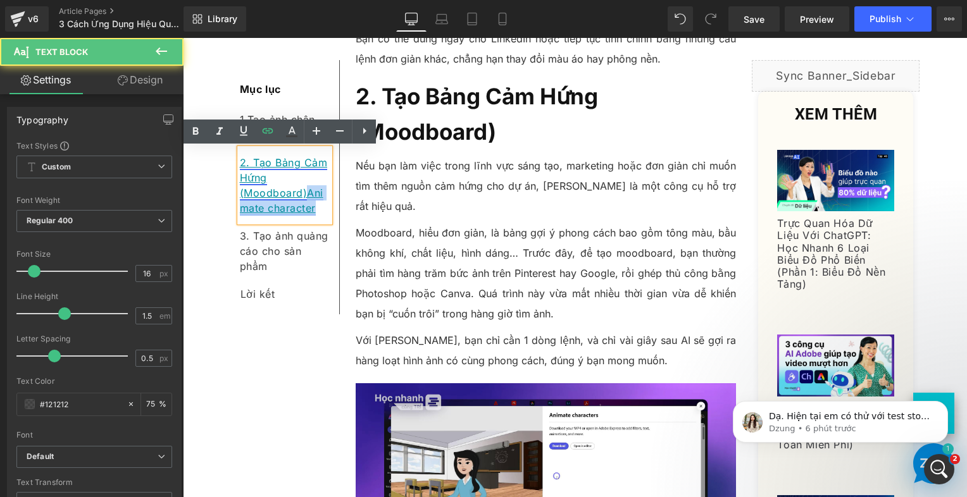
click at [311, 211] on link "2. Tạo Bảng Cảm Hứng (Moodboard)Animate character" at bounding box center [284, 185] width 88 height 58
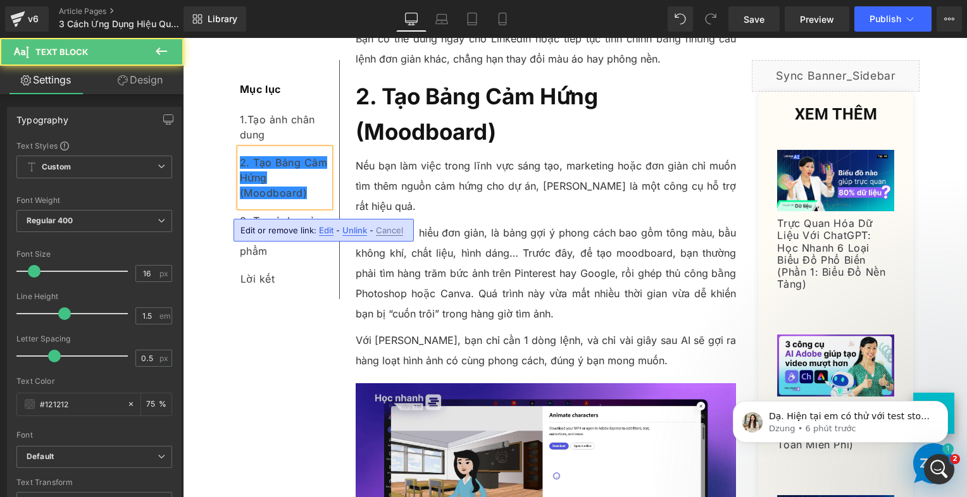
click at [311, 192] on div "2. Tạo Bảng Cảm Hứng (Moodboard)" at bounding box center [285, 178] width 90 height 58
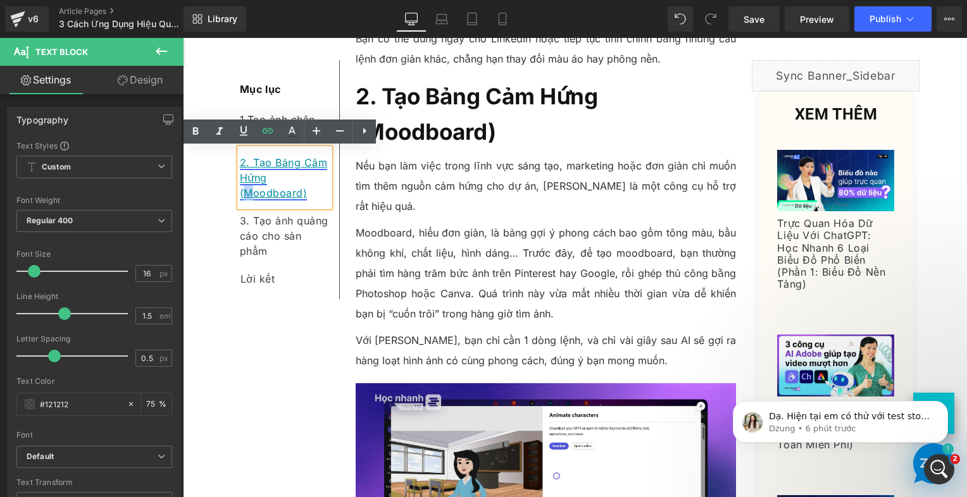
click at [244, 193] on link "2. Tạo Bảng Cảm Hứng (Moodboard)" at bounding box center [284, 177] width 88 height 43
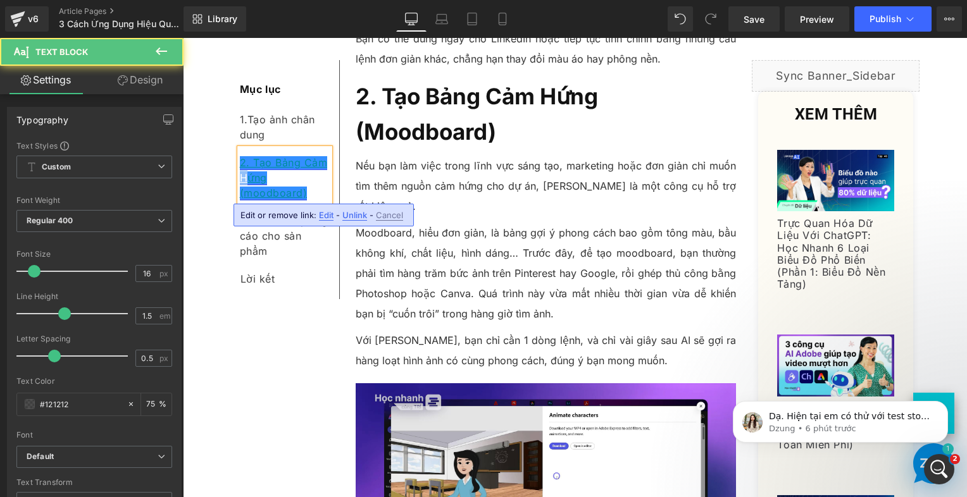
click at [240, 180] on link "2. Tạo Bảng Cảm Hứng (moodboard)" at bounding box center [284, 177] width 88 height 43
click at [301, 162] on link "2. Tạo Bảng Cảm hứng (moodboard)" at bounding box center [284, 177] width 88 height 43
click at [273, 161] on link "2. Tạo Bảng cảm hứng (moodboard)" at bounding box center [283, 177] width 86 height 43
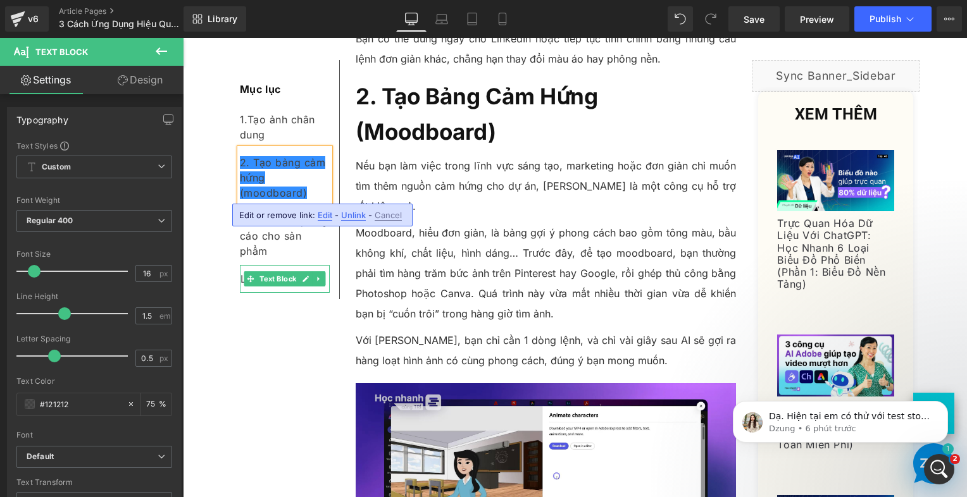
click at [243, 311] on div "Mục lục Text Block 1. Tạo ả nh chân dung Text Block 2. Tạo bảng cảm hứng (moodb…" at bounding box center [575, 486] width 696 height 4027
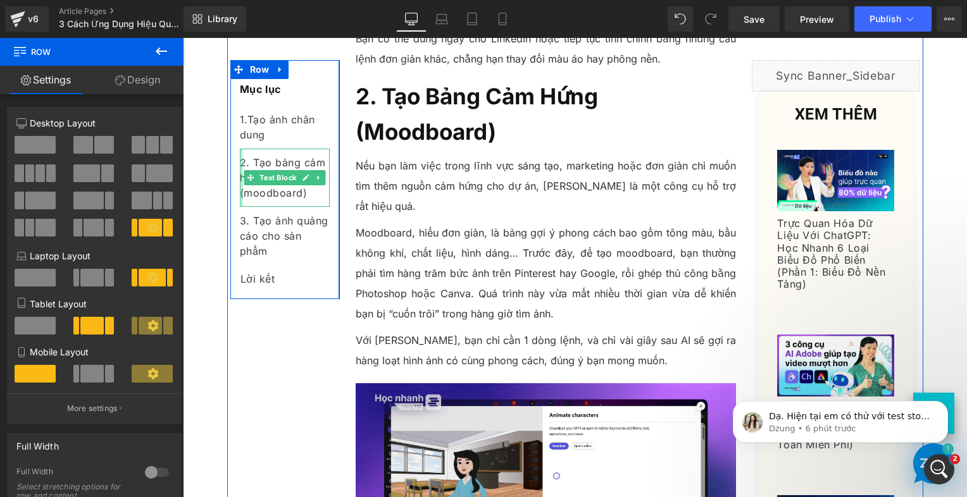
click at [240, 194] on div at bounding box center [241, 178] width 3 height 58
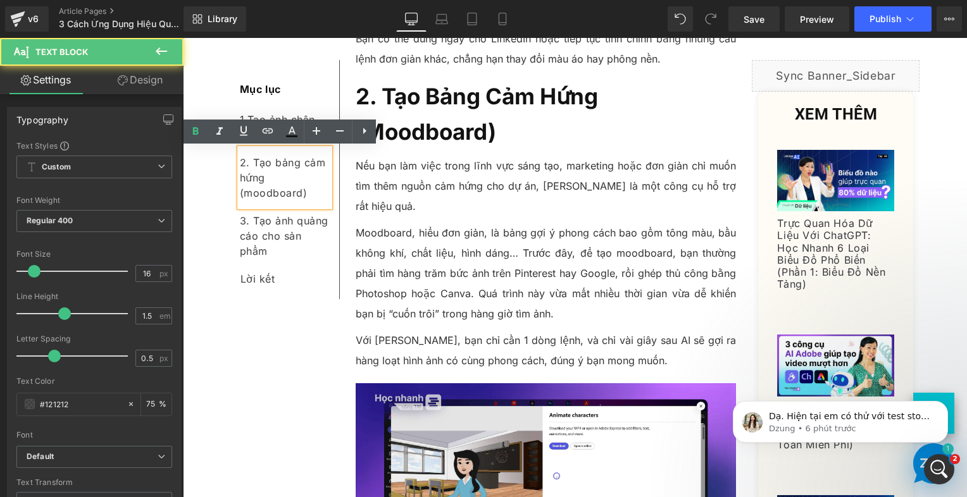
click at [271, 178] on div "2. Tạo bảng cảm hứng (moodboard)" at bounding box center [285, 178] width 90 height 58
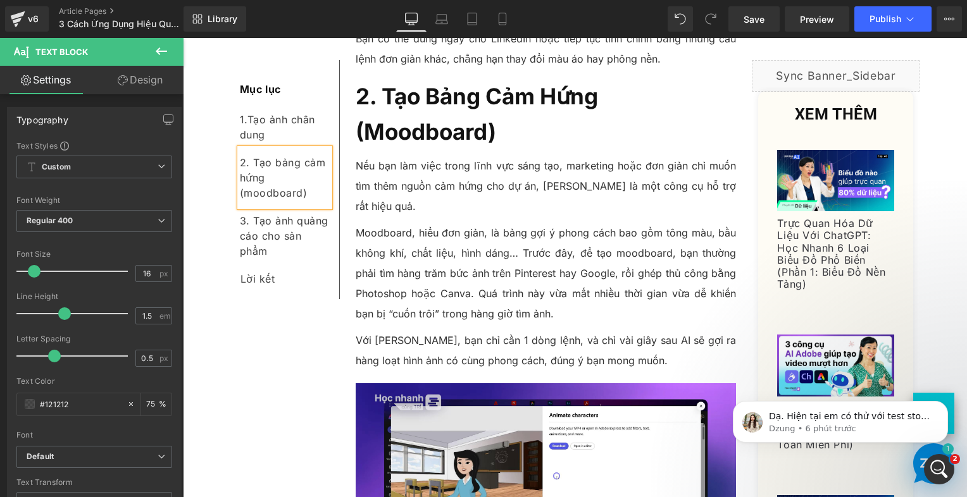
click at [282, 384] on div "Mục lục Text Block 1. Tạo ả nh chân dung Text Block 2. Tạo bảng cảm hứng (moodb…" at bounding box center [575, 486] width 696 height 4027
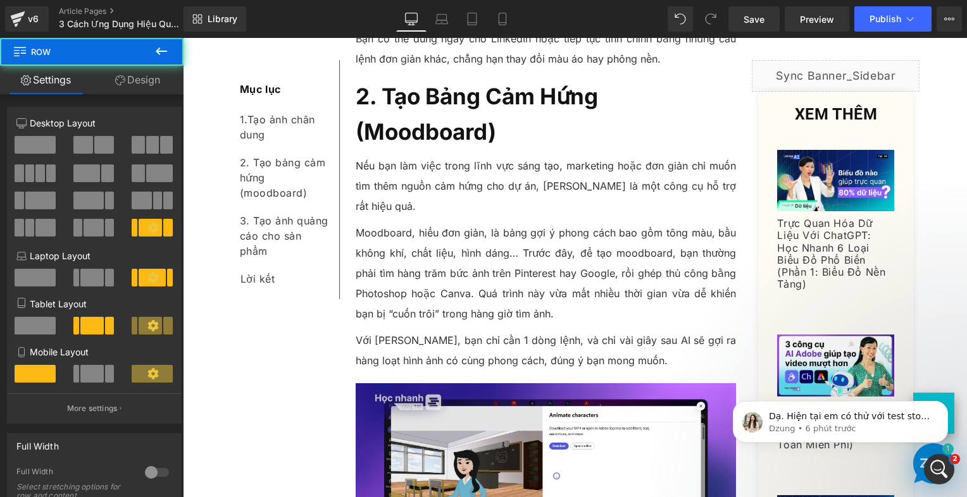
click at [280, 380] on div "Mục lục Text Block 1. Tạo ả nh chân dung Text Block 2. Tạo bảng cảm hứng (moodb…" at bounding box center [575, 486] width 696 height 4027
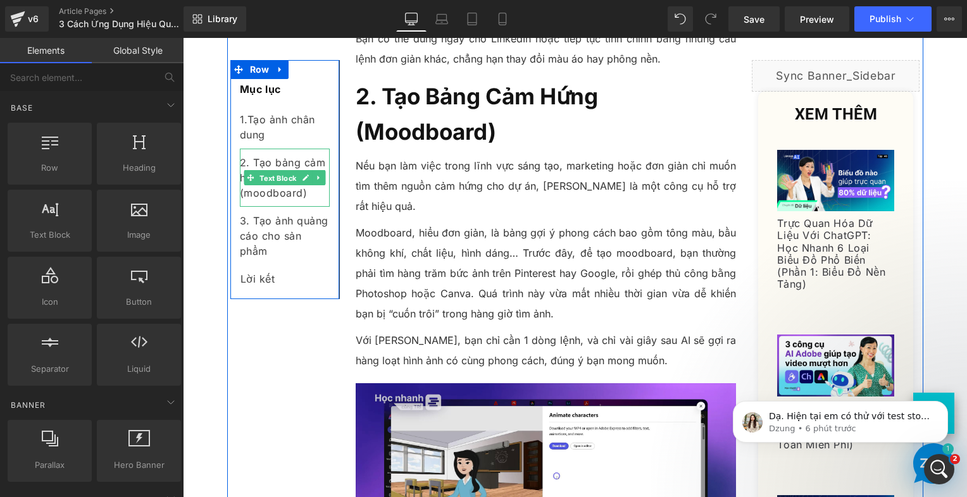
click at [275, 182] on span "Text Block" at bounding box center [278, 178] width 42 height 15
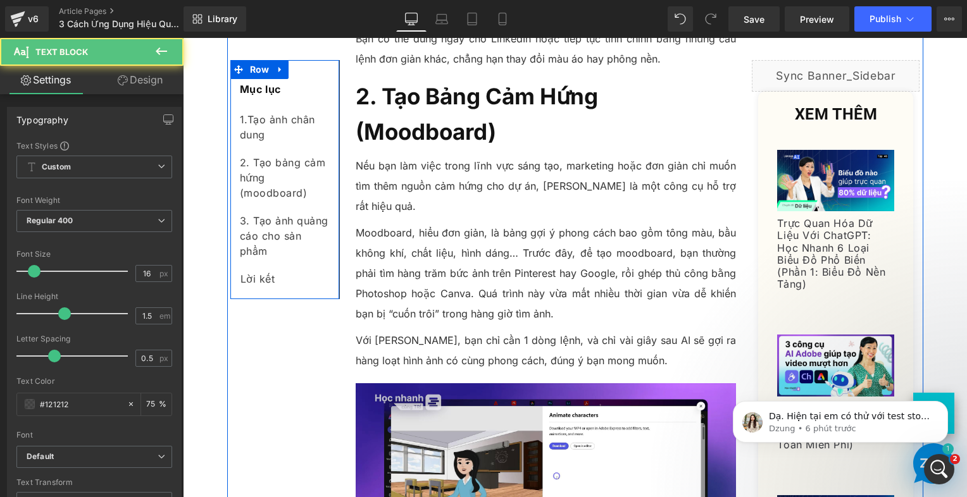
click at [254, 328] on div "Mục lục Text Block 1. Tạo ả nh chân dung Text Block 2. Tạo bảng cảm hứng (moodb…" at bounding box center [575, 486] width 696 height 4027
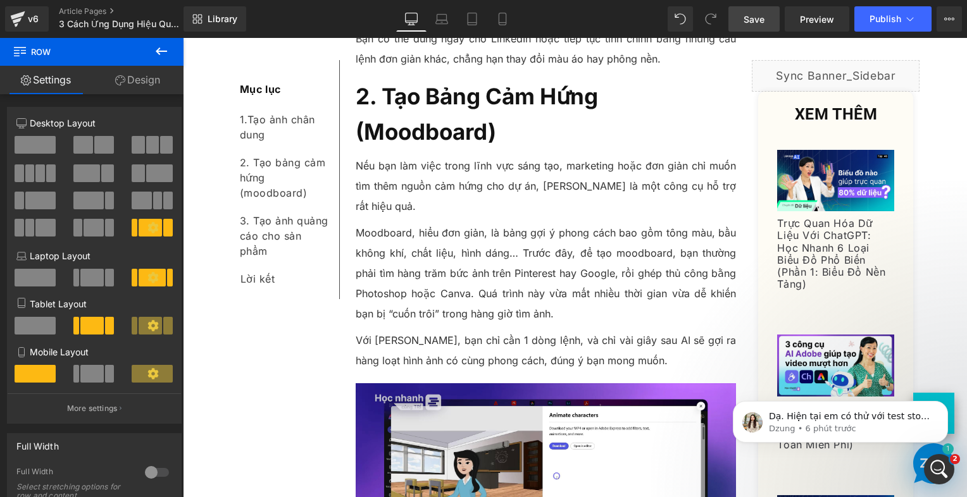
click at [768, 17] on link "Save" at bounding box center [753, 18] width 51 height 25
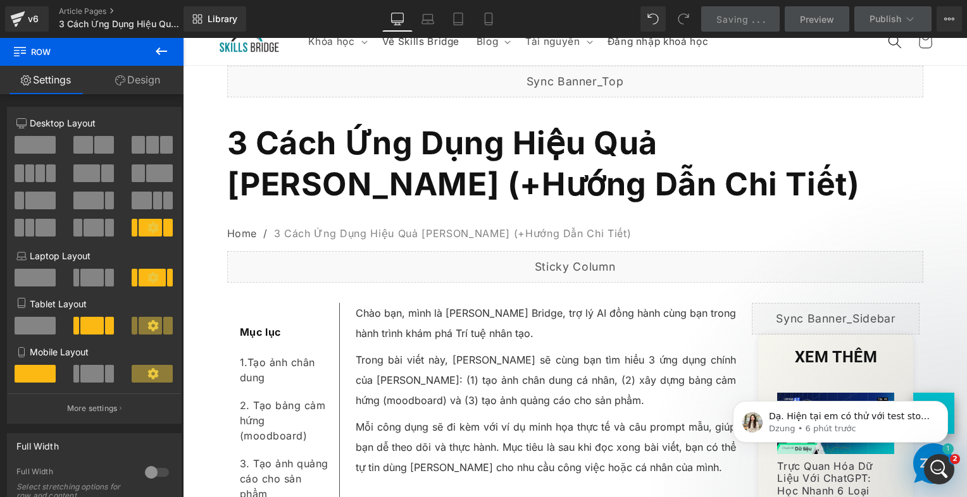
scroll to position [0, 0]
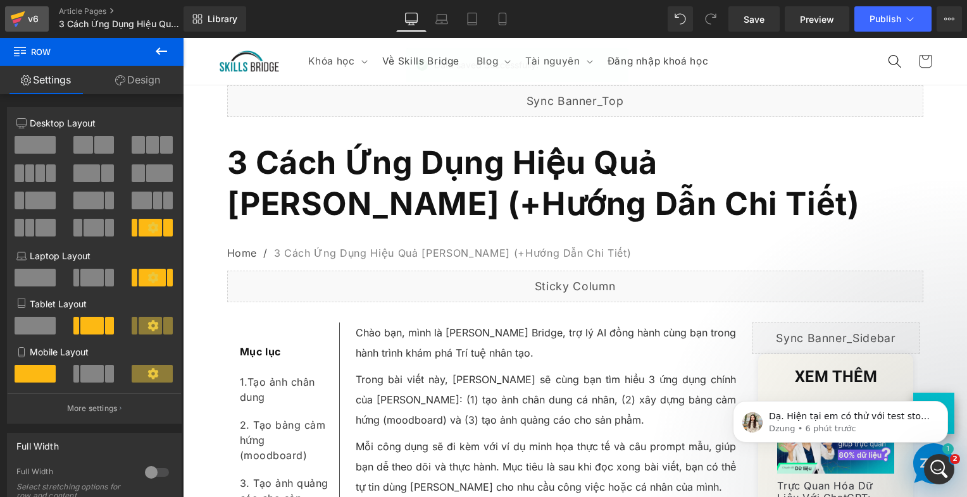
click at [23, 27] on icon at bounding box center [17, 19] width 15 height 32
